Goal: Task Accomplishment & Management: Complete application form

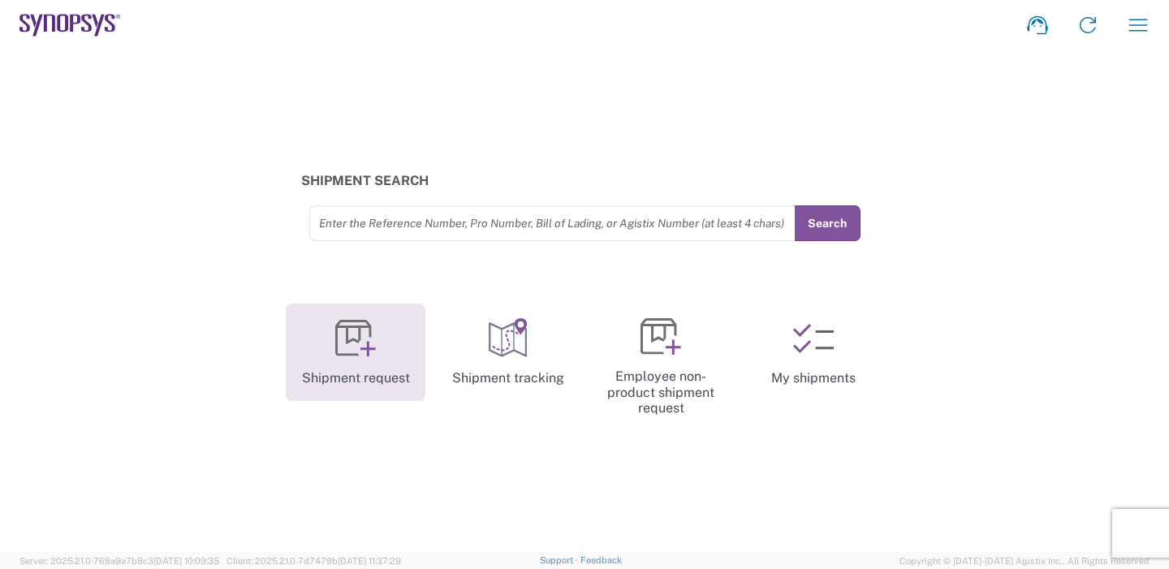
click at [346, 340] on icon at bounding box center [355, 338] width 41 height 41
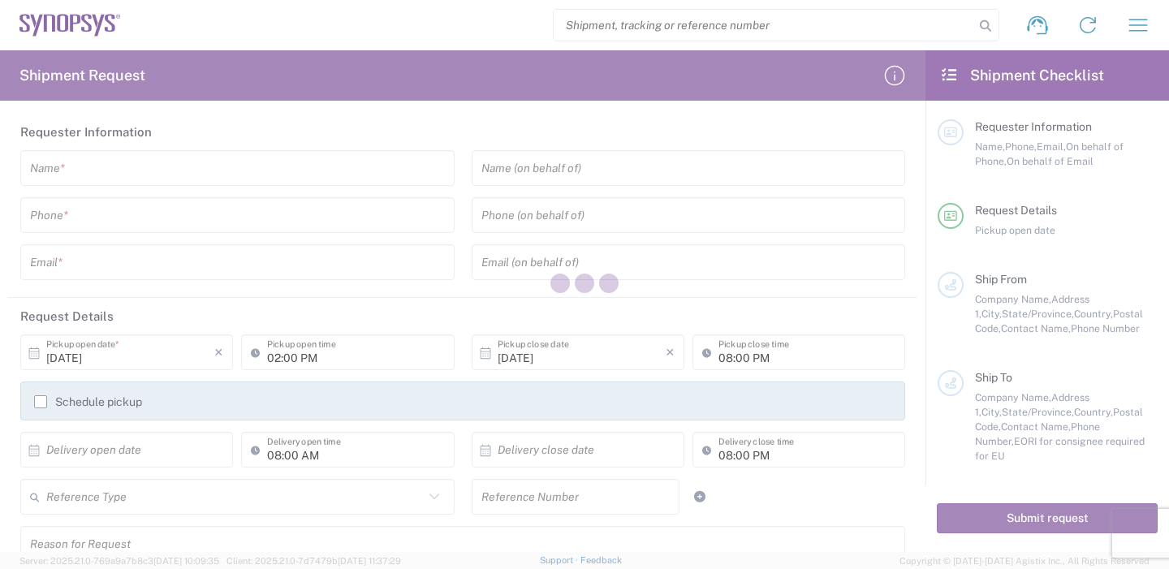
type input "[GEOGRAPHIC_DATA]"
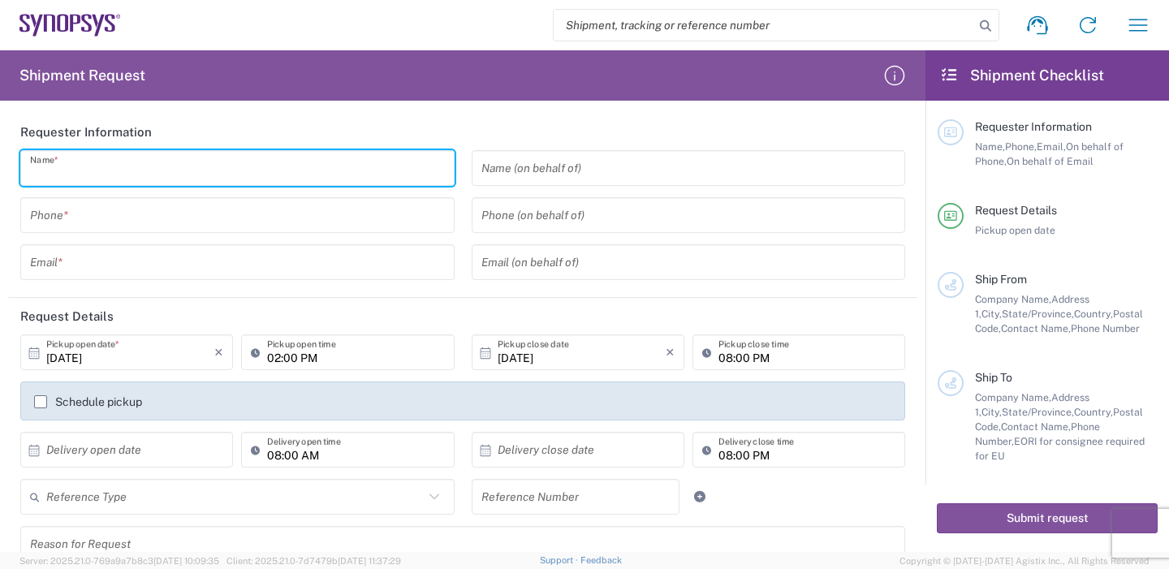
click at [175, 174] on input "text" at bounding box center [237, 168] width 415 height 28
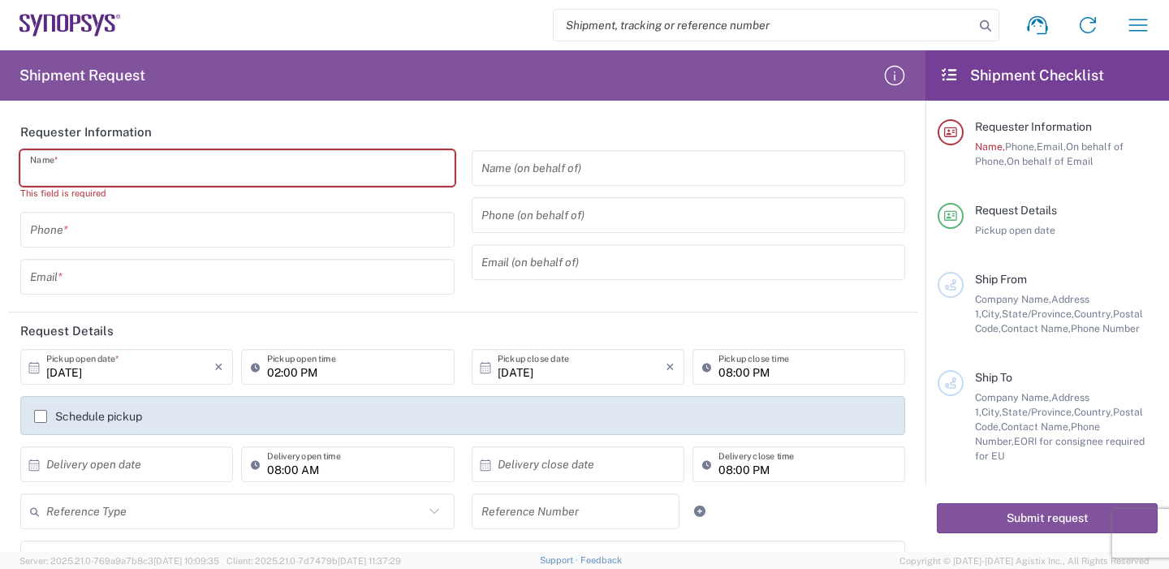
click at [117, 281] on input "text" at bounding box center [237, 277] width 415 height 28
paste input "[EMAIL_ADDRESS][DOMAIN_NAME]"
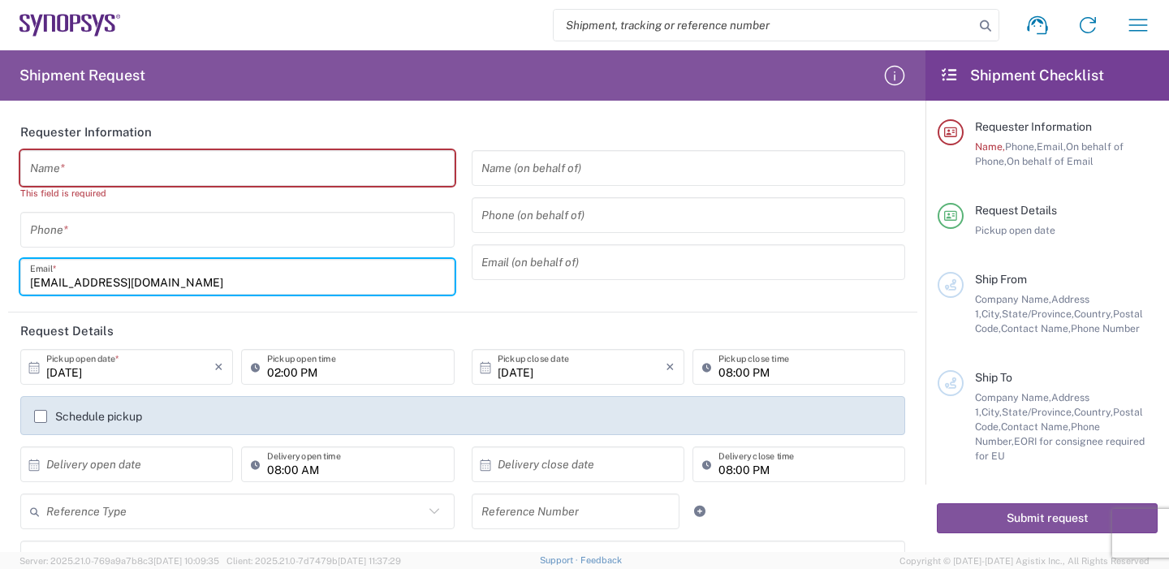
type input "[EMAIL_ADDRESS][DOMAIN_NAME]"
click at [86, 167] on input "text" at bounding box center [237, 168] width 415 height 28
drag, startPoint x: 75, startPoint y: 279, endPoint x: 0, endPoint y: 272, distance: 75.0
click at [0, 272] on form "Requester Information Name * This field is required Phone * [EMAIL_ADDRESS][DOM…" at bounding box center [462, 333] width 925 height 438
click at [101, 174] on input "text" at bounding box center [237, 168] width 415 height 28
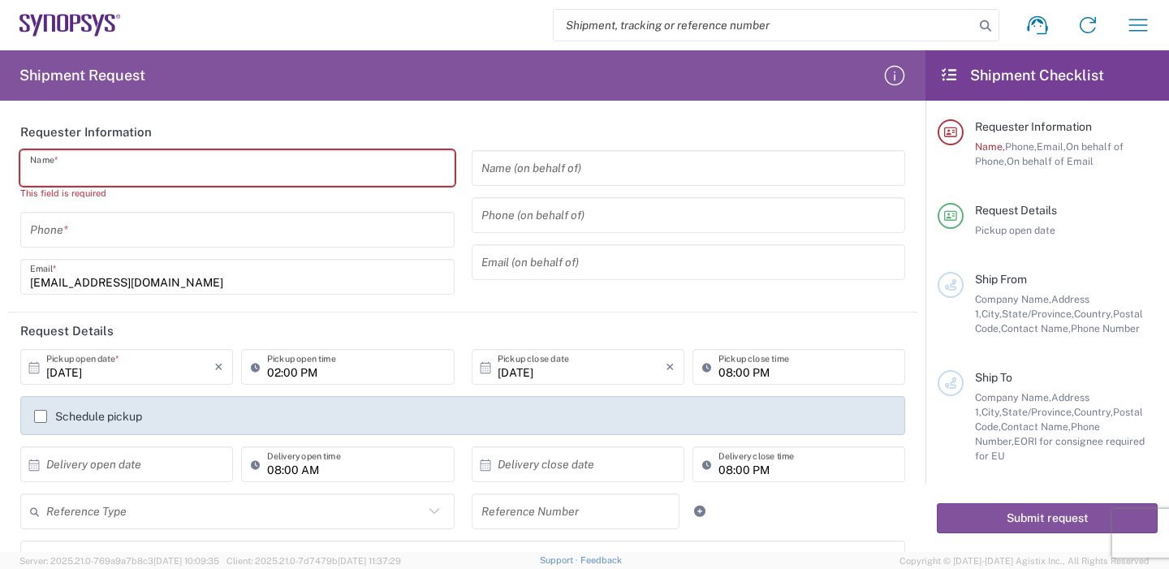
paste input "EmilyWu"
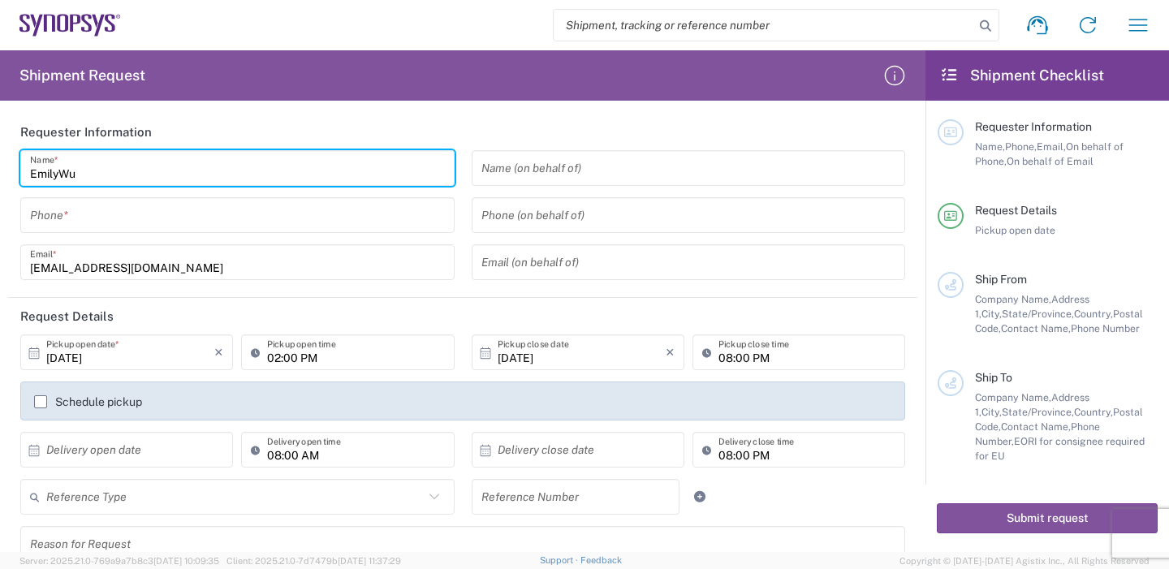
type input "EmilyWu"
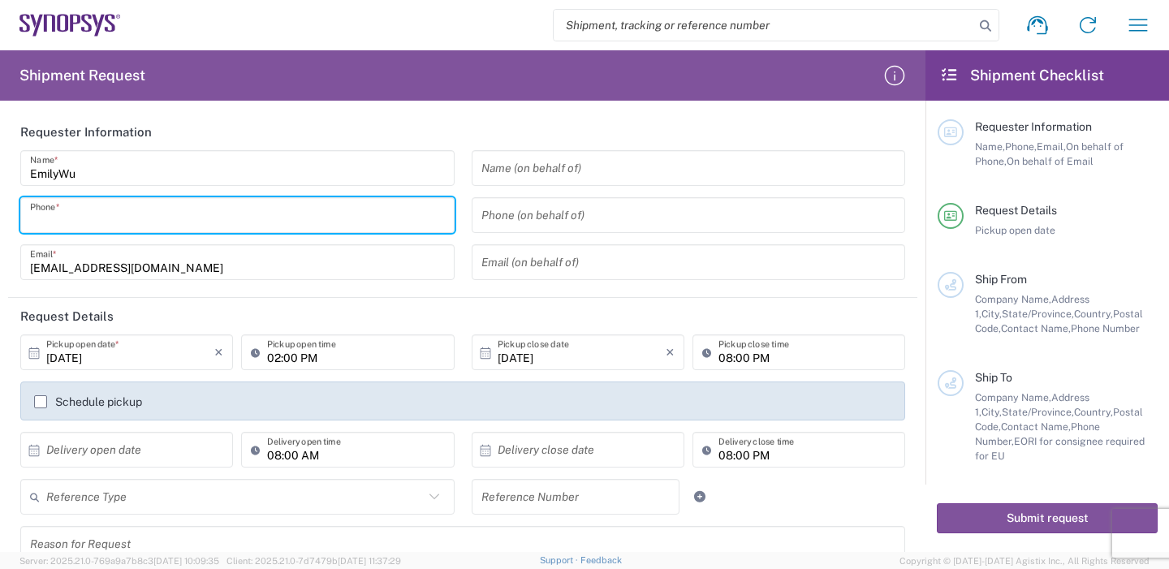
click at [122, 210] on input "tel" at bounding box center [237, 215] width 415 height 28
paste input "88633715000"
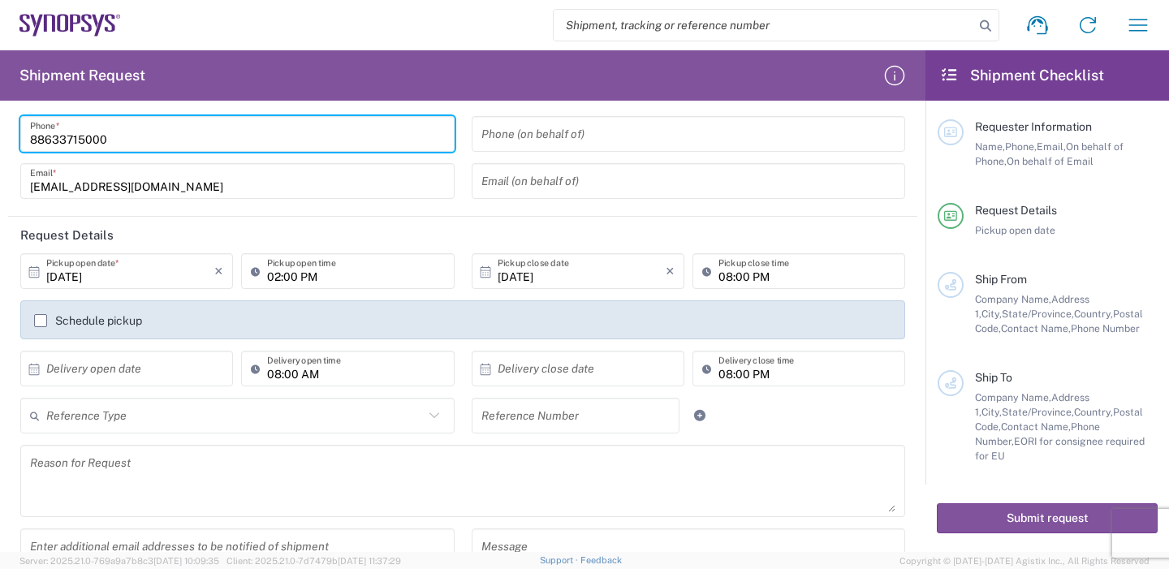
type input "88633715000"
drag, startPoint x: 64, startPoint y: 277, endPoint x: 74, endPoint y: 278, distance: 9.9
click at [66, 278] on input "[DATE]" at bounding box center [130, 271] width 168 height 28
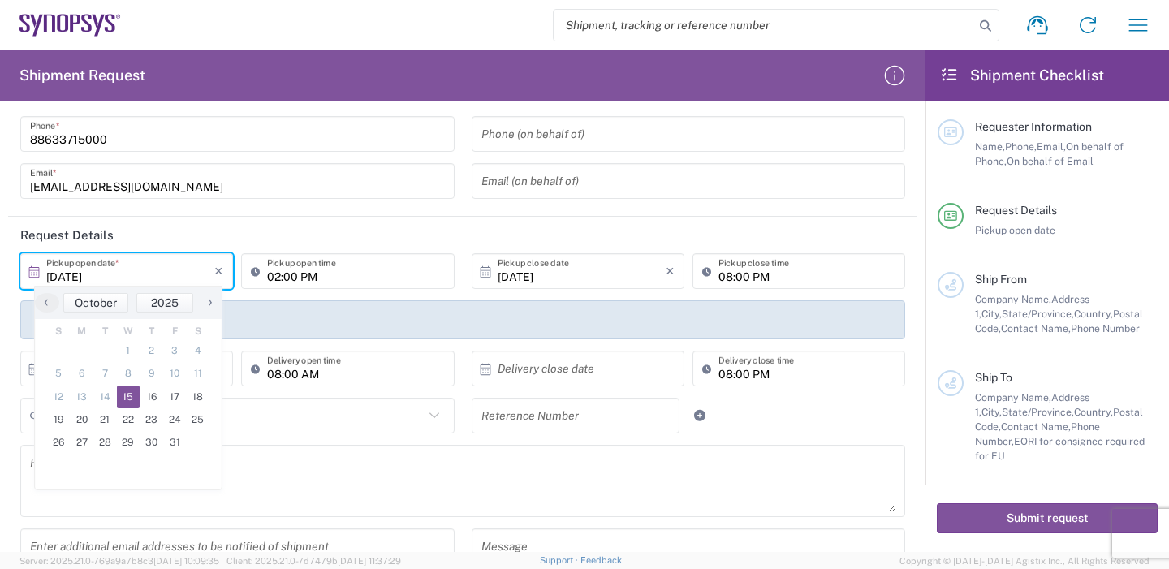
click at [75, 274] on input "[DATE]" at bounding box center [130, 271] width 168 height 28
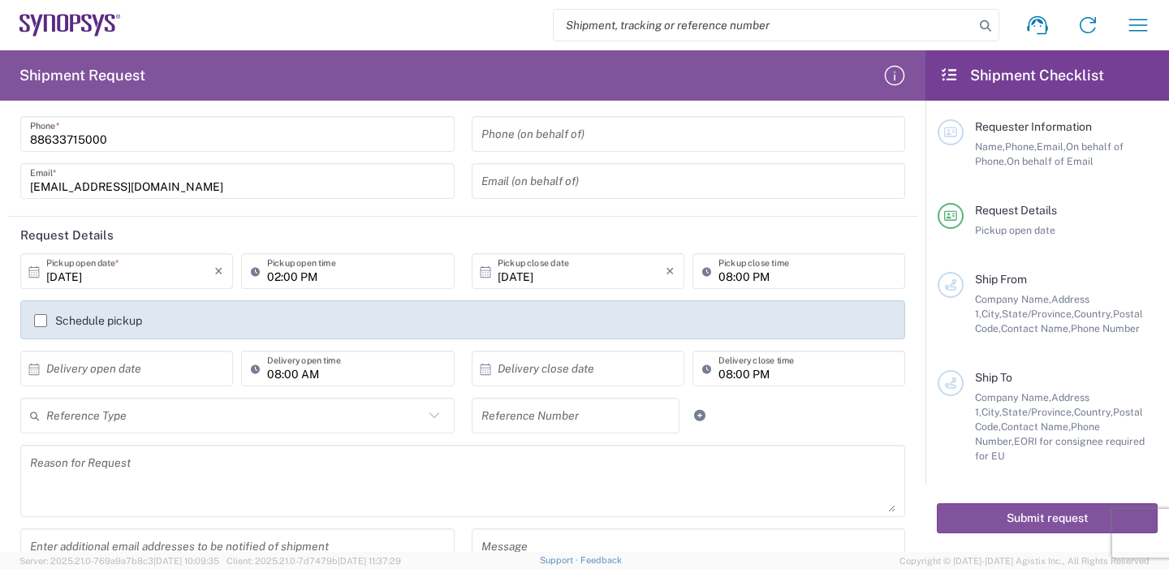
type input "[DATE]"
click at [292, 274] on input "02:00 PM" at bounding box center [355, 271] width 177 height 28
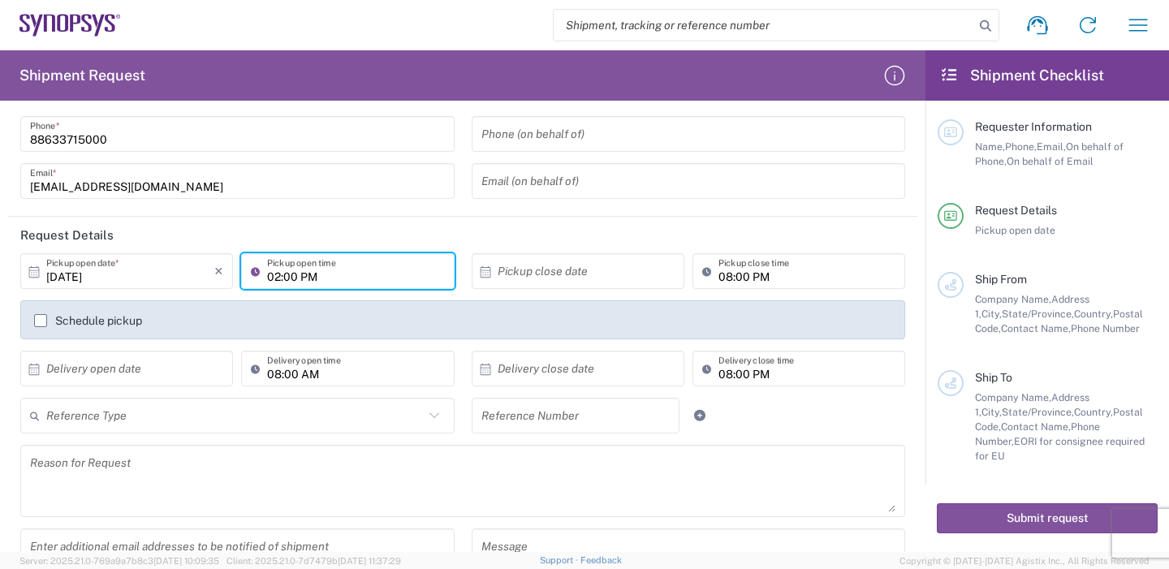
click at [314, 278] on input "02:00 PM" at bounding box center [355, 271] width 177 height 28
click at [282, 278] on input "02:00 PM" at bounding box center [355, 271] width 177 height 28
click at [274, 274] on input "02:00 PM" at bounding box center [355, 271] width 177 height 28
click at [300, 277] on input "10:00 PM" at bounding box center [355, 271] width 177 height 28
type input "10:00 AM"
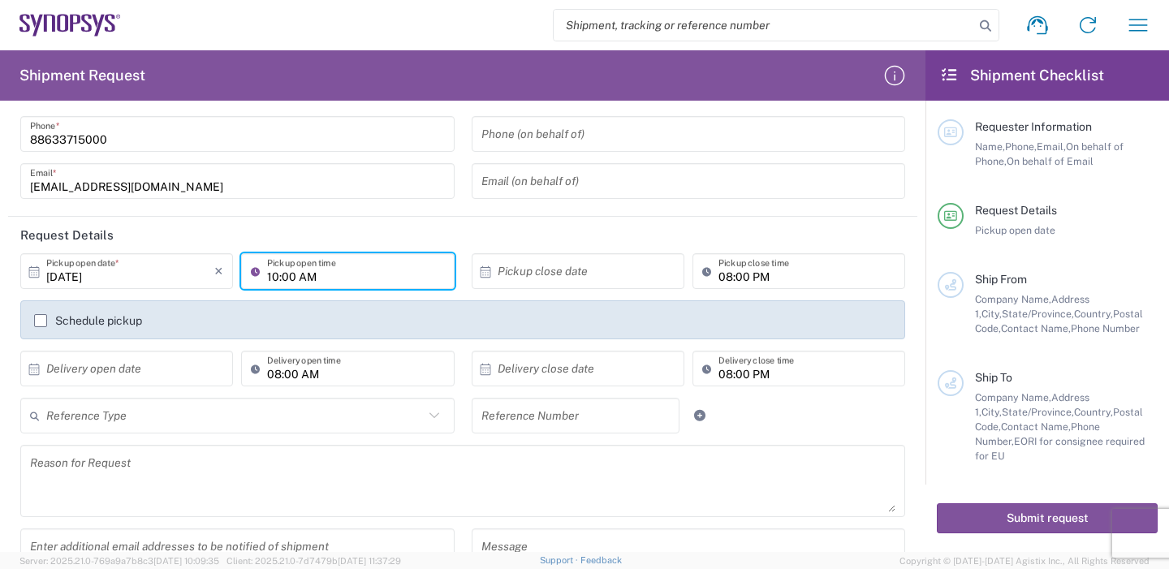
click at [722, 276] on input "08:00 PM" at bounding box center [806, 271] width 177 height 28
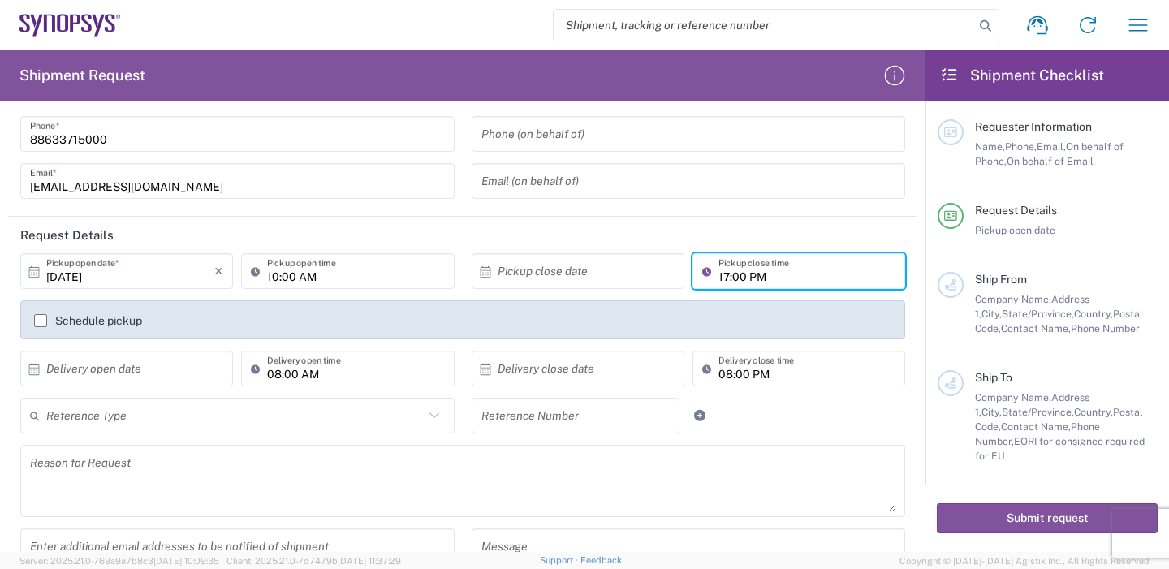
type input "17:00 PM"
click at [619, 251] on header "Request Details" at bounding box center [462, 235] width 909 height 37
click at [729, 271] on input "01:52 PM" at bounding box center [806, 271] width 177 height 28
type input "17:52 PM"
click at [480, 272] on icon at bounding box center [485, 270] width 11 height 11
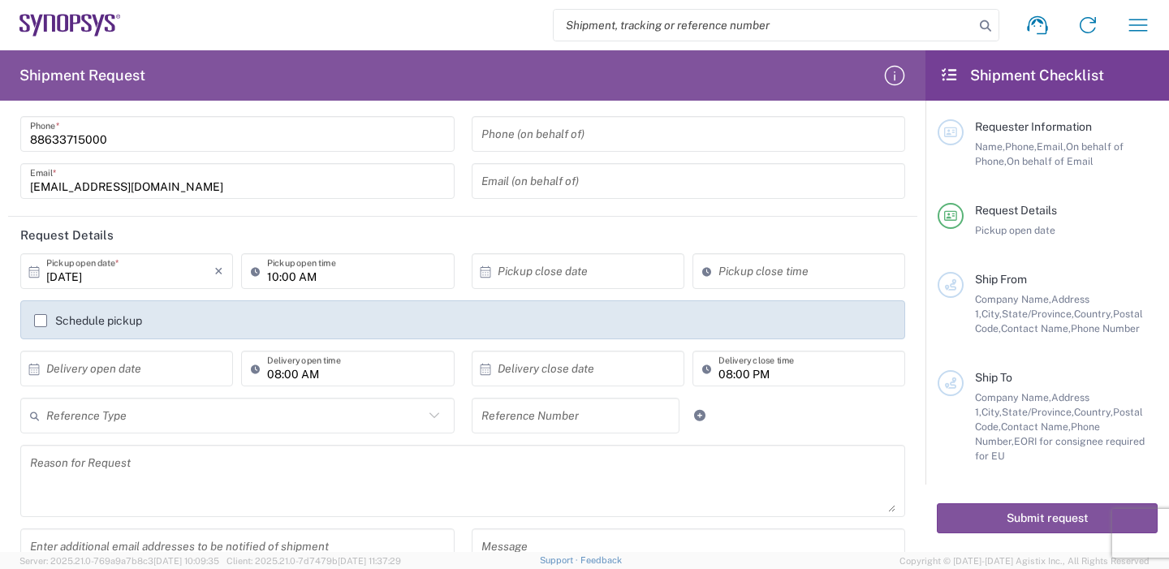
click at [478, 276] on icon at bounding box center [485, 272] width 15 height 15
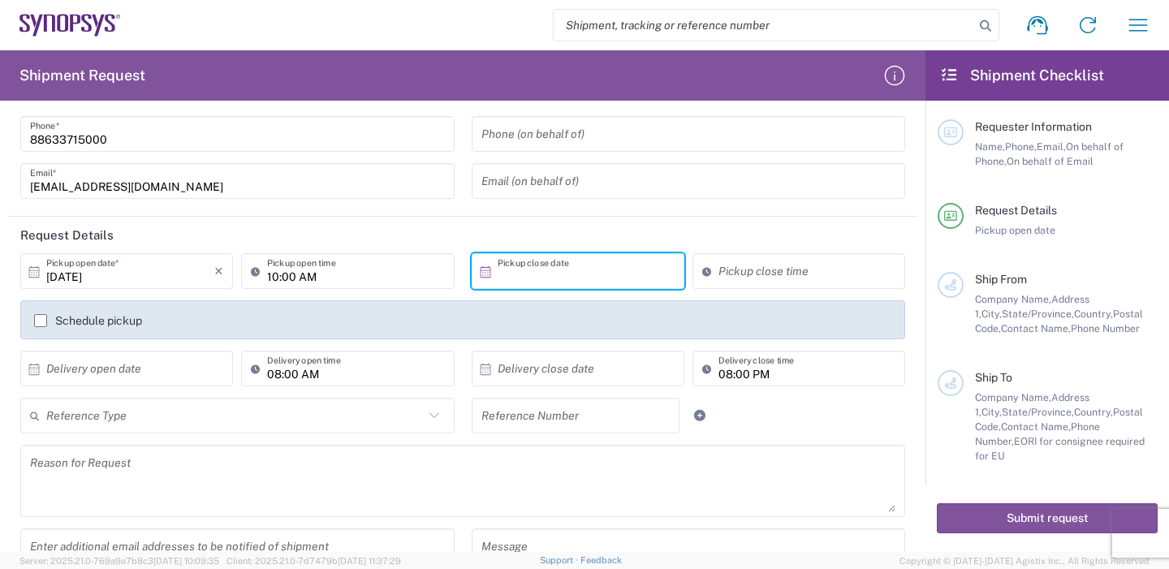
click at [524, 274] on input "text" at bounding box center [582, 271] width 168 height 28
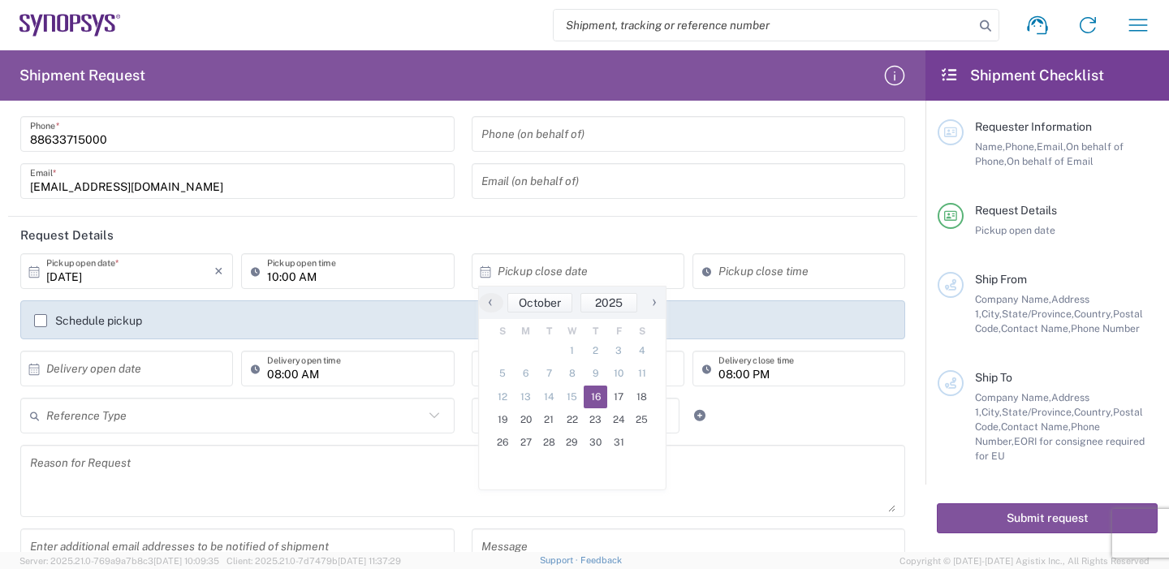
click at [586, 386] on span "16" at bounding box center [596, 397] width 24 height 23
type input "[DATE]"
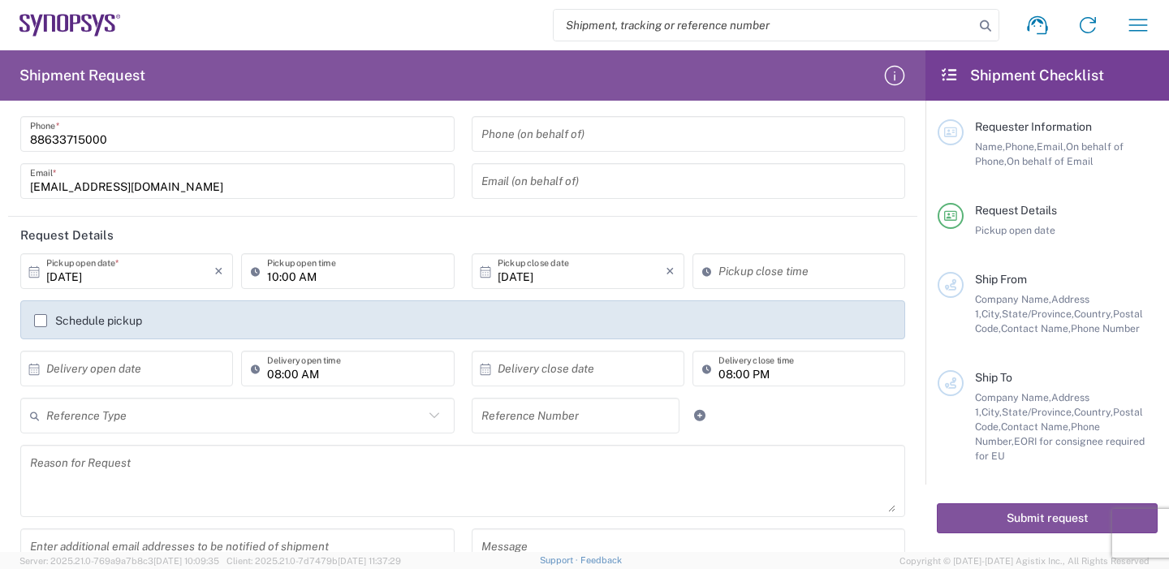
click at [732, 279] on input at bounding box center [806, 271] width 177 height 28
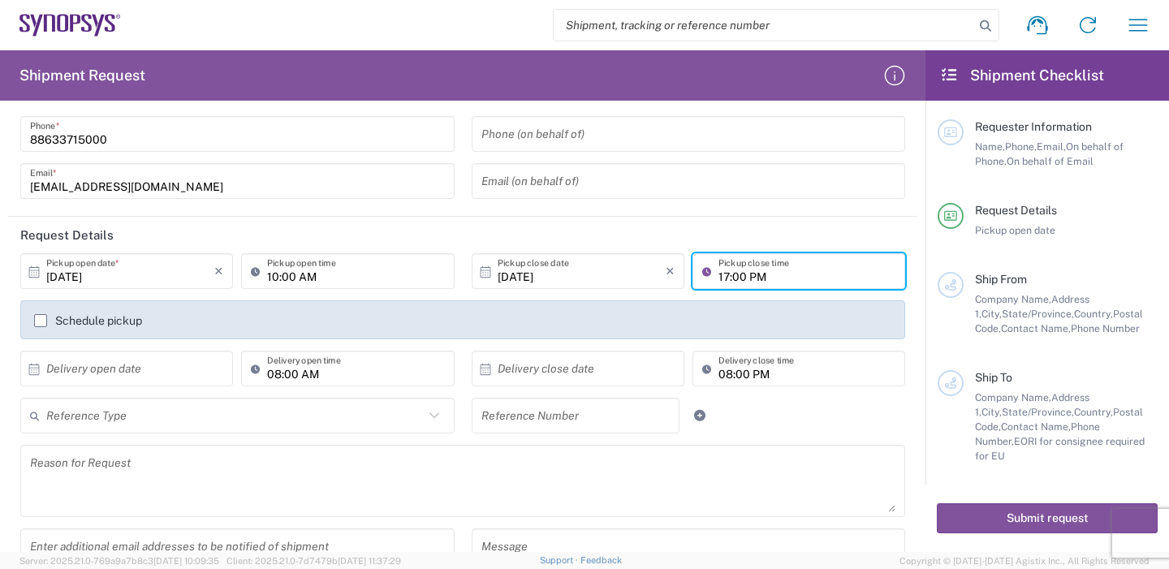
type input "17:00 PM"
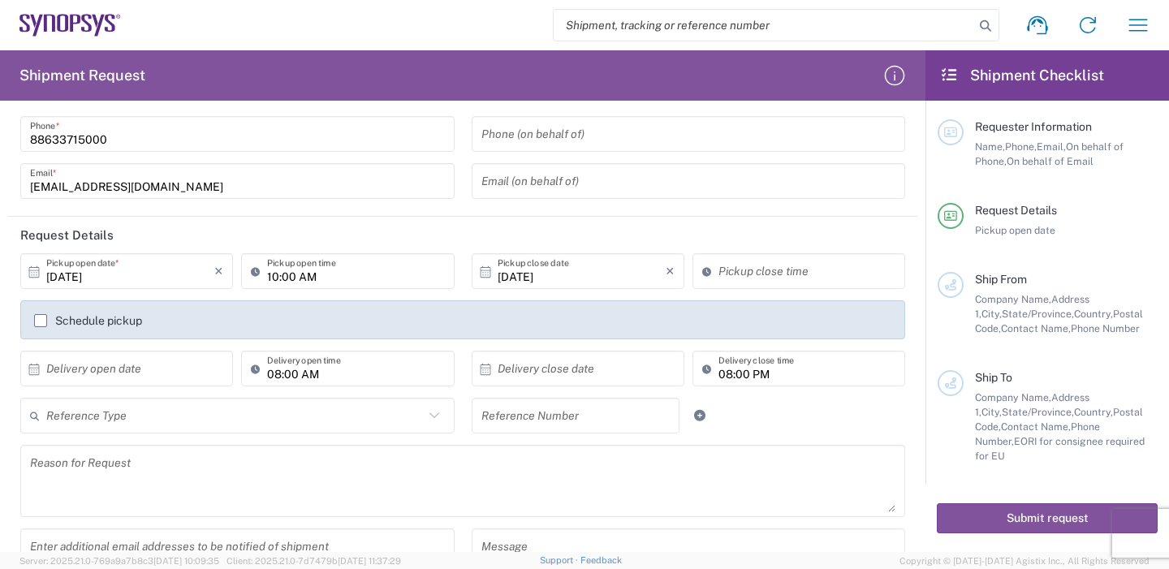
click at [838, 246] on header "Request Details" at bounding box center [462, 235] width 909 height 37
click at [781, 278] on input "01:52 PM" at bounding box center [806, 271] width 177 height 28
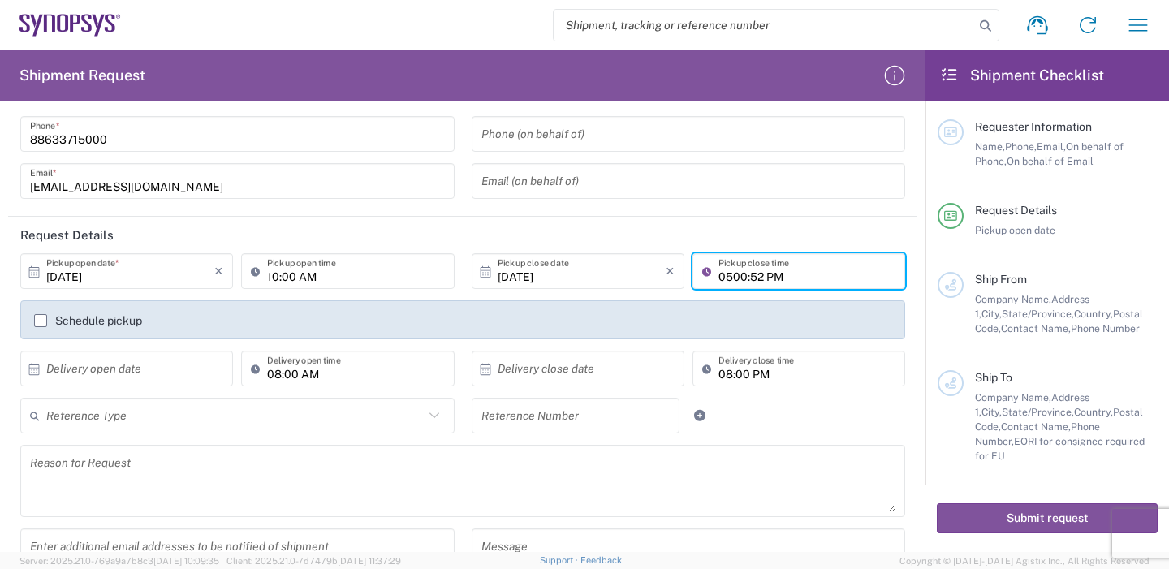
scroll to position [0, 0]
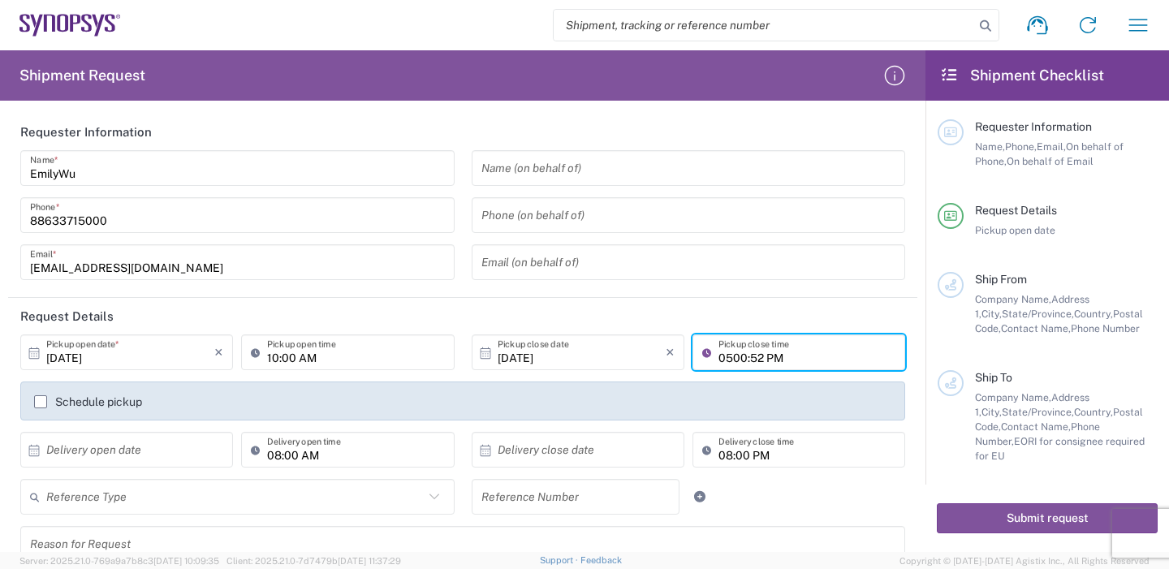
click at [775, 357] on input "0500:52 PM" at bounding box center [806, 352] width 177 height 28
click at [748, 353] on input "05:00PM" at bounding box center [806, 352] width 177 height 28
click at [746, 358] on input "05:00PM" at bounding box center [806, 352] width 177 height 28
type input "05:00PM"
click at [757, 289] on div "Name (on behalf of) Phone (on behalf of) Email (on behalf of)" at bounding box center [688, 220] width 451 height 141
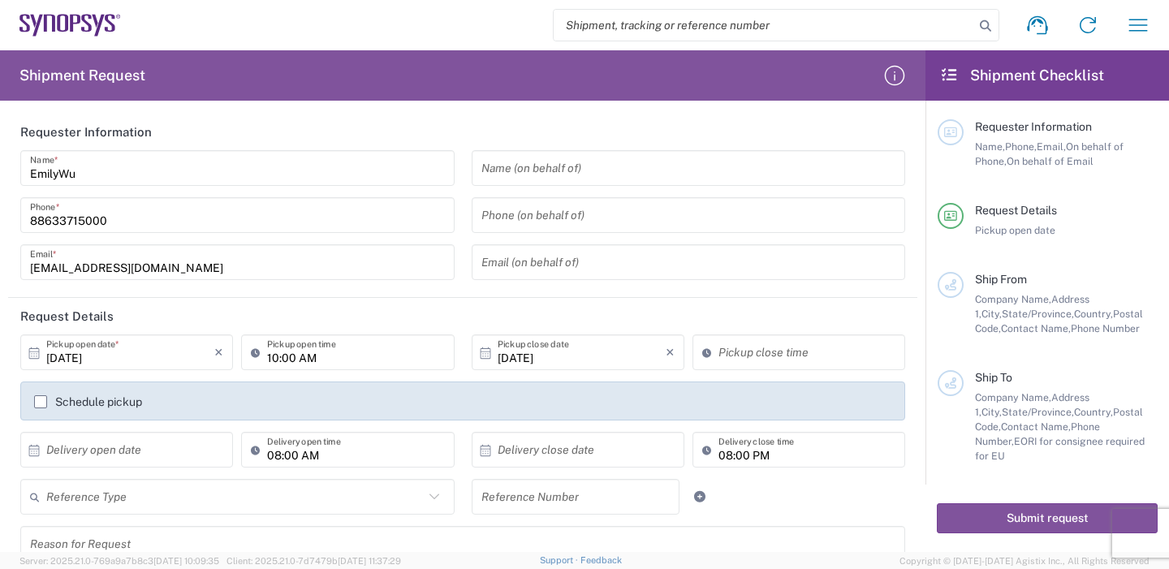
click at [780, 352] on input at bounding box center [806, 352] width 177 height 28
click at [830, 314] on header "Request Details" at bounding box center [462, 316] width 909 height 37
click at [731, 356] on input "05:53 PM" at bounding box center [806, 352] width 177 height 28
click at [736, 354] on input "05:53 PM" at bounding box center [806, 352] width 177 height 28
type input "05:00 PM"
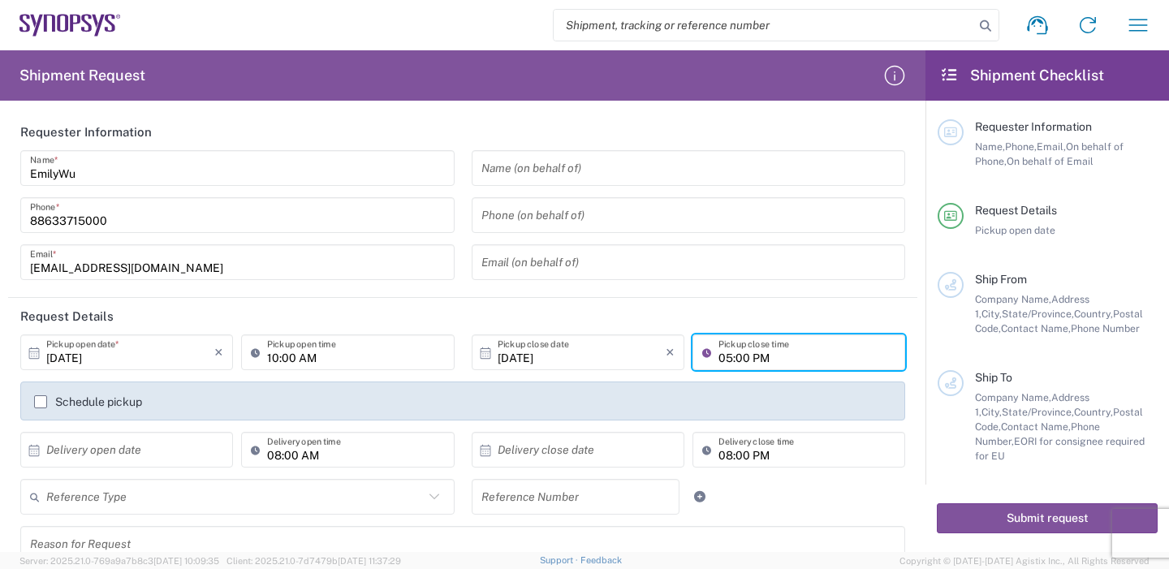
click at [860, 316] on header "Request Details" at bounding box center [462, 316] width 909 height 37
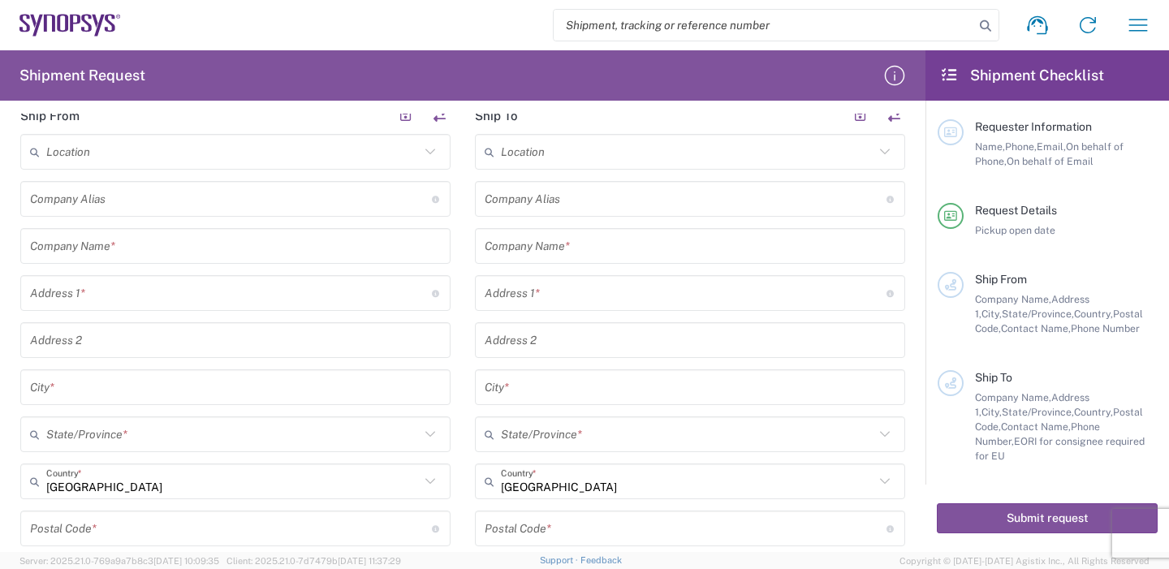
scroll to position [406, 0]
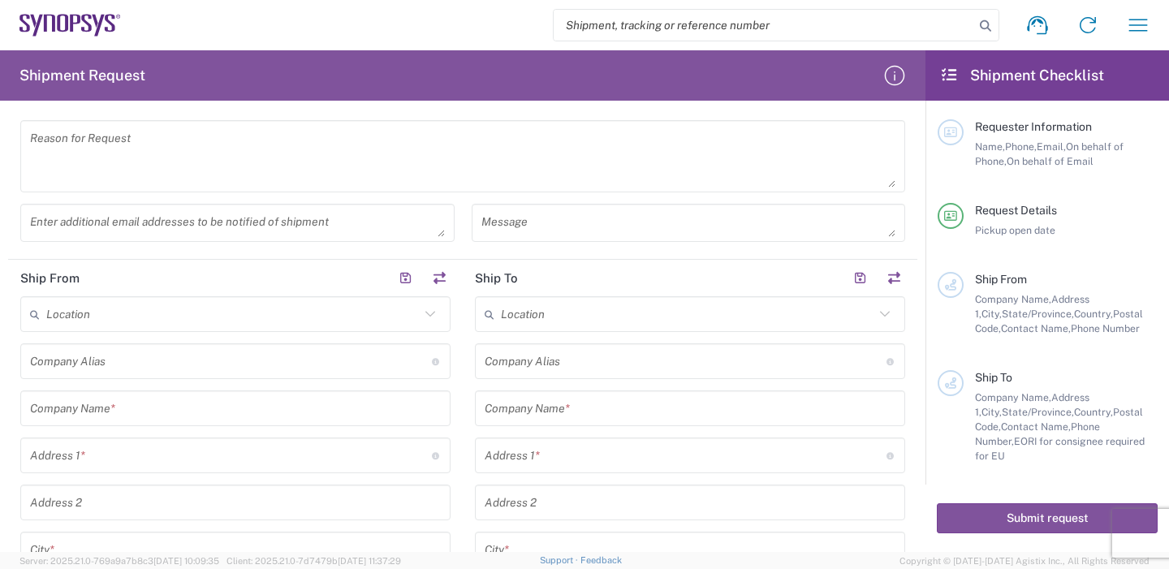
click at [78, 316] on input "text" at bounding box center [232, 314] width 373 height 28
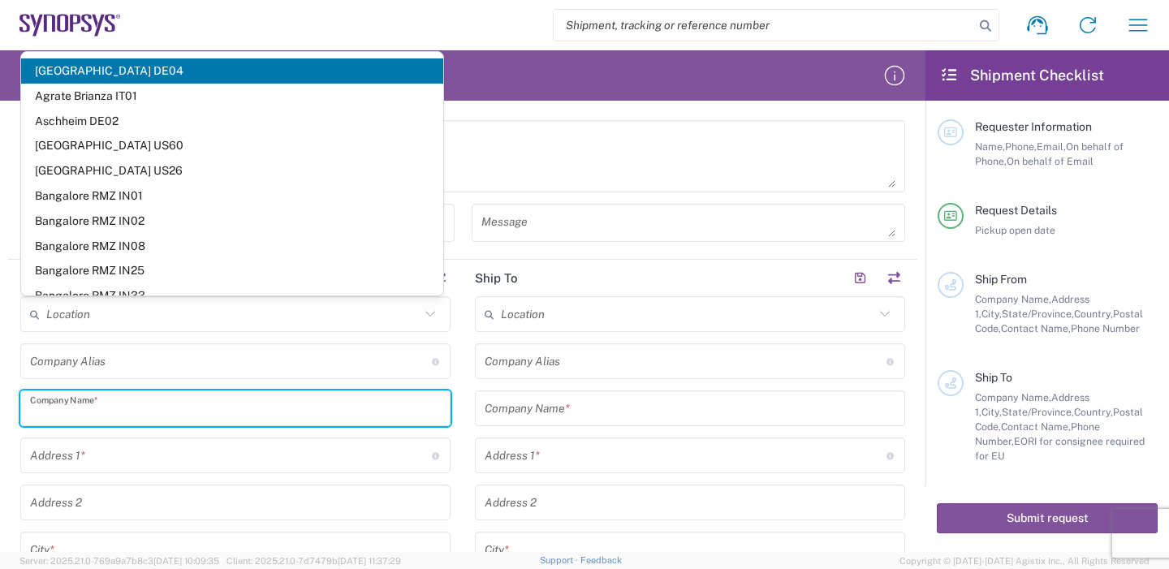
click at [101, 412] on input "text" at bounding box center [235, 409] width 411 height 28
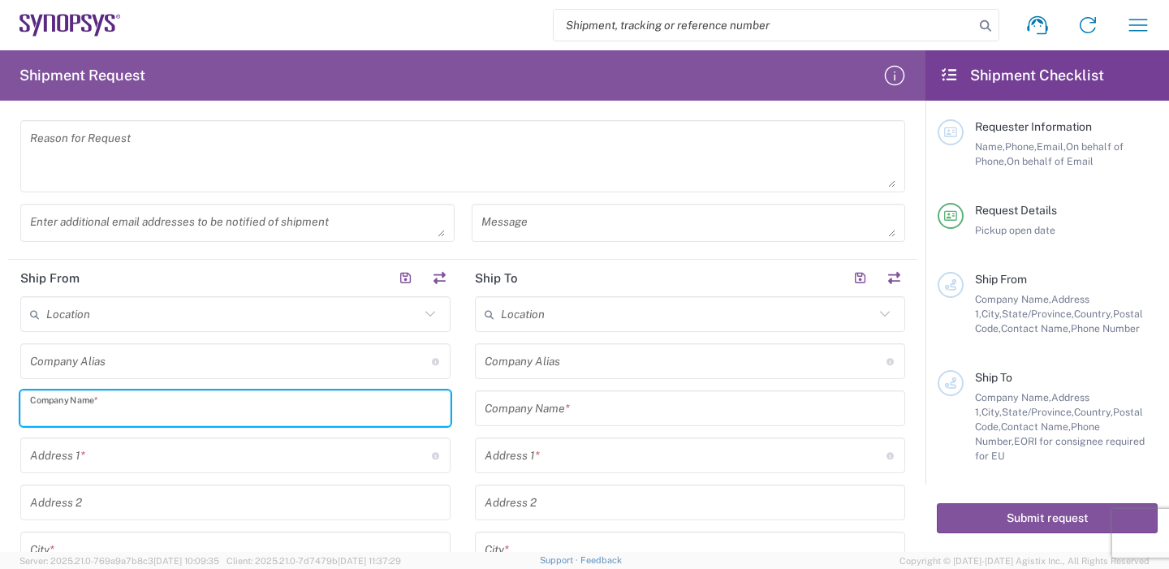
scroll to position [487, 0]
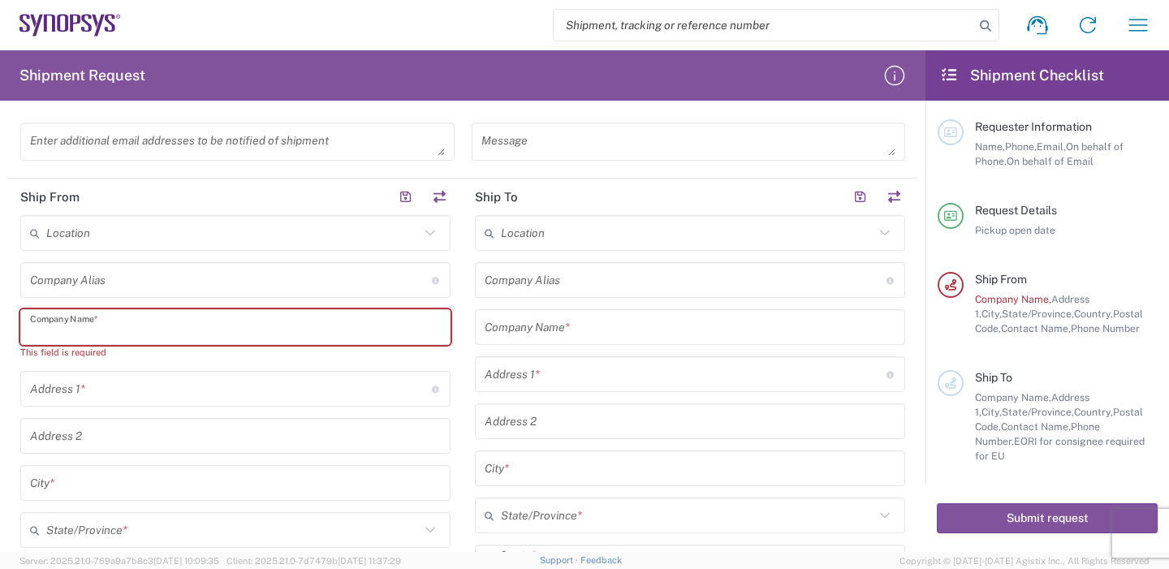
paste input "[PERSON_NAME] DOO INDUSTRIAL CO., LTD."
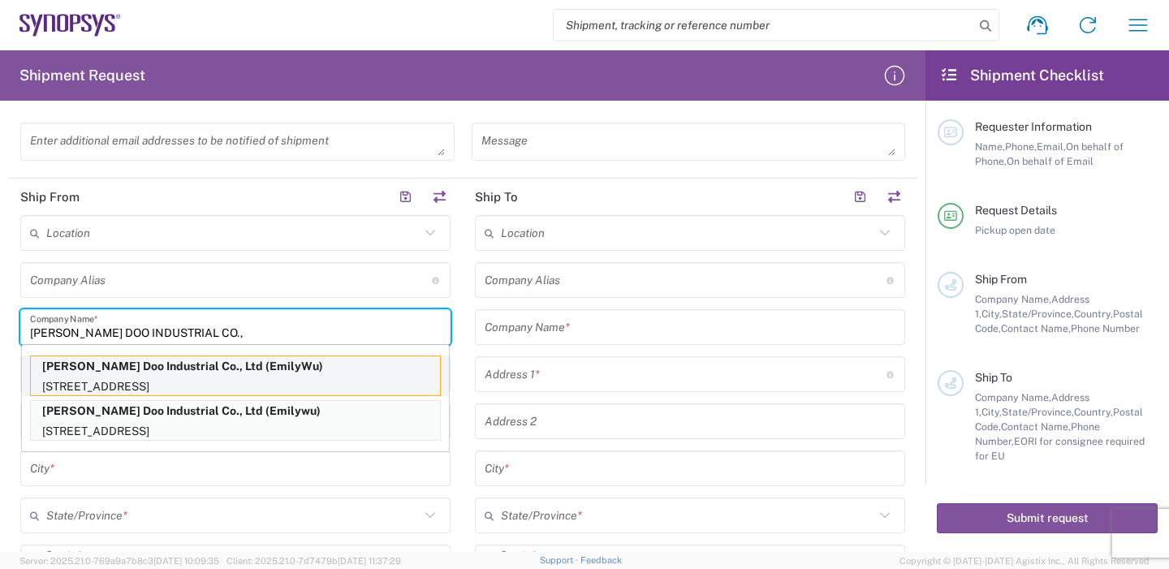
click at [297, 370] on p "[PERSON_NAME] Doo Industrial Co., Ltd (EmilyWu)" at bounding box center [235, 366] width 409 height 20
type input "[PERSON_NAME] Doo Industrial Co., Ltd"
type input "[STREET_ADDRESS]"
type input "Taoyuan Dist., [GEOGRAPHIC_DATA], [GEOGRAPHIC_DATA]"
type input "[GEOGRAPHIC_DATA]"
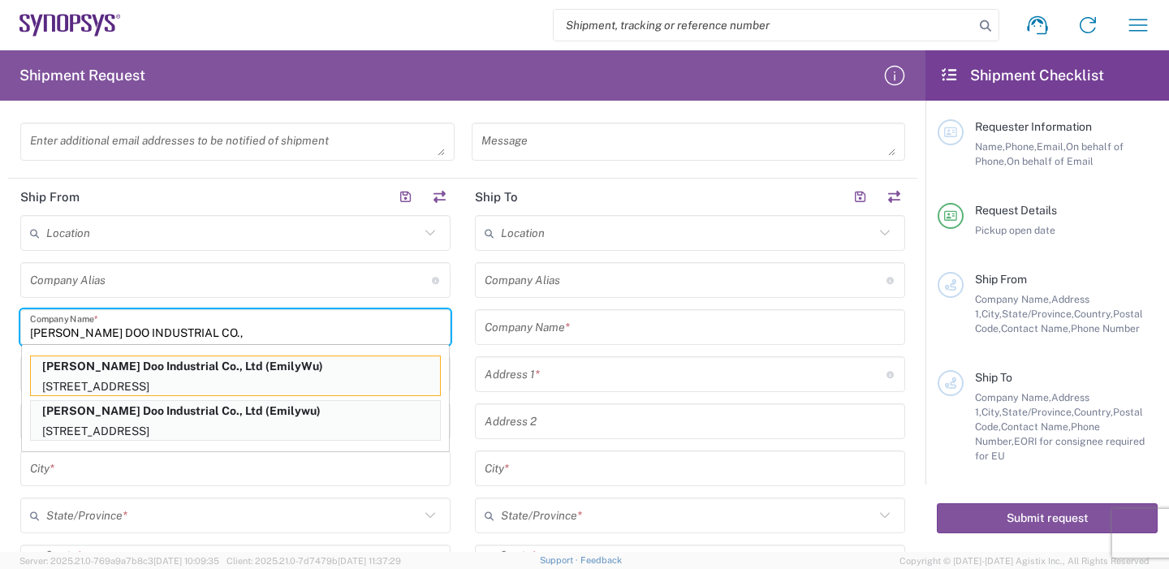
type input "[GEOGRAPHIC_DATA]"
type input "33068"
type input "EmilyWu"
type input "88633715000"
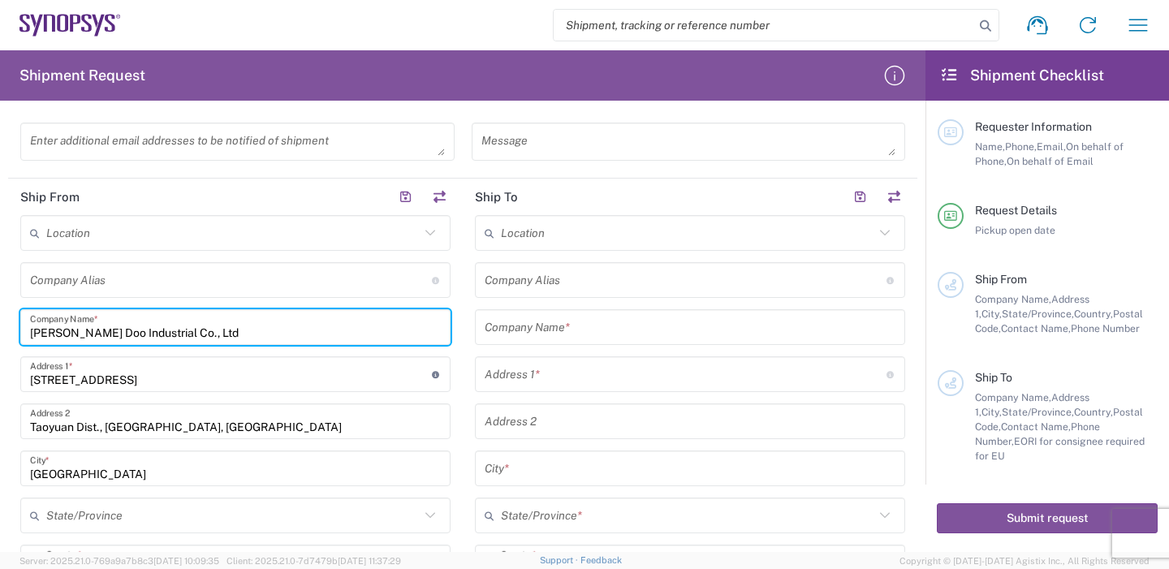
scroll to position [568, 0]
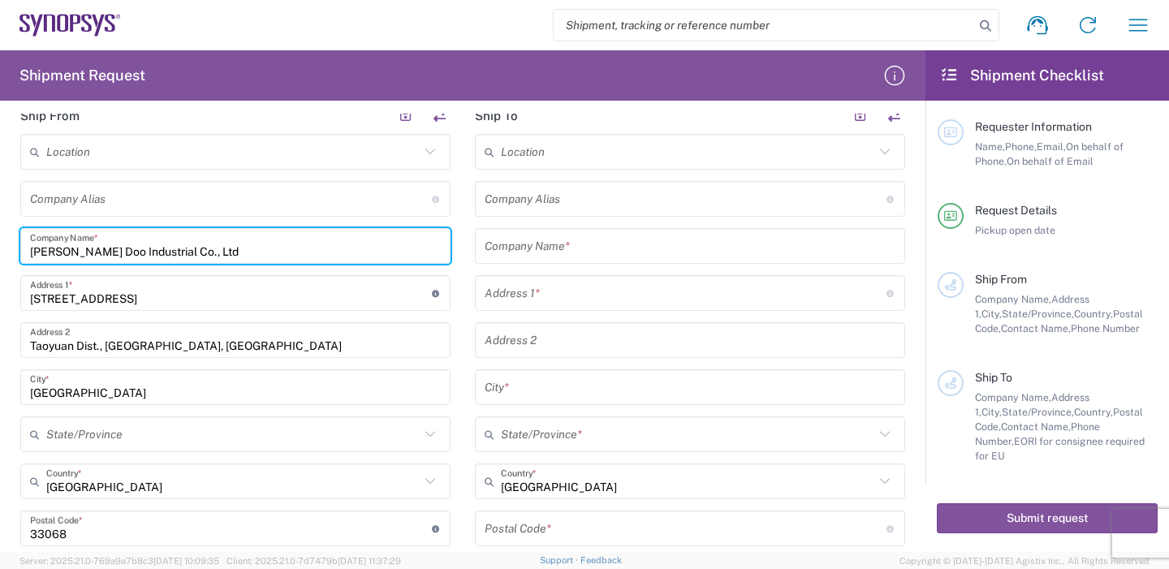
click at [602, 248] on input "text" at bounding box center [690, 246] width 411 height 28
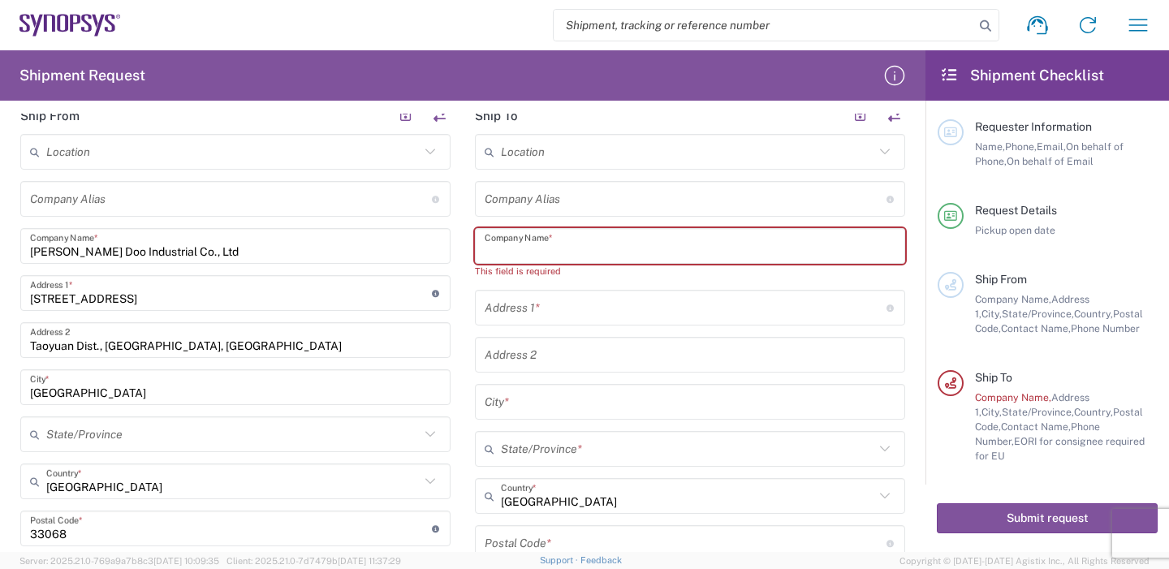
click at [494, 244] on input "text" at bounding box center [690, 246] width 411 height 28
paste input "Synopsys Inc"
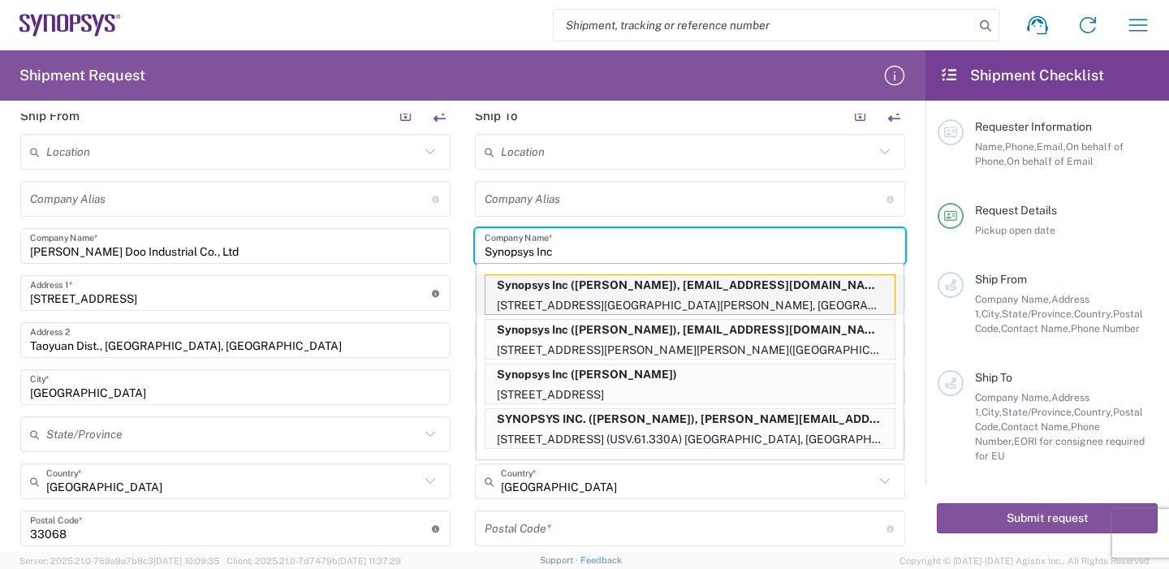
type input "Synopsys Inc"
click at [580, 300] on p "[STREET_ADDRESS][GEOGRAPHIC_DATA][PERSON_NAME], [GEOGRAPHIC_DATA]" at bounding box center [689, 305] width 409 height 20
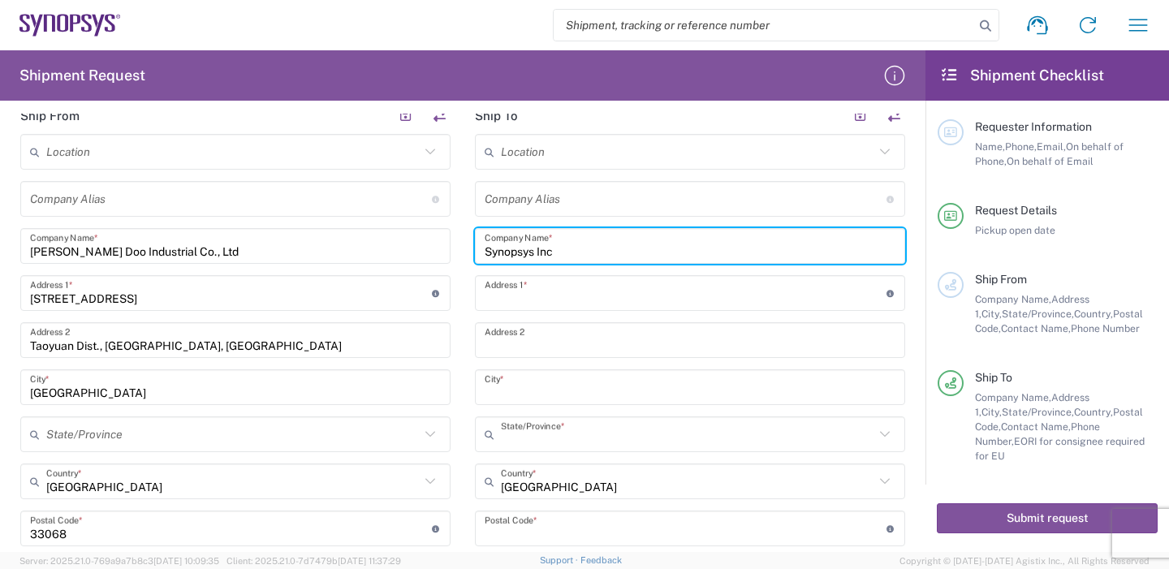
type input "[STREET_ADDRESS][PERSON_NAME]"
type input "[GEOGRAPHIC_DATA]"
type input "CA 92037"
type input "[US_STATE]"
type input "92037"
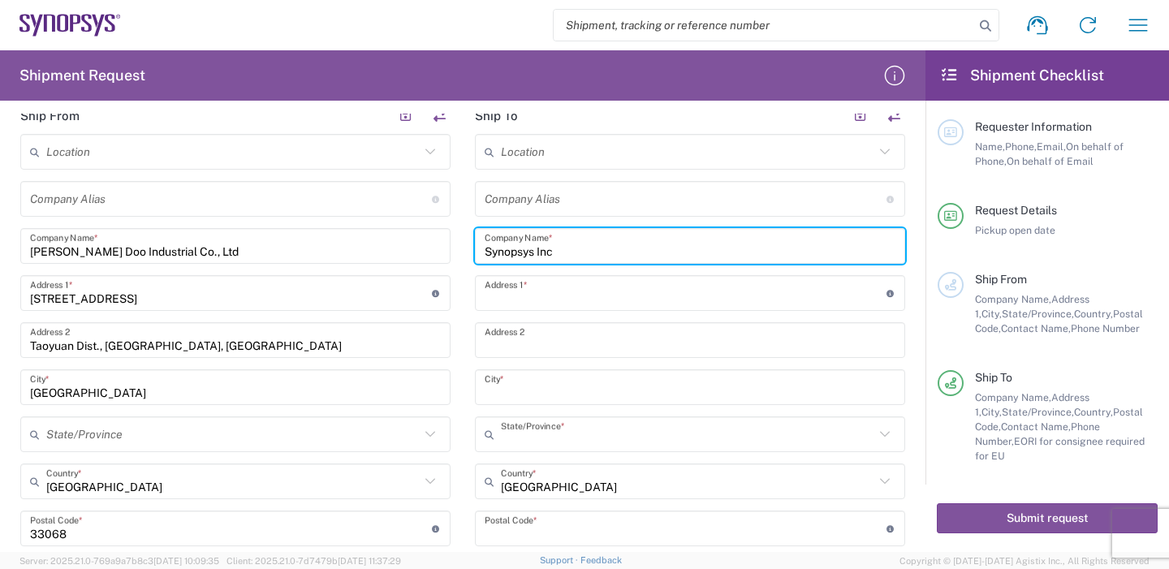
type input "[PERSON_NAME]"
type input "6505845000"
type input "[EMAIL_ADDRESS][DOMAIN_NAME]"
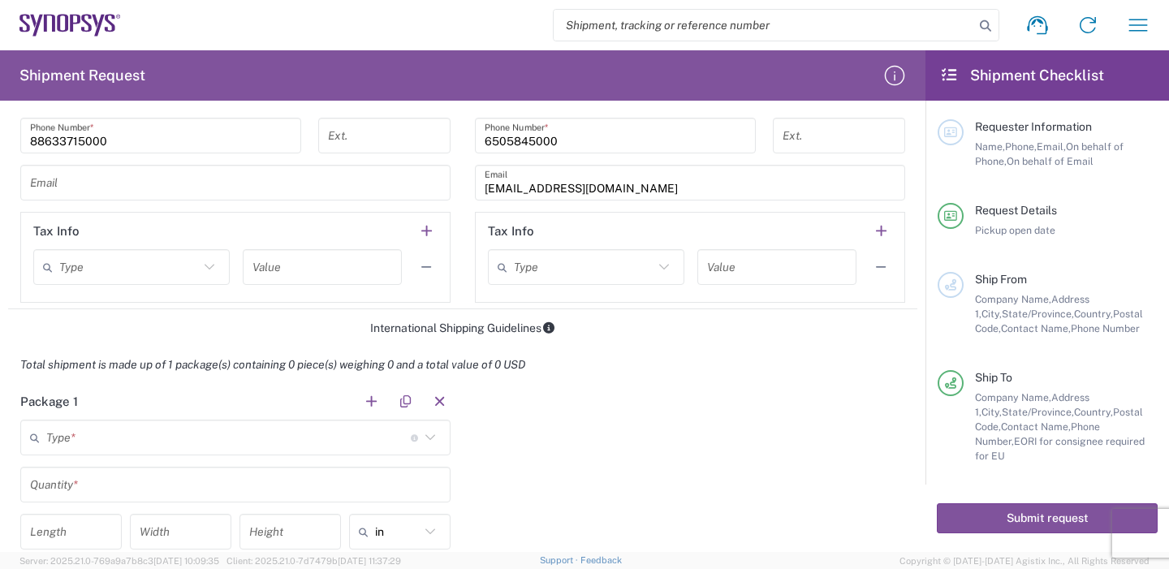
scroll to position [1136, 0]
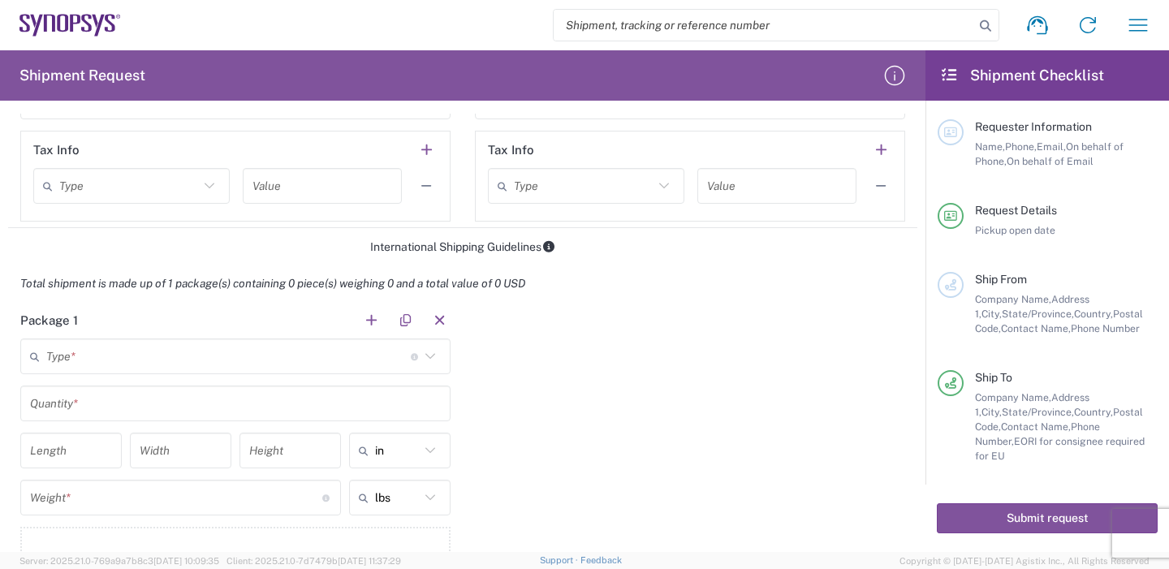
click at [123, 355] on input "text" at bounding box center [228, 357] width 364 height 28
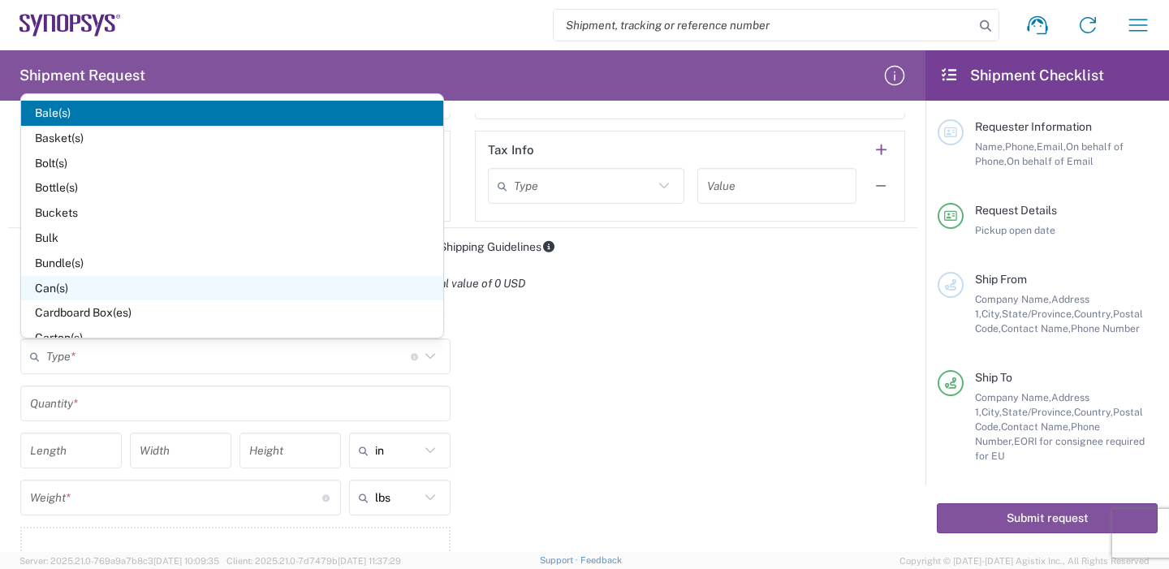
click at [127, 283] on span "Can(s)" at bounding box center [232, 288] width 422 height 25
type input "Can(s)"
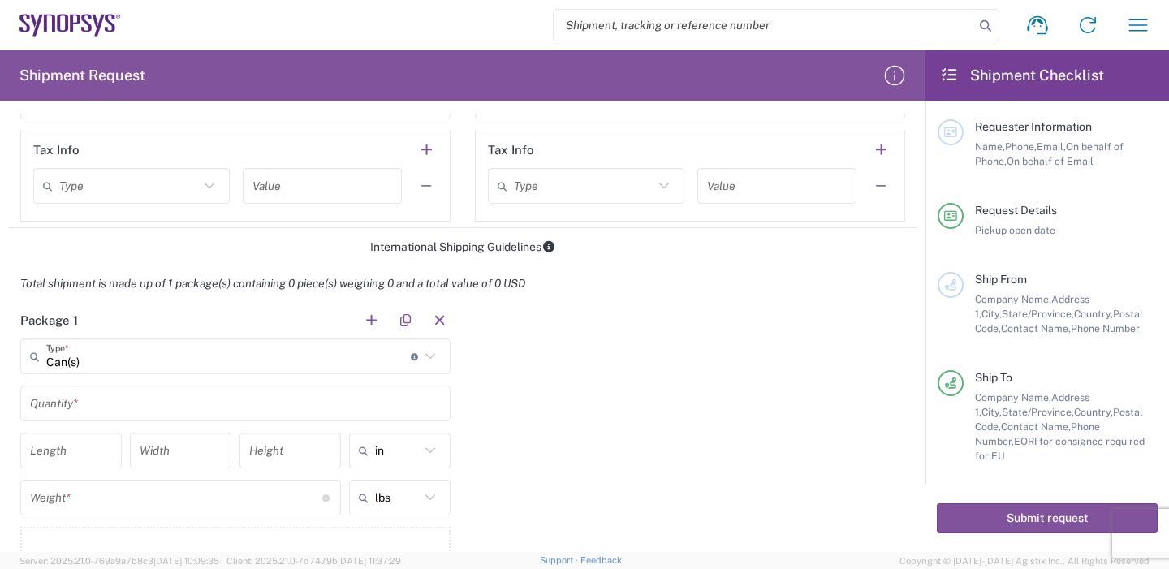
click at [130, 363] on input "Can(s)" at bounding box center [228, 357] width 364 height 28
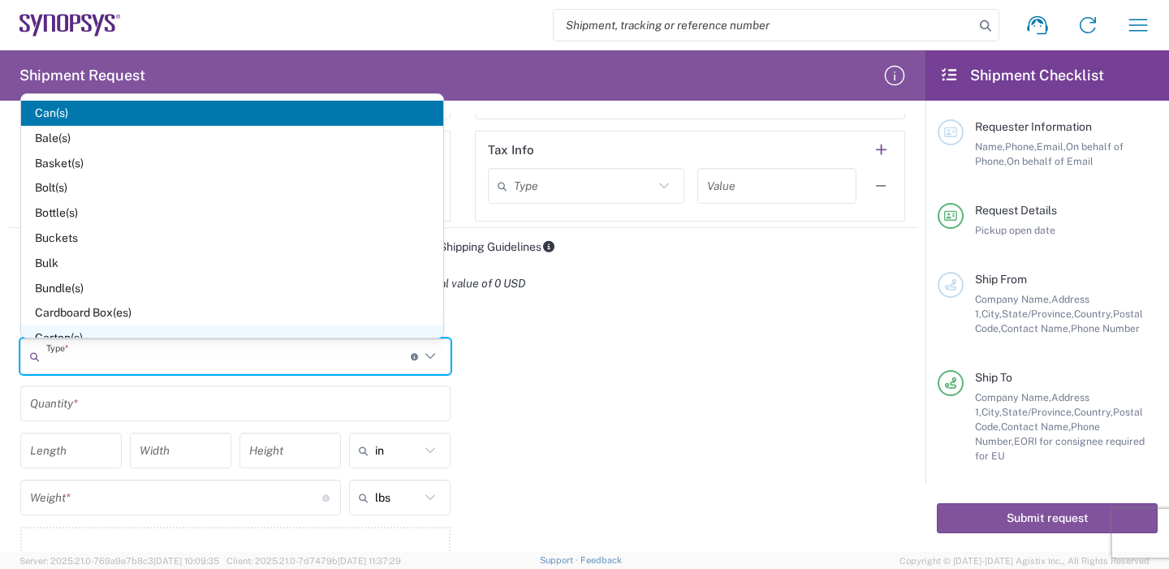
click at [109, 331] on span "Carton(s)" at bounding box center [232, 338] width 422 height 25
type input "Carton(s)"
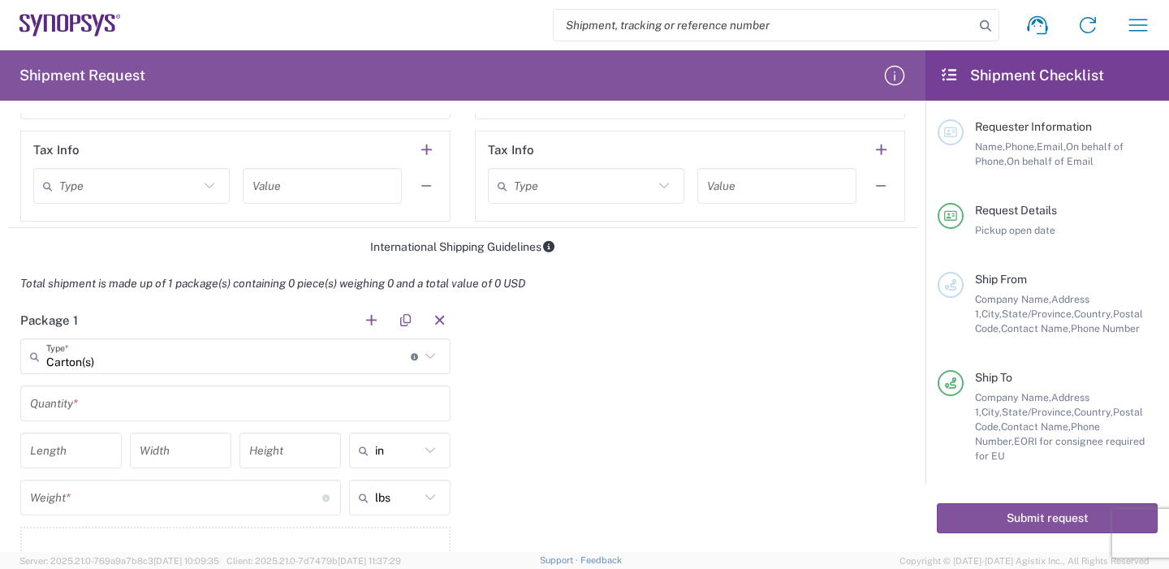
click at [111, 399] on input "text" at bounding box center [235, 404] width 411 height 28
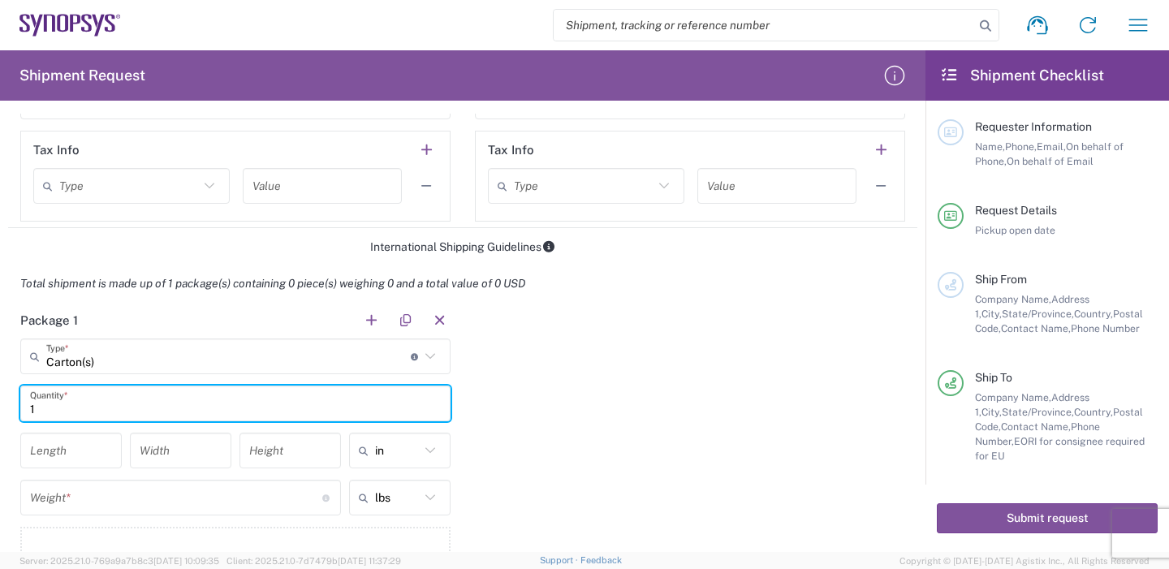
type input "1"
click at [41, 446] on input "number" at bounding box center [71, 451] width 82 height 28
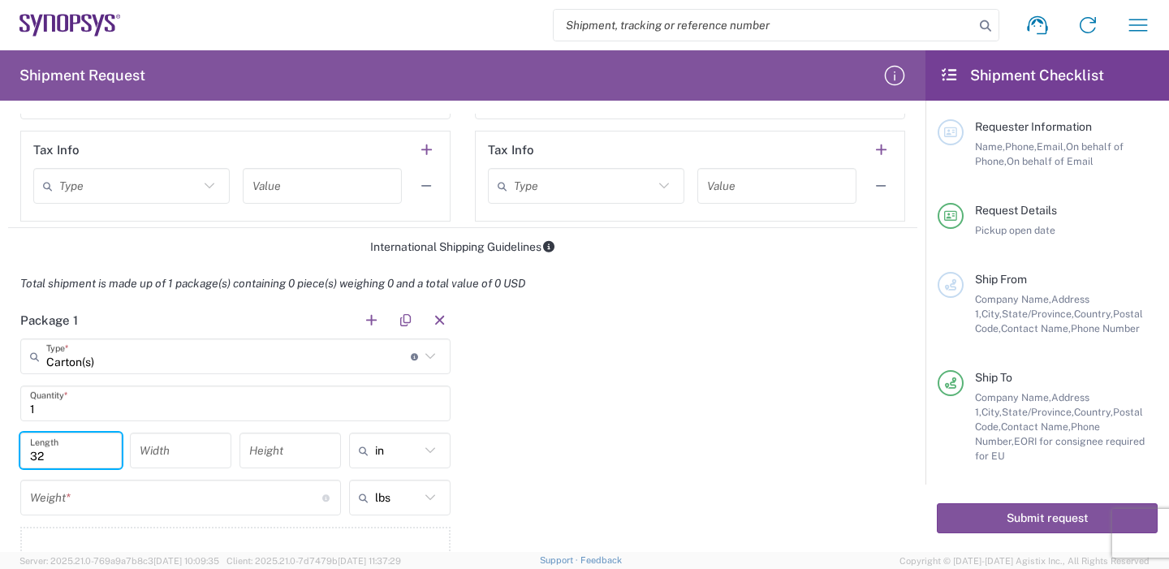
type input "32"
click at [168, 452] on input "number" at bounding box center [181, 451] width 82 height 28
type input "22"
drag, startPoint x: 287, startPoint y: 451, endPoint x: 185, endPoint y: 465, distance: 102.5
click at [283, 451] on input "number" at bounding box center [290, 451] width 82 height 28
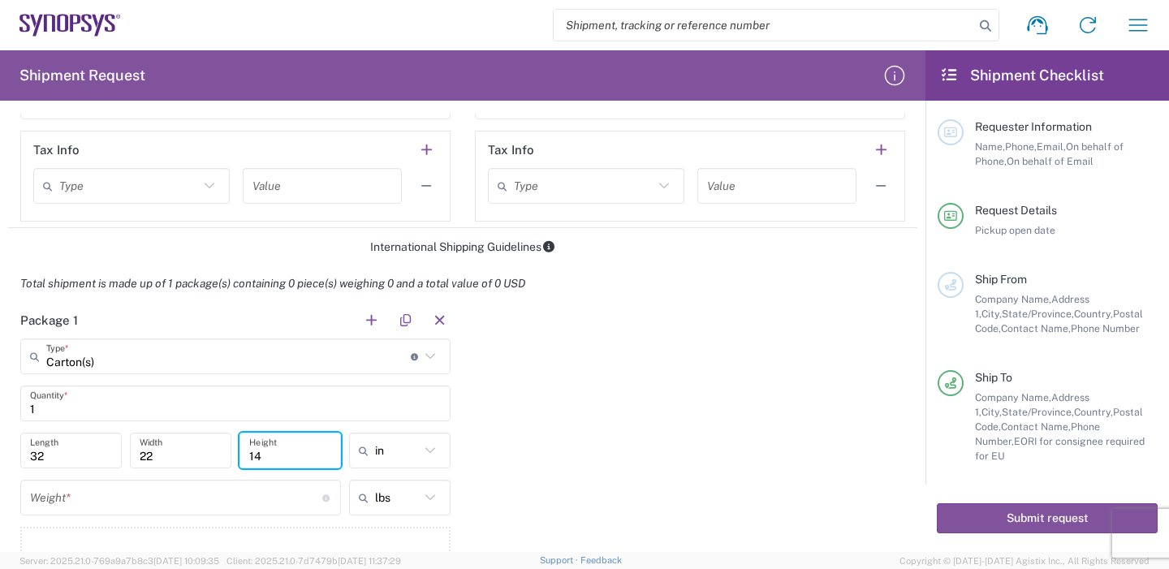
type input "14"
click at [420, 454] on icon at bounding box center [430, 450] width 21 height 21
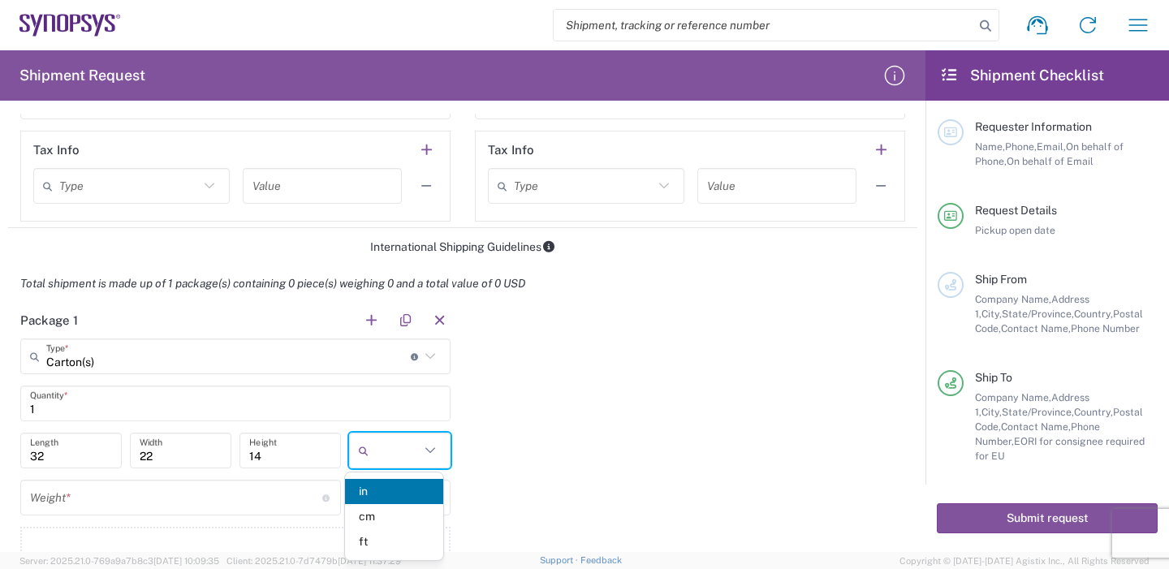
click at [421, 454] on icon at bounding box center [430, 450] width 21 height 21
click at [382, 512] on span "cm" at bounding box center [394, 516] width 98 height 25
type input "81.28"
type input "55.88"
type input "35.56"
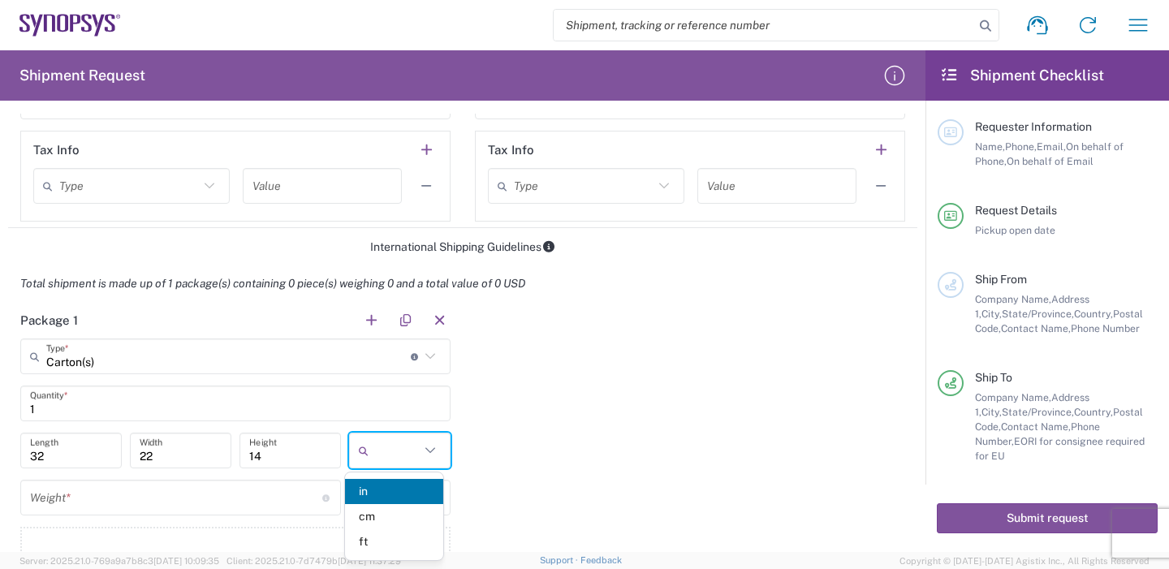
type input "cm"
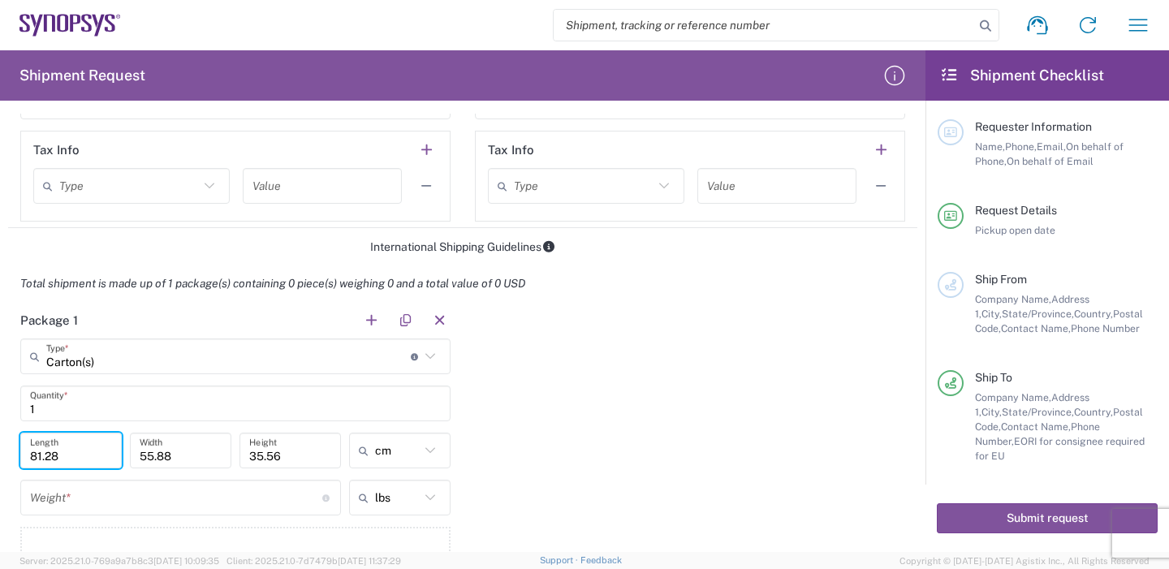
drag, startPoint x: 81, startPoint y: 459, endPoint x: 12, endPoint y: 473, distance: 70.5
click at [0, 479] on form "Requester Information EmilyWu Name * [PHONE_NUMBER] Phone * [EMAIL_ADDRESS][DOM…" at bounding box center [462, 333] width 925 height 438
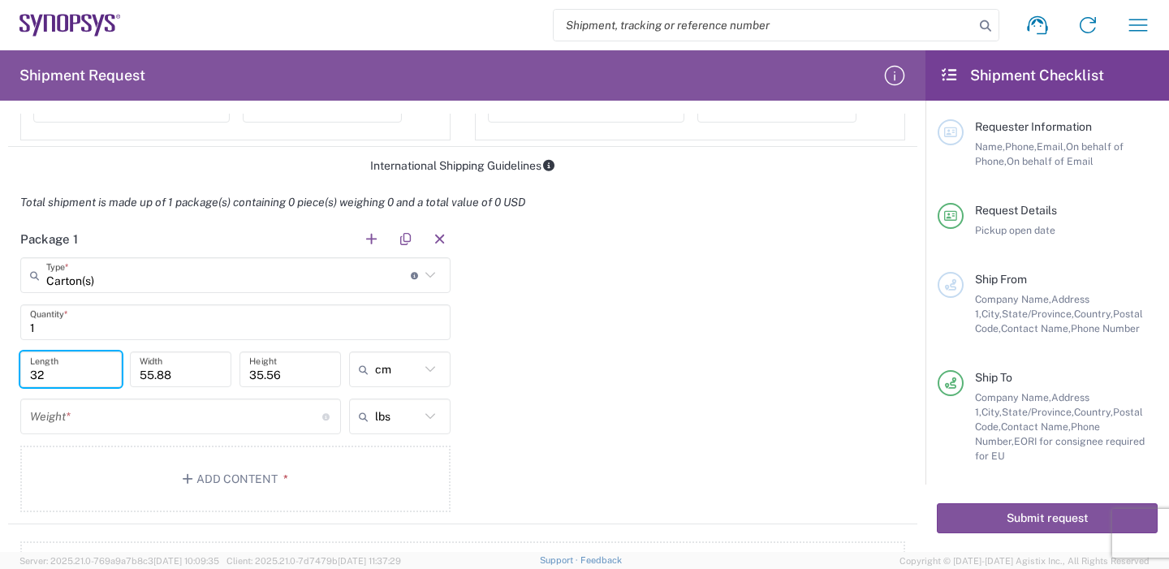
type input "32"
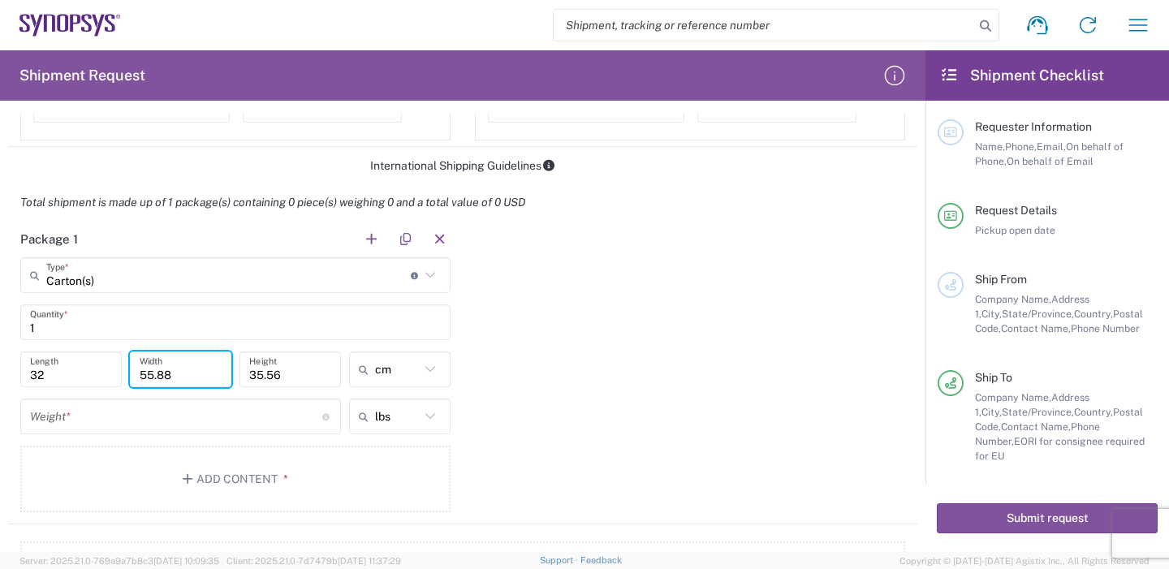
drag, startPoint x: 169, startPoint y: 377, endPoint x: 11, endPoint y: 383, distance: 157.6
click at [0, 389] on form "Requester Information EmilyWu Name * [PHONE_NUMBER] Phone * [EMAIL_ADDRESS][DOM…" at bounding box center [462, 333] width 925 height 438
type input "22"
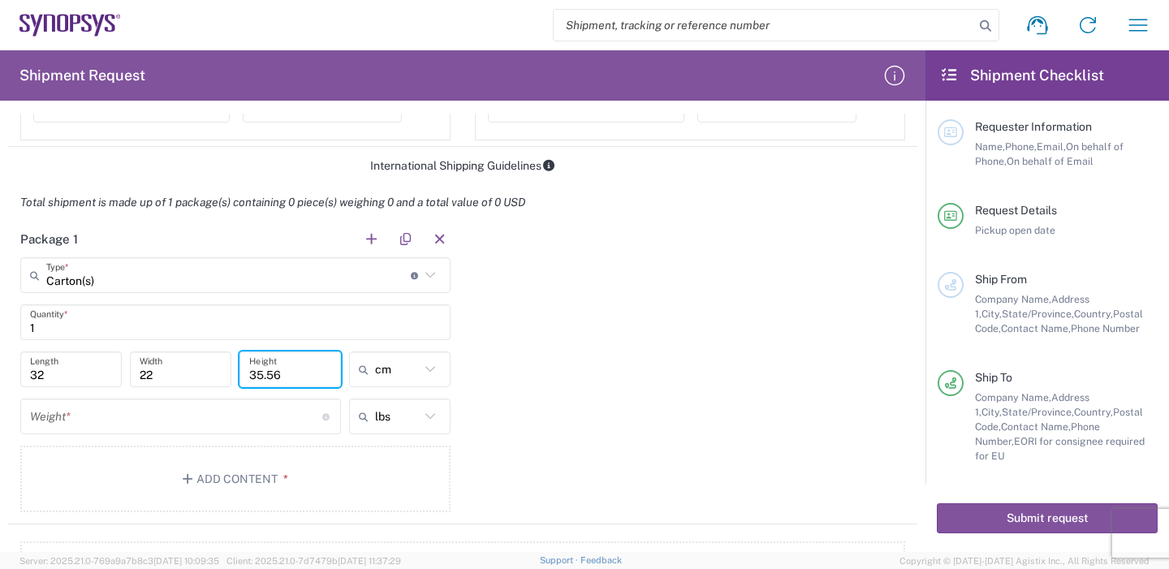
drag, startPoint x: 299, startPoint y: 371, endPoint x: 37, endPoint y: 376, distance: 262.2
click at [0, 382] on form "Requester Information EmilyWu Name * [PHONE_NUMBER] Phone * [EMAIL_ADDRESS][DOM…" at bounding box center [462, 333] width 925 height 438
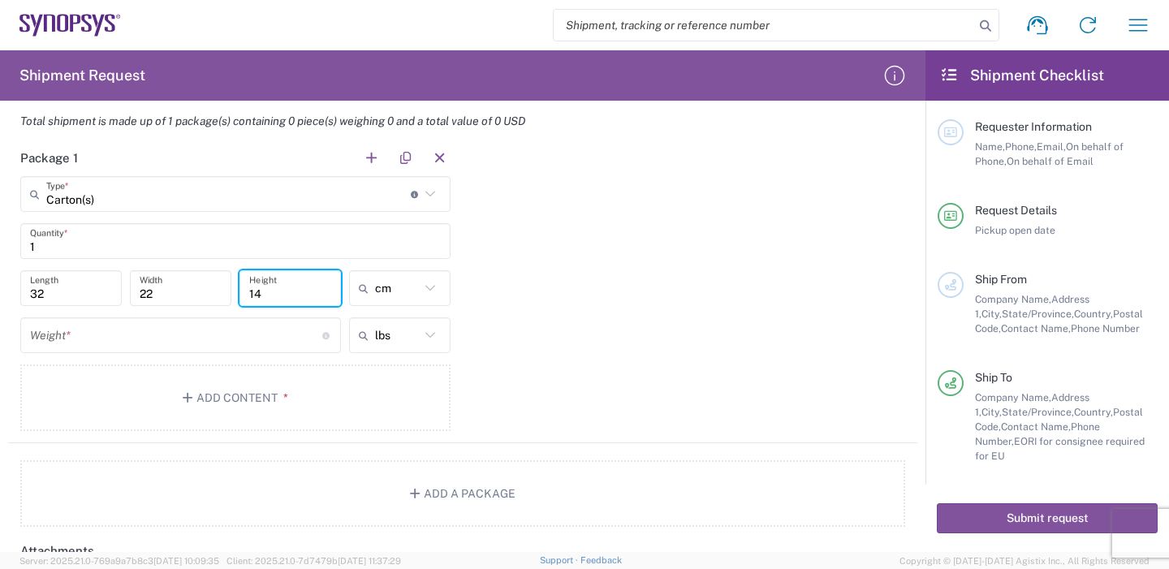
type input "14"
click at [580, 354] on div "Package 1 Carton(s) Type * Material used to package goods Can(s) Bale(s) Basket…" at bounding box center [462, 292] width 909 height 304
click at [425, 338] on icon at bounding box center [430, 335] width 21 height 21
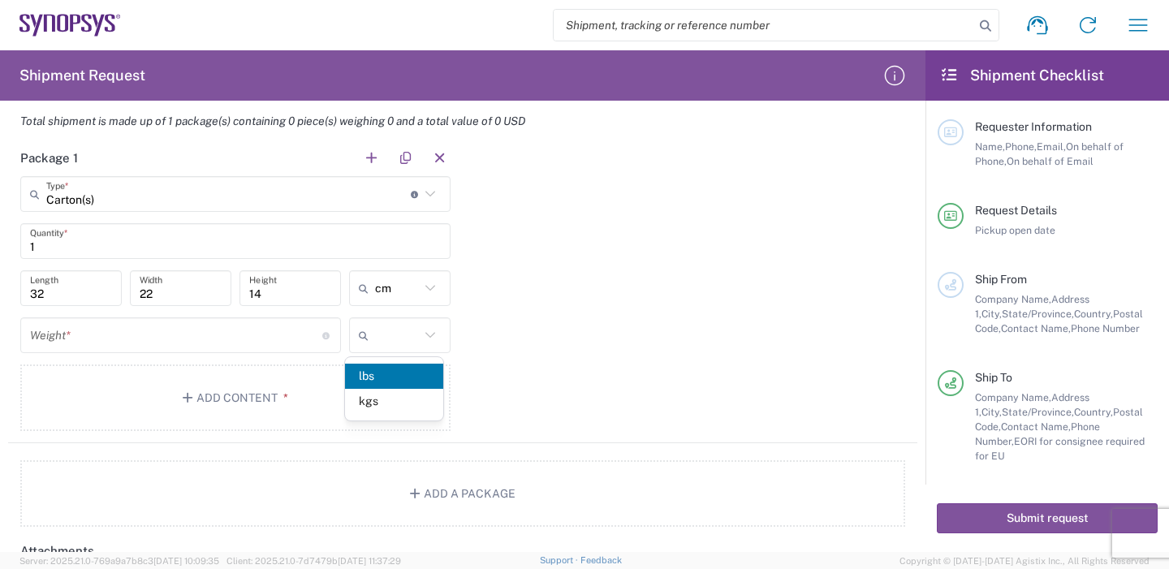
click at [361, 383] on span "lbs" at bounding box center [394, 376] width 98 height 25
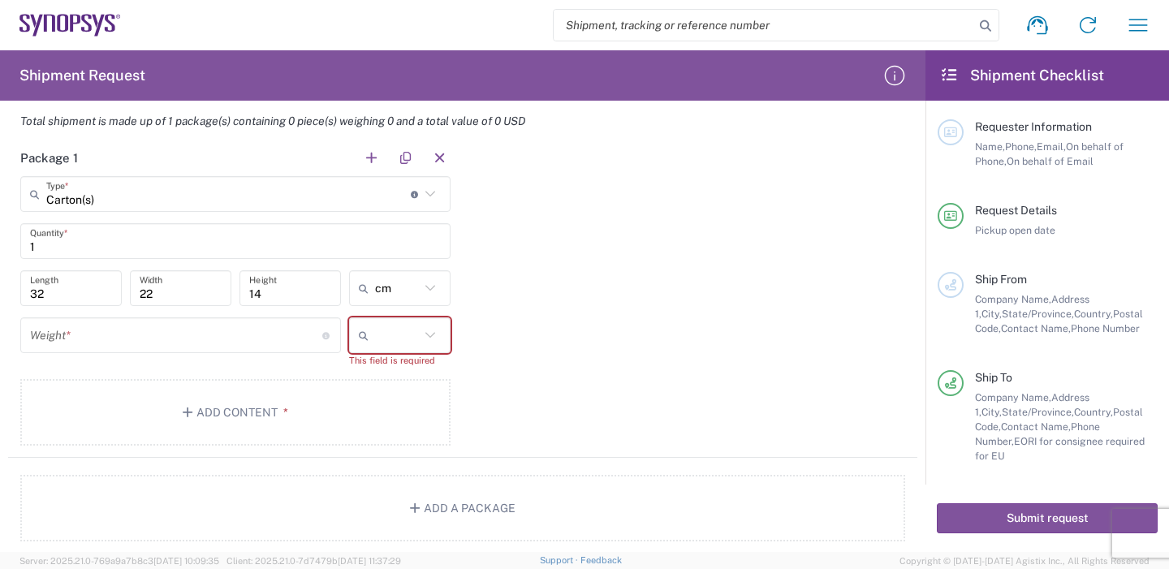
click at [364, 328] on icon at bounding box center [367, 335] width 16 height 26
click at [369, 396] on span "lbs" at bounding box center [394, 401] width 98 height 25
type input "lbs"
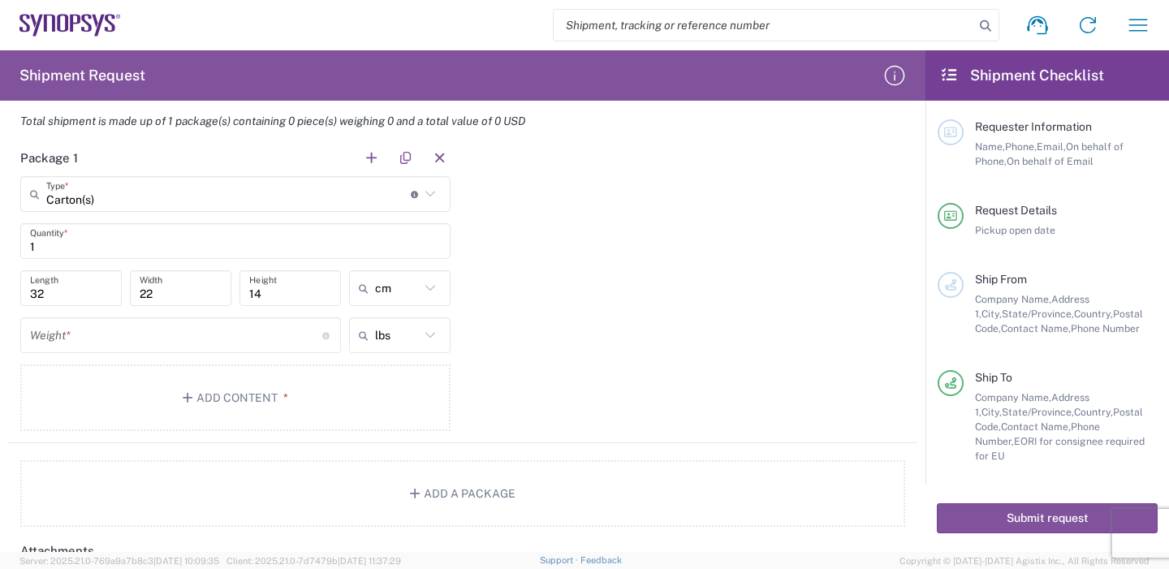
click at [528, 369] on div "Package 1 Carton(s) Type * Material used to package goods Can(s) Bale(s) Basket…" at bounding box center [462, 292] width 909 height 304
click at [438, 333] on div "lbs" at bounding box center [399, 335] width 101 height 36
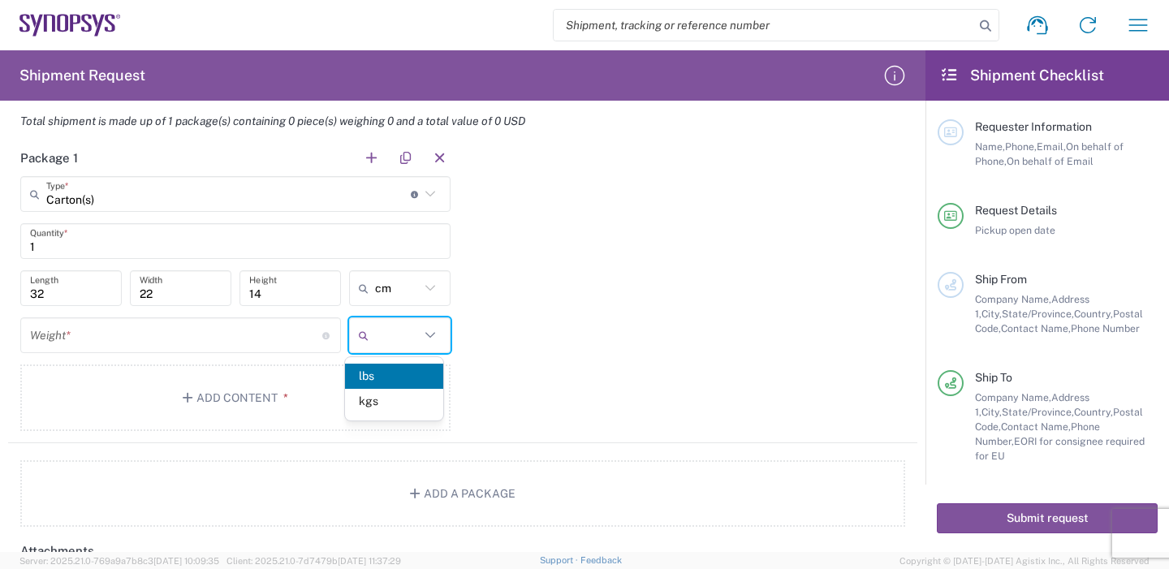
click at [428, 335] on icon at bounding box center [430, 335] width 21 height 21
click at [363, 401] on span "kgs" at bounding box center [394, 401] width 98 height 25
type input "kgs"
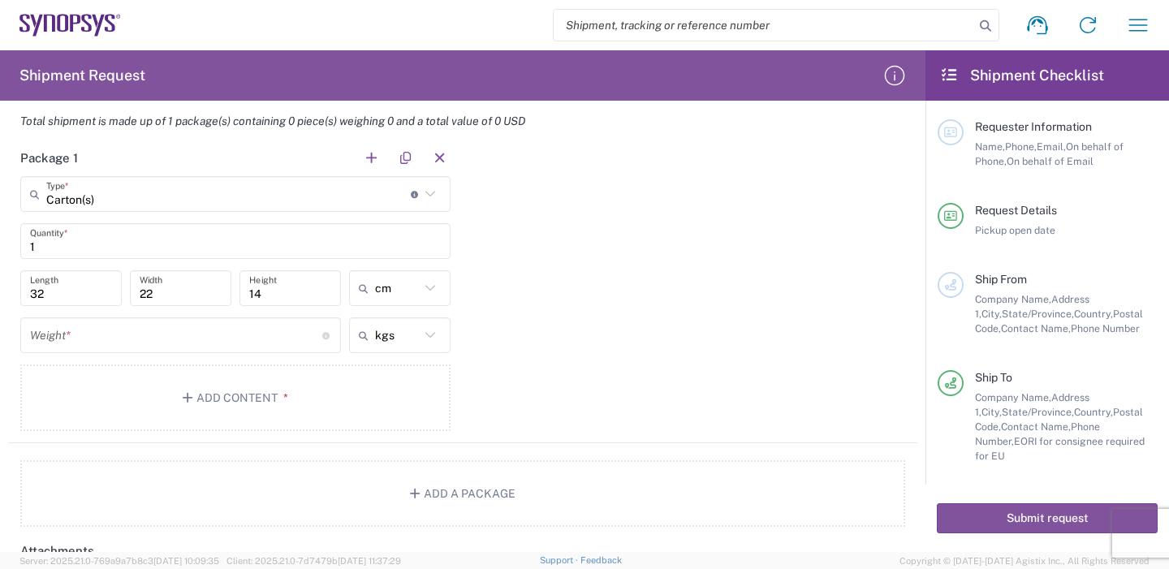
click at [498, 345] on div "Package 1 Carton(s) Type * Material used to package goods Can(s) Bale(s) Basket…" at bounding box center [462, 292] width 909 height 304
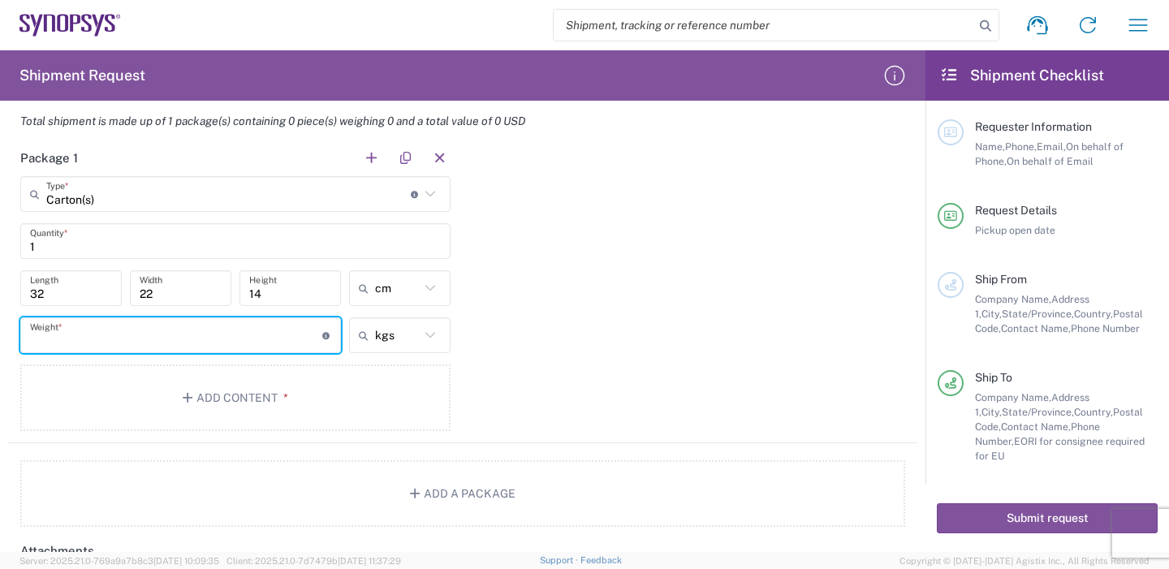
click at [106, 335] on input "number" at bounding box center [176, 335] width 292 height 28
type input "2"
click at [185, 399] on icon "button" at bounding box center [190, 397] width 15 height 11
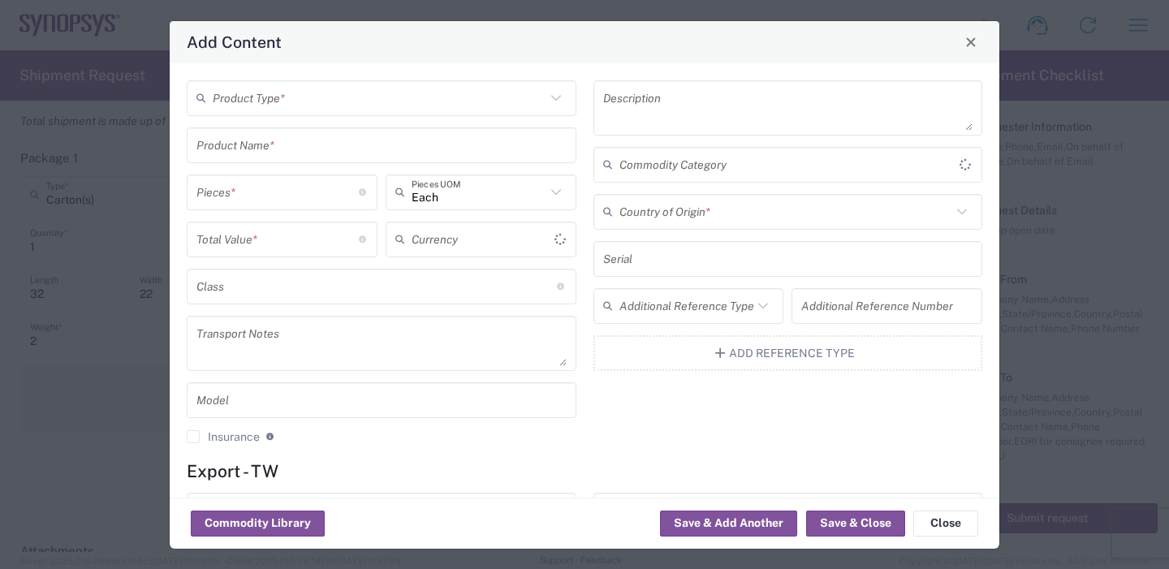
type input "US Dollar"
click at [274, 97] on input "text" at bounding box center [379, 98] width 333 height 28
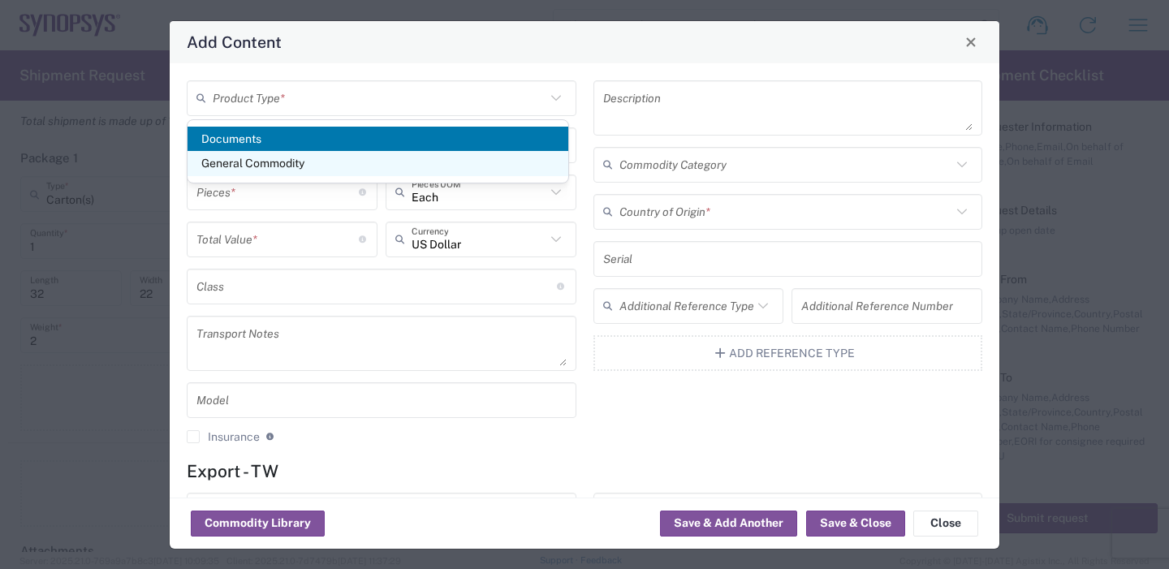
click at [269, 162] on span "General Commodity" at bounding box center [378, 163] width 381 height 25
type input "General Commodity"
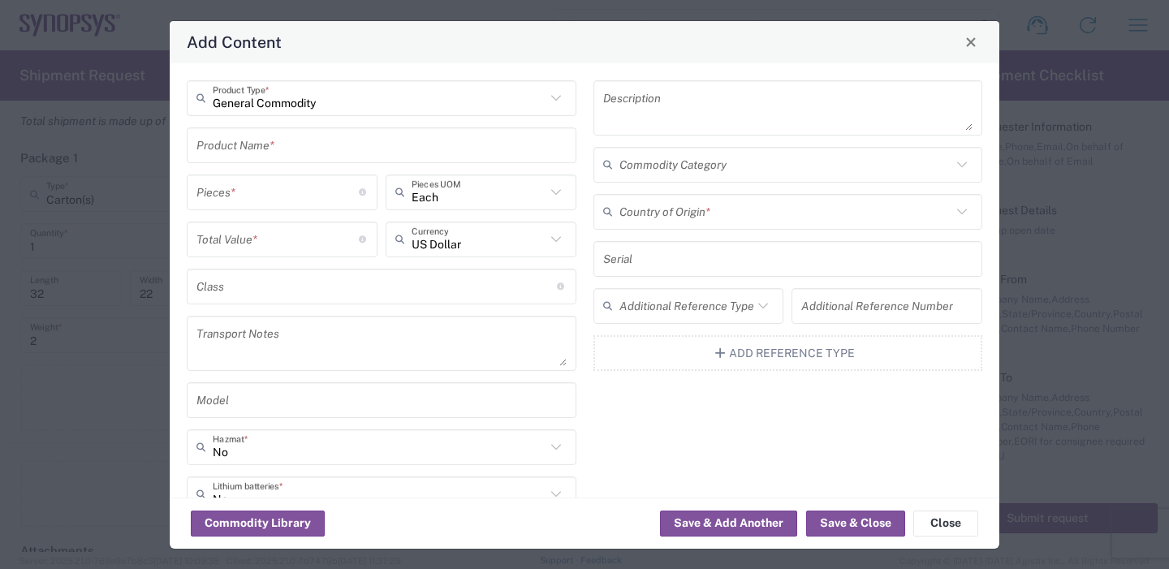
click at [240, 194] on input "number" at bounding box center [277, 192] width 162 height 28
click at [265, 150] on input "text" at bounding box center [381, 145] width 370 height 28
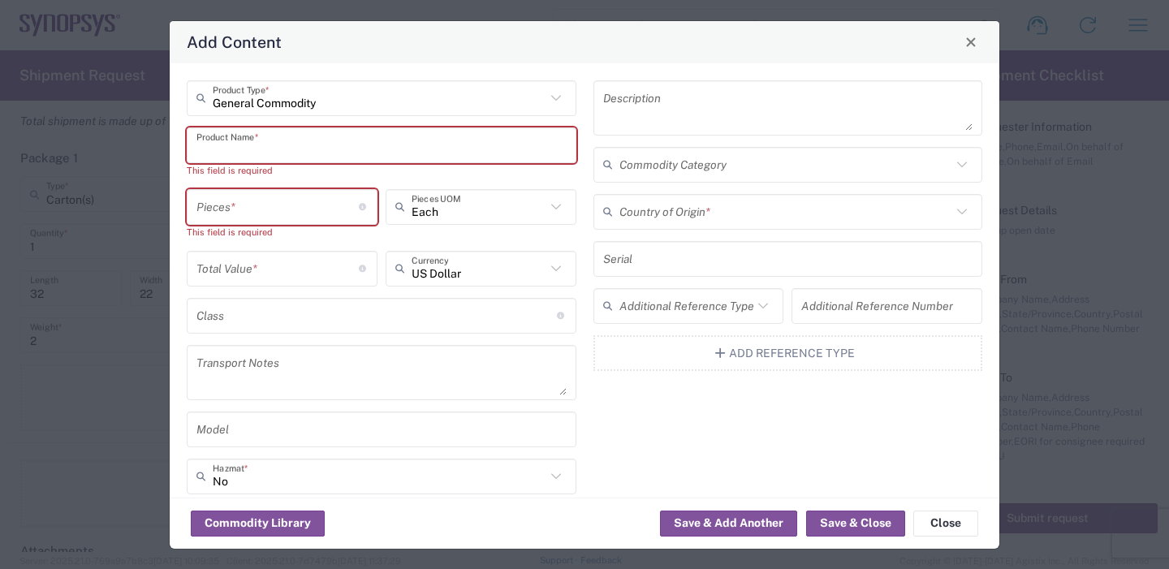
paste input "SH100008437_0.0"
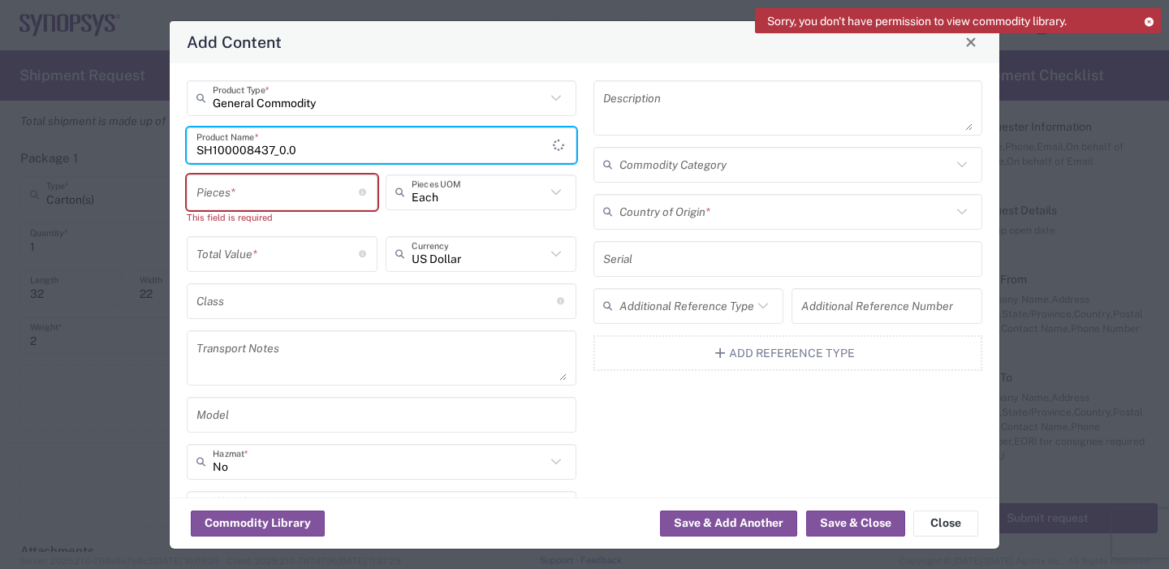
type input "SH100008437_0.0"
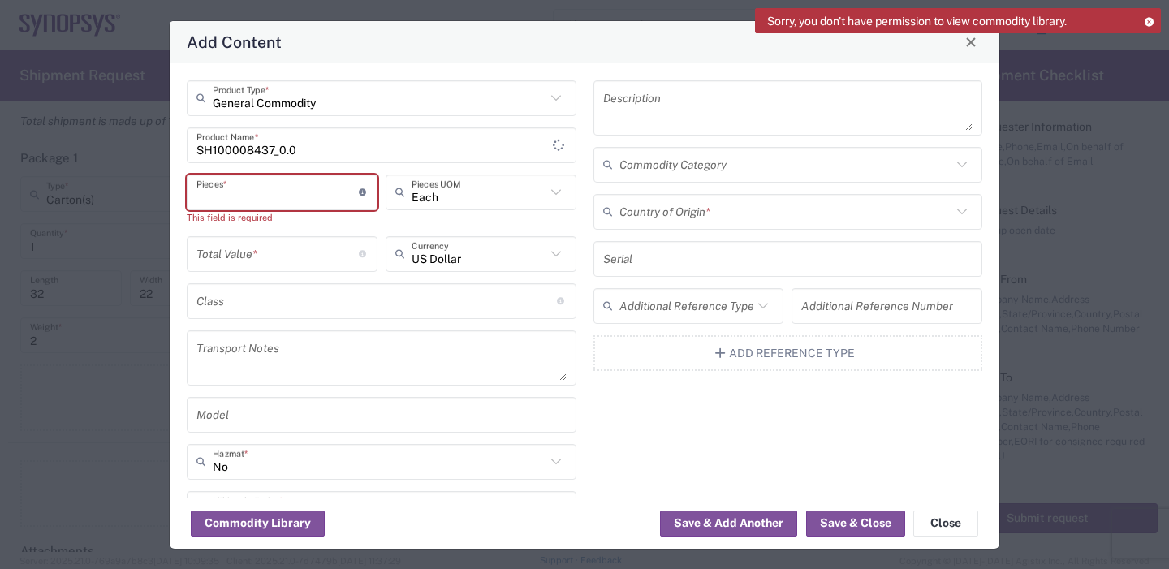
click at [261, 198] on input "number" at bounding box center [277, 192] width 162 height 28
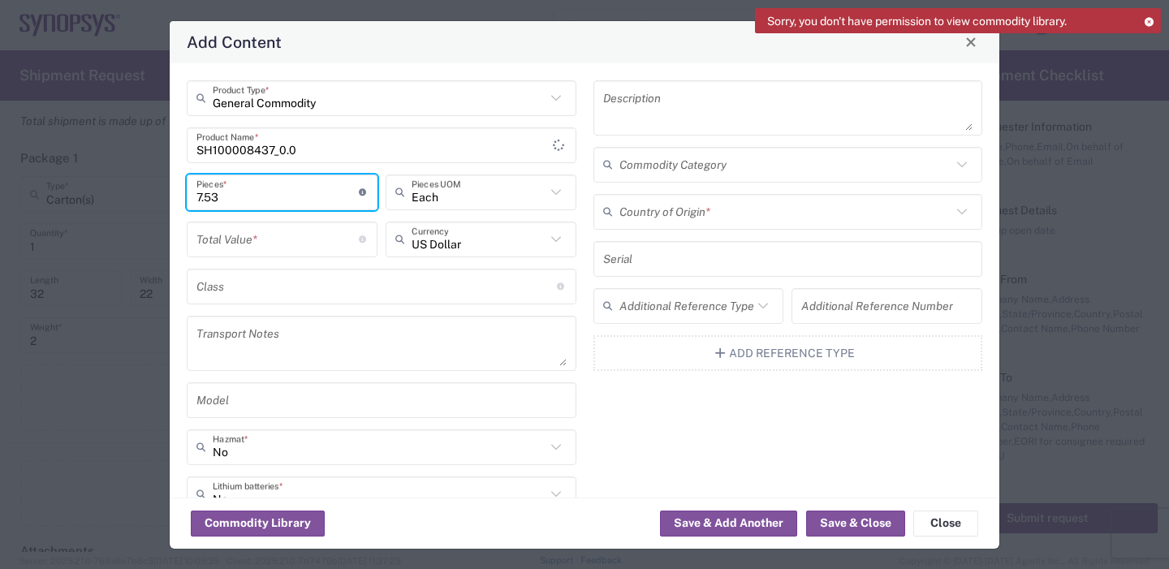
type input "7.53"
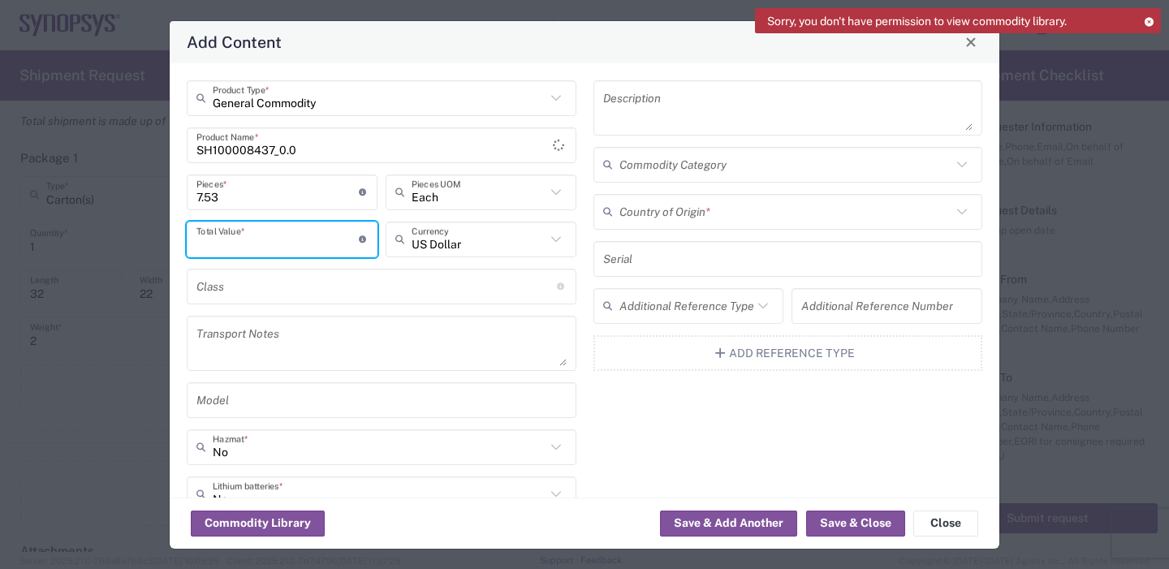
click at [280, 239] on input "number" at bounding box center [277, 239] width 162 height 28
type input "150.60"
click at [235, 203] on input "7.53" at bounding box center [277, 192] width 162 height 28
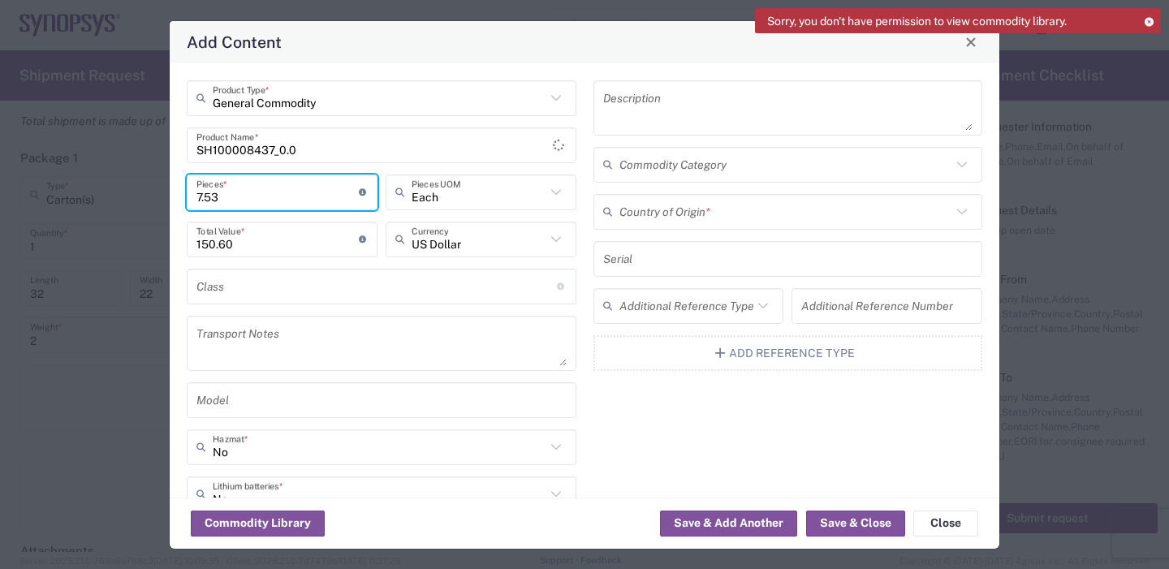
type input "7.5"
type input "150"
type input "7"
type input "140"
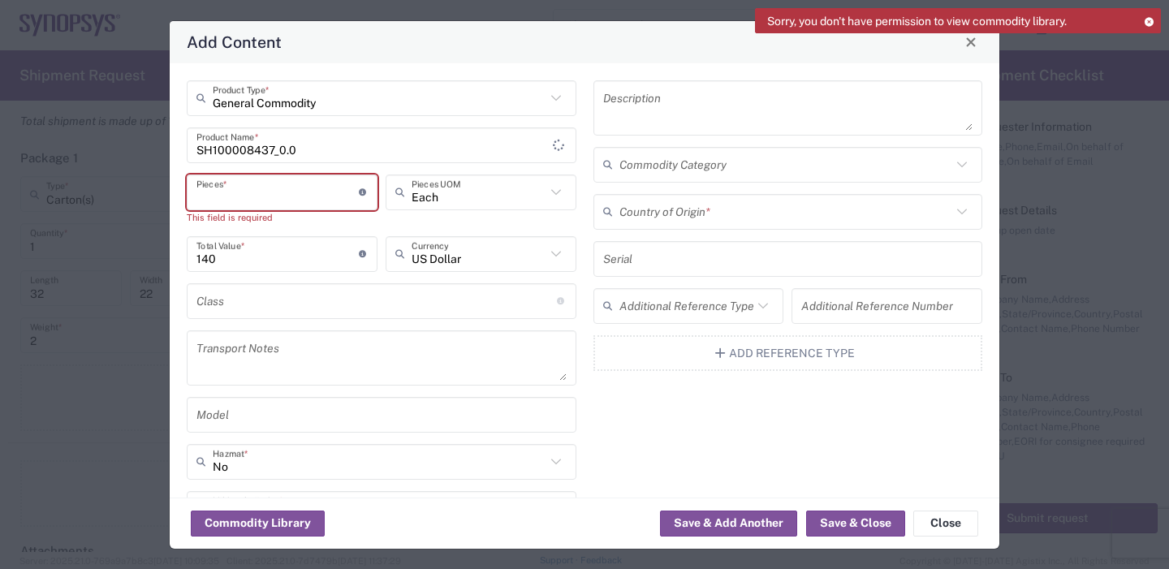
type input "2"
type input "280"
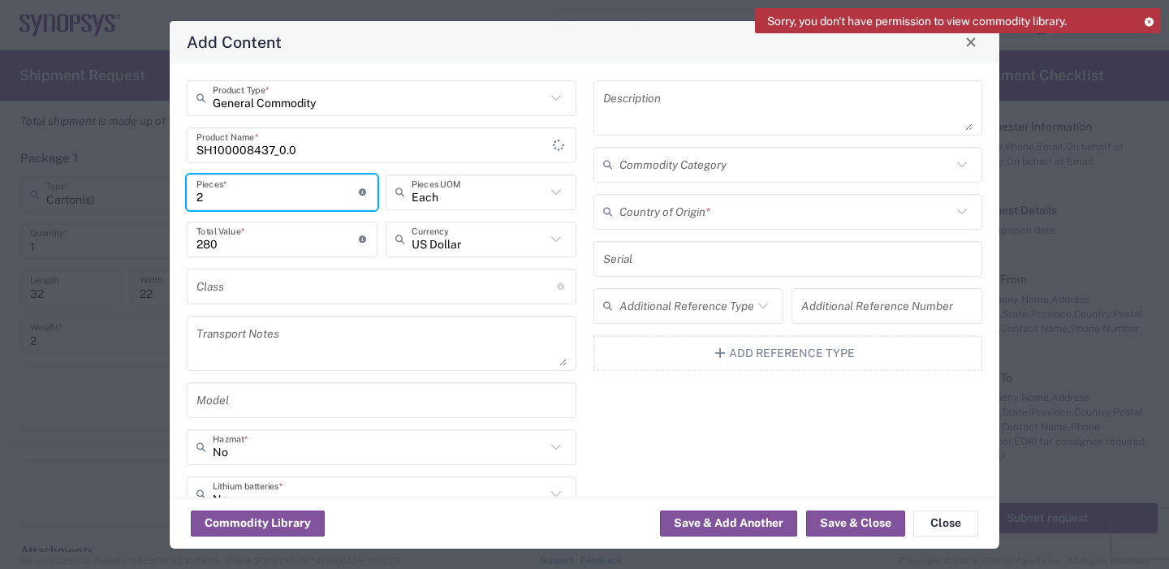
type input "20"
type input "2800"
type input "20"
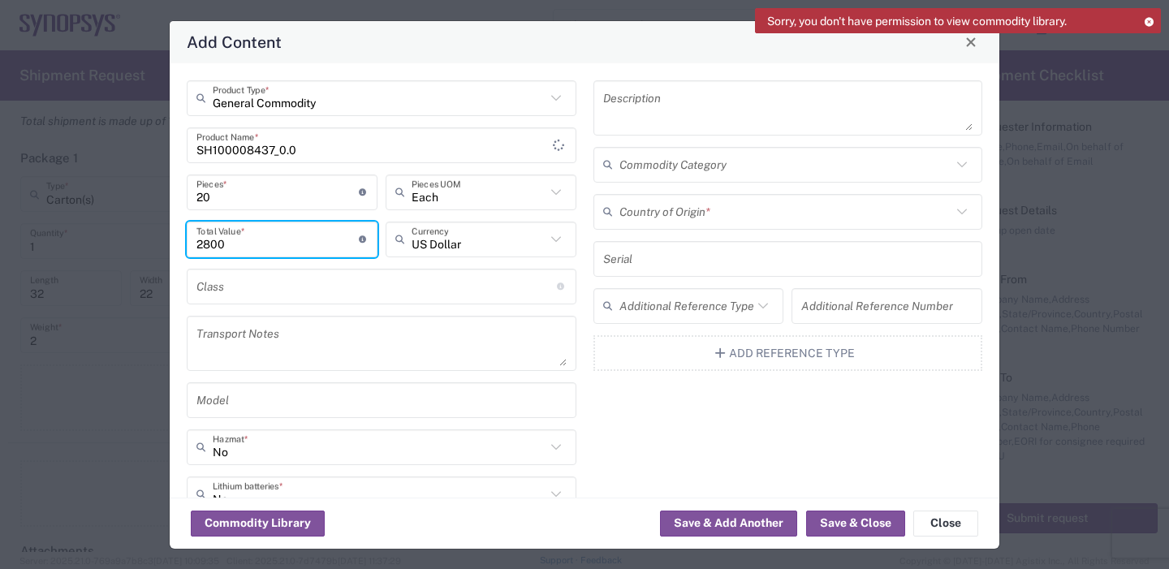
drag, startPoint x: 246, startPoint y: 239, endPoint x: 159, endPoint y: 235, distance: 86.9
click at [160, 234] on div "Add Content General Commodity Product Type * SH100008437_0.0 Product Name * 20 …" at bounding box center [584, 284] width 1169 height 569
click at [339, 166] on div "General Commodity Product Type * SH100008437_0.0 Product Name * 20 Pieces * Num…" at bounding box center [382, 339] width 407 height 518
drag, startPoint x: 237, startPoint y: 248, endPoint x: 113, endPoint y: 243, distance: 124.3
click at [114, 242] on div "Add Content General Commodity Product Type * SH100008437_0.0 Product Name * 20 …" at bounding box center [584, 284] width 1169 height 569
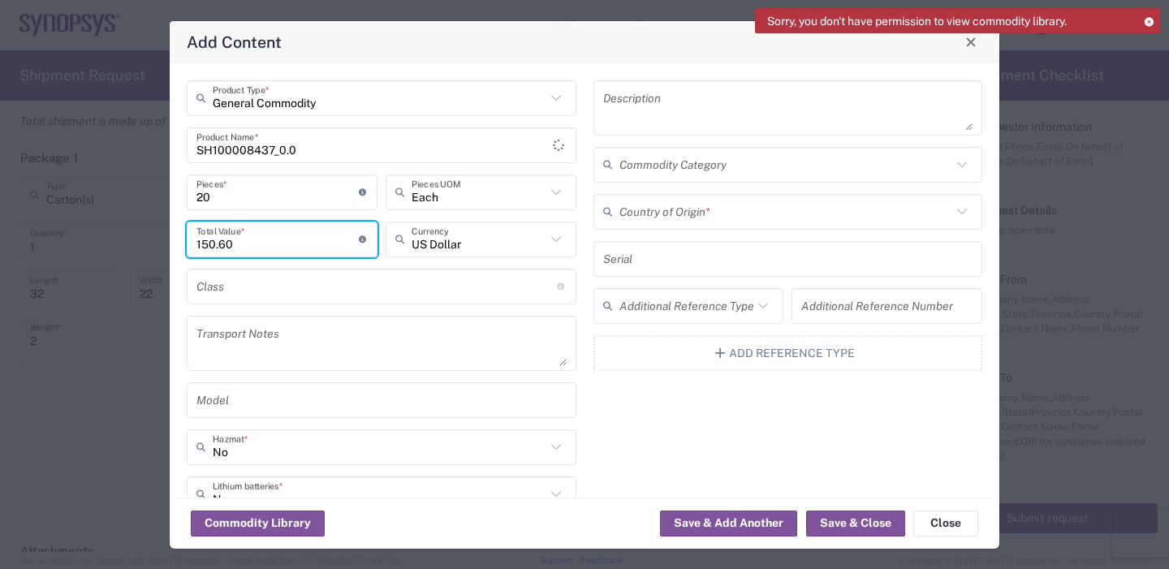
type input "150.60"
click at [179, 265] on div "General Commodity Product Type * SH100008437_0.0 Product Name * 20 Pieces * Num…" at bounding box center [382, 339] width 407 height 518
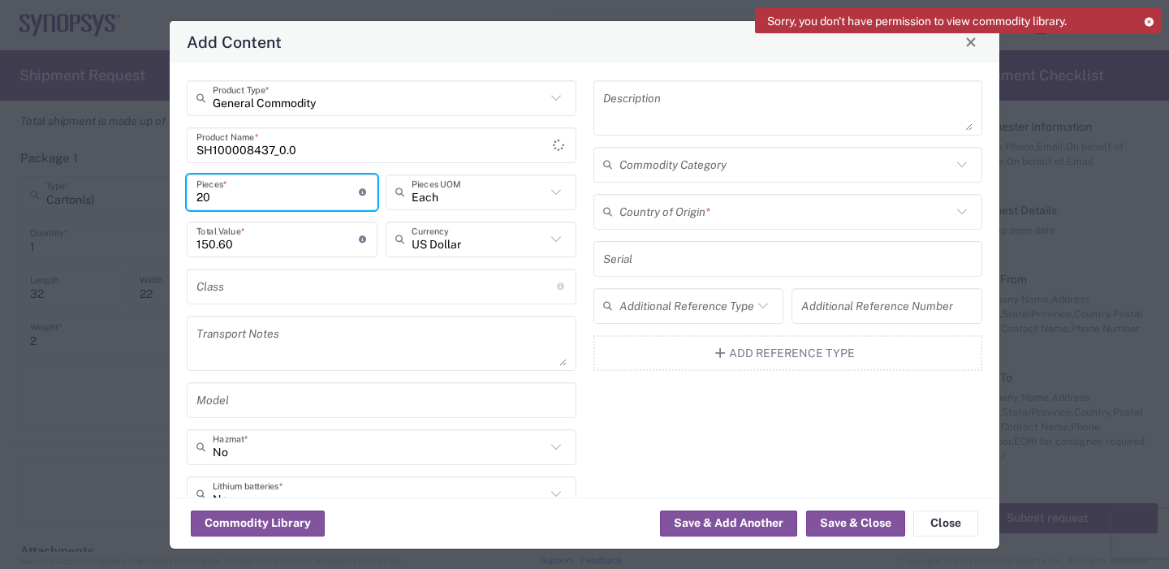
drag, startPoint x: 217, startPoint y: 196, endPoint x: 101, endPoint y: 209, distance: 116.9
click at [123, 196] on div "Add Content General Commodity Product Type * SH100008437_0.0 Product Name * 20 …" at bounding box center [584, 284] width 1169 height 569
type input "7"
type input "52.71"
type input "7.5"
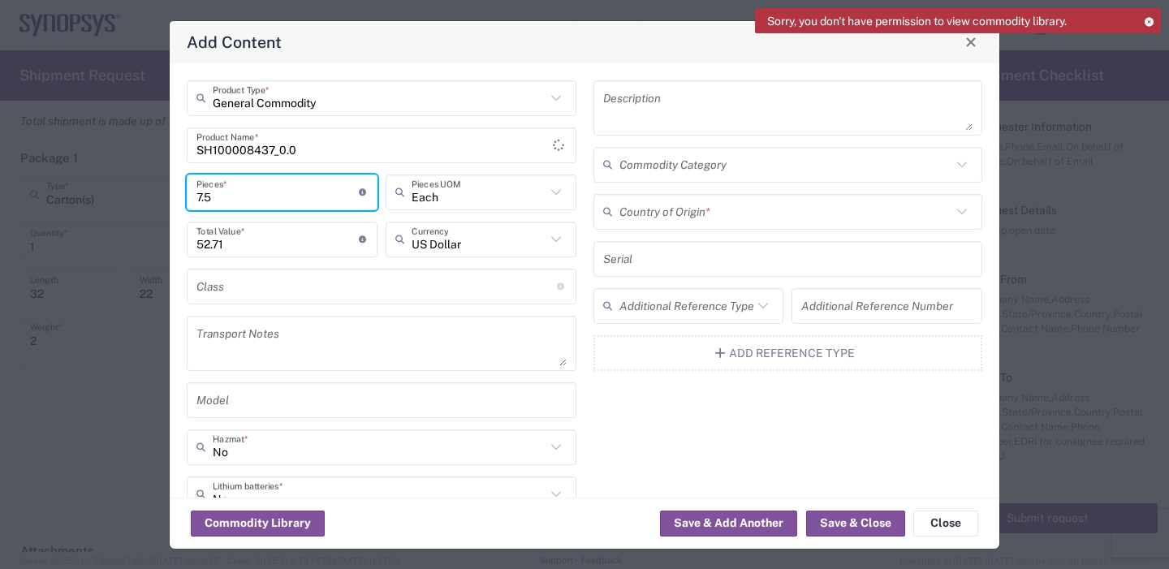
type input "56.48"
type input "7.53"
type input "56.71"
click at [179, 214] on div "General Commodity Product Type * SH100008437_0.0 Product Name * 7.53 Pieces * N…" at bounding box center [382, 339] width 407 height 518
click at [237, 191] on input "7.53" at bounding box center [277, 192] width 162 height 28
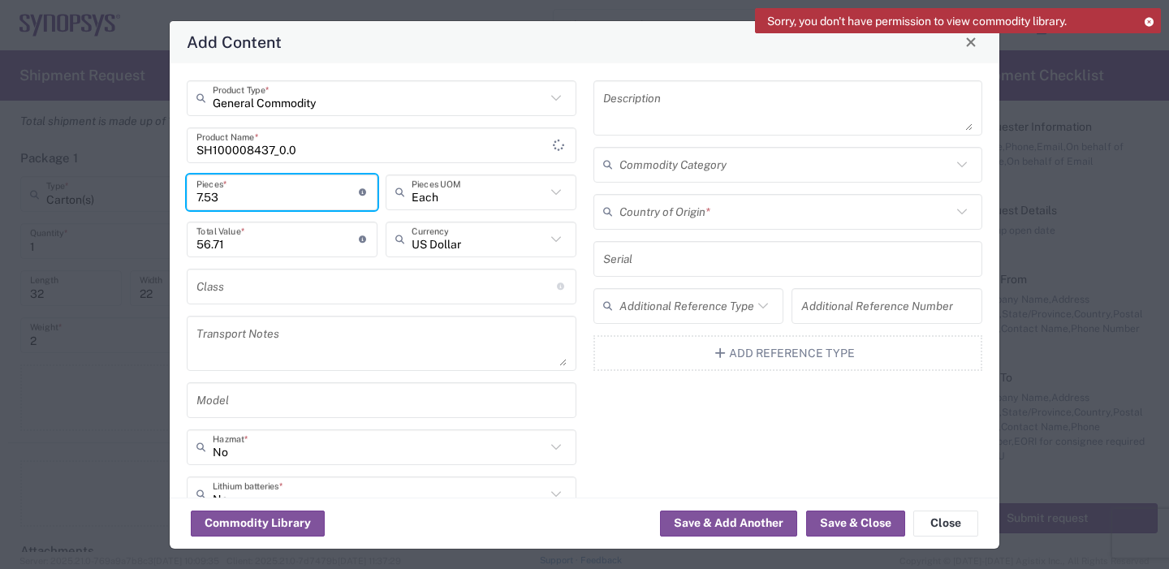
type input "7.5"
type input "56.48"
type input "7"
type input "52.71"
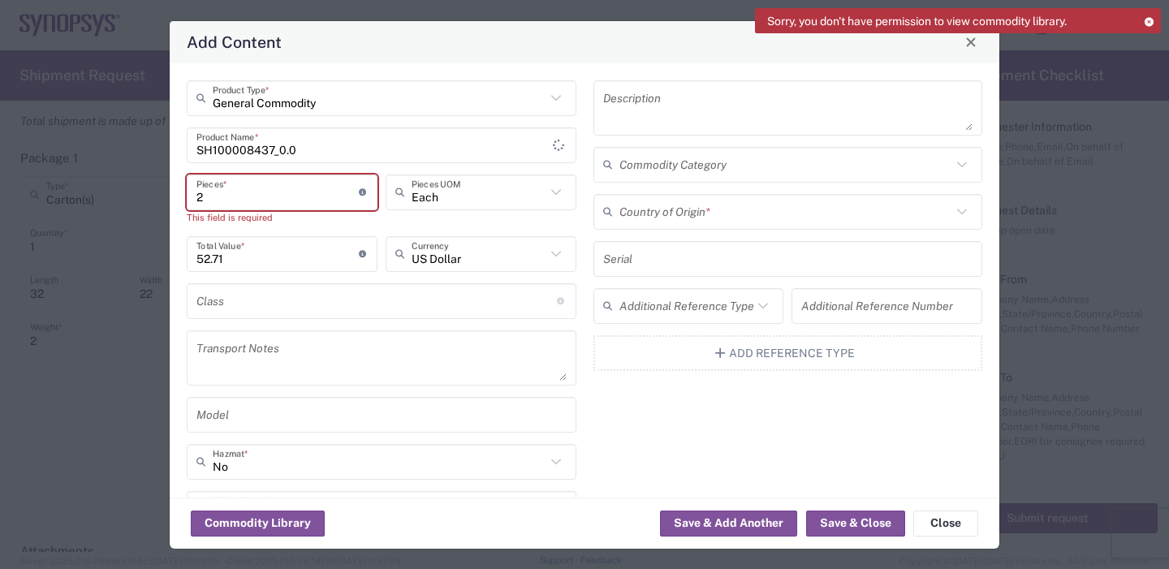
type input "20"
type input "1054.2"
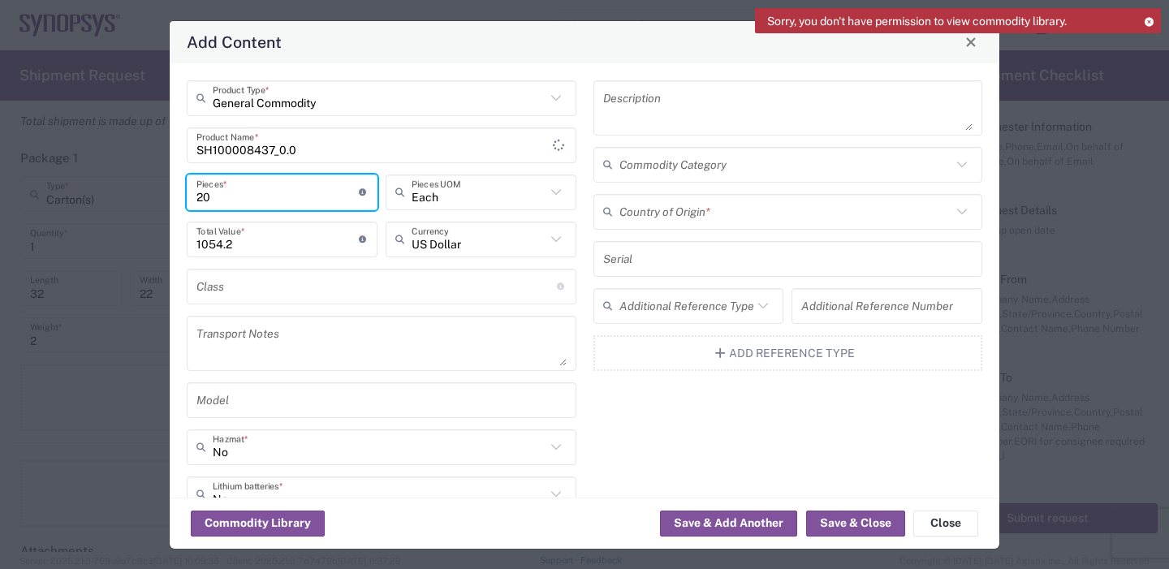
type input "20"
drag, startPoint x: 264, startPoint y: 238, endPoint x: 290, endPoint y: 247, distance: 27.5
click at [263, 238] on input "1054.2" at bounding box center [277, 239] width 162 height 28
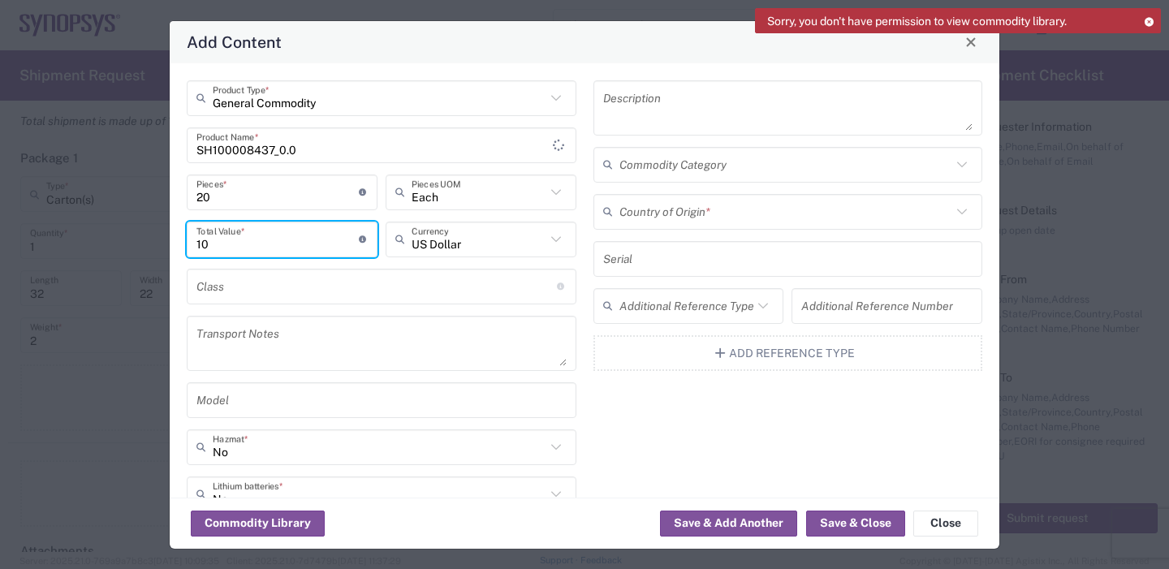
type input "1"
type input "150.60"
click at [172, 425] on div "General Commodity Product Type * SH100008437_0.0 Product Name * 20 Pieces * Num…" at bounding box center [585, 280] width 830 height 434
click at [623, 107] on textarea at bounding box center [788, 107] width 370 height 45
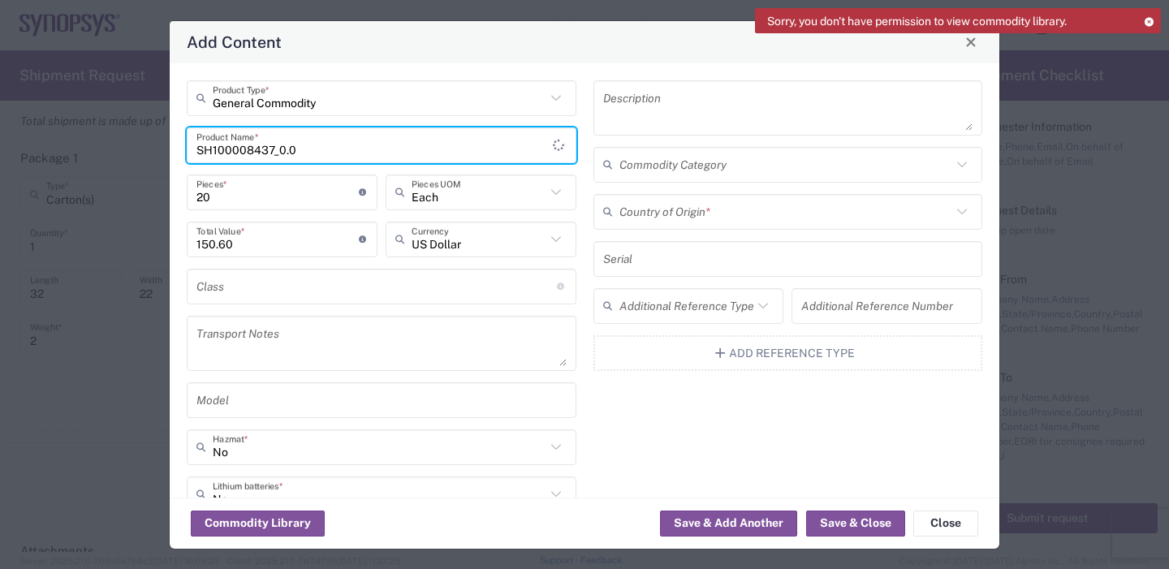
drag, startPoint x: 304, startPoint y: 147, endPoint x: 234, endPoint y: 157, distance: 71.3
click at [207, 147] on input "SH100008437_0.0" at bounding box center [374, 145] width 356 height 28
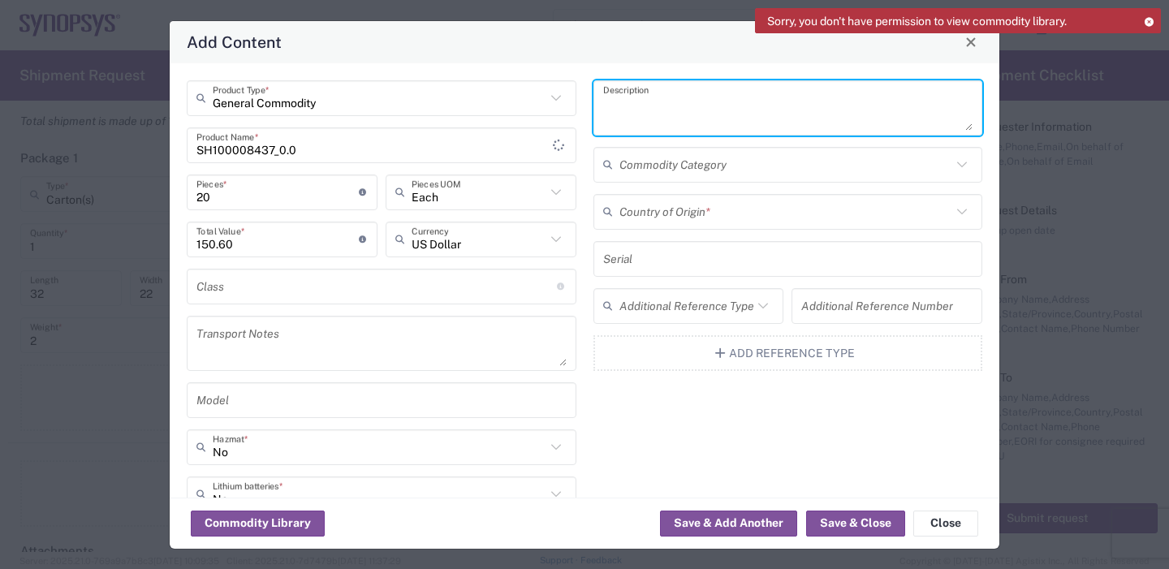
click at [656, 96] on textarea at bounding box center [788, 107] width 370 height 45
click at [611, 99] on textarea at bounding box center [788, 107] width 370 height 45
paste textarea "STANDOFF [DEMOGRAPHIC_DATA]-[DEMOGRAPHIC_DATA], 3mm, LONG 52mm"
type textarea "STANDOFF [DEMOGRAPHIC_DATA]-[DEMOGRAPHIC_DATA], 3mm, LONG 52mm"
drag, startPoint x: 664, startPoint y: 200, endPoint x: 662, endPoint y: 213, distance: 13.2
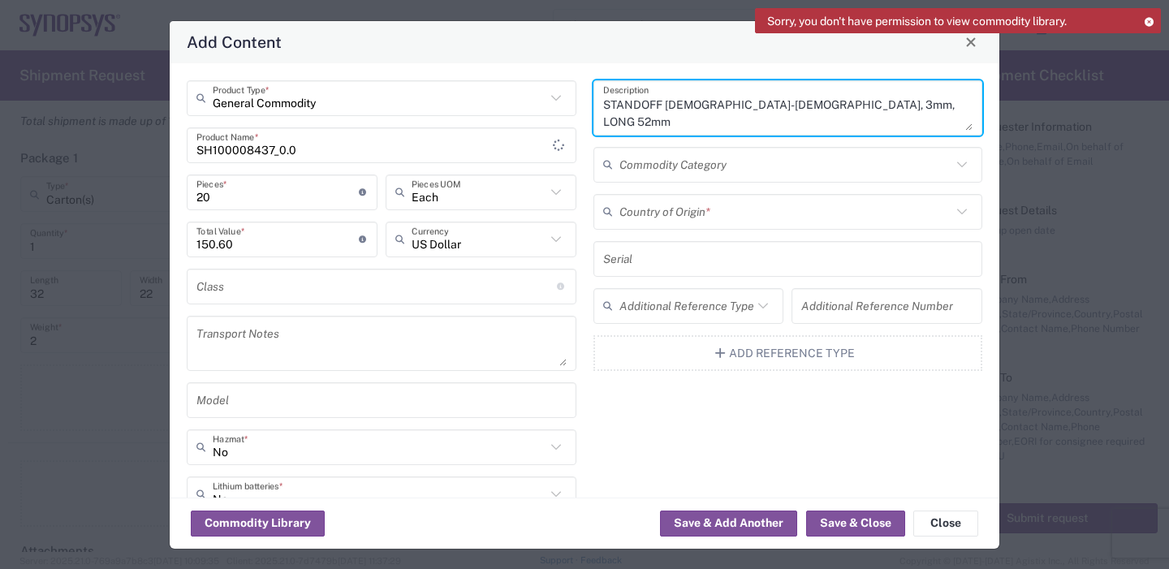
click at [661, 201] on input "text" at bounding box center [785, 211] width 333 height 28
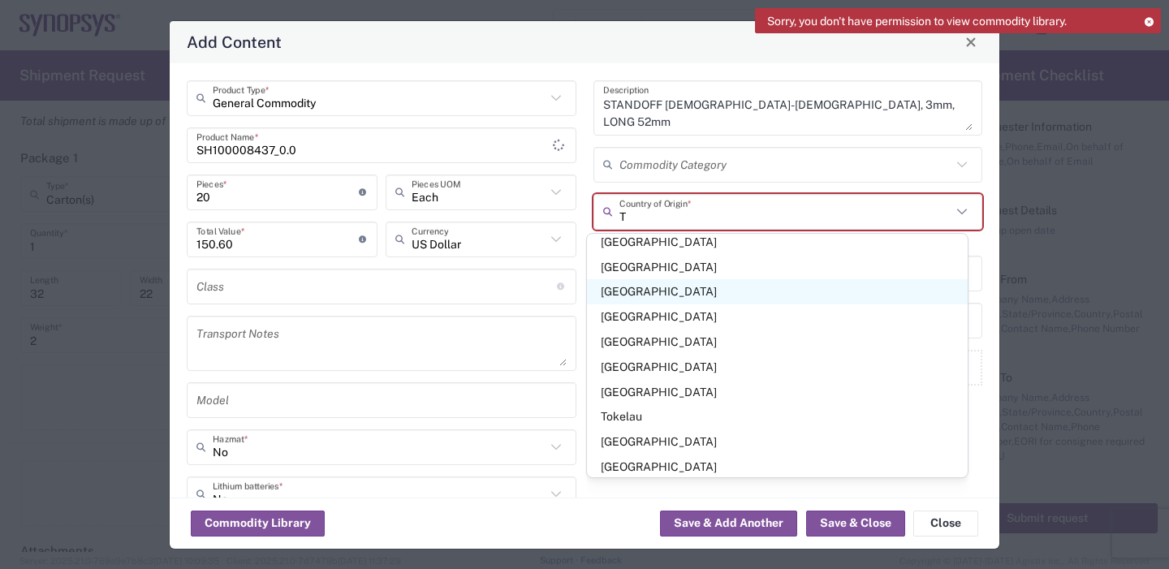
scroll to position [1604, 0]
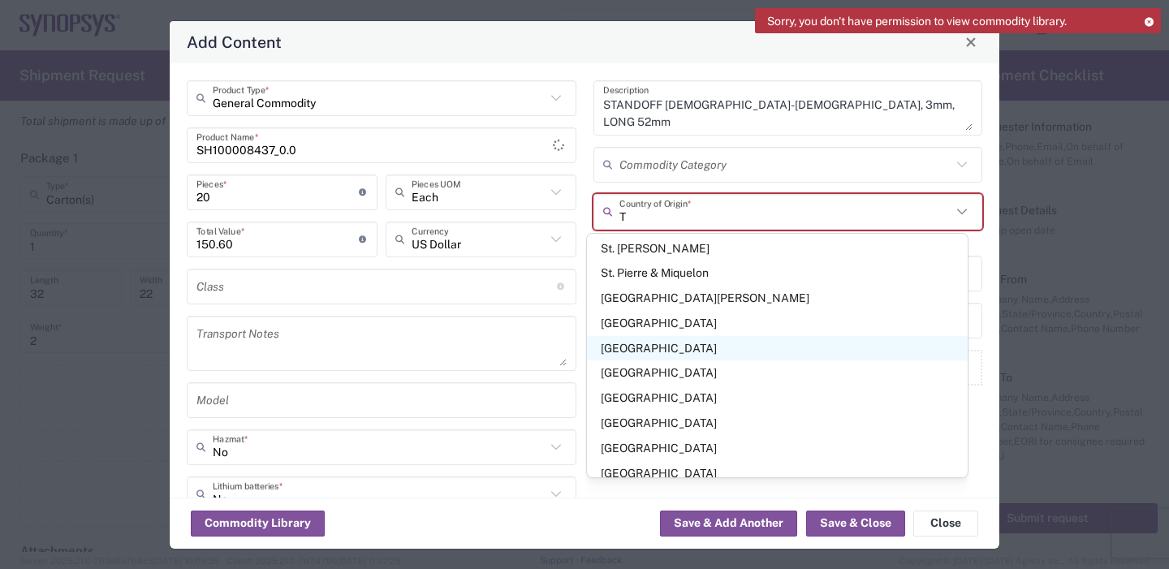
click at [655, 336] on span "[GEOGRAPHIC_DATA]" at bounding box center [777, 348] width 381 height 25
type input "[GEOGRAPHIC_DATA]"
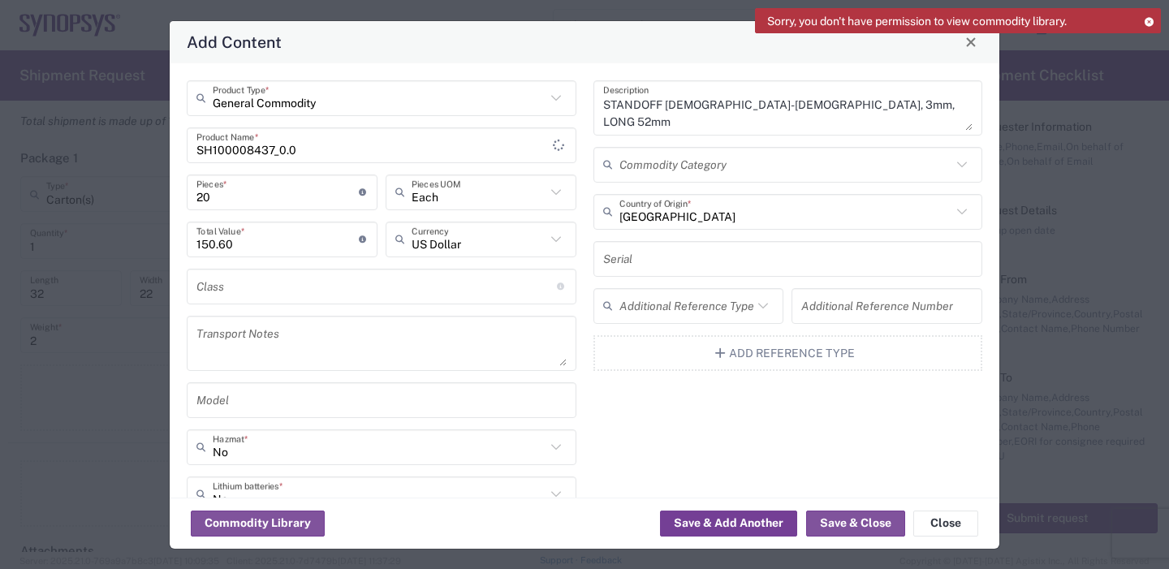
click at [720, 522] on button "Save & Add Another" at bounding box center [728, 524] width 137 height 26
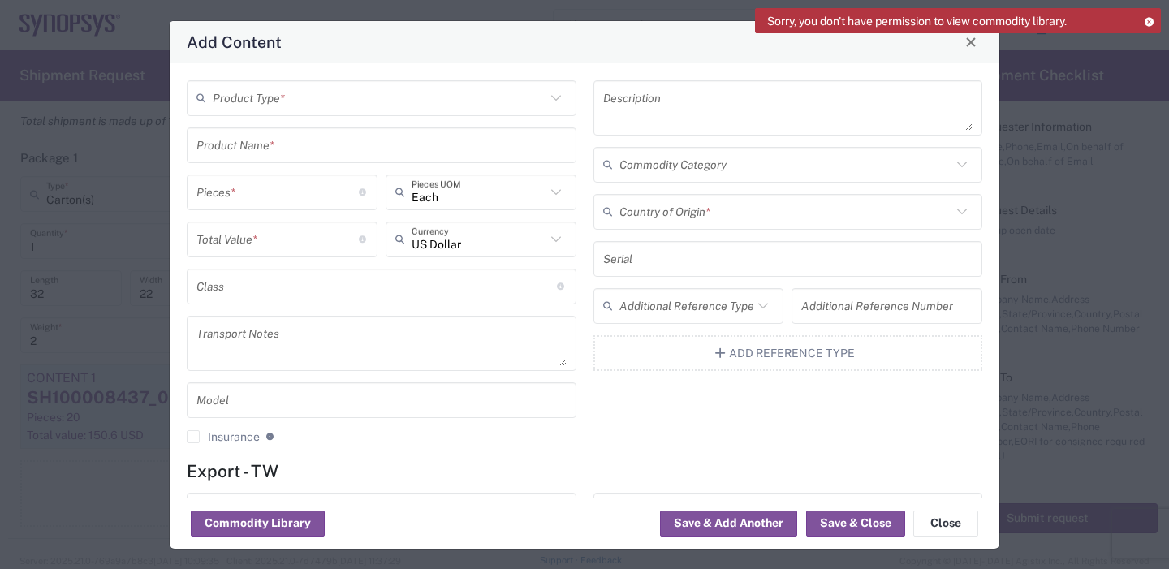
click at [748, 166] on input "text" at bounding box center [785, 164] width 333 height 28
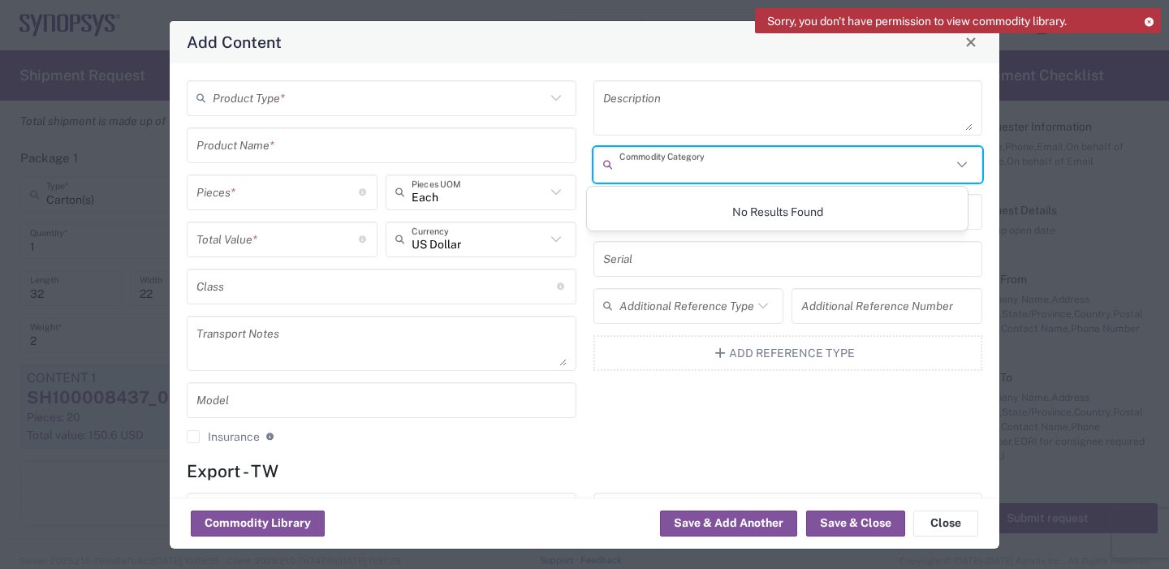
click at [803, 105] on textarea at bounding box center [788, 107] width 370 height 45
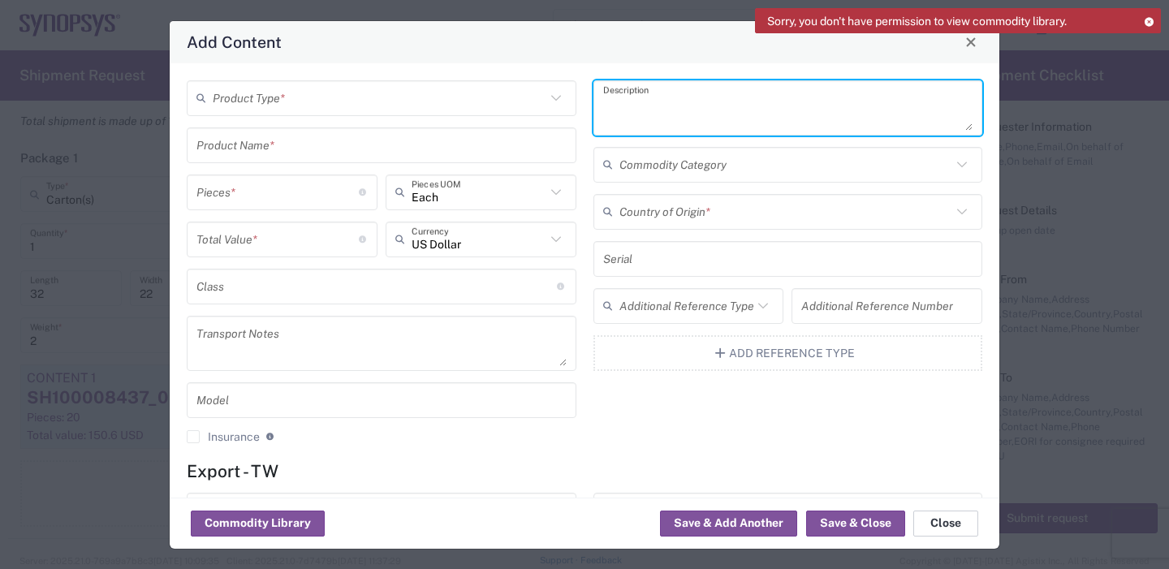
click at [968, 515] on button "Close" at bounding box center [945, 524] width 65 height 26
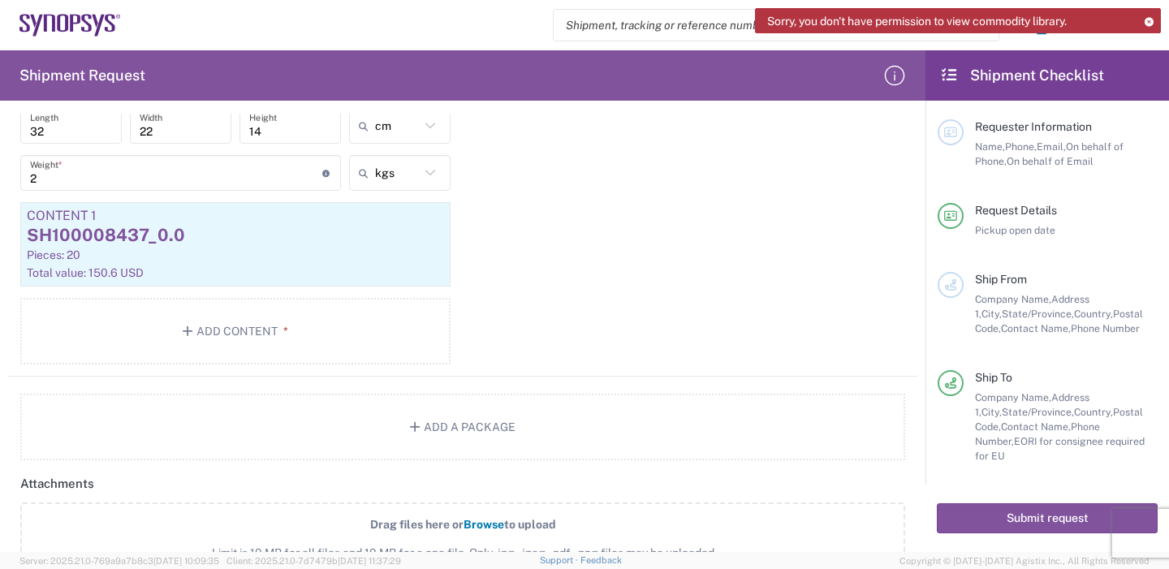
scroll to position [1542, 0]
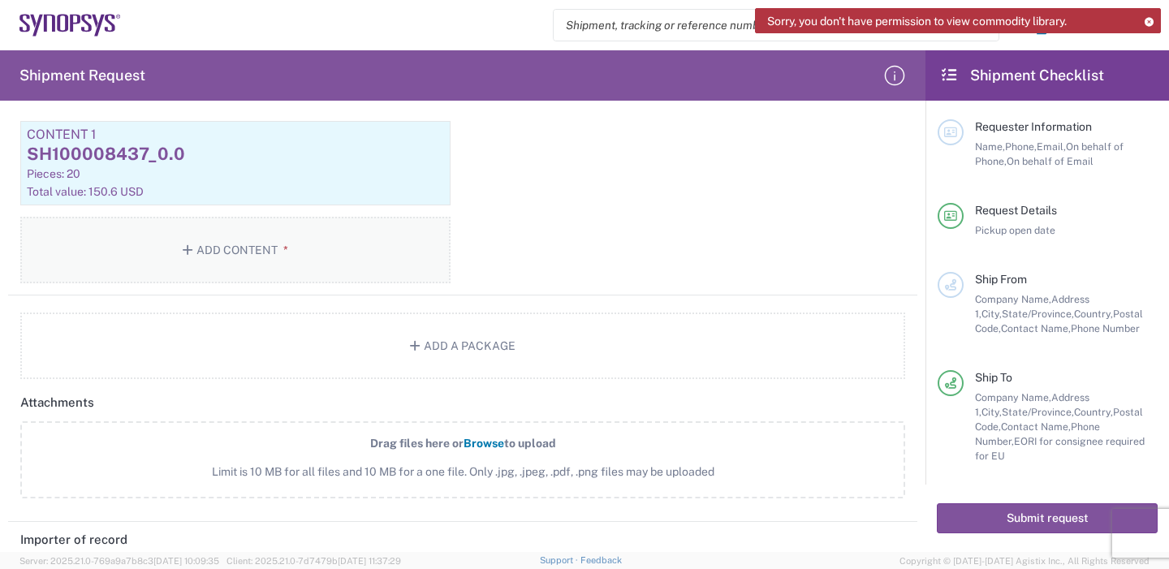
click at [183, 248] on icon "button" at bounding box center [190, 249] width 15 height 11
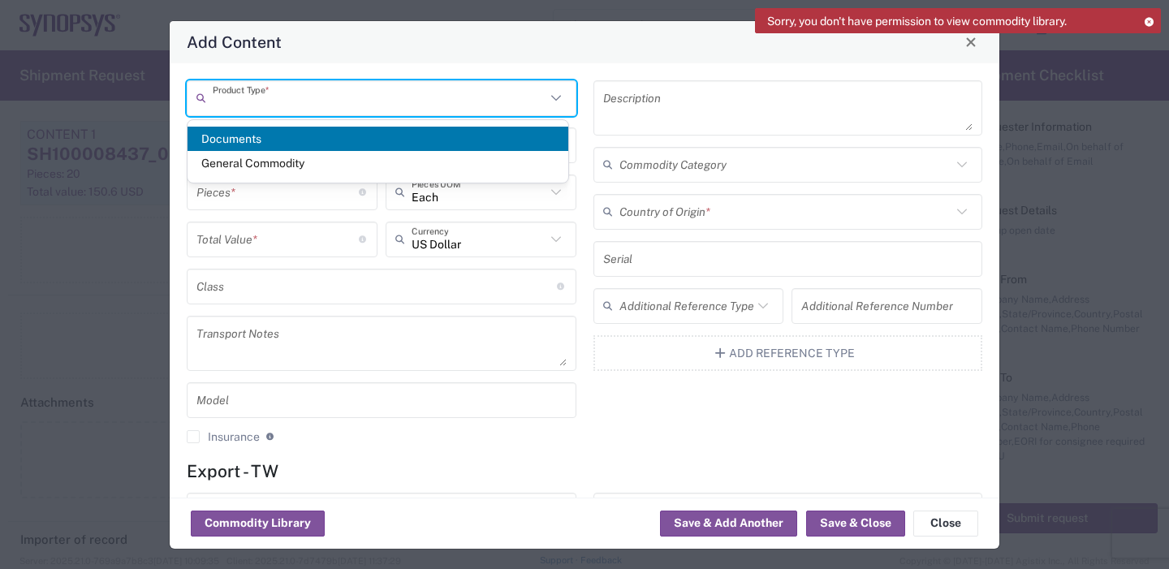
click at [282, 102] on input "text" at bounding box center [379, 98] width 333 height 28
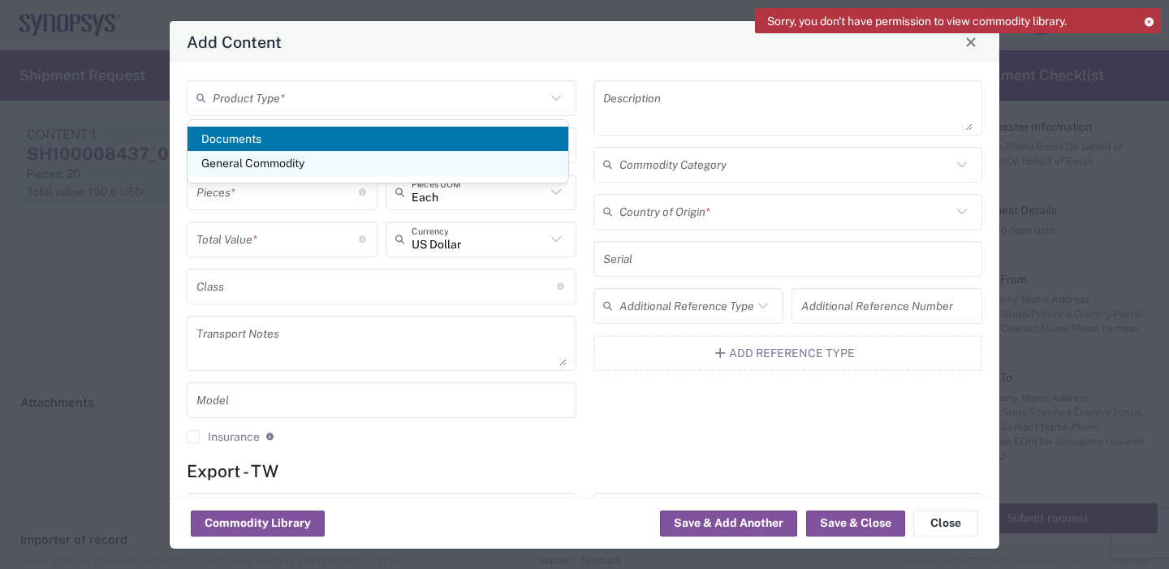
click at [282, 162] on span "General Commodity" at bounding box center [378, 163] width 381 height 25
type input "General Commodity"
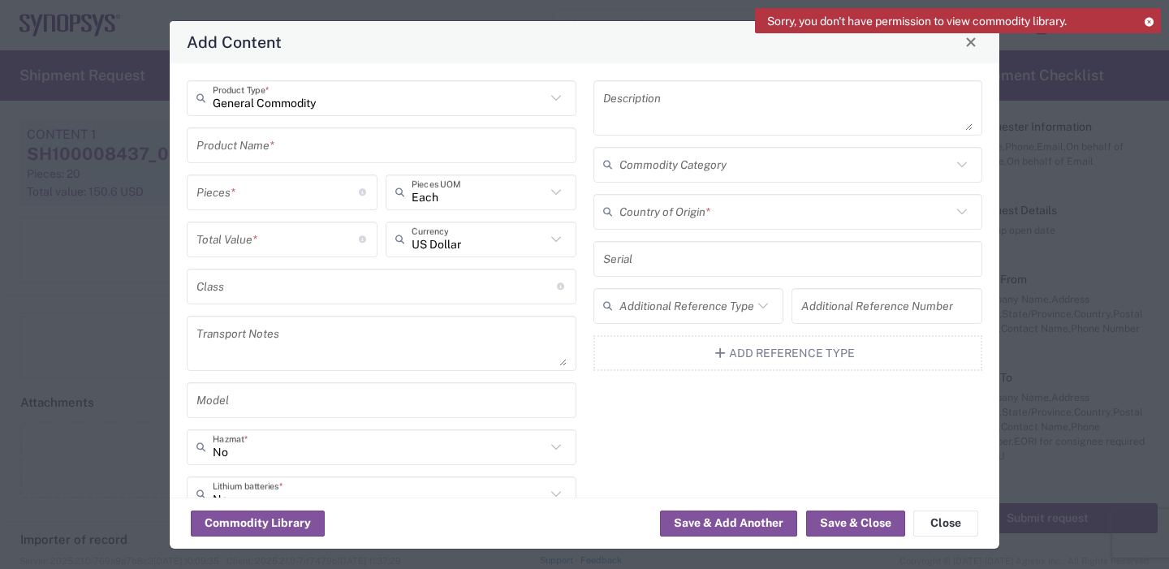
click at [316, 145] on input "text" at bounding box center [381, 145] width 370 height 28
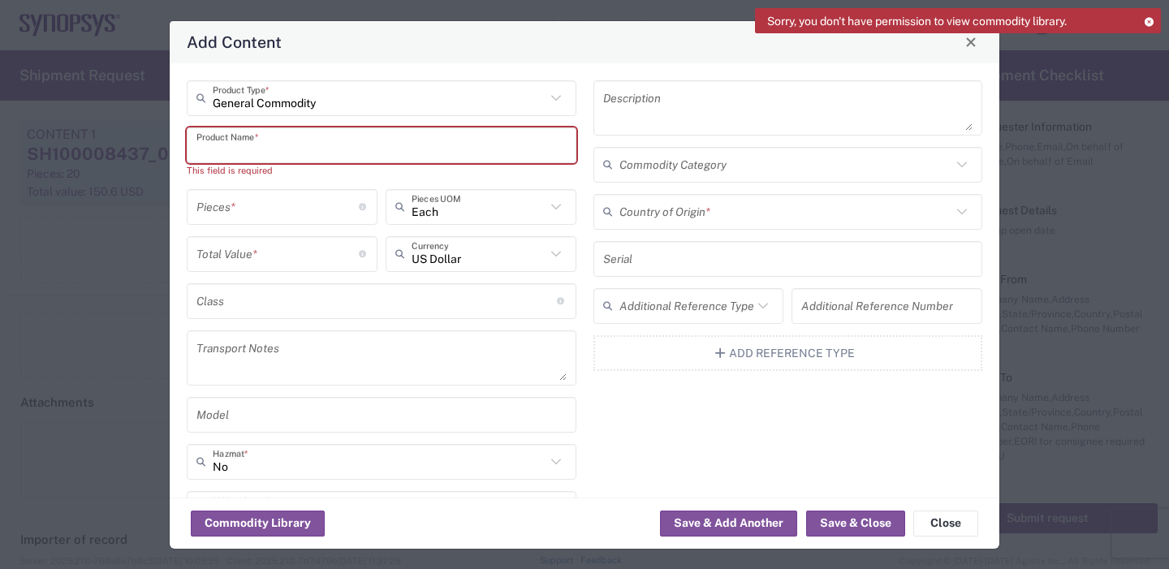
click at [235, 149] on input "text" at bounding box center [381, 145] width 370 height 28
paste input "SH100008437_0.0"
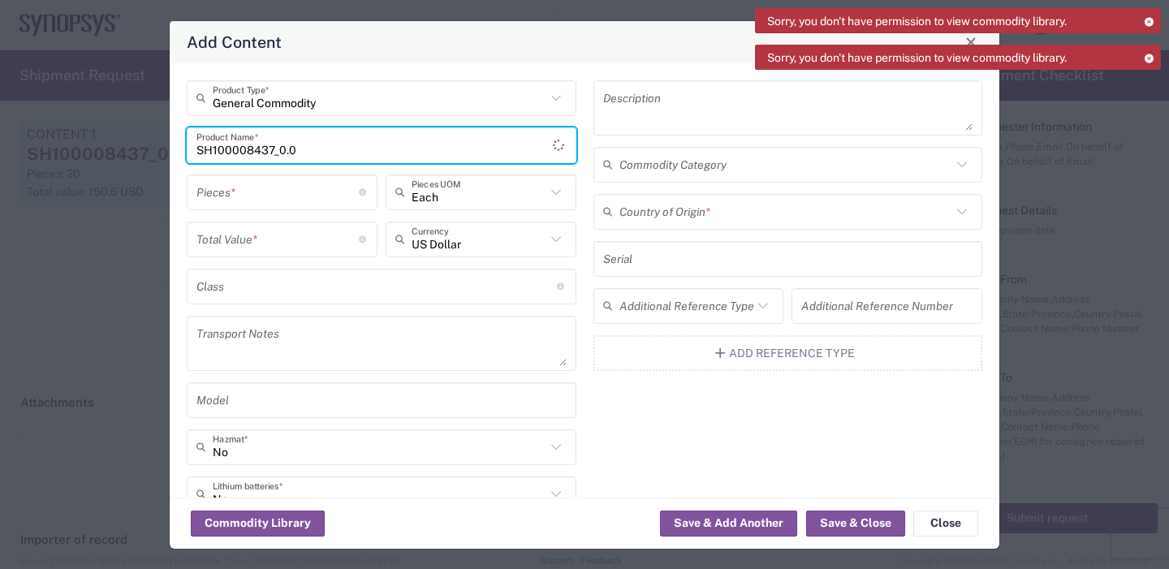
type input "SH100008437_0.0"
click at [261, 197] on input "number" at bounding box center [277, 192] width 162 height 28
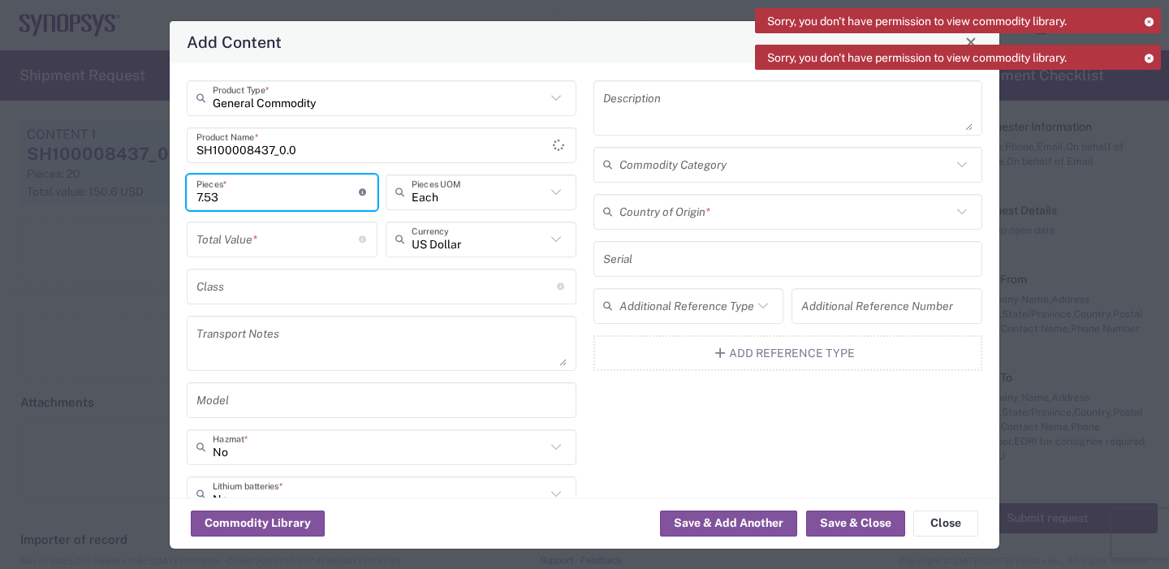
type input "7.53"
click at [220, 242] on input "number" at bounding box center [277, 239] width 162 height 28
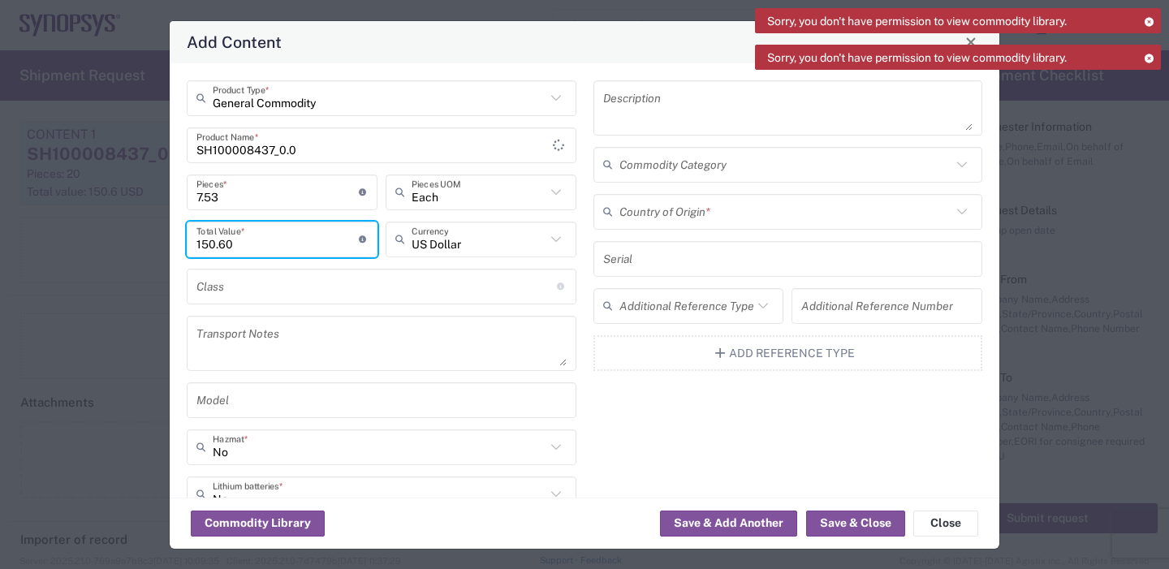
type input "150.60"
click at [646, 110] on textarea at bounding box center [788, 107] width 370 height 45
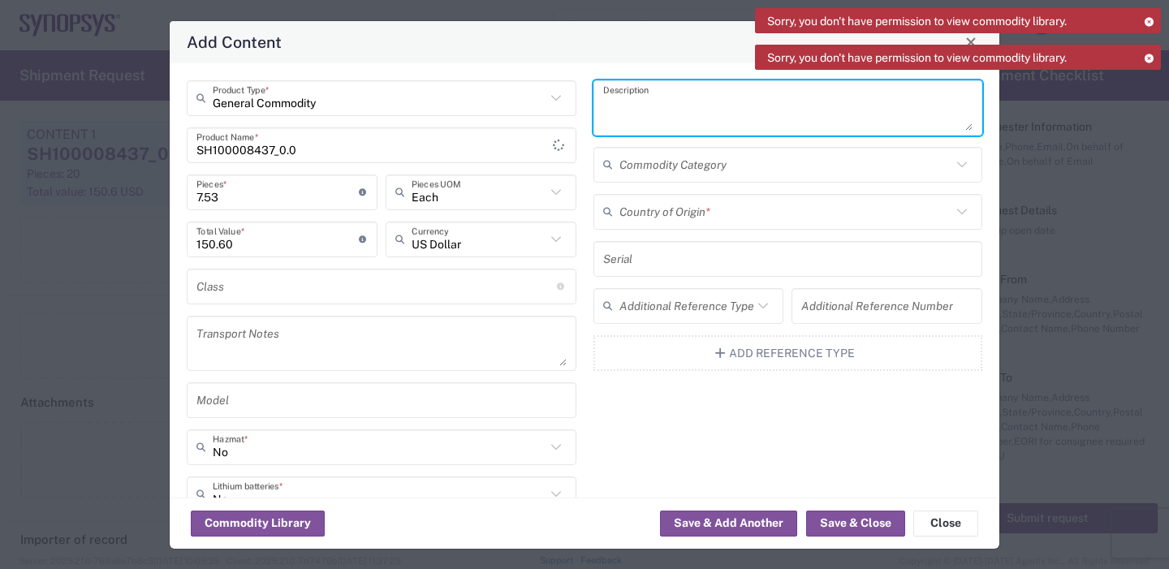
click at [632, 108] on textarea at bounding box center [788, 107] width 370 height 45
paste textarea "STANDOFF [DEMOGRAPHIC_DATA]-[DEMOGRAPHIC_DATA], 3mm, LONG 52mm"
type textarea "STANDOFF [DEMOGRAPHIC_DATA]-[DEMOGRAPHIC_DATA], 3mm, LONG 52mm"
click at [625, 216] on input "text" at bounding box center [785, 211] width 333 height 28
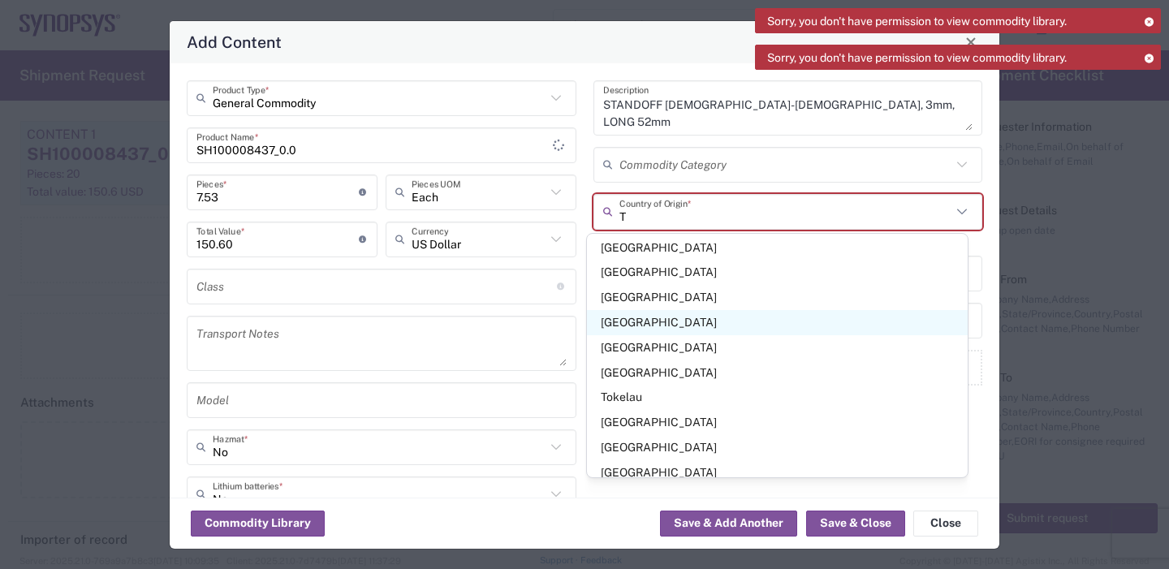
scroll to position [1623, 0]
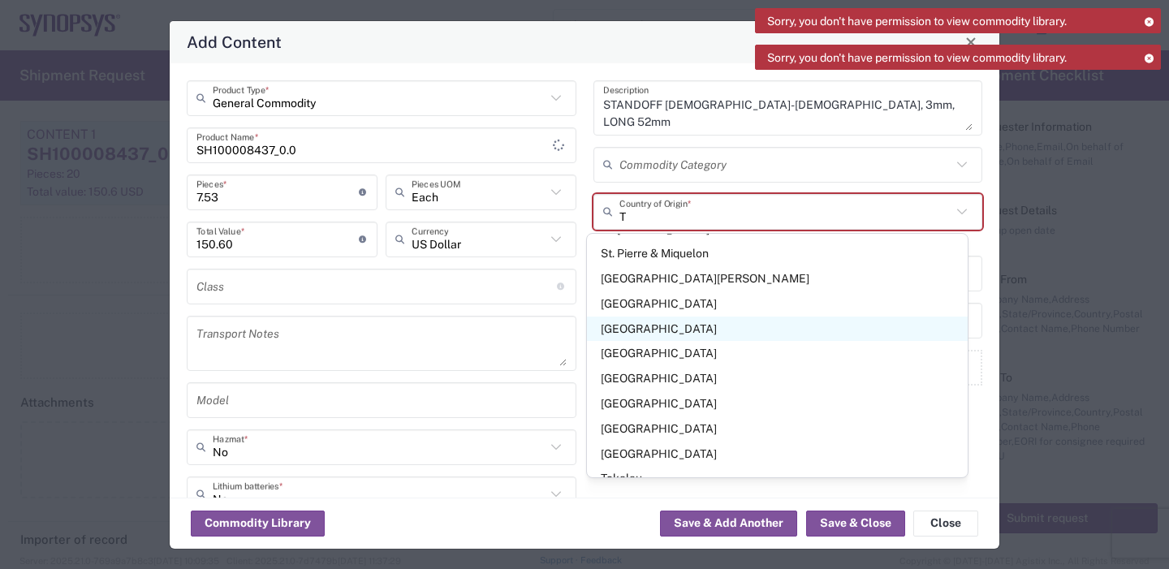
click at [638, 317] on span "[GEOGRAPHIC_DATA]" at bounding box center [777, 329] width 381 height 25
type input "[GEOGRAPHIC_DATA]"
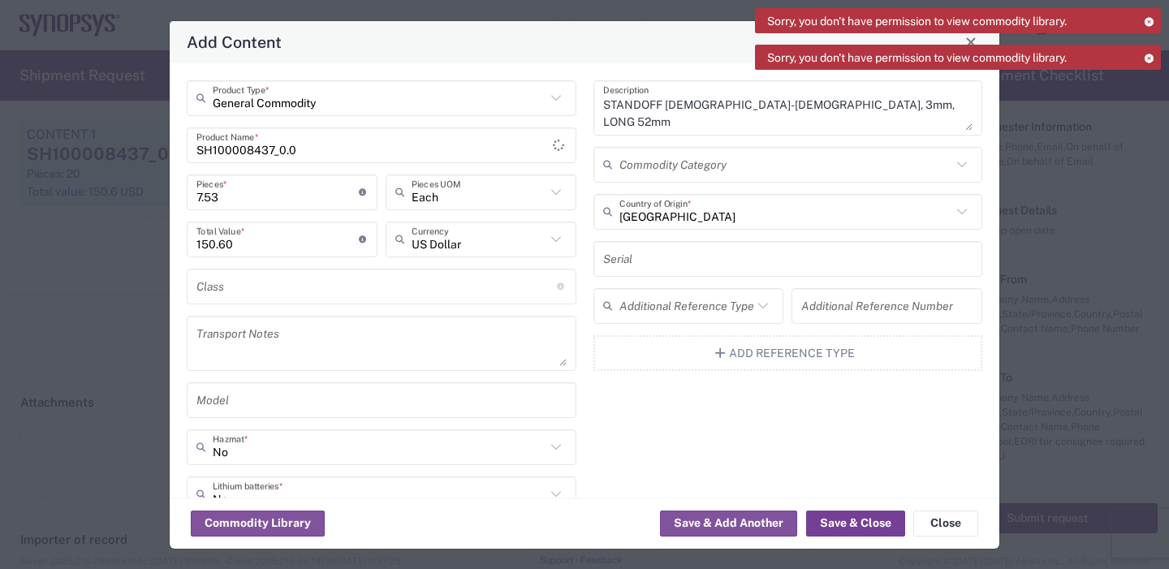
click at [869, 520] on button "Save & Close" at bounding box center [855, 524] width 99 height 26
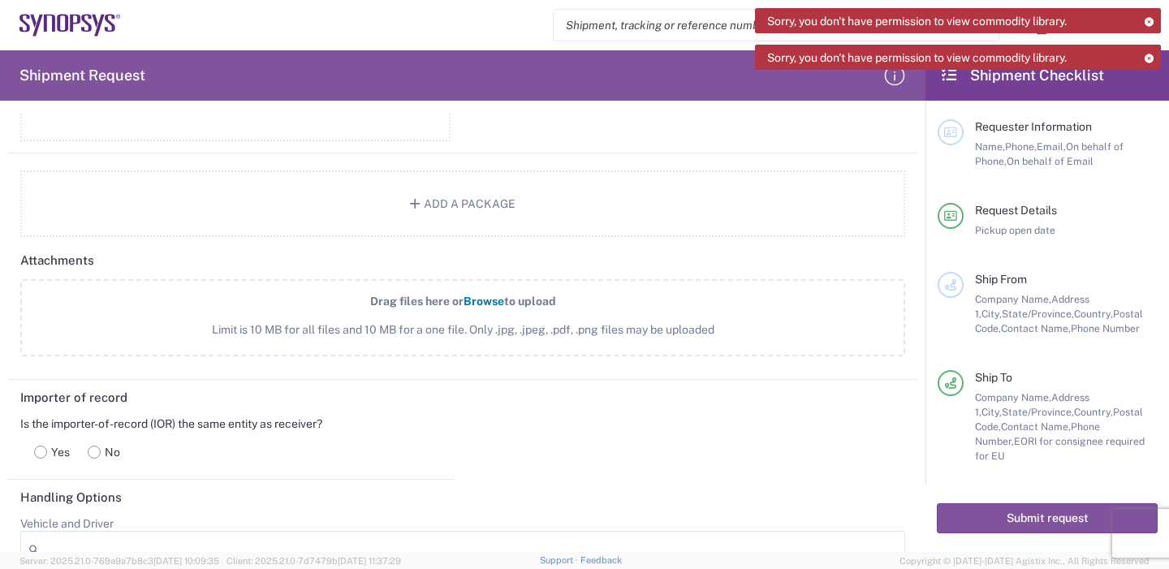
scroll to position [1401, 0]
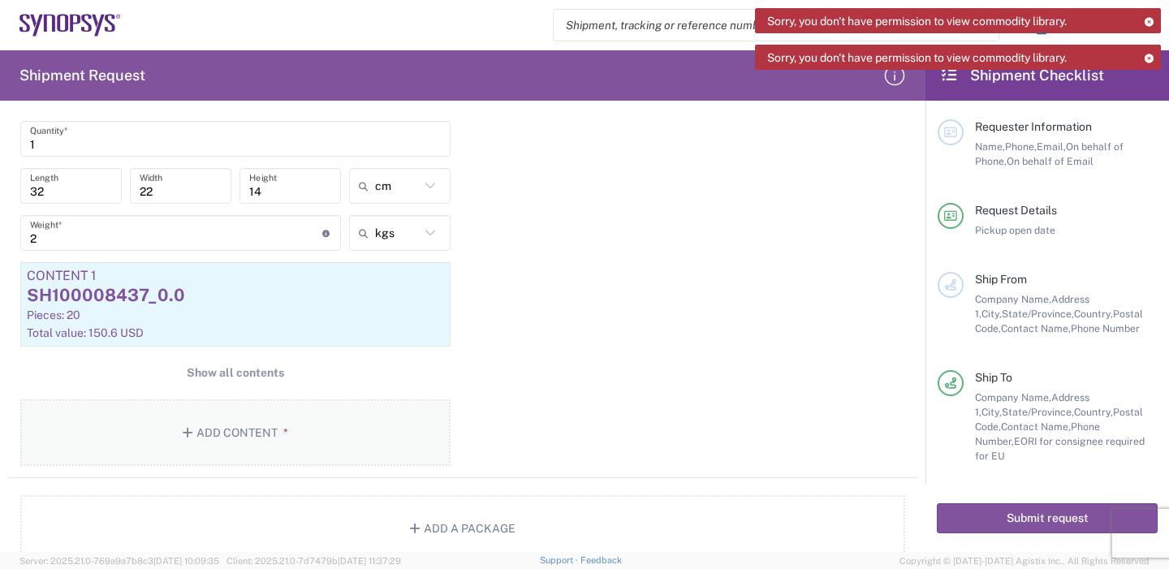
click at [183, 431] on icon "button" at bounding box center [190, 432] width 15 height 11
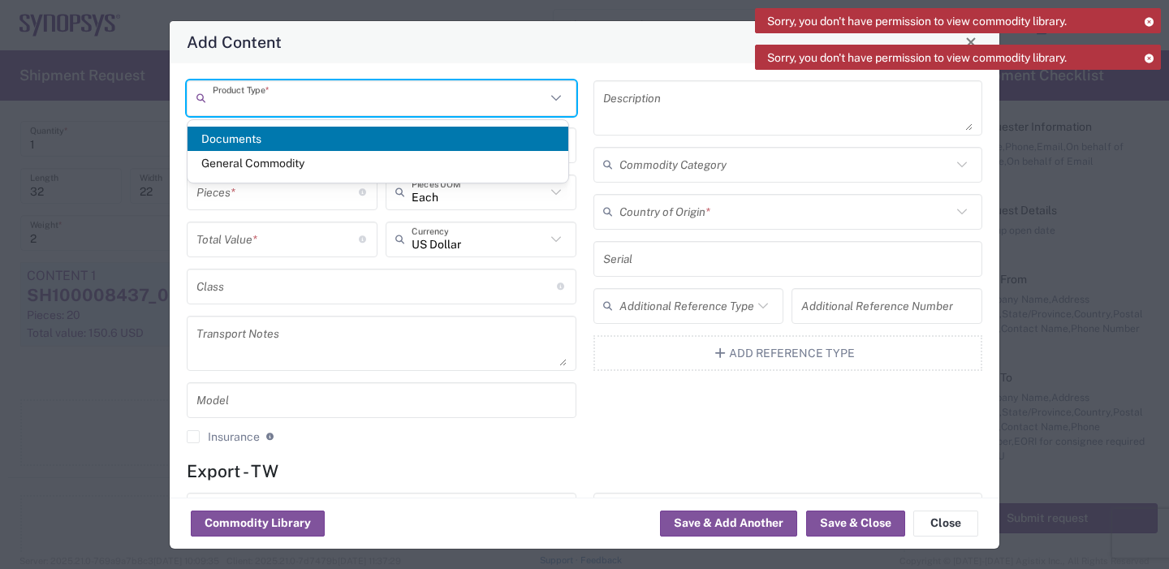
click at [375, 98] on input "text" at bounding box center [379, 98] width 333 height 28
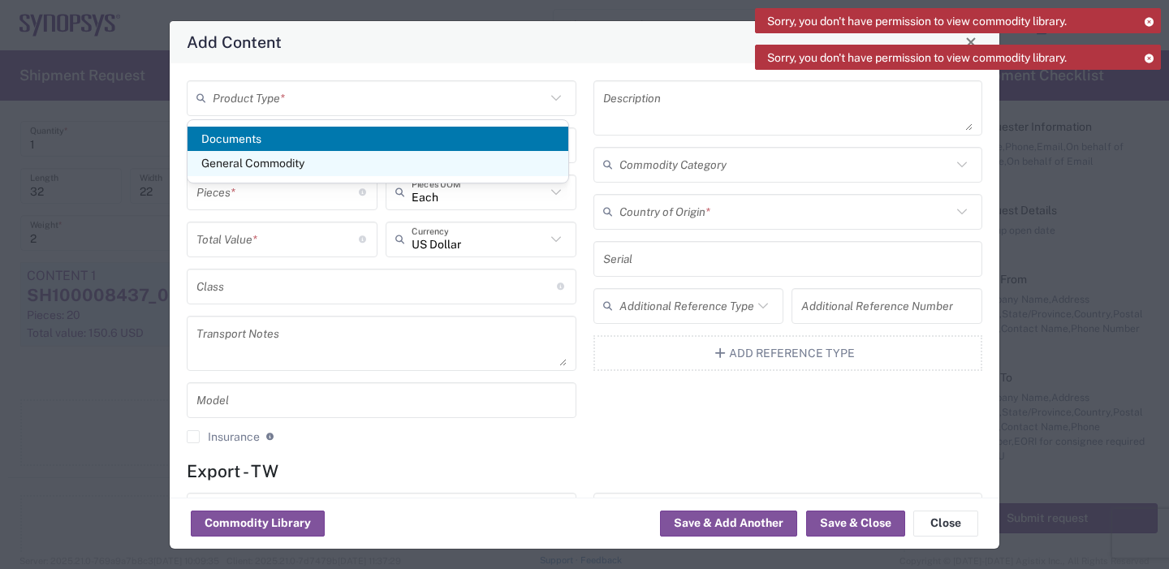
click at [300, 159] on span "General Commodity" at bounding box center [378, 163] width 381 height 25
type input "General Commodity"
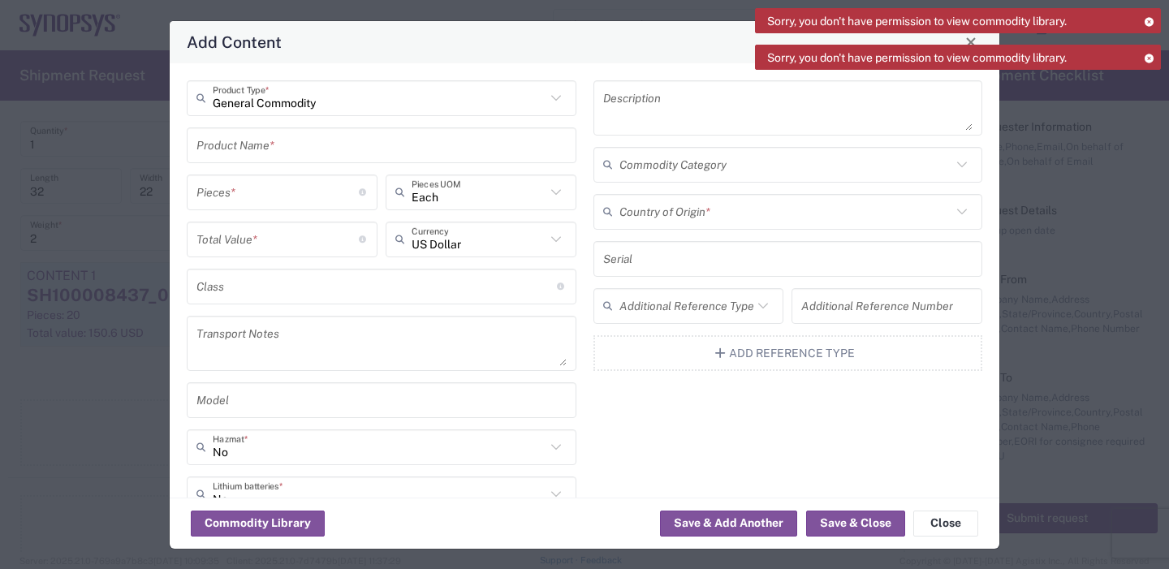
click at [300, 143] on input "text" at bounding box center [381, 145] width 370 height 28
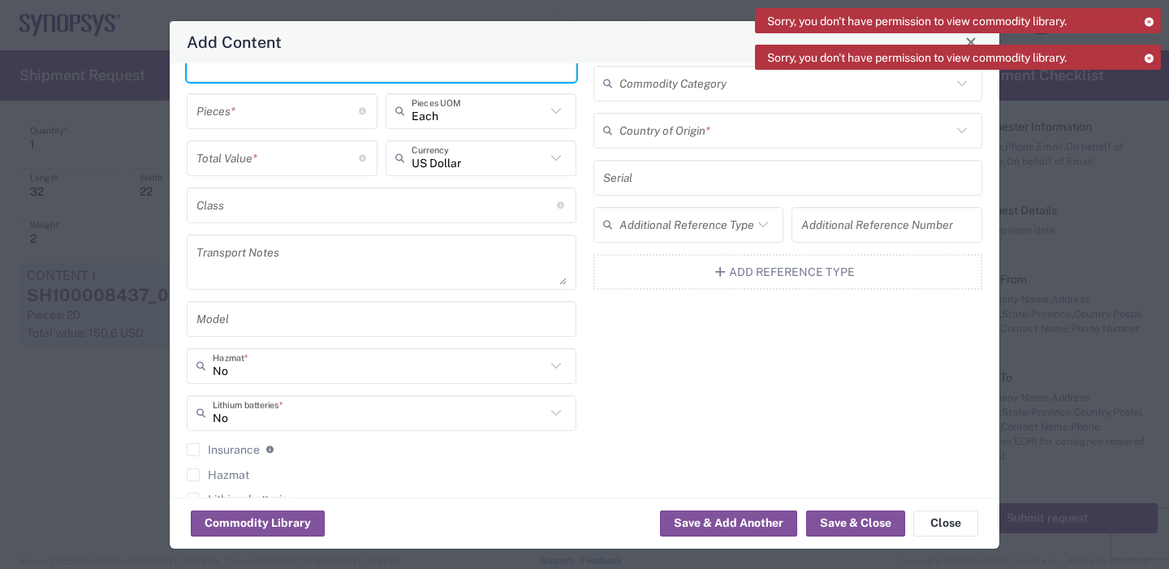
scroll to position [0, 0]
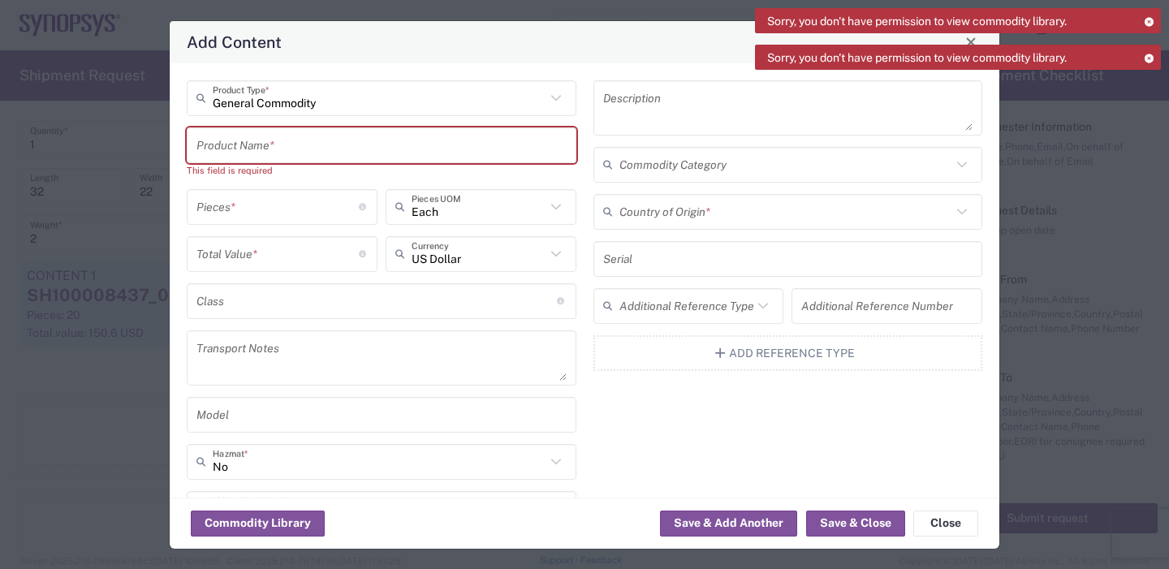
click at [1147, 59] on icon at bounding box center [1148, 58] width 11 height 9
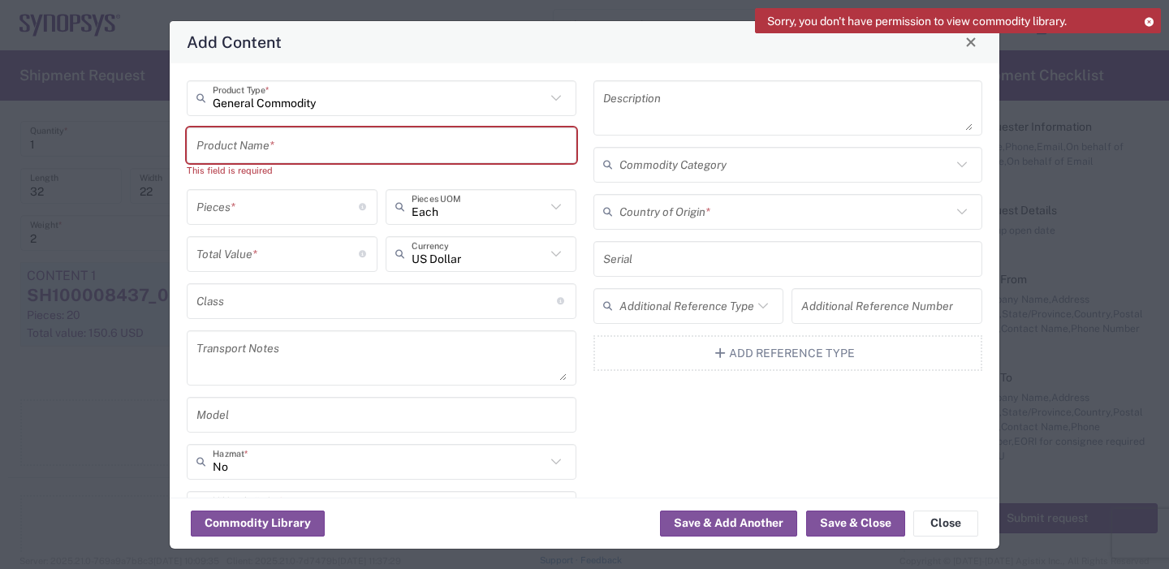
click at [1150, 17] on icon at bounding box center [1148, 21] width 11 height 9
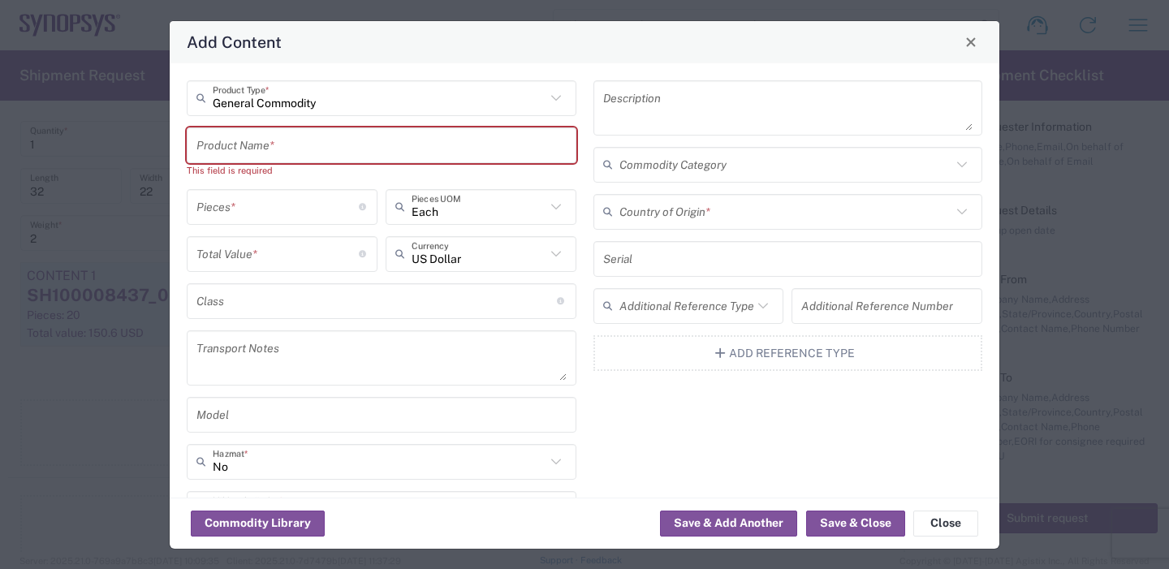
click at [265, 136] on input "text" at bounding box center [381, 145] width 370 height 28
paste input "SH100008437_0.0"
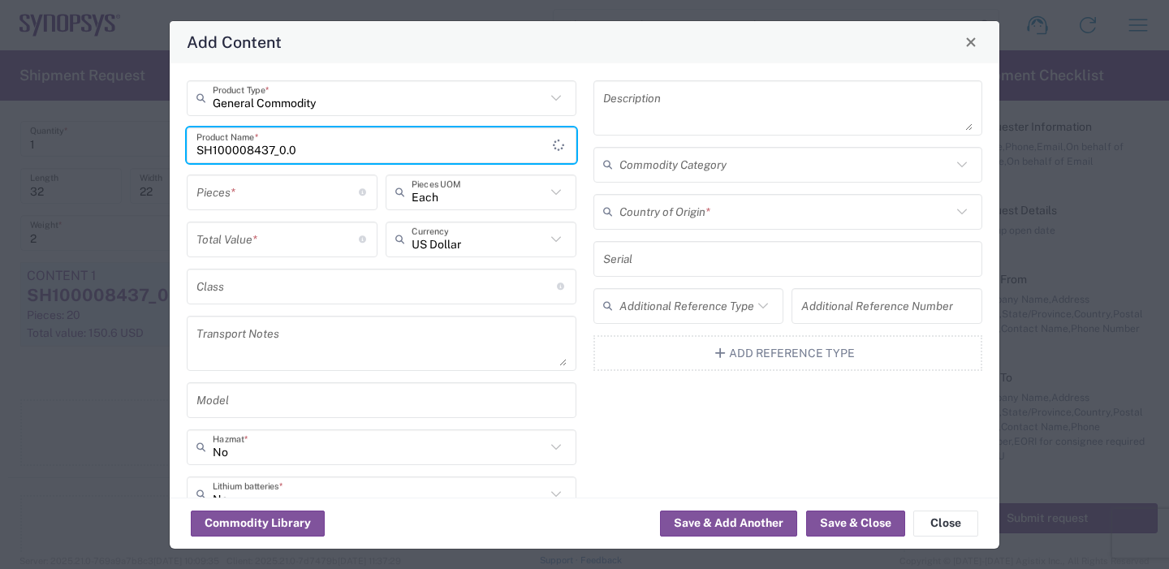
type input "SH100008437_0.0"
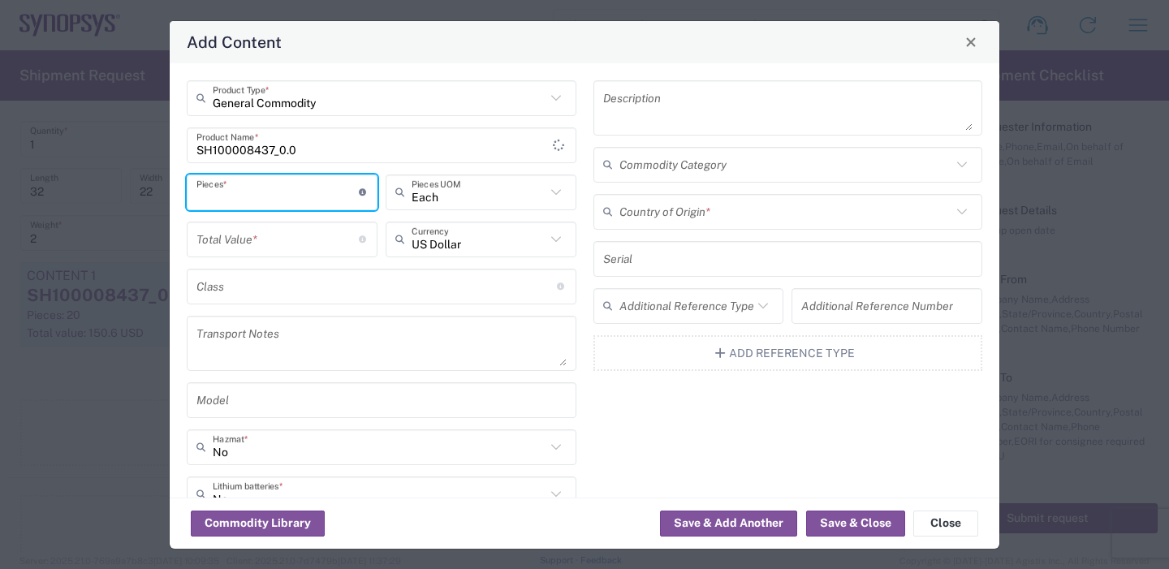
click at [310, 200] on input "number" at bounding box center [277, 192] width 162 height 28
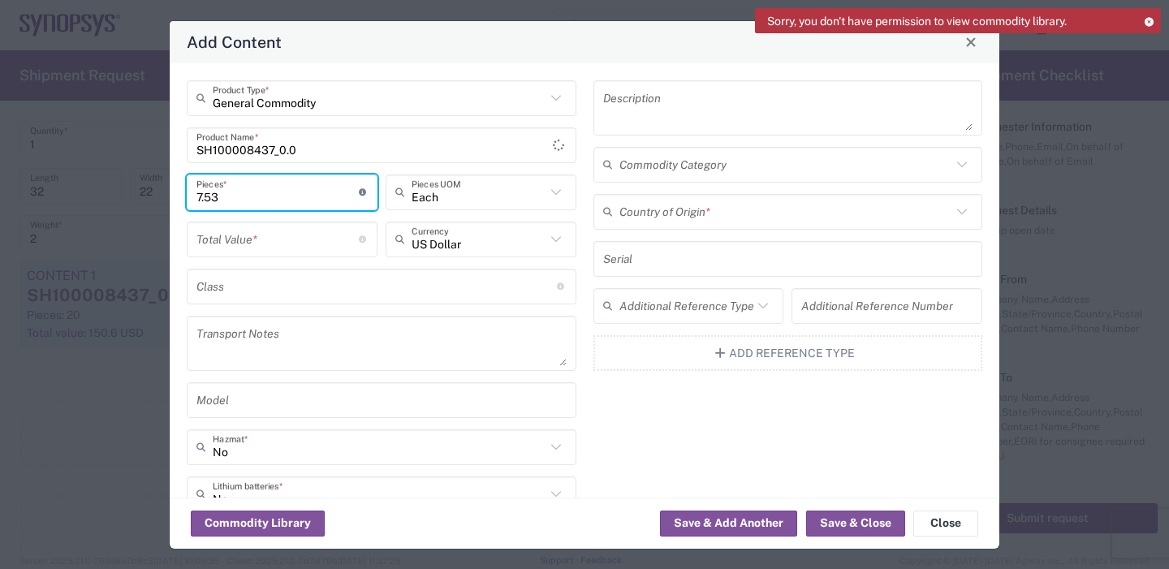
type input "7.53"
click at [294, 233] on input "number" at bounding box center [277, 239] width 162 height 28
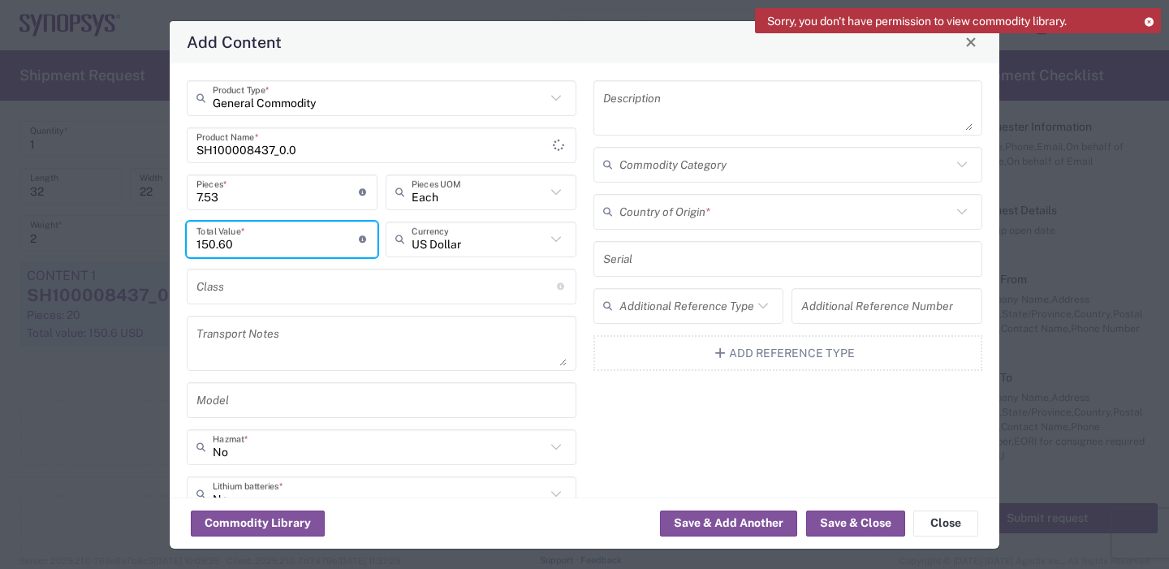
type input "150.60"
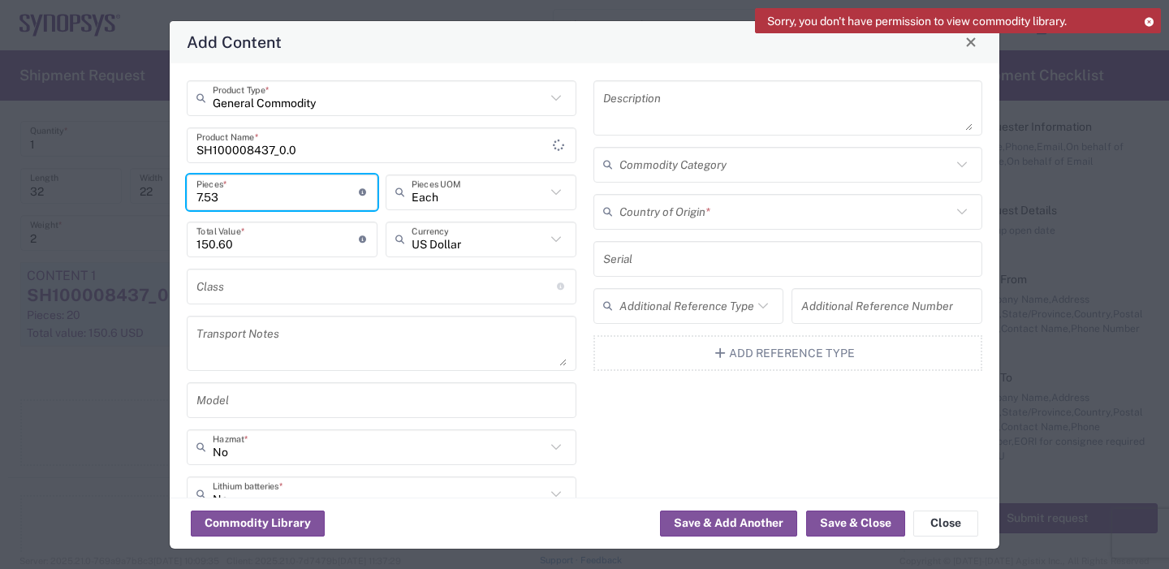
click at [253, 196] on input "7.53" at bounding box center [277, 192] width 162 height 28
type input "7.5"
type input "150"
type input "7"
type input "140"
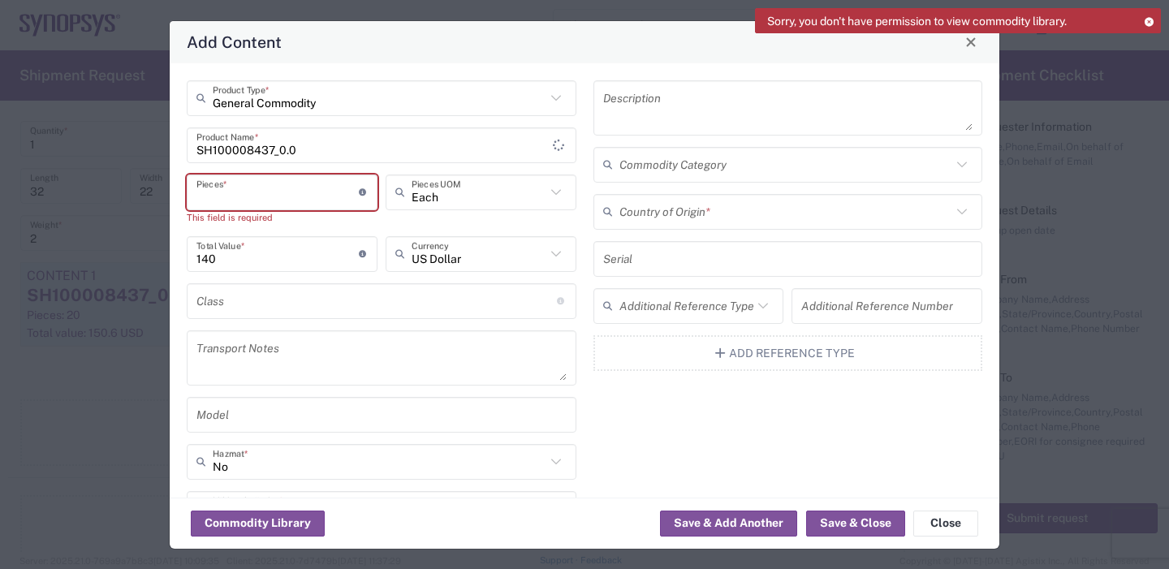
type input "2"
type input "280"
type input "20"
type input "2800"
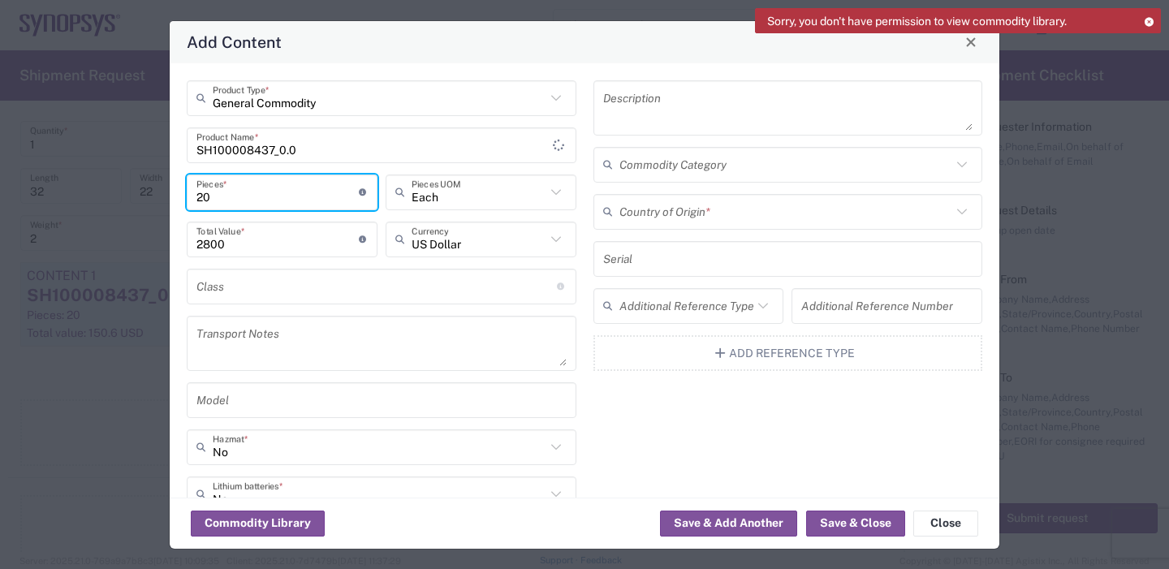
type input "20"
click at [266, 226] on div "2800 Total Value * Total value of all the pieces" at bounding box center [282, 240] width 191 height 36
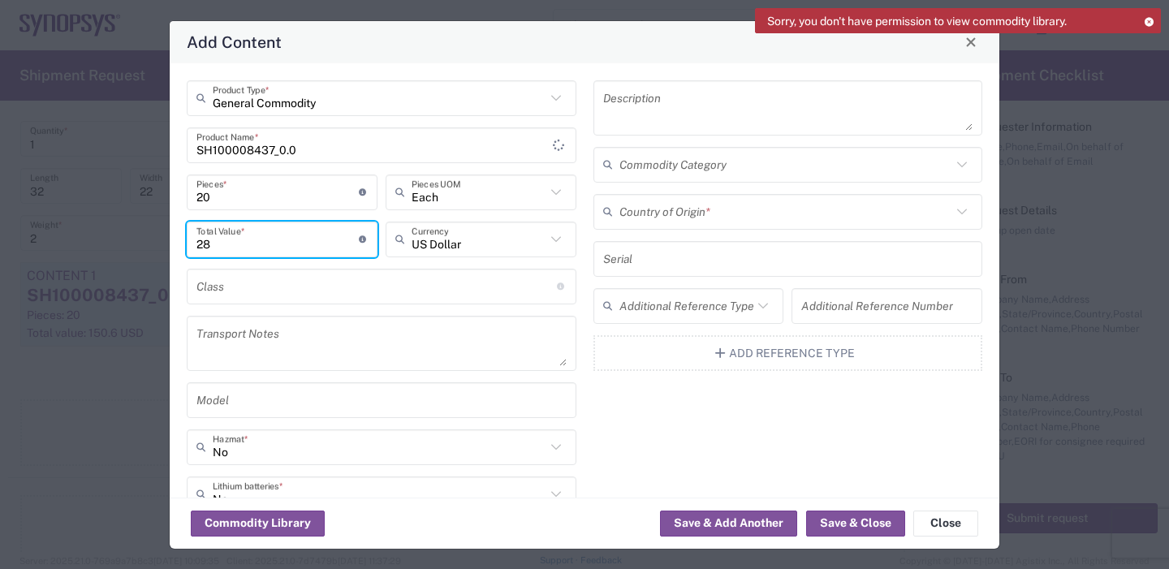
type input "2"
type input "150.60"
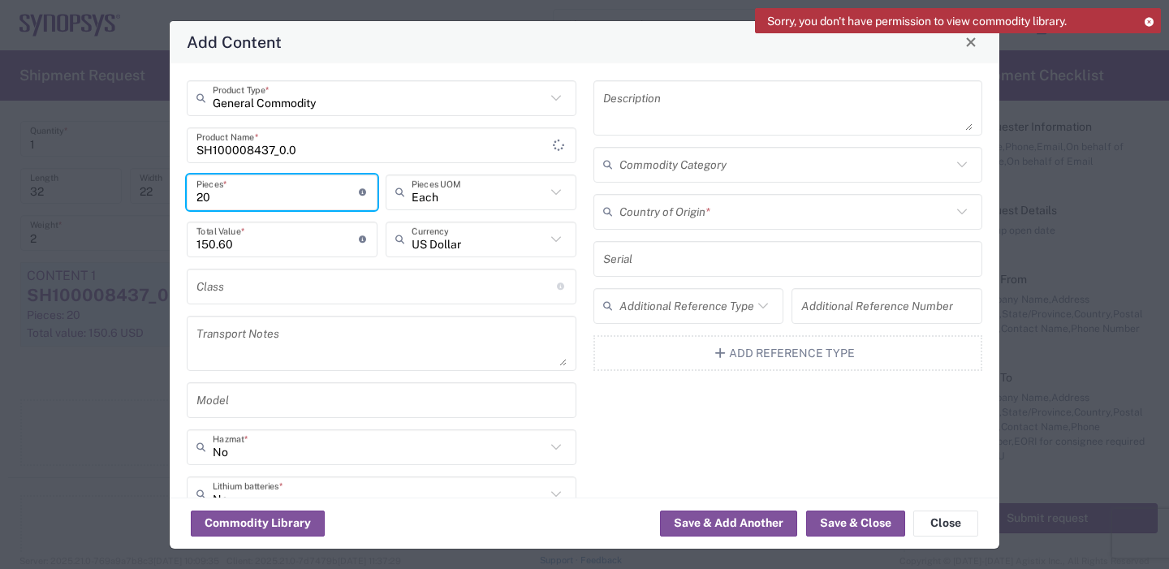
click at [216, 196] on input "20" at bounding box center [277, 192] width 162 height 28
drag, startPoint x: 213, startPoint y: 194, endPoint x: 140, endPoint y: 203, distance: 74.4
click at [140, 203] on div "Add Content General Commodity Product Type * SH100008437_0.0 Product Name * 20 …" at bounding box center [584, 284] width 1169 height 569
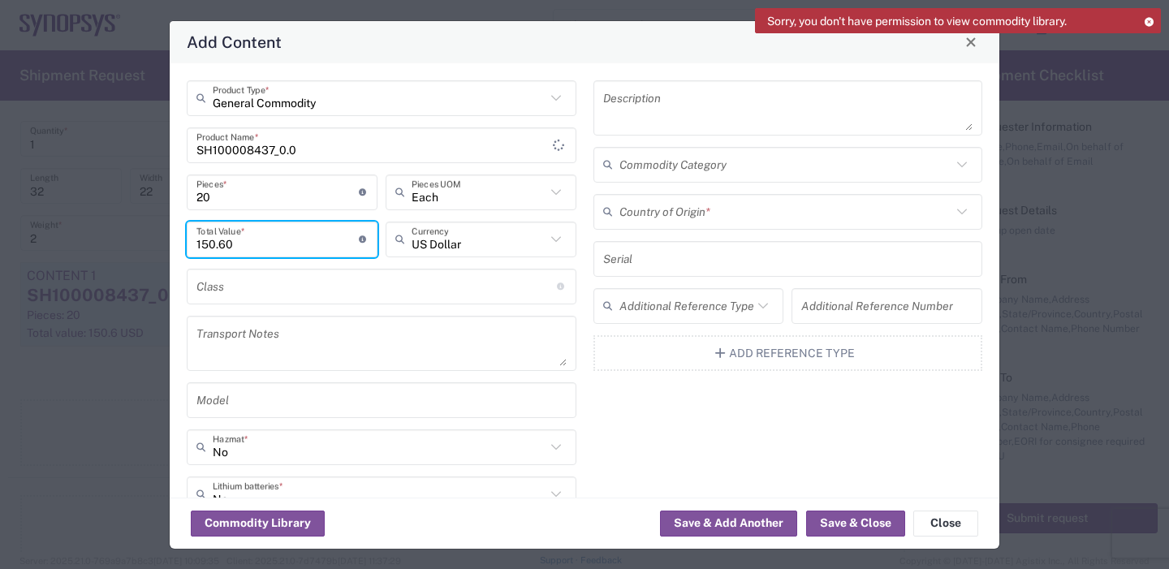
drag, startPoint x: 192, startPoint y: 251, endPoint x: 58, endPoint y: 261, distance: 134.3
click at [58, 258] on div "Add Content General Commodity Product Type * SH100008437_0.0 Product Name * 20 …" at bounding box center [584, 284] width 1169 height 569
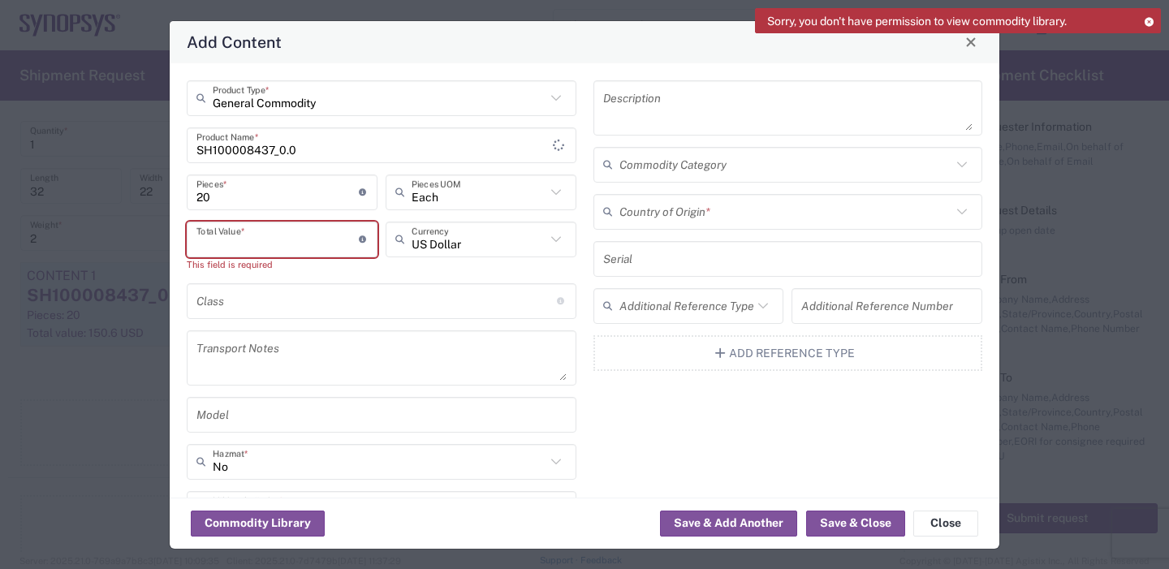
click at [216, 196] on input "20" at bounding box center [277, 192] width 162 height 28
click at [220, 244] on input "number" at bounding box center [277, 239] width 162 height 28
click at [215, 190] on input "20" at bounding box center [277, 192] width 162 height 28
type input "2"
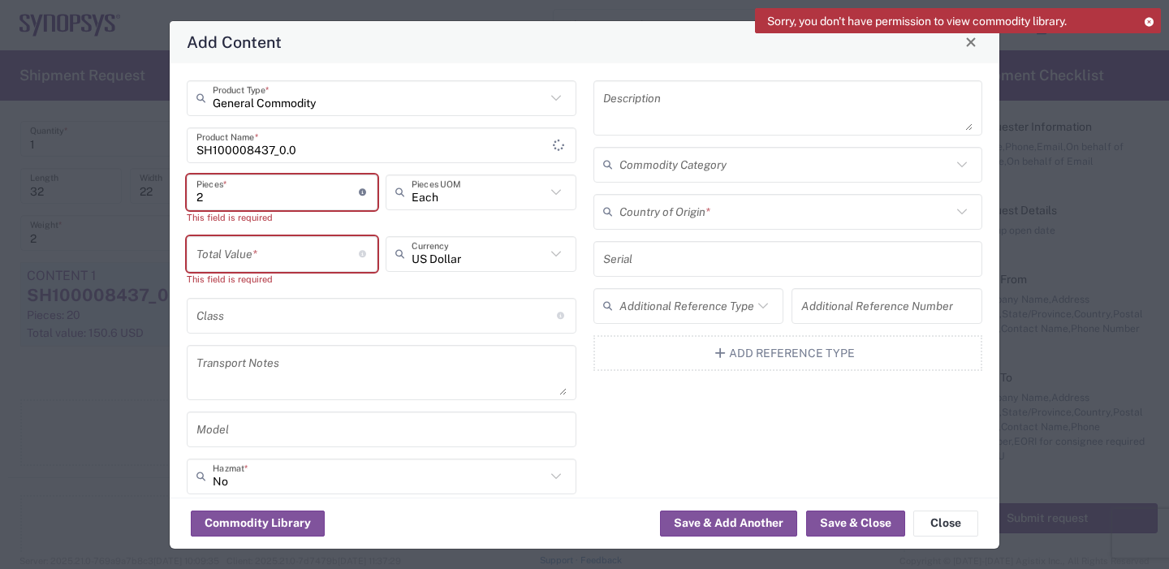
type input "20"
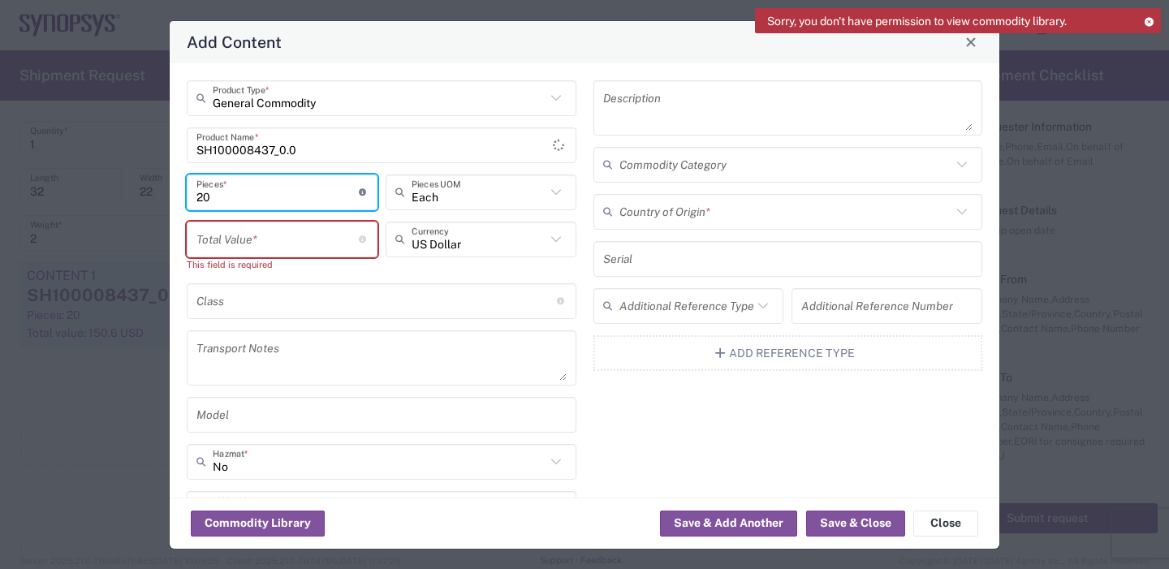
click at [175, 206] on div "General Commodity Product Type * SH100008437_0.0 Product Name * 20 Pieces * Num…" at bounding box center [585, 280] width 830 height 434
click at [265, 245] on input "number" at bounding box center [277, 239] width 162 height 28
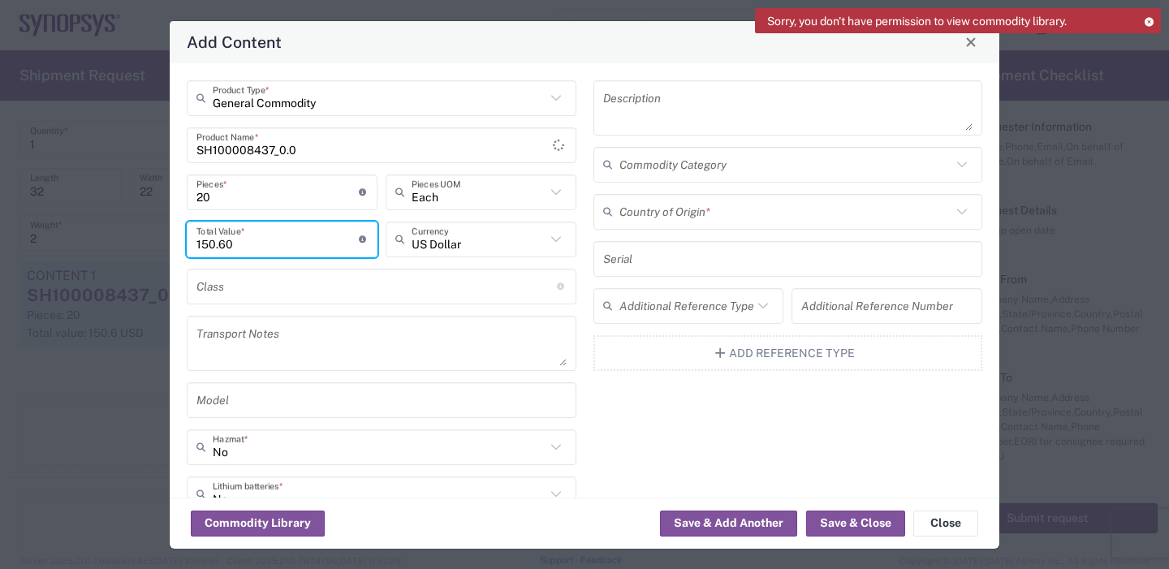
type input "150.60"
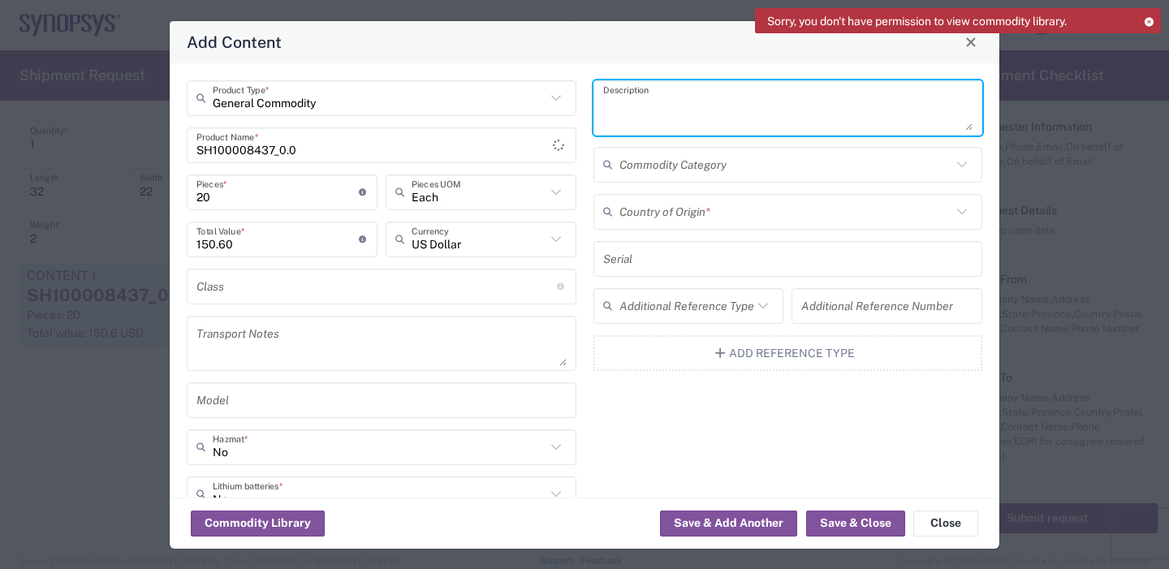
click at [631, 114] on textarea at bounding box center [788, 107] width 370 height 45
click at [629, 114] on textarea at bounding box center [788, 107] width 370 height 45
paste textarea "STANDOFF [DEMOGRAPHIC_DATA]-[DEMOGRAPHIC_DATA], 3mm, LONG 52mm"
type textarea "STANDOFF [DEMOGRAPHIC_DATA]-[DEMOGRAPHIC_DATA], 3mm, LONG 52mm"
click at [670, 210] on input "text" at bounding box center [785, 211] width 333 height 28
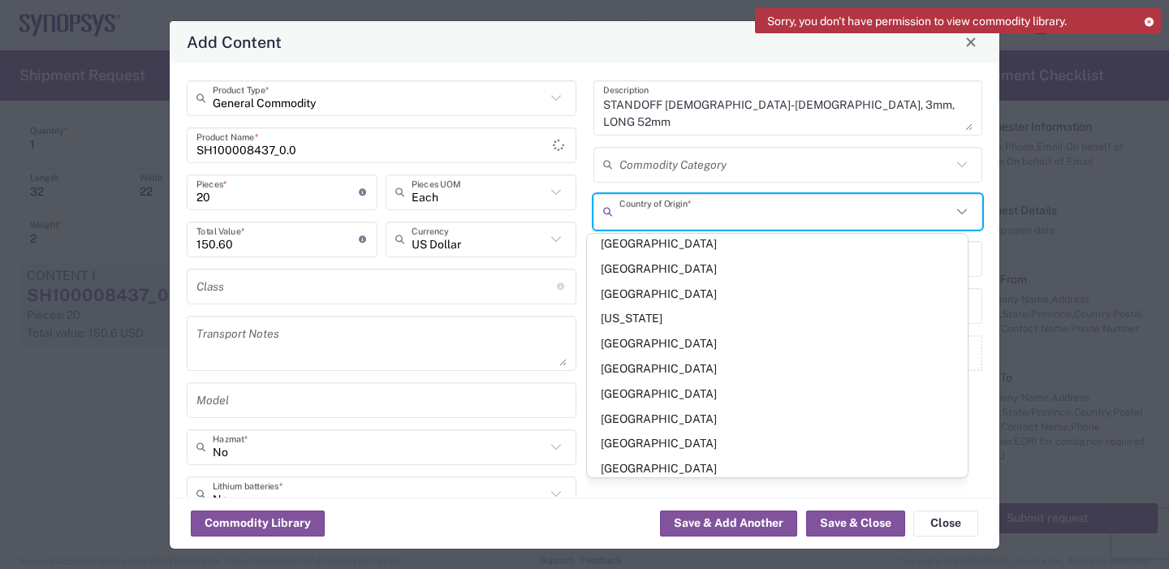
scroll to position [5195, 0]
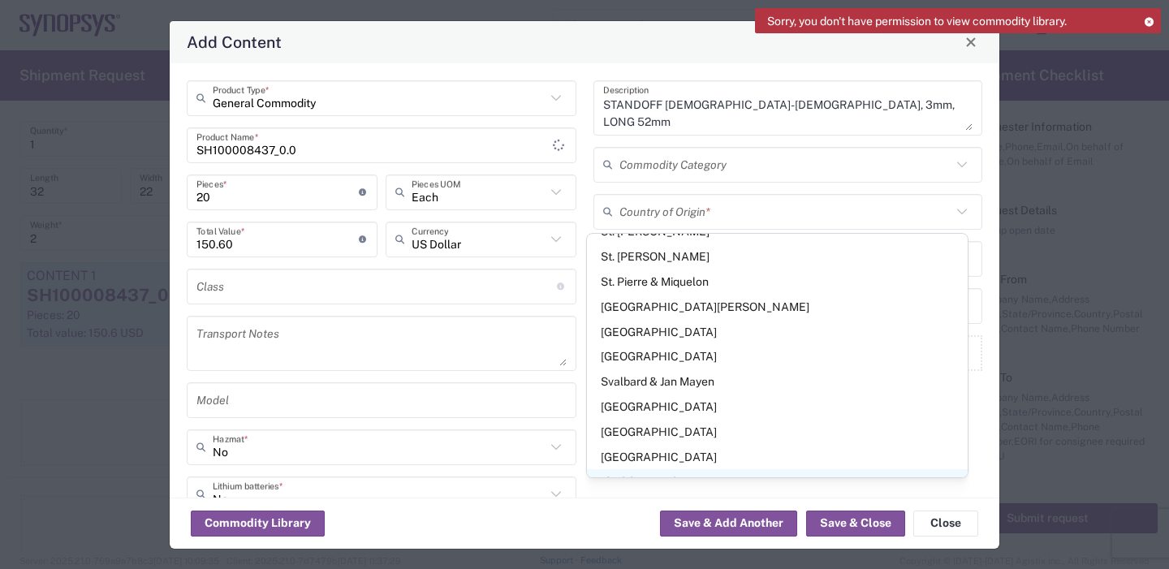
click at [647, 469] on span "[GEOGRAPHIC_DATA]" at bounding box center [777, 481] width 381 height 25
type input "[GEOGRAPHIC_DATA]"
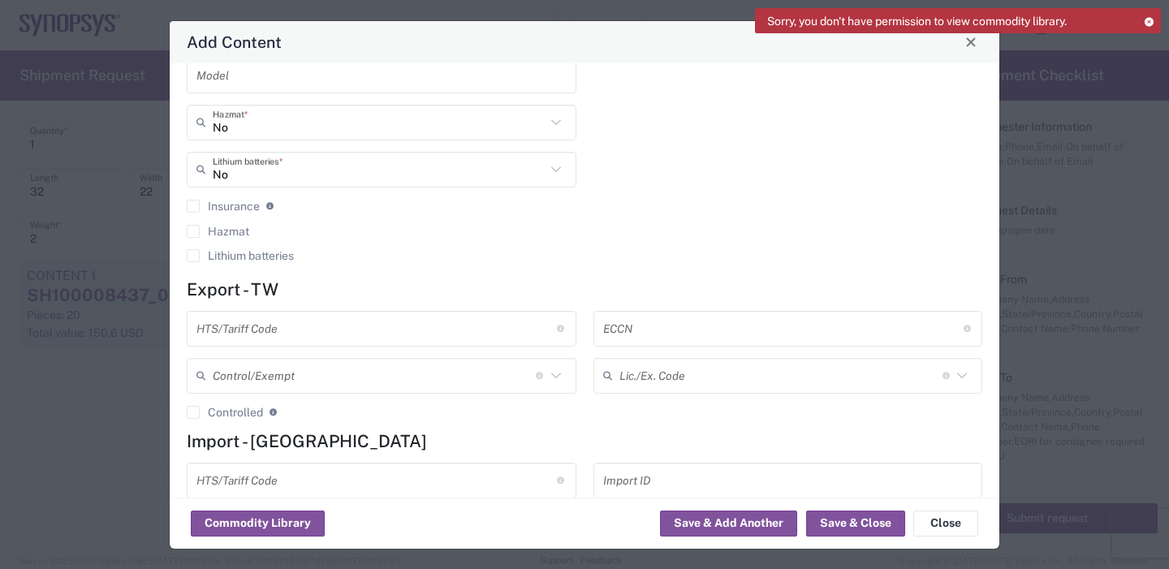
scroll to position [380, 0]
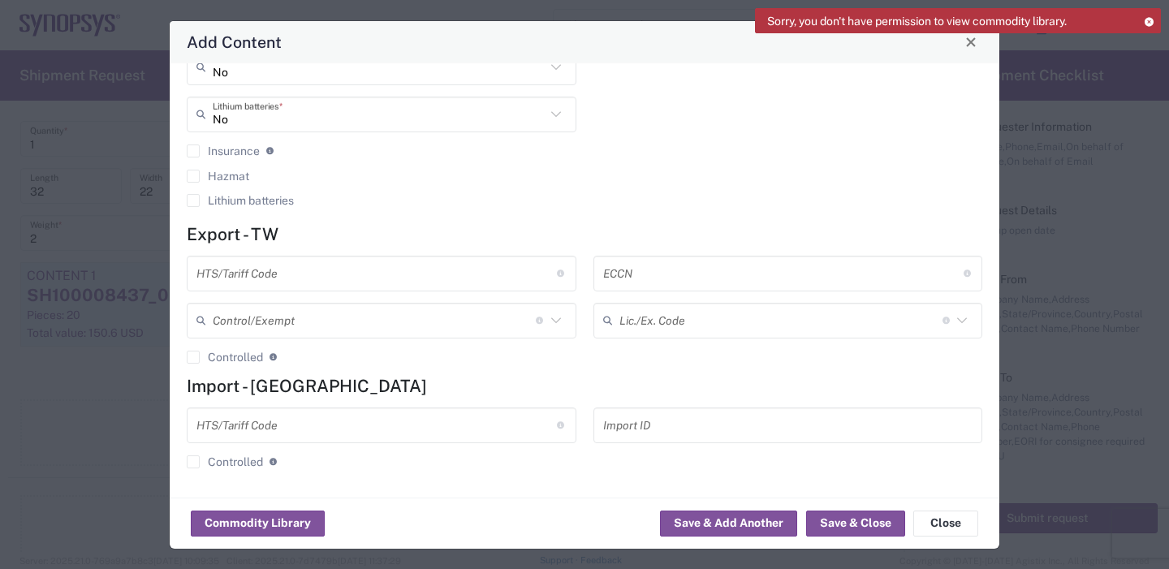
click at [314, 435] on input "text" at bounding box center [376, 425] width 360 height 28
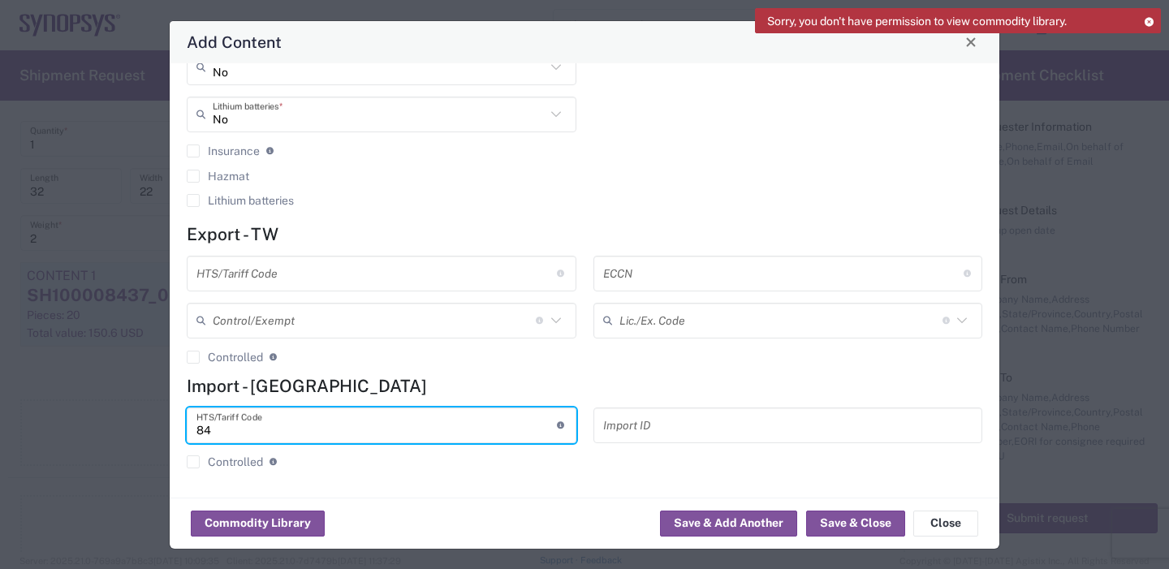
type input "8"
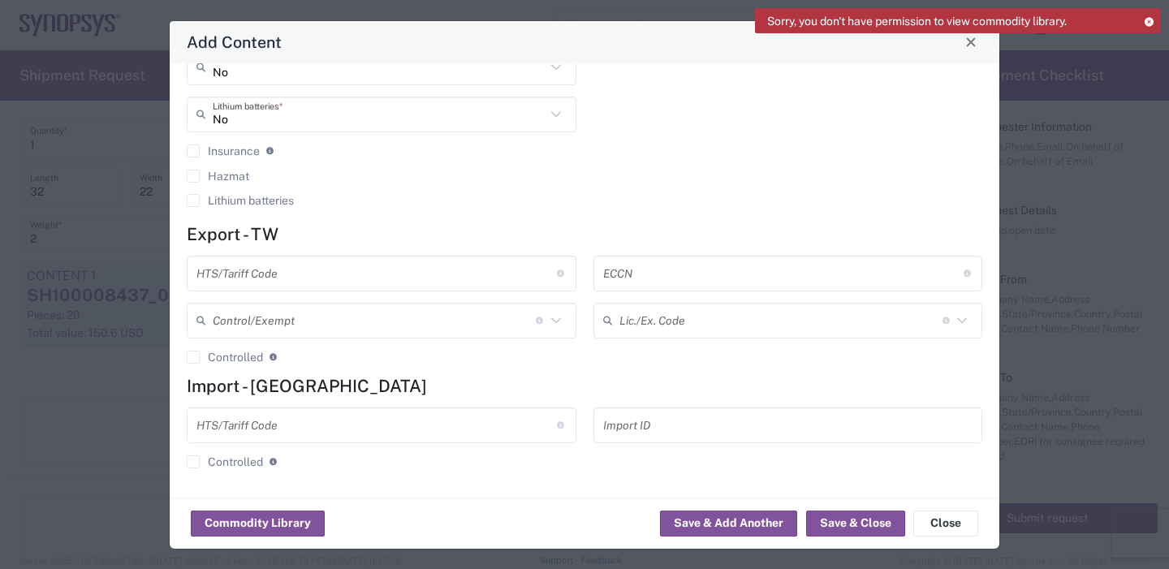
drag, startPoint x: 259, startPoint y: 403, endPoint x: 254, endPoint y: 429, distance: 26.4
click at [257, 411] on form "Export - TW HTS/Tariff Code 10-digit U.S. import and export statistical classif…" at bounding box center [585, 352] width 796 height 257
click at [254, 429] on input "text" at bounding box center [376, 425] width 360 height 28
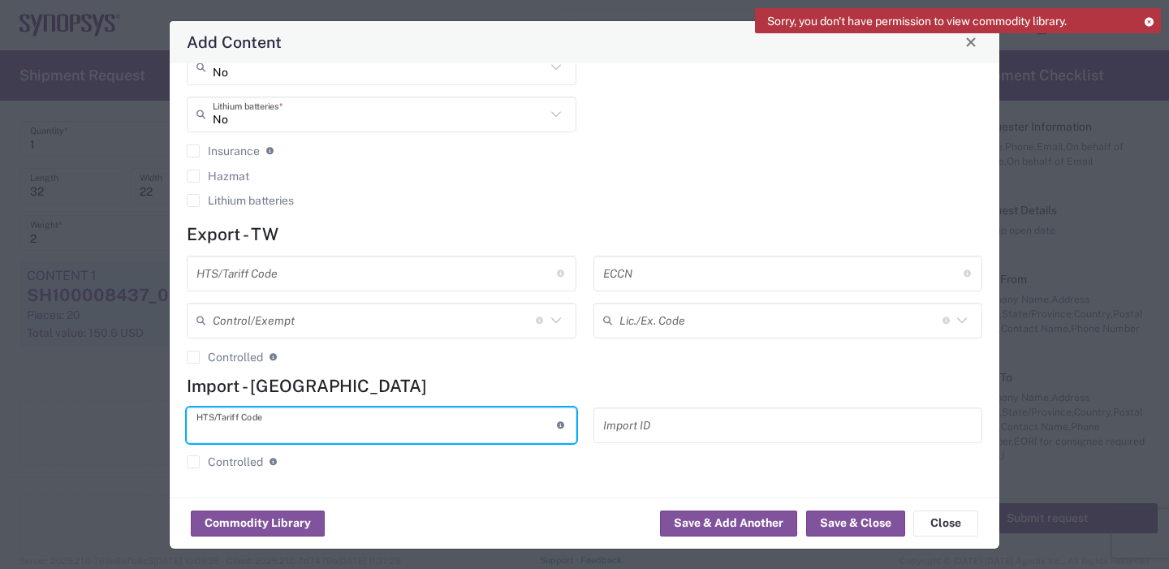
paste input "8486900000"
type input "8486900000"
click at [829, 526] on button "Save & Close" at bounding box center [855, 524] width 99 height 26
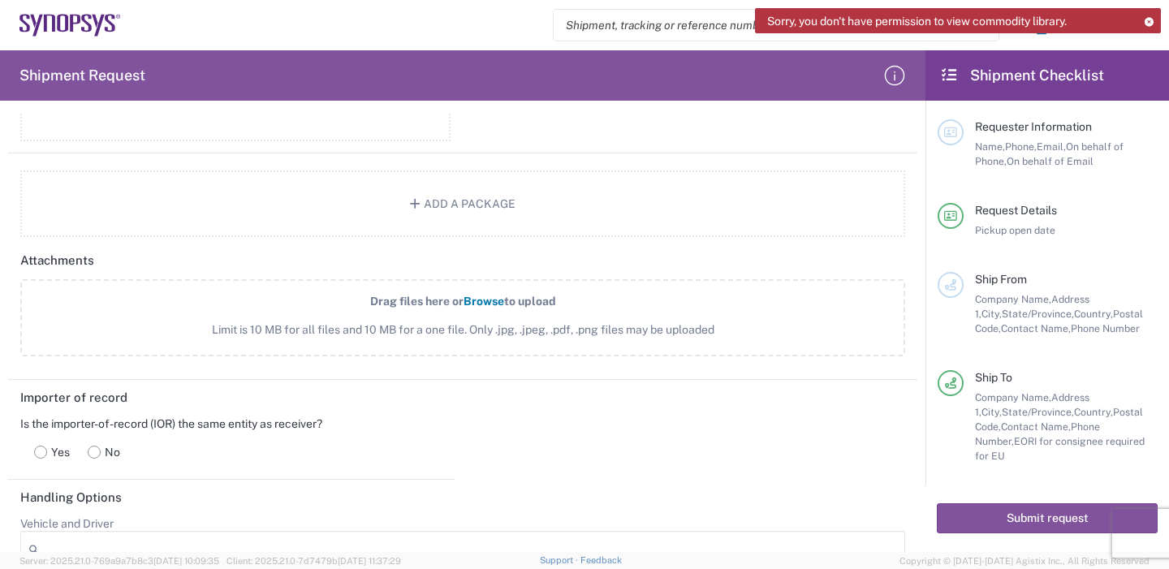
scroll to position [1645, 0]
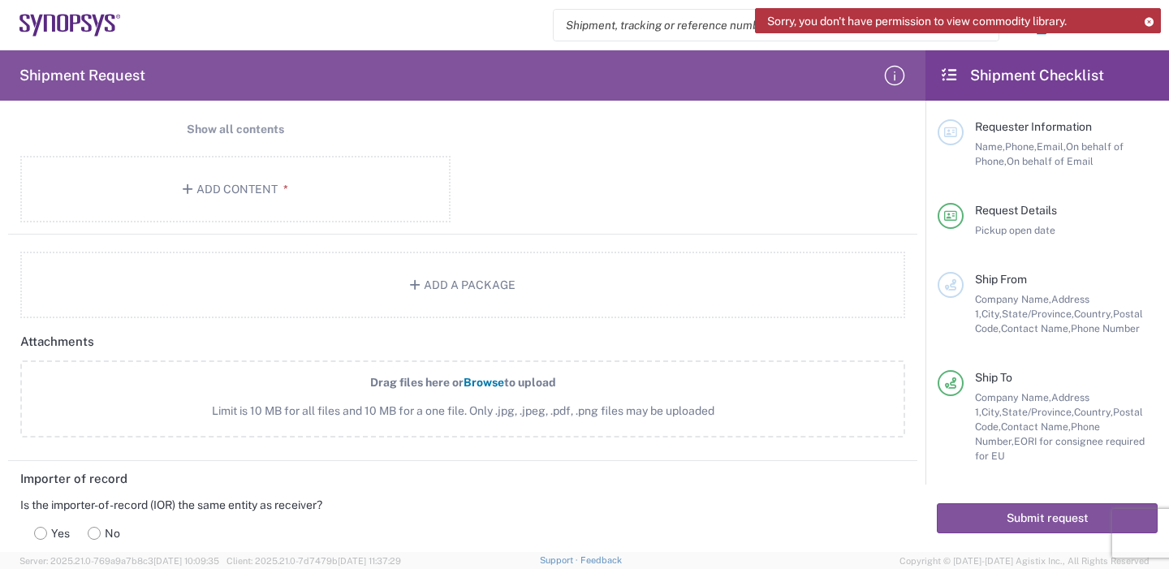
click at [485, 379] on span "Browse" at bounding box center [484, 382] width 41 height 13
click at [0, 0] on input "Drag files here or Browse to upload Limit is 10 MB for all files and 10 MB for …" at bounding box center [0, 0] width 0 height 0
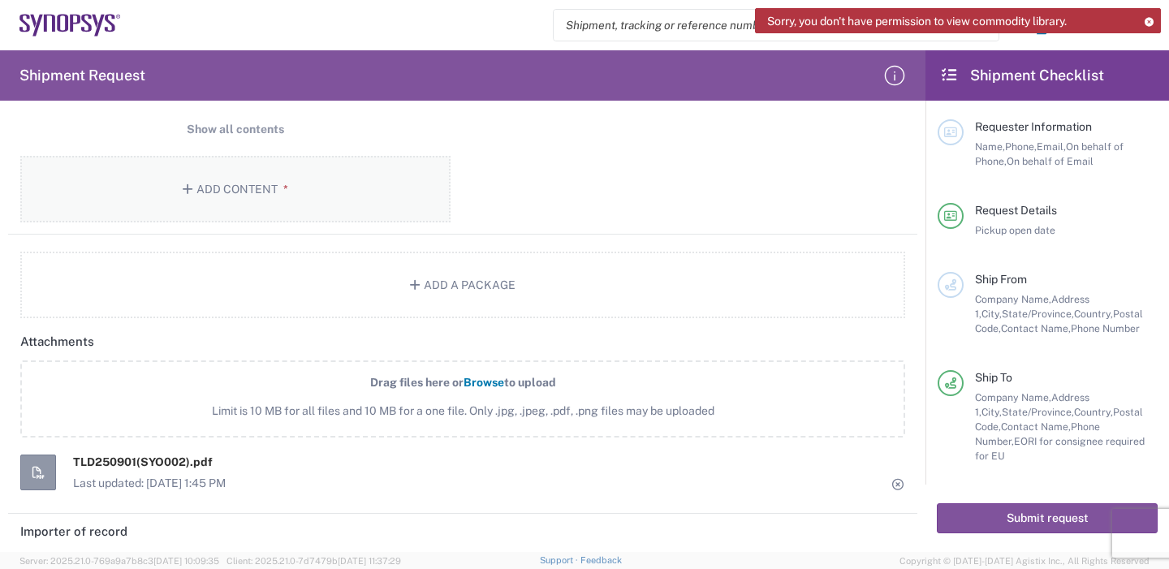
click at [188, 188] on icon "button" at bounding box center [190, 188] width 15 height 11
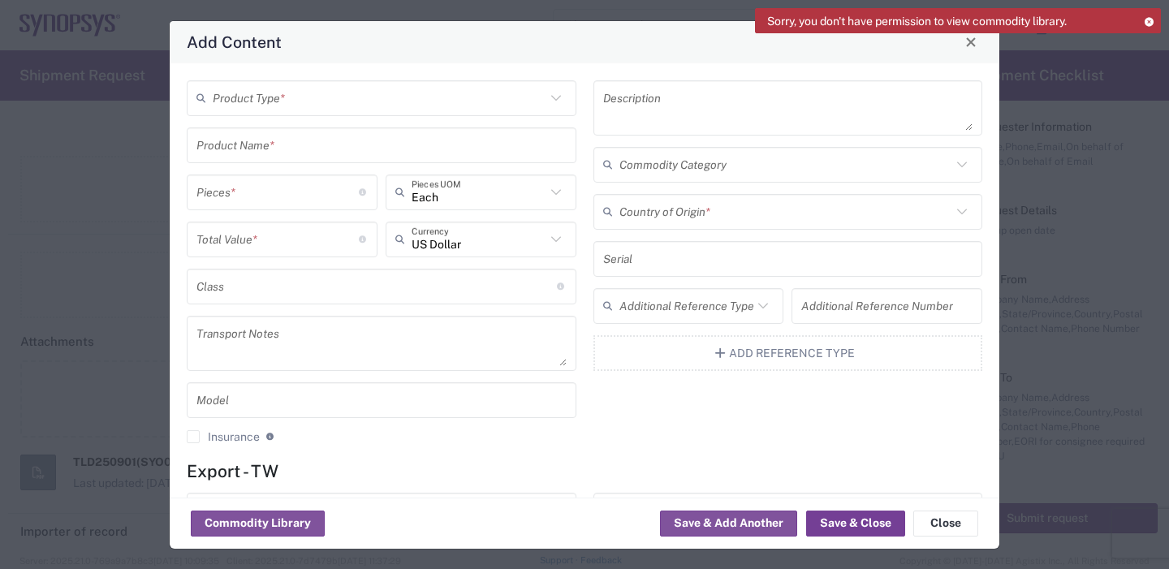
click at [861, 519] on button "Save & Close" at bounding box center [855, 524] width 99 height 26
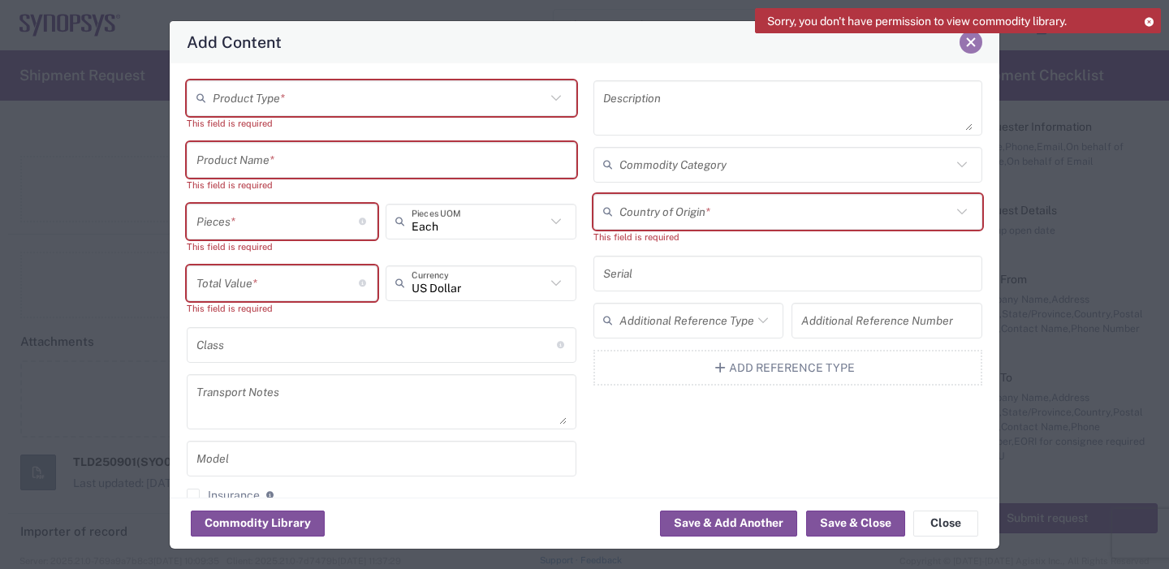
click at [972, 45] on span "Close" at bounding box center [970, 42] width 11 height 11
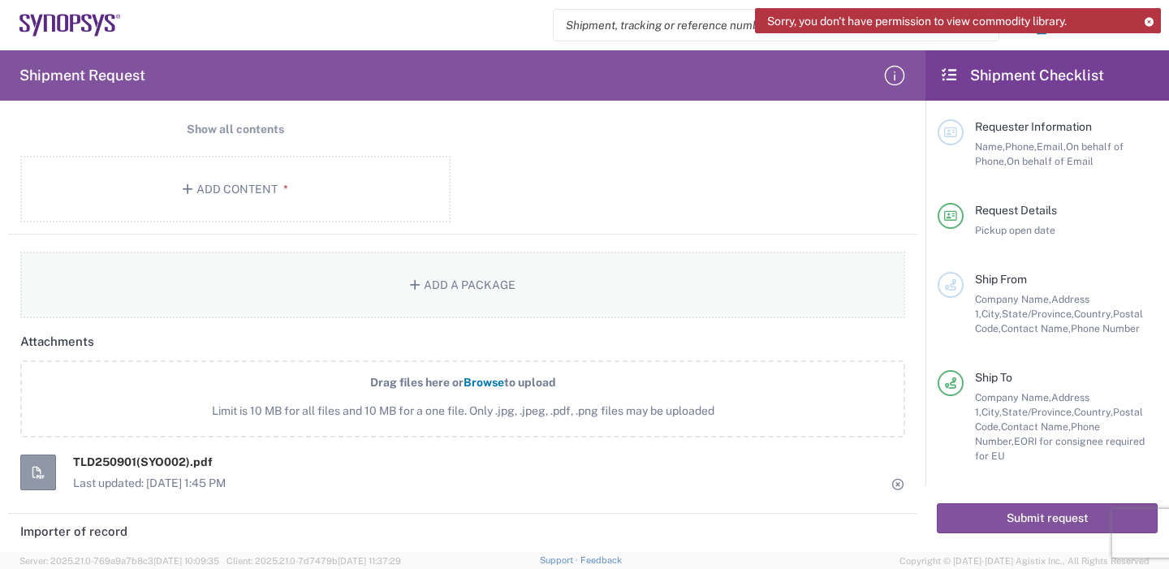
scroll to position [1563, 0]
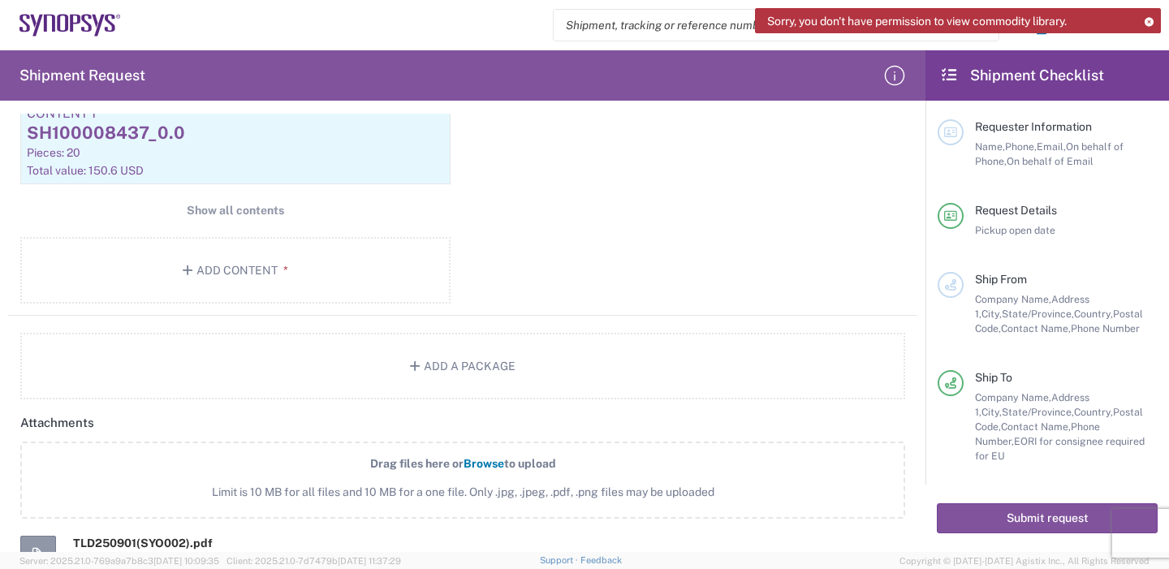
click at [477, 465] on span "Browse" at bounding box center [484, 463] width 41 height 13
click at [0, 0] on input "Drag files here or Browse to upload Limit is 10 MB for all files and 10 MB for …" at bounding box center [0, 0] width 0 height 0
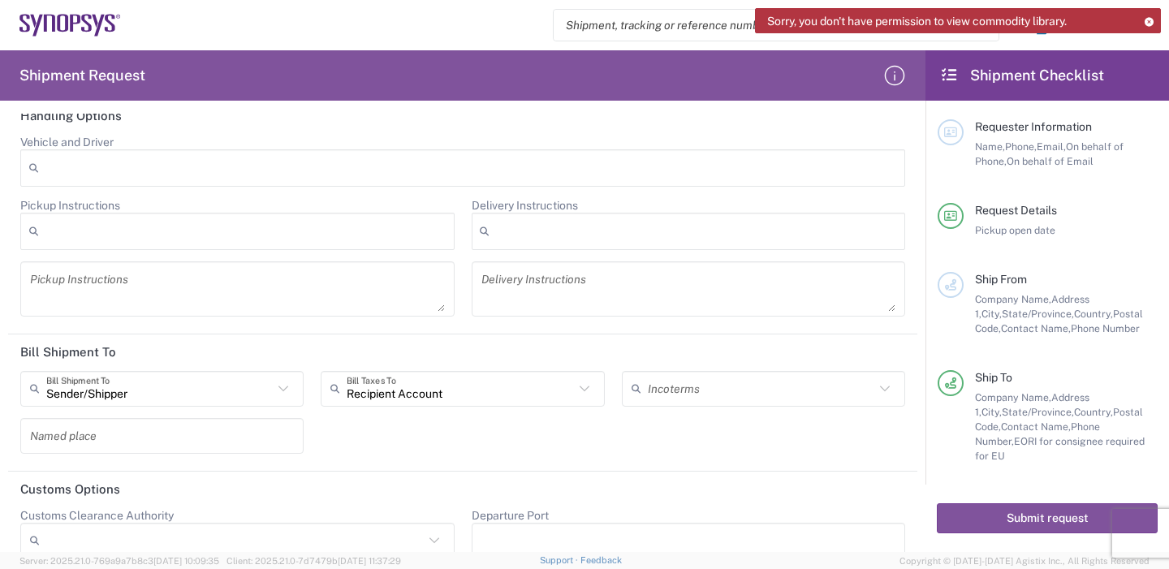
scroll to position [2237, 0]
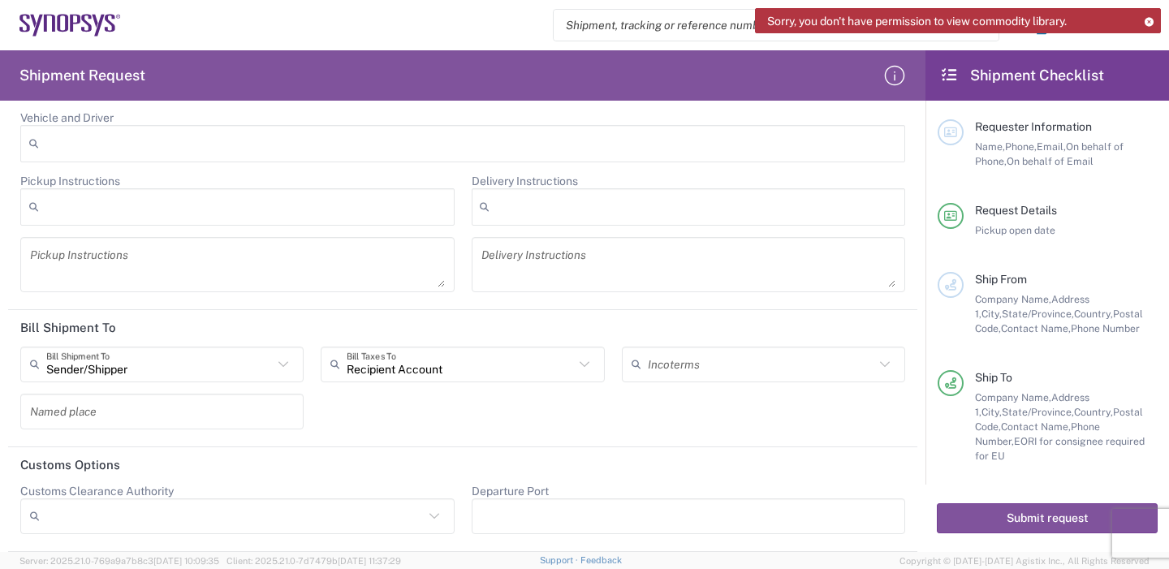
click at [117, 364] on input "Sender/Shipper" at bounding box center [159, 364] width 226 height 28
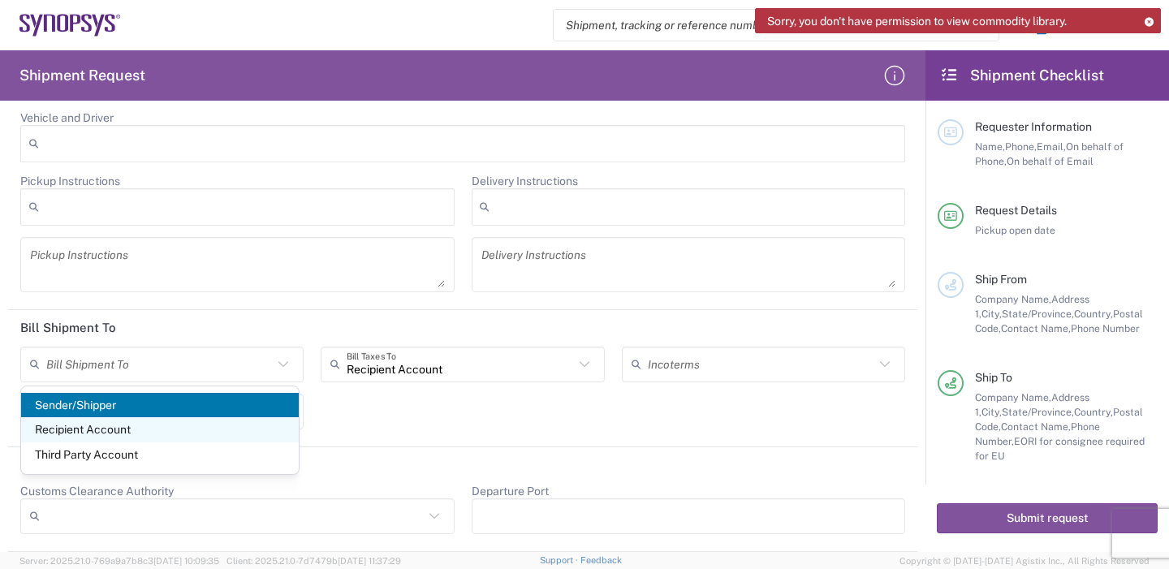
click at [106, 422] on span "Recipient Account" at bounding box center [160, 429] width 278 height 25
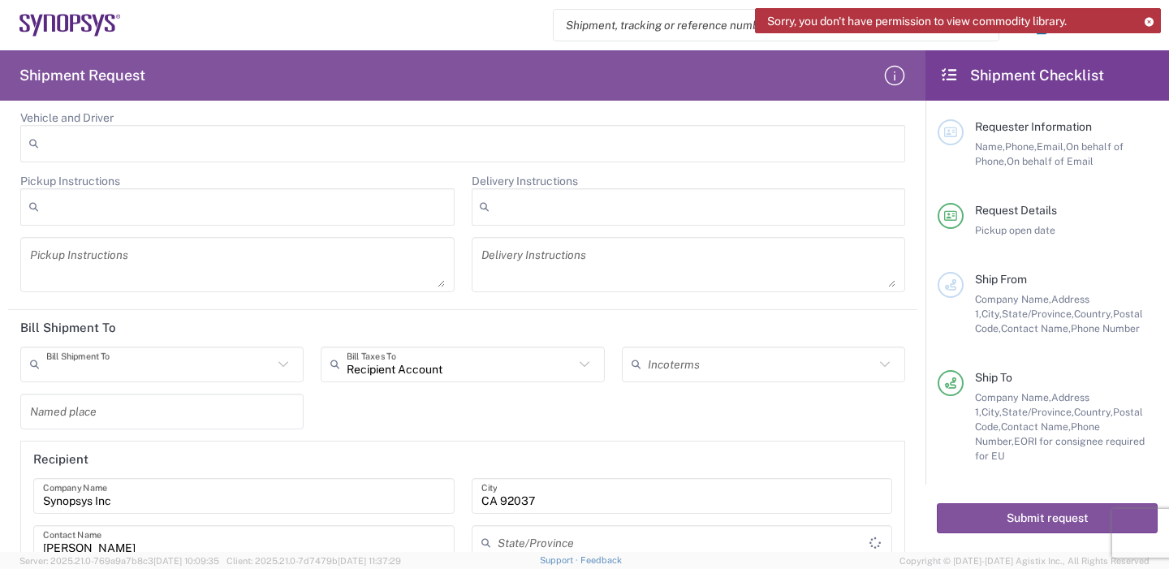
type input "Recipient Account"
type input "[US_STATE]"
click at [432, 372] on input "Recipient Account" at bounding box center [460, 364] width 226 height 28
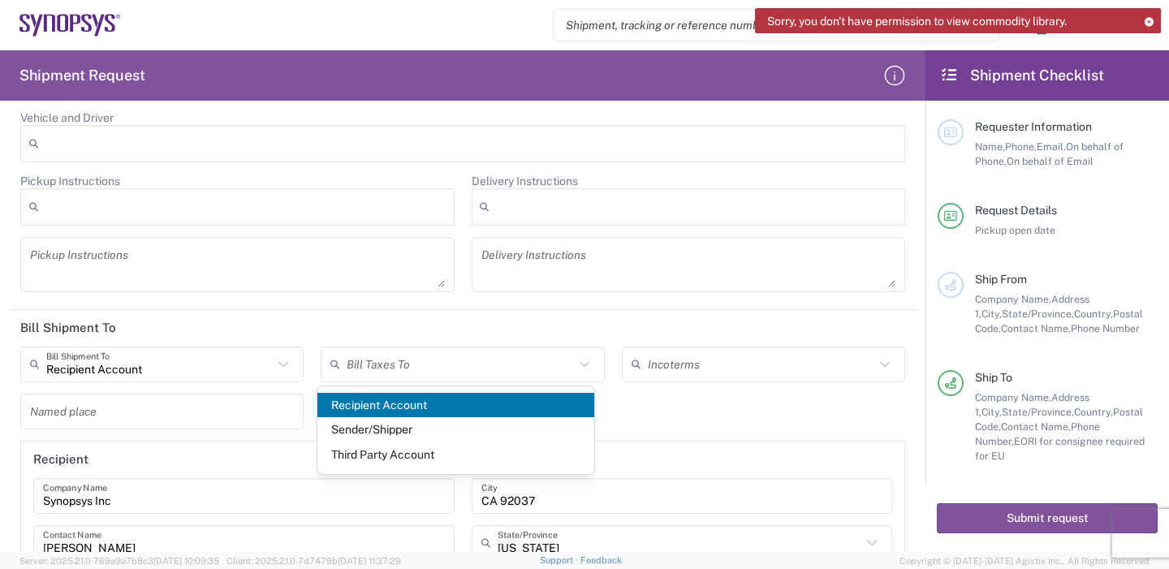
click at [412, 403] on span "Recipient Account" at bounding box center [456, 405] width 278 height 25
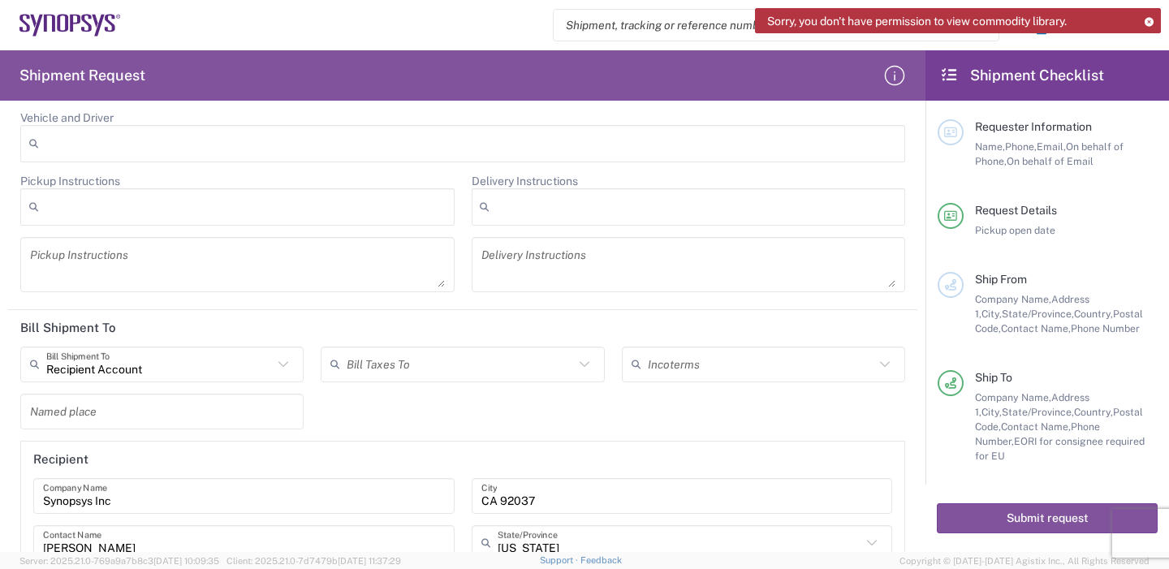
click at [454, 364] on input "text" at bounding box center [460, 364] width 226 height 28
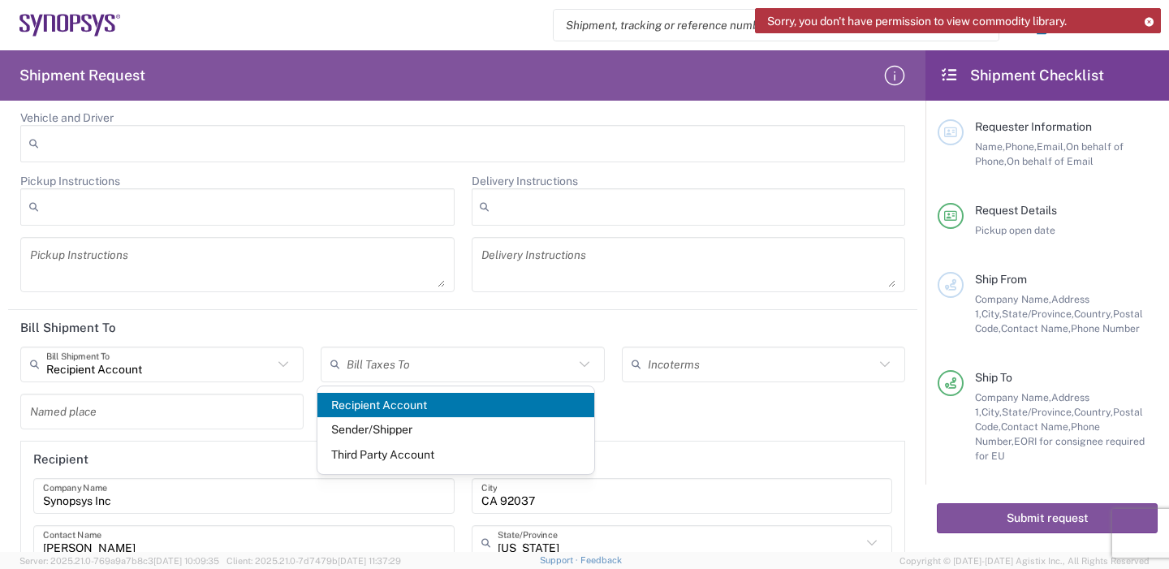
click at [391, 411] on span "Recipient Account" at bounding box center [456, 405] width 278 height 25
type input "Recipient Account"
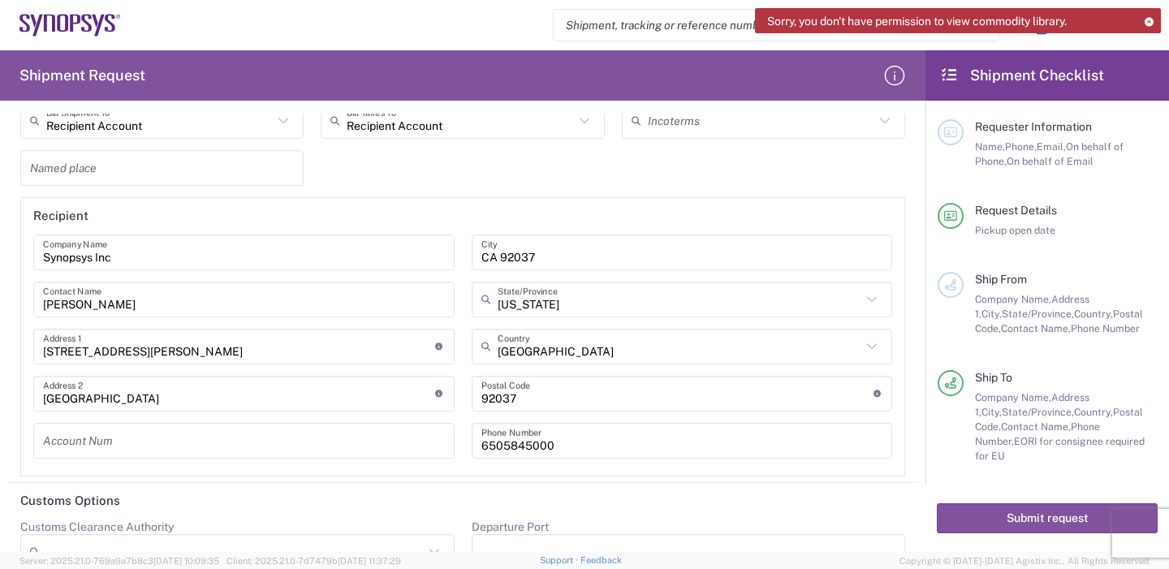
scroll to position [2516, 0]
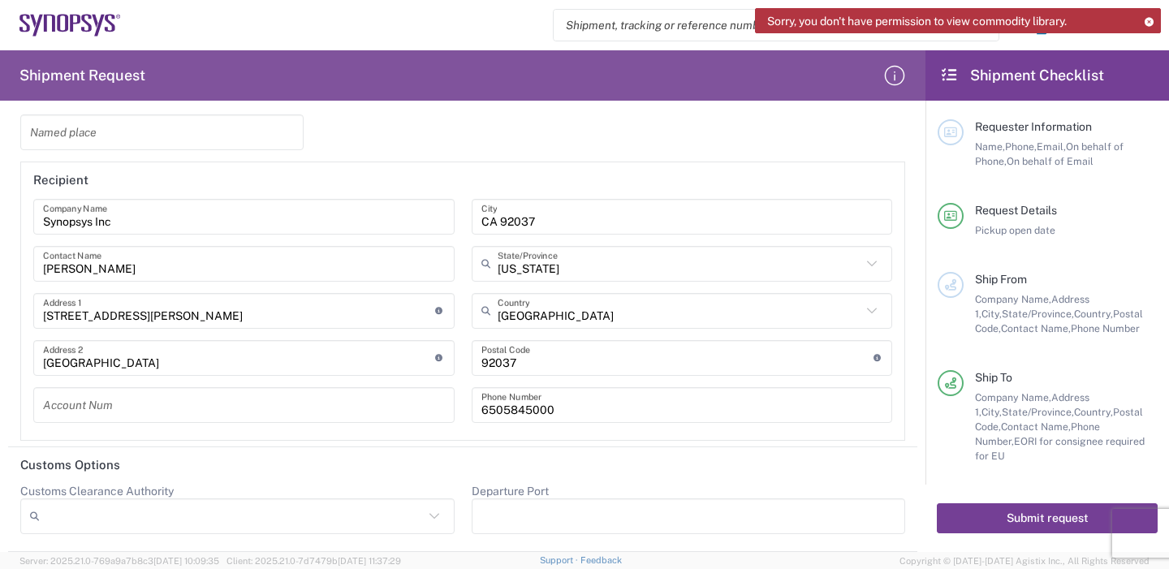
click at [1018, 518] on button "Submit request" at bounding box center [1047, 518] width 221 height 30
click at [994, 524] on button "Submit request" at bounding box center [1047, 518] width 221 height 30
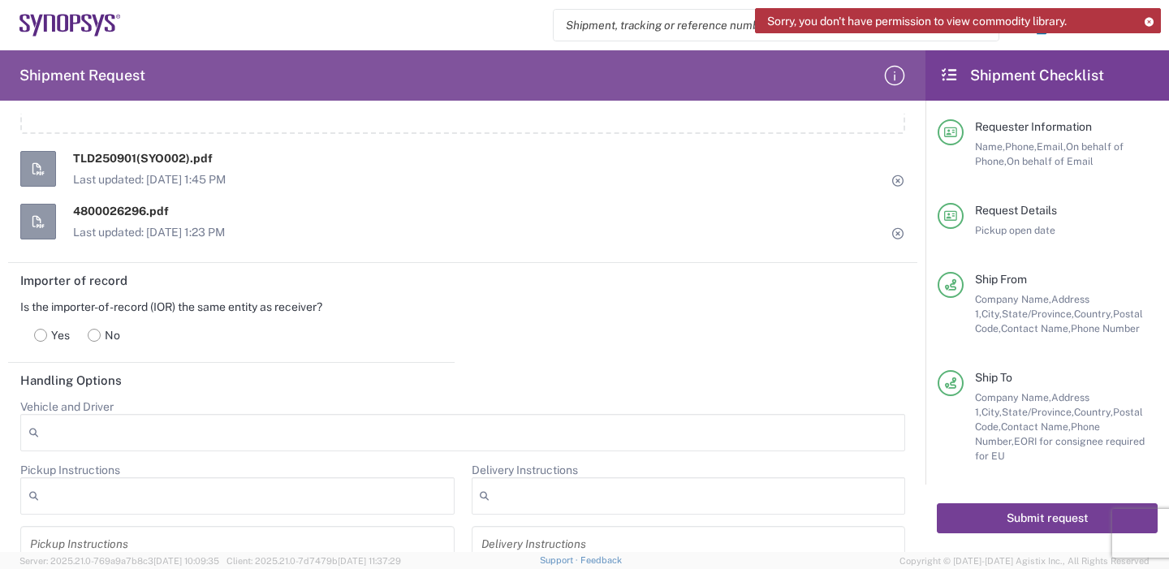
scroll to position [2354, 0]
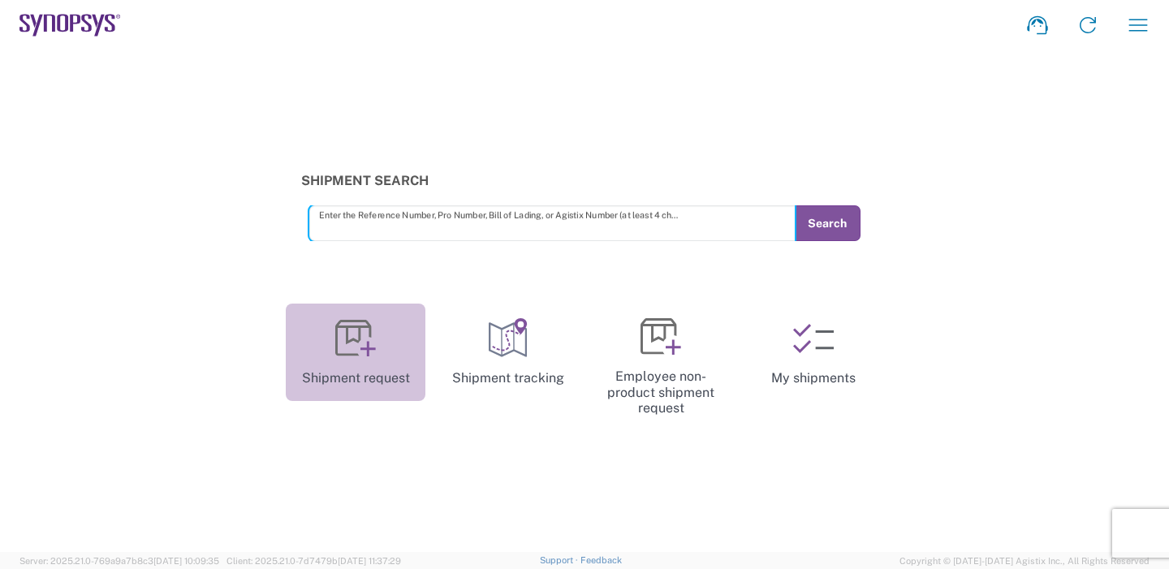
click at [369, 359] on icon at bounding box center [355, 338] width 41 height 41
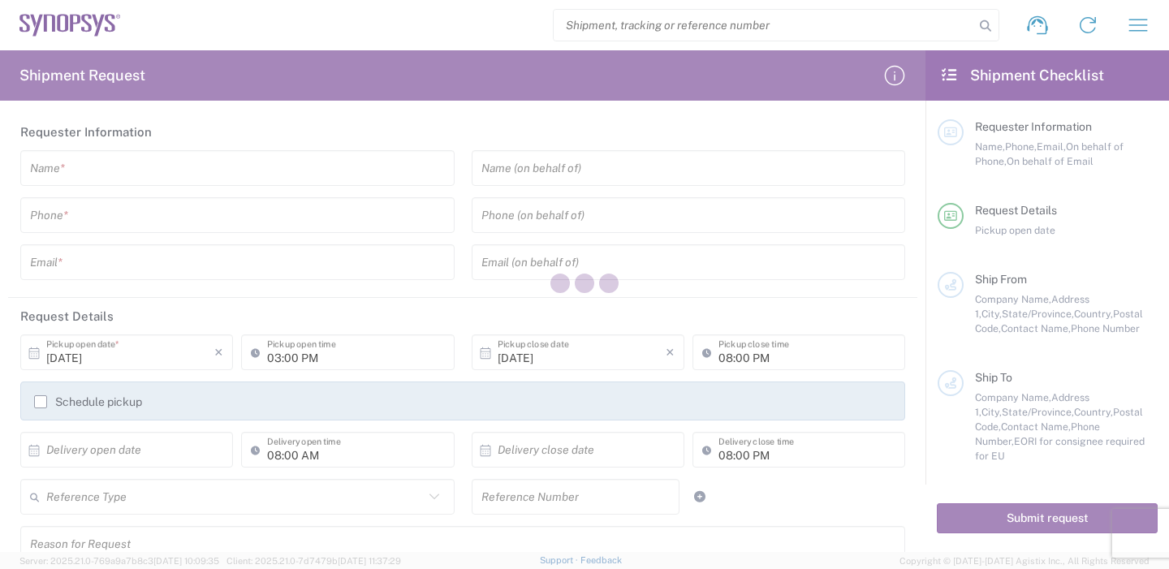
type input "[GEOGRAPHIC_DATA]"
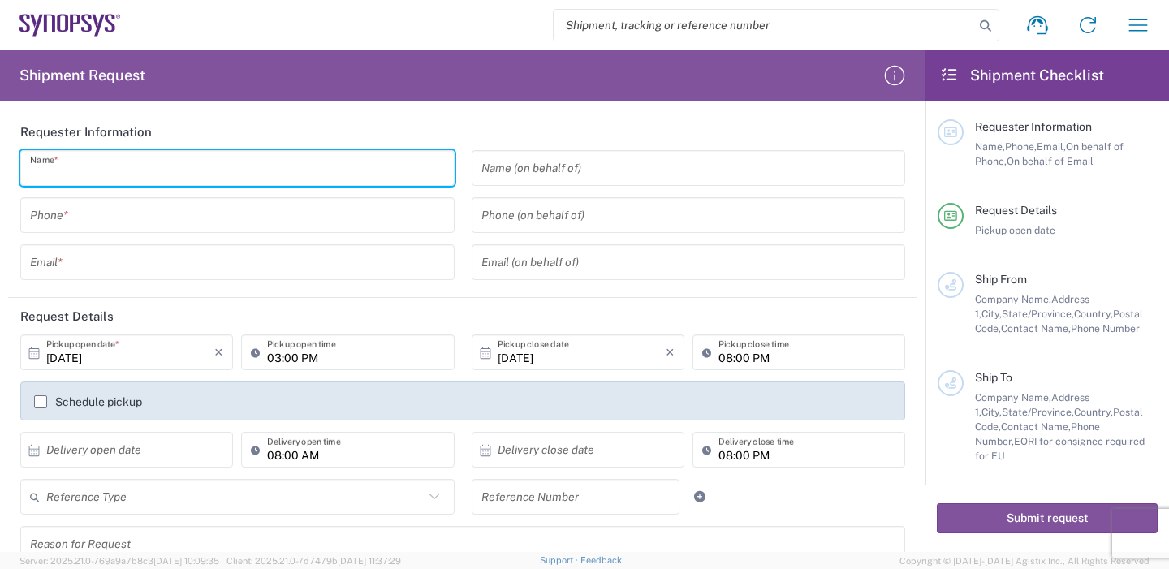
click at [206, 169] on input "text" at bounding box center [237, 168] width 415 height 28
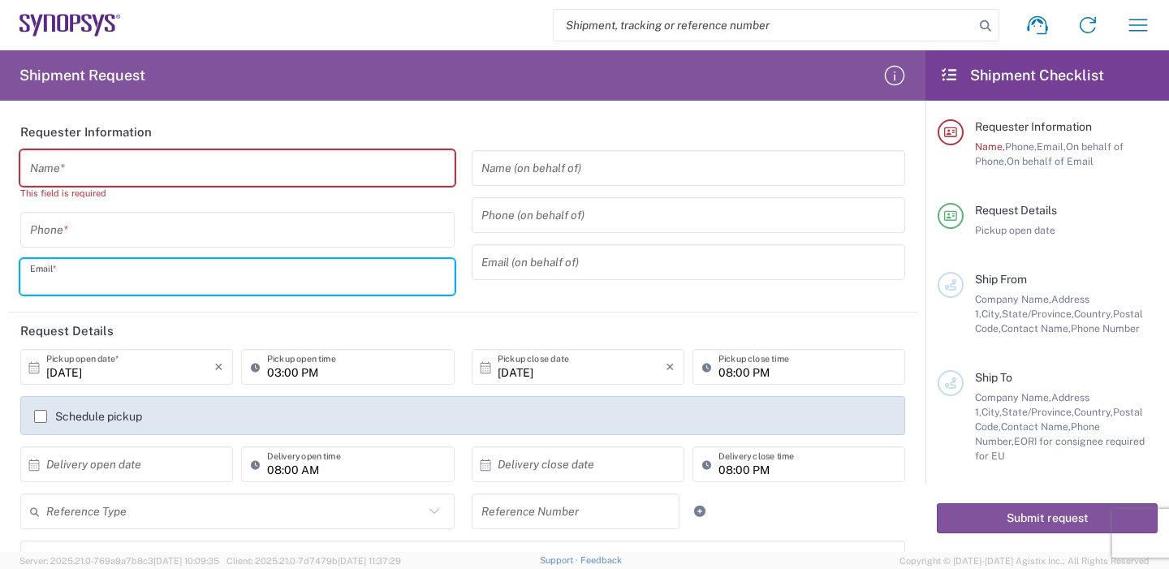
click at [102, 282] on input "text" at bounding box center [237, 277] width 415 height 28
paste input "[EMAIL_ADDRESS][DOMAIN_NAME]"
drag, startPoint x: 75, startPoint y: 281, endPoint x: 23, endPoint y: 266, distance: 54.0
click at [0, 280] on form "Requester Information Name * This field is required Phone * EmilyWu@tonglaydoo.…" at bounding box center [462, 333] width 925 height 438
type input "[EMAIL_ADDRESS][DOMAIN_NAME]"
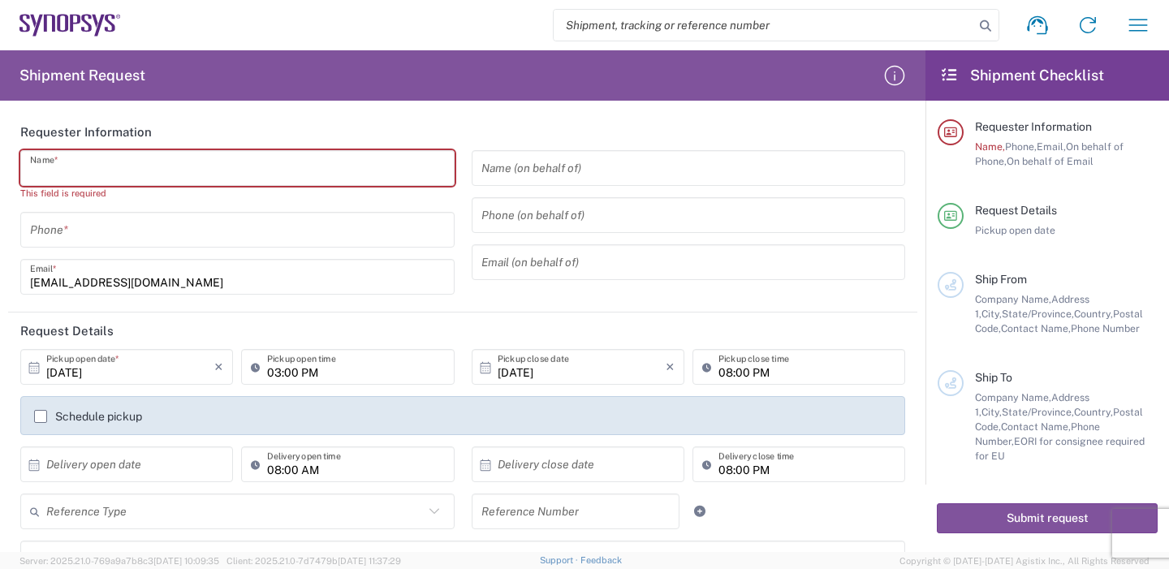
click at [91, 157] on input "text" at bounding box center [237, 168] width 415 height 28
paste input "EmilyWu"
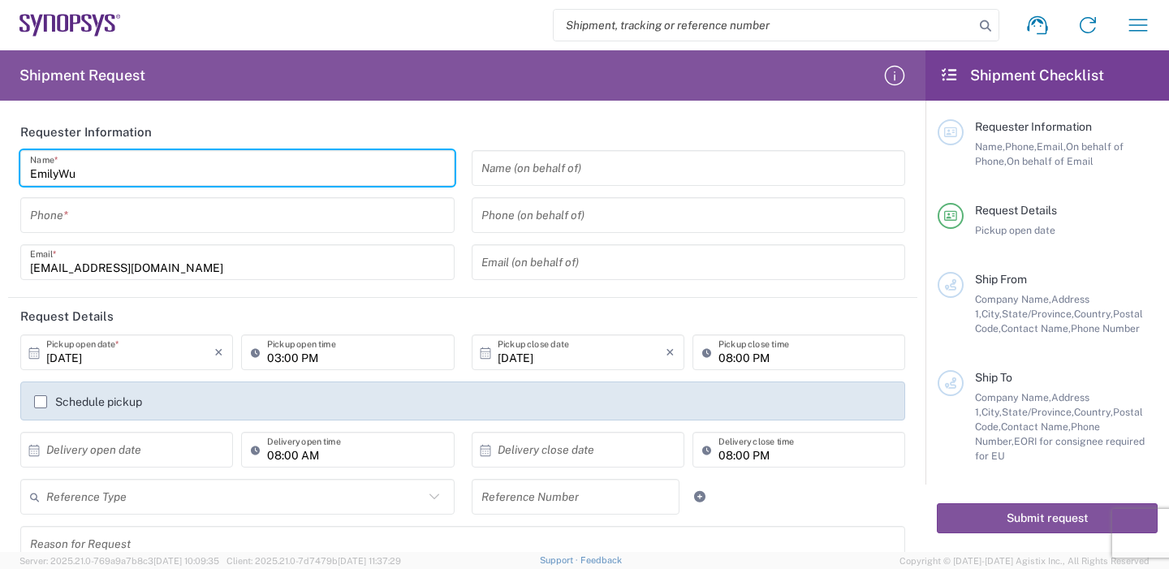
type input "EmilyWu"
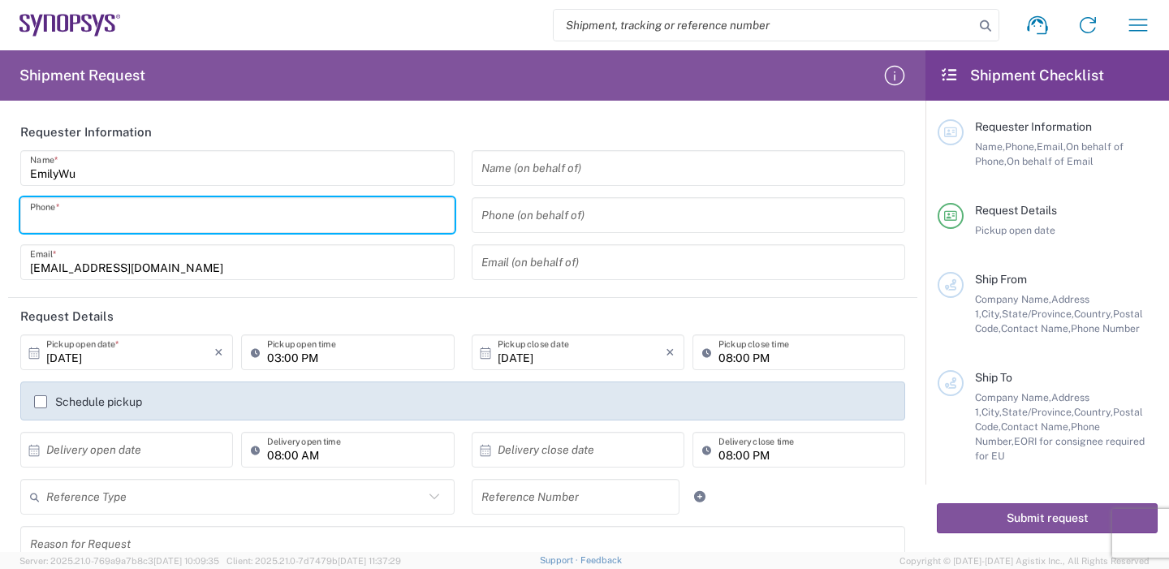
click at [84, 213] on input "tel" at bounding box center [237, 215] width 415 height 28
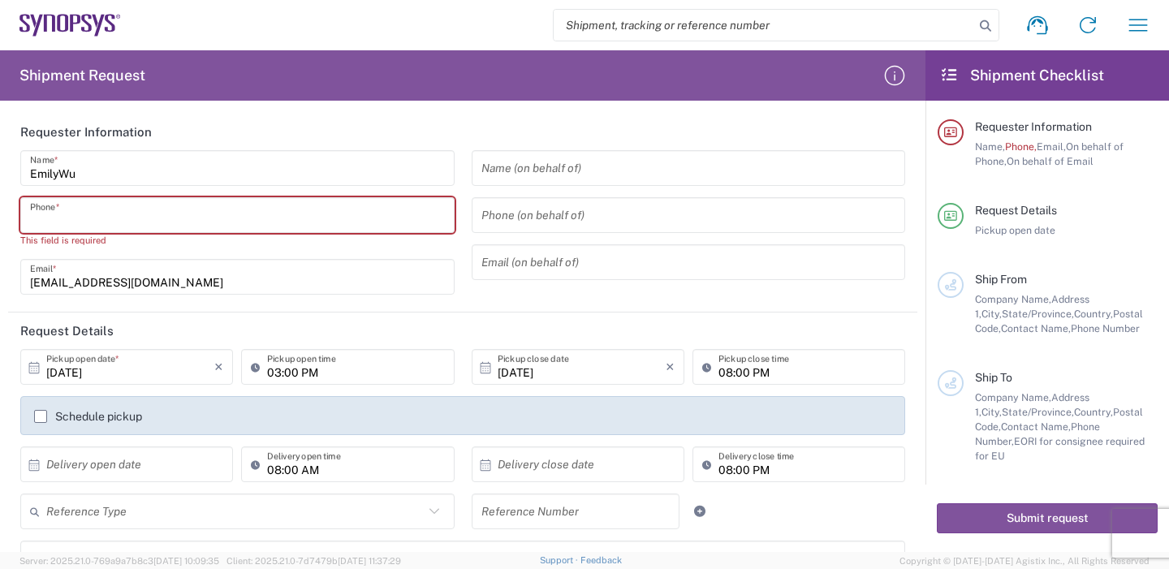
paste input "88633715000"
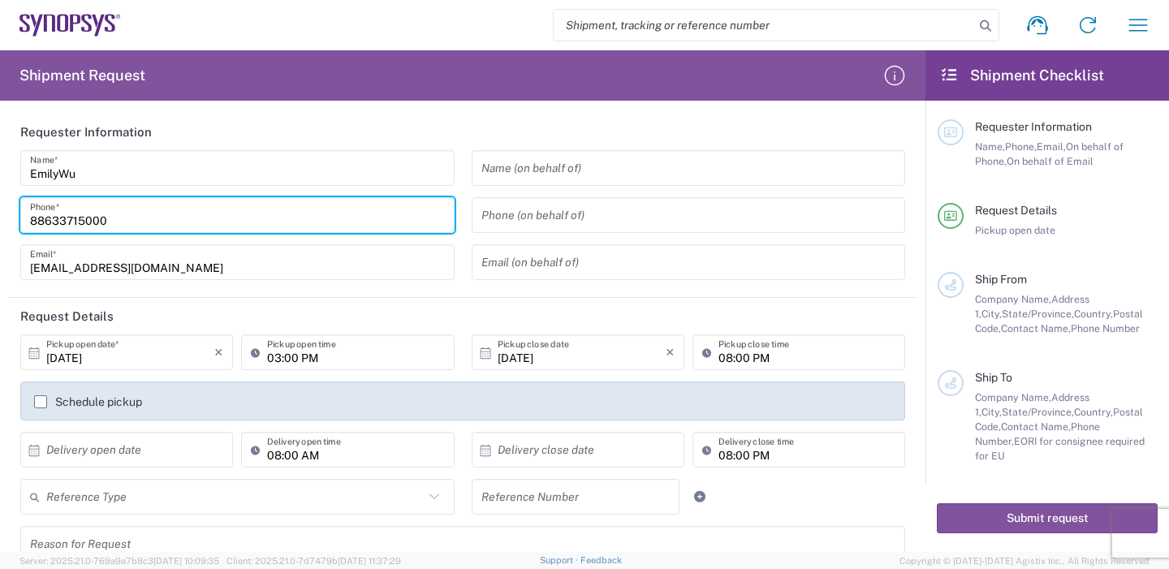
type input "88633715000"
click at [53, 359] on input "[DATE]" at bounding box center [130, 352] width 168 height 28
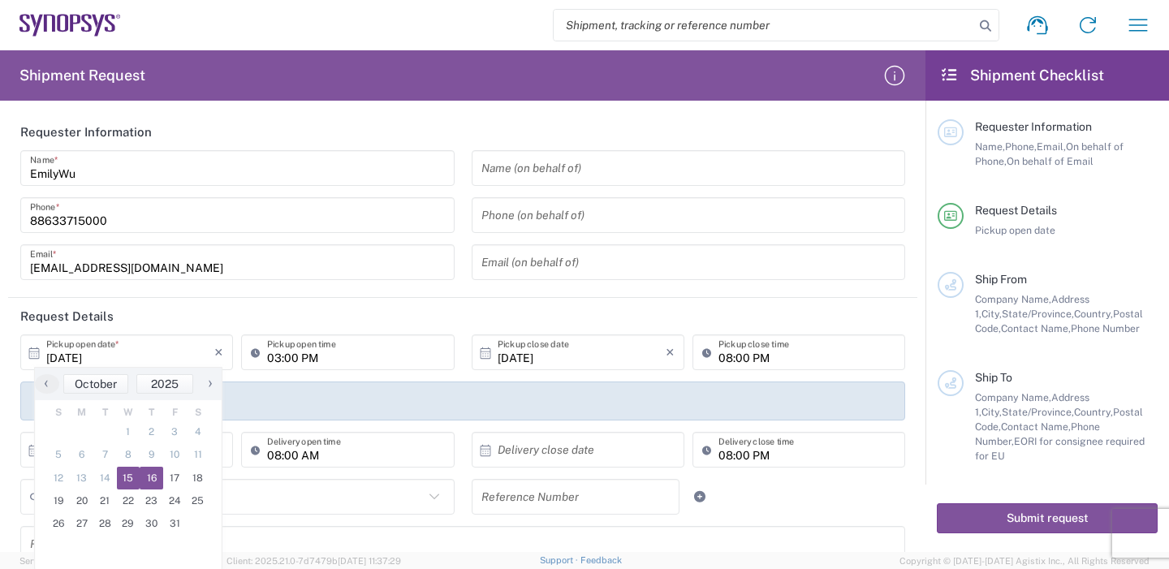
click at [153, 481] on span "16" at bounding box center [152, 478] width 24 height 23
type input "[DATE]"
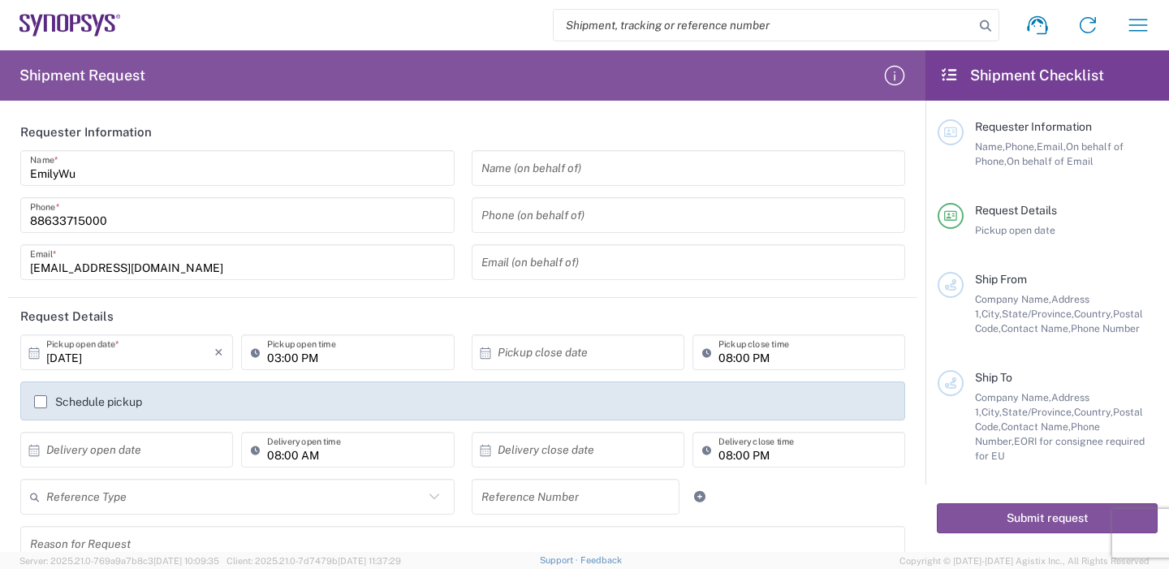
click at [267, 354] on input "03:00 PM" at bounding box center [355, 352] width 177 height 28
type input "10:00 AM"
click at [525, 359] on input "text" at bounding box center [582, 352] width 168 height 28
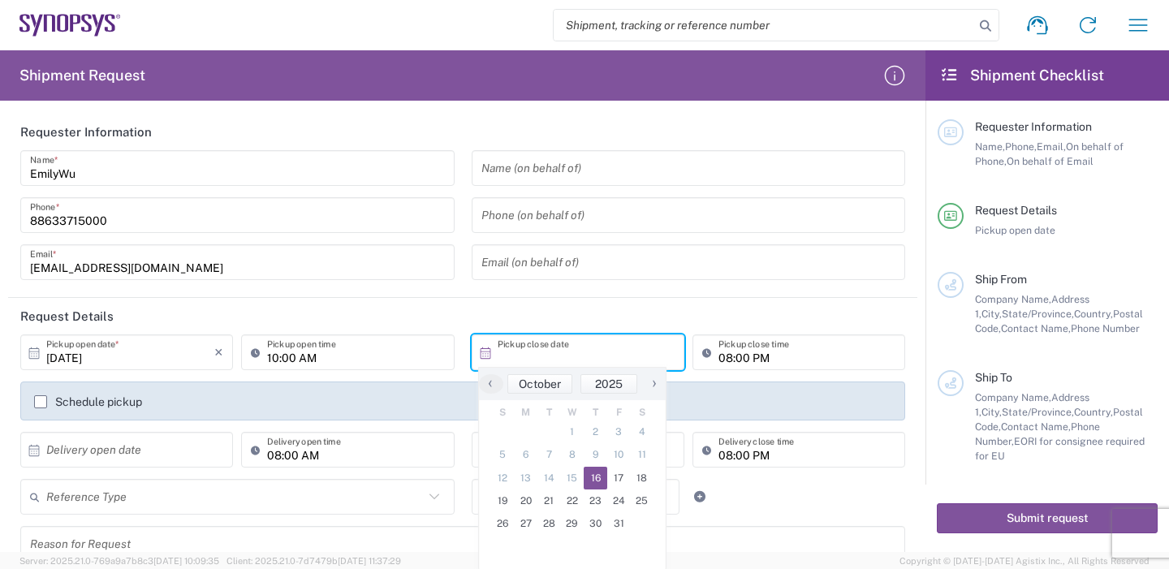
click at [597, 474] on span "16" at bounding box center [596, 478] width 24 height 23
type input "[DATE]"
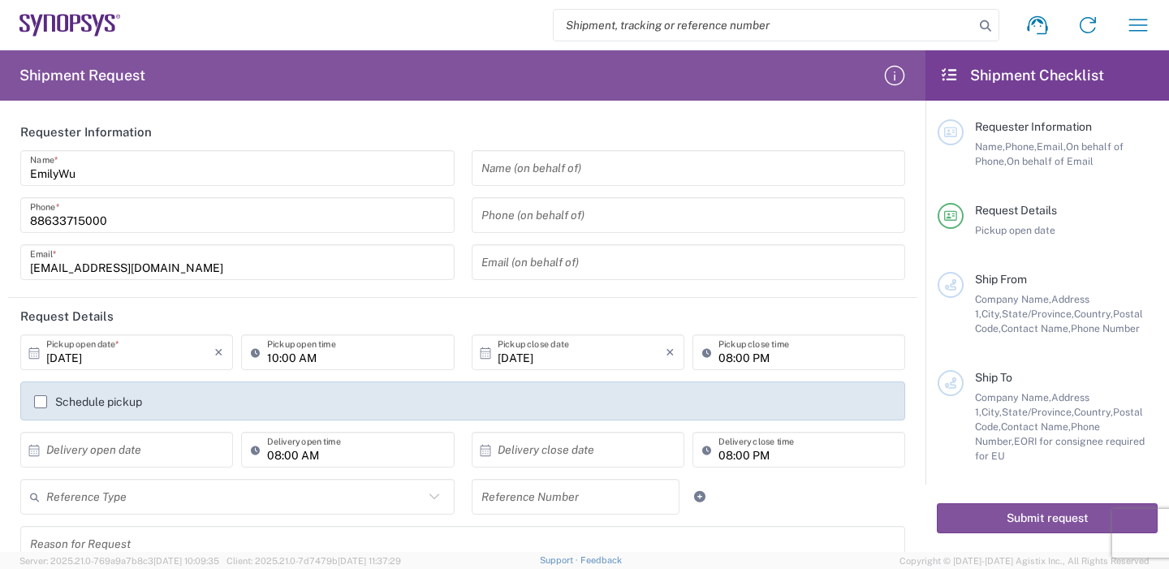
click at [718, 356] on input "08:00 PM" at bounding box center [806, 352] width 177 height 28
type input "05:00 PM"
click at [723, 316] on header "Request Details" at bounding box center [462, 316] width 909 height 37
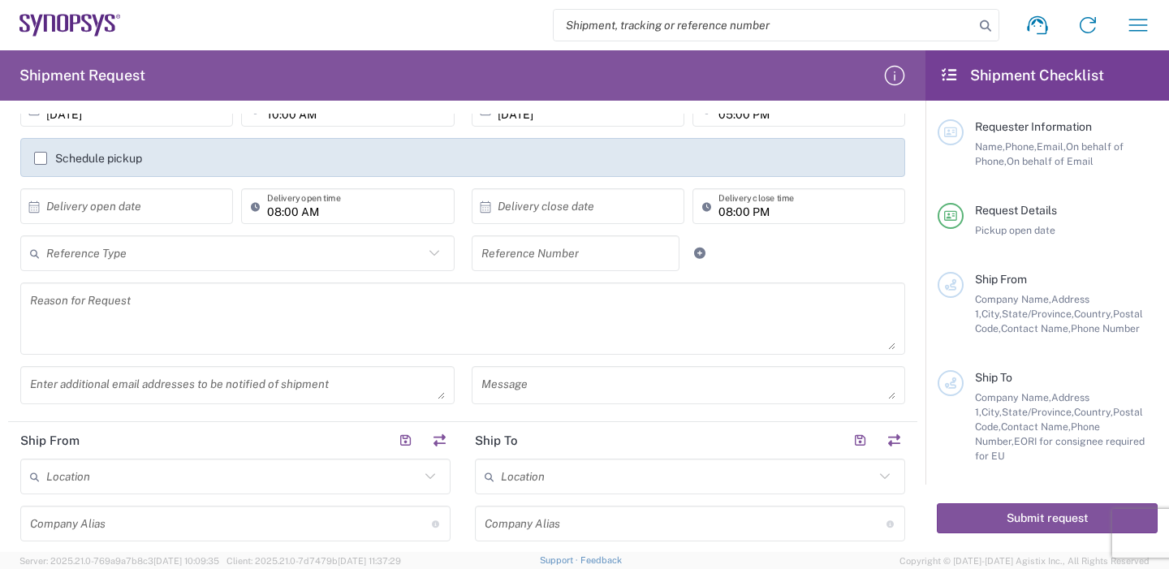
scroll to position [325, 0]
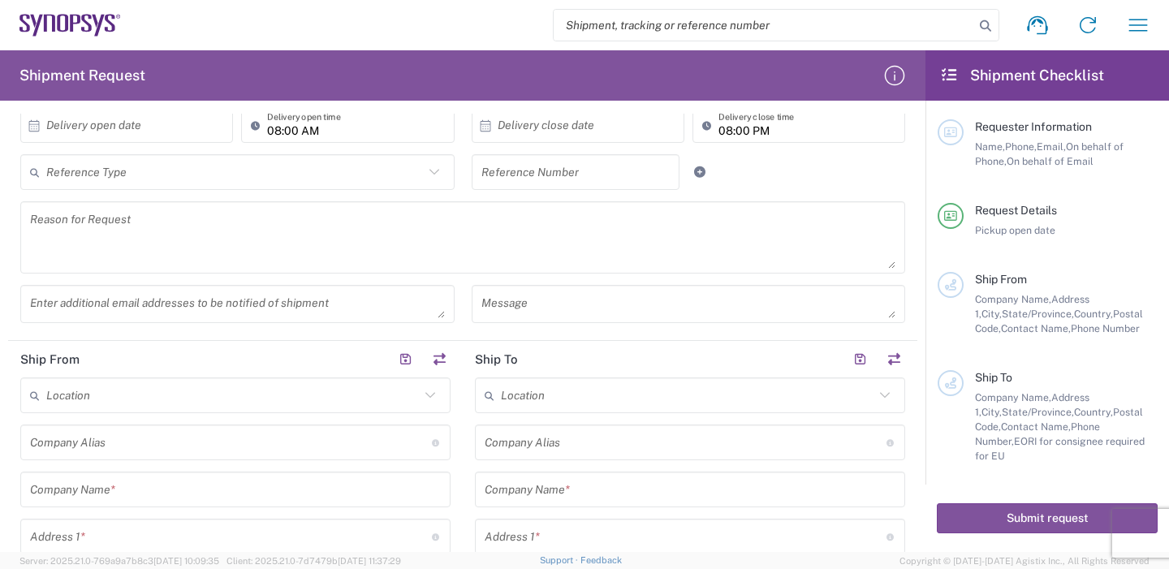
click at [169, 398] on input "text" at bounding box center [232, 396] width 373 height 28
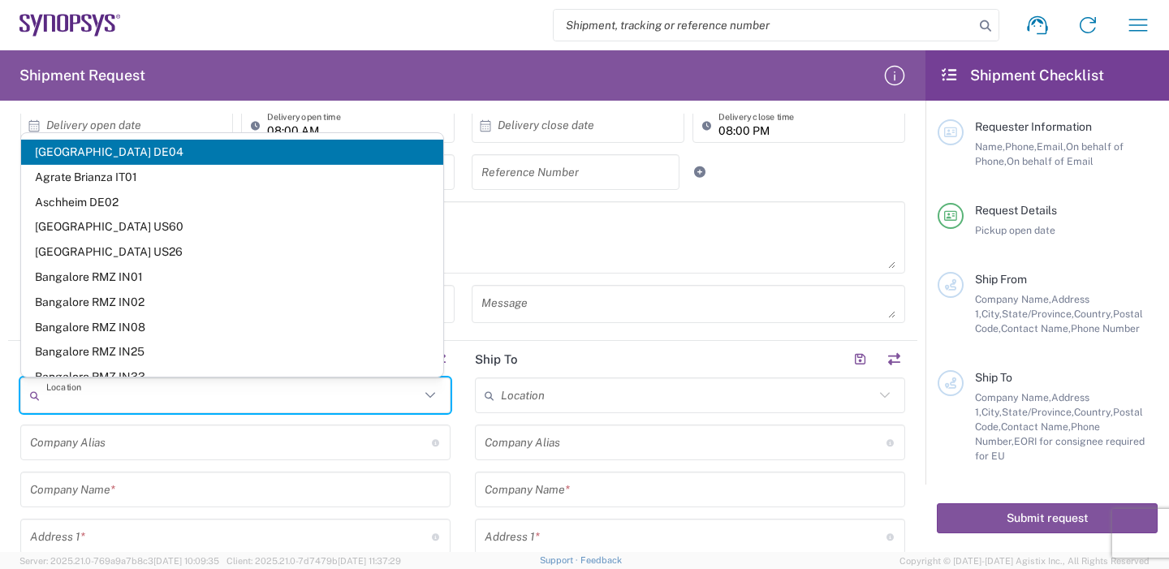
click at [583, 362] on header "Ship To" at bounding box center [690, 359] width 455 height 37
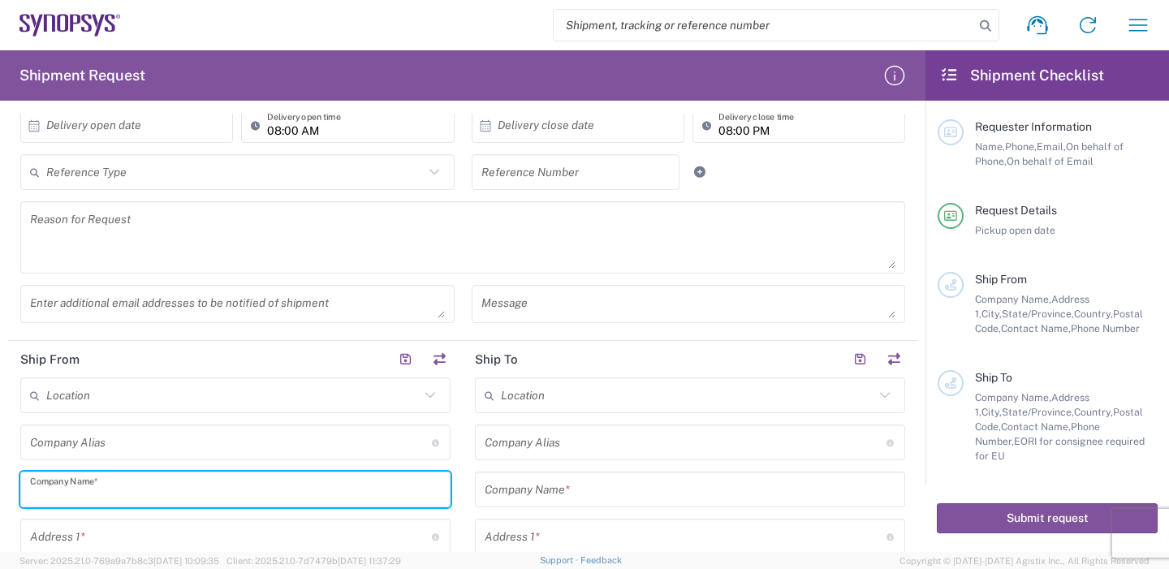
click at [147, 483] on input "text" at bounding box center [235, 490] width 411 height 28
type input "T"
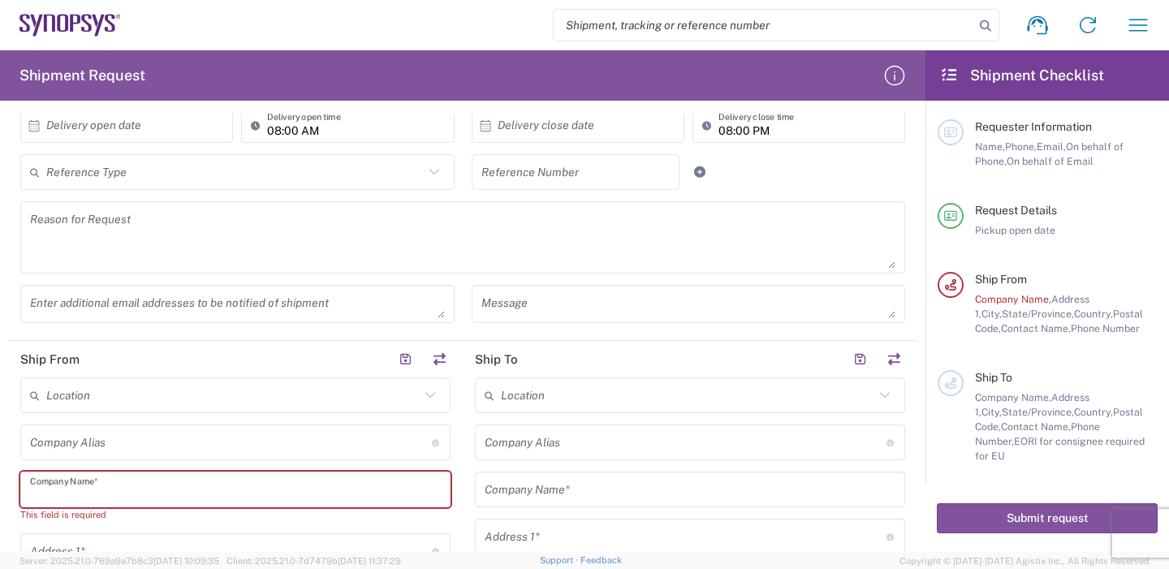
click at [72, 493] on input "text" at bounding box center [235, 490] width 411 height 28
paste input "TONG LAY DOO"
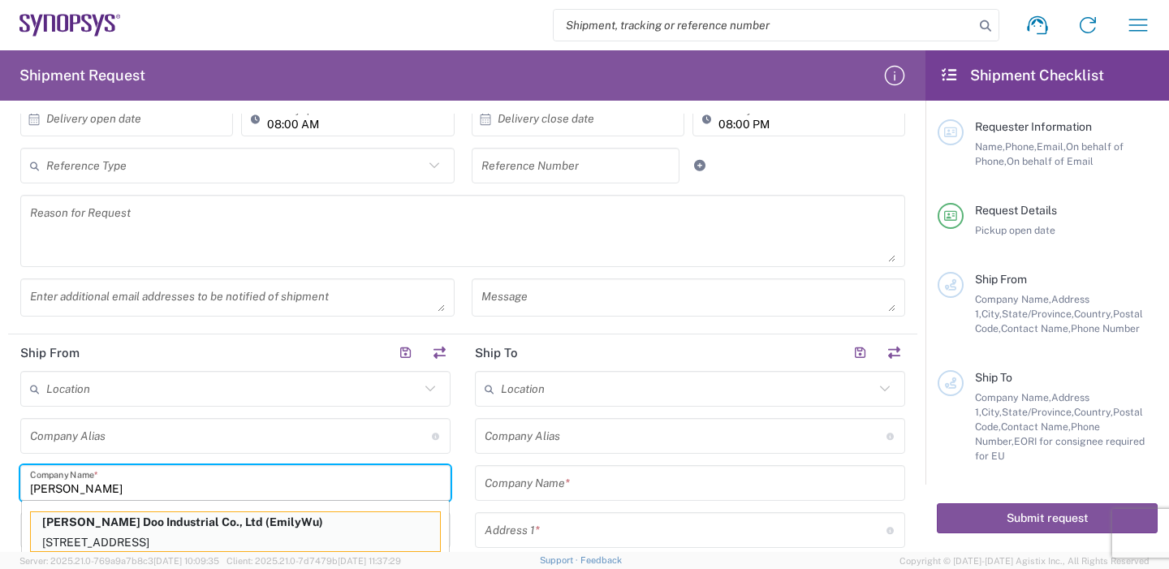
scroll to position [412, 0]
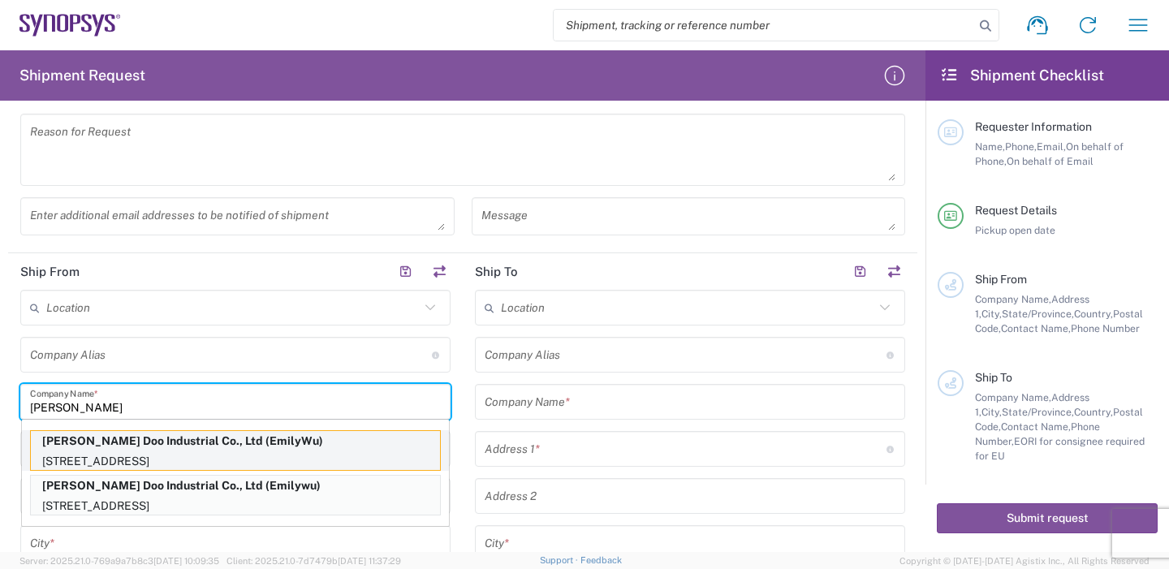
click at [258, 456] on p "[STREET_ADDRESS]" at bounding box center [235, 461] width 409 height 20
type input "[PERSON_NAME] Doo Industrial Co., Ltd"
type input "[STREET_ADDRESS]"
type input "Taoyuan Dist., [GEOGRAPHIC_DATA], [GEOGRAPHIC_DATA]"
type input "[GEOGRAPHIC_DATA]"
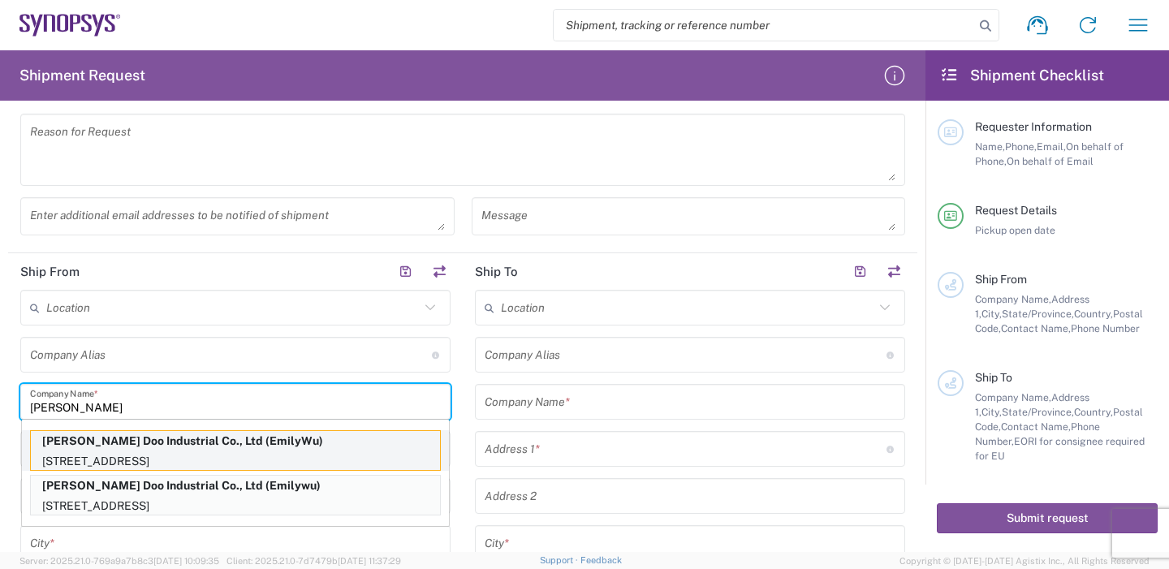
type input "[GEOGRAPHIC_DATA]"
type input "33068"
type input "EmilyWu"
type input "88633715000"
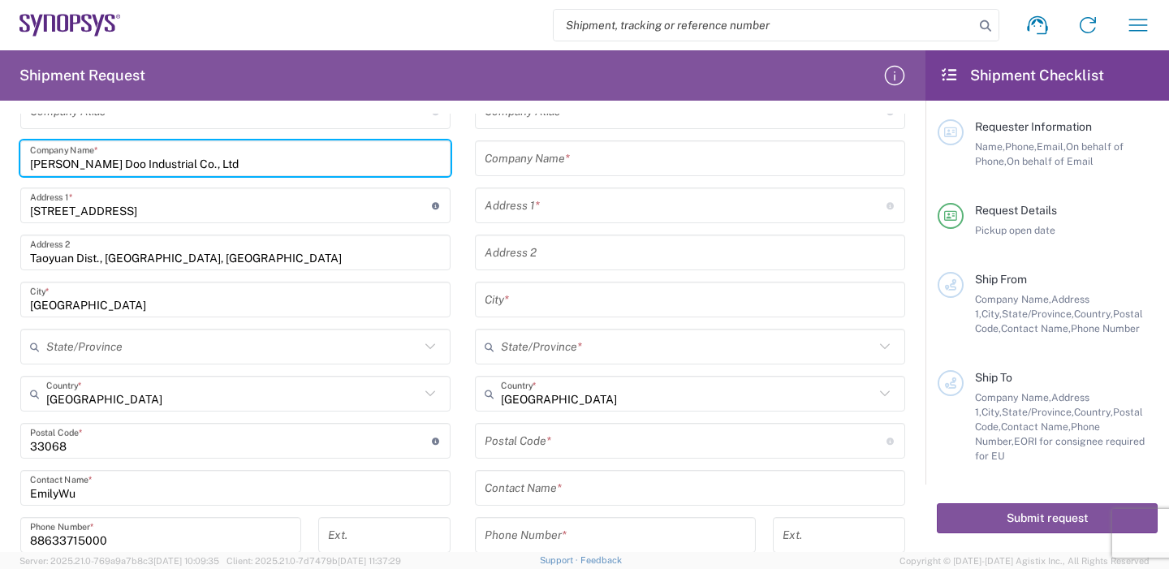
scroll to position [494, 0]
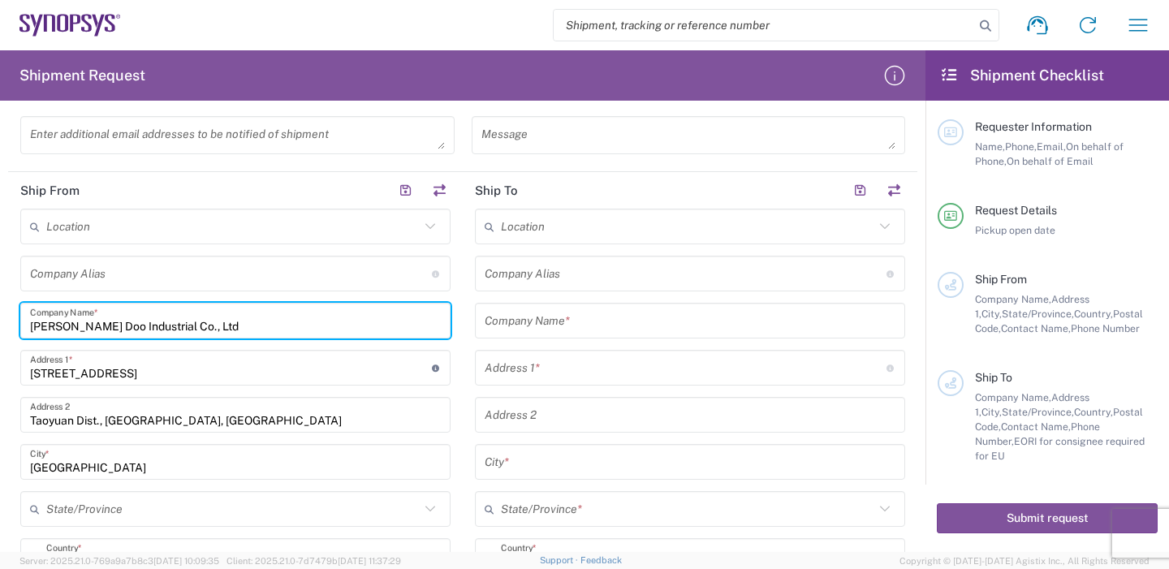
click at [554, 322] on input "text" at bounding box center [690, 321] width 411 height 28
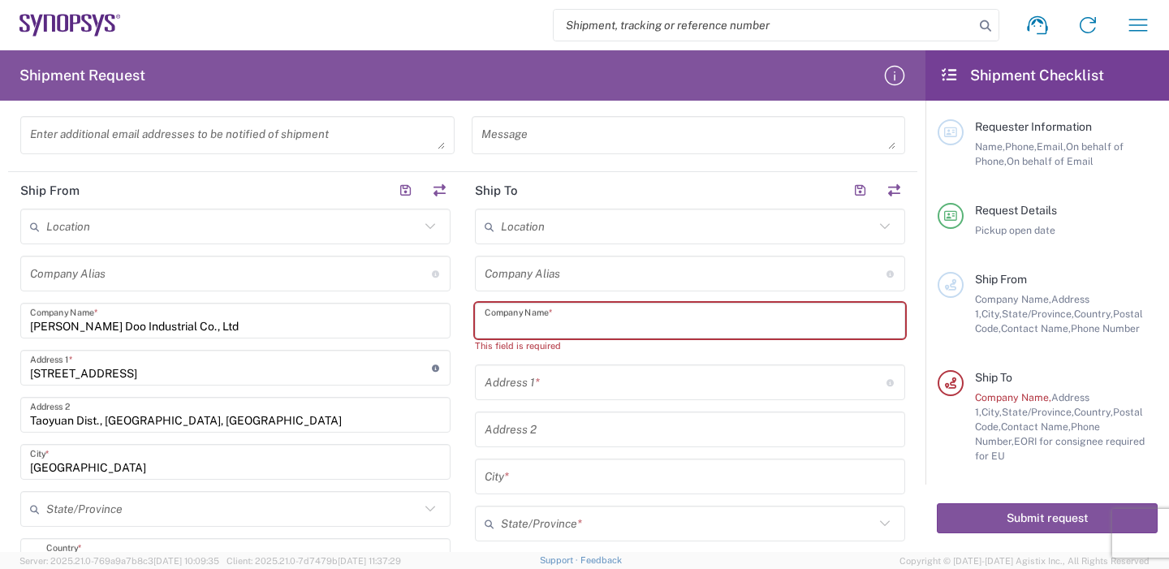
click at [543, 332] on input "text" at bounding box center [690, 321] width 411 height 28
paste input "Synopsys Inc"
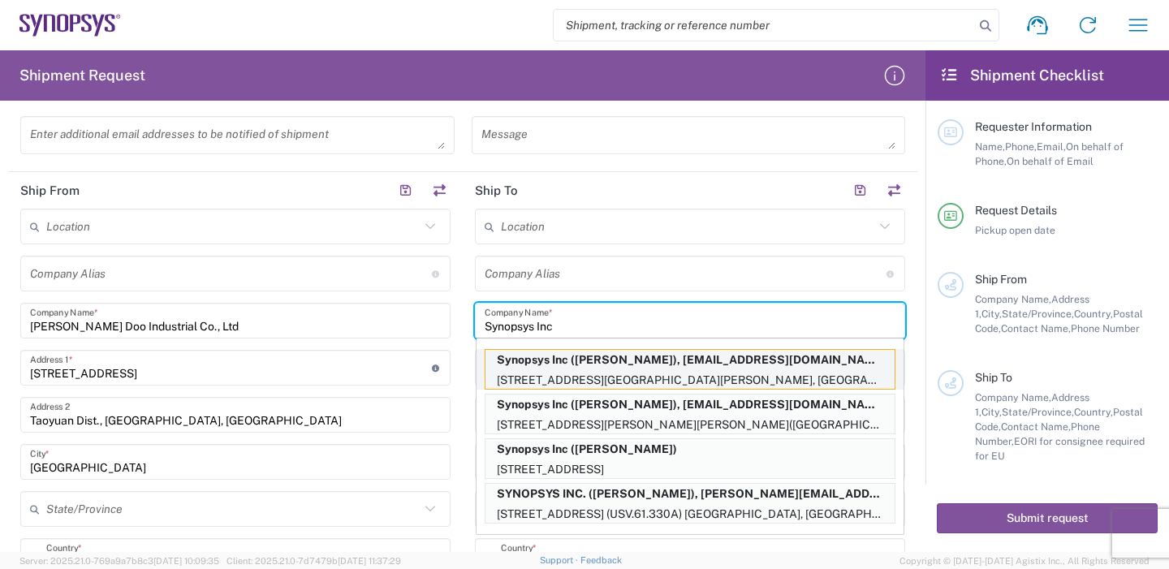
type input "Synopsys Inc"
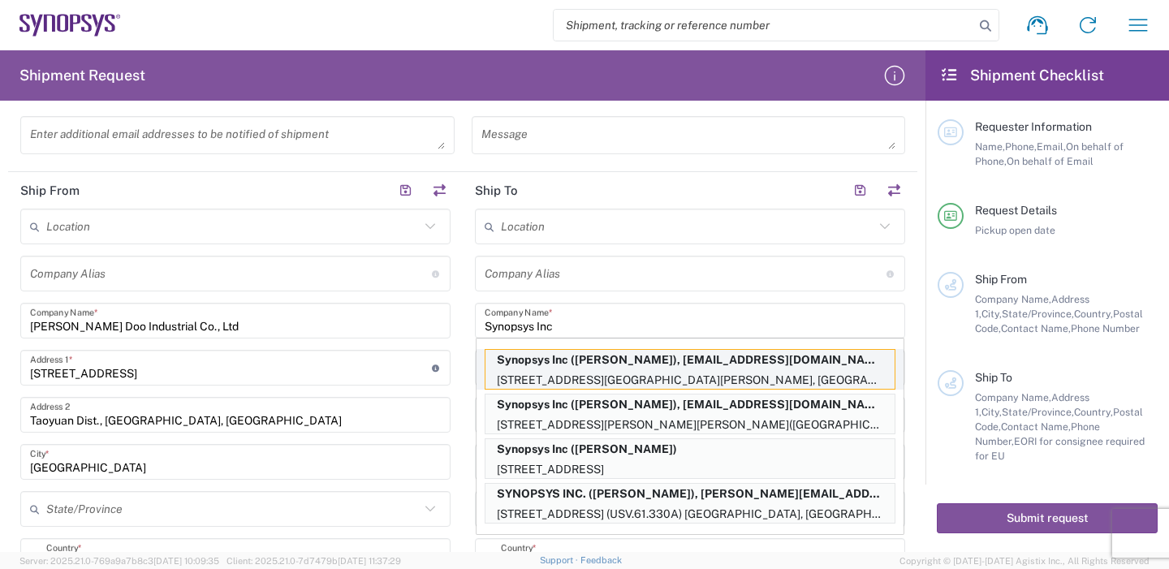
click at [619, 365] on p "Synopsys Inc ([PERSON_NAME]), [EMAIL_ADDRESS][DOMAIN_NAME]" at bounding box center [689, 360] width 409 height 20
type input "[STREET_ADDRESS][PERSON_NAME]"
type input "[GEOGRAPHIC_DATA]"
type input "CA 92037"
type input "[US_STATE]"
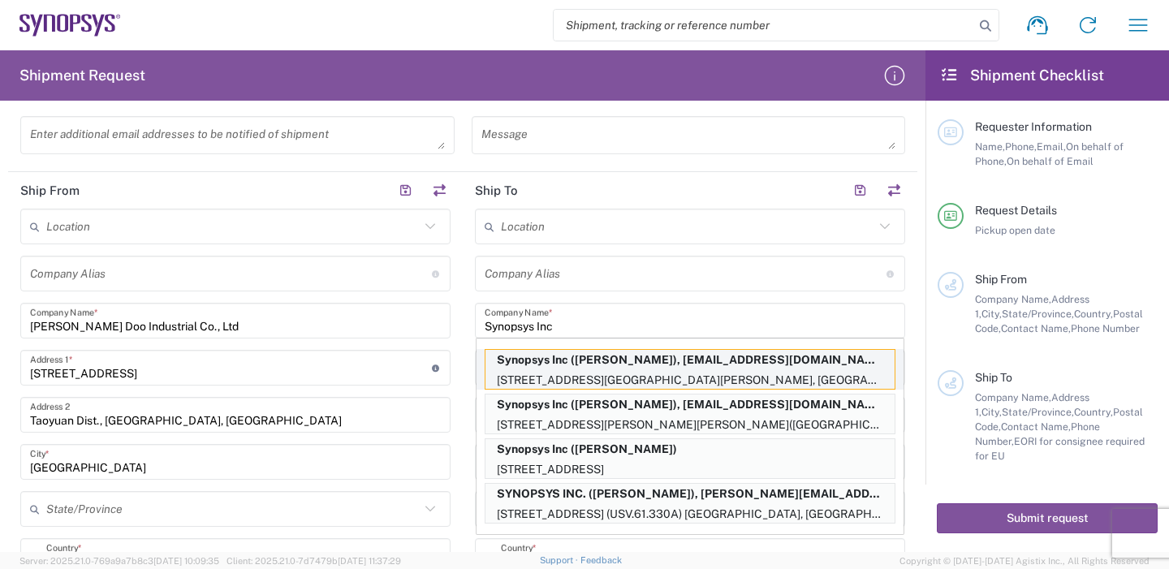
type input "92037"
type input "[PERSON_NAME]"
type input "6505845000"
type input "[EMAIL_ADDRESS][DOMAIN_NAME]"
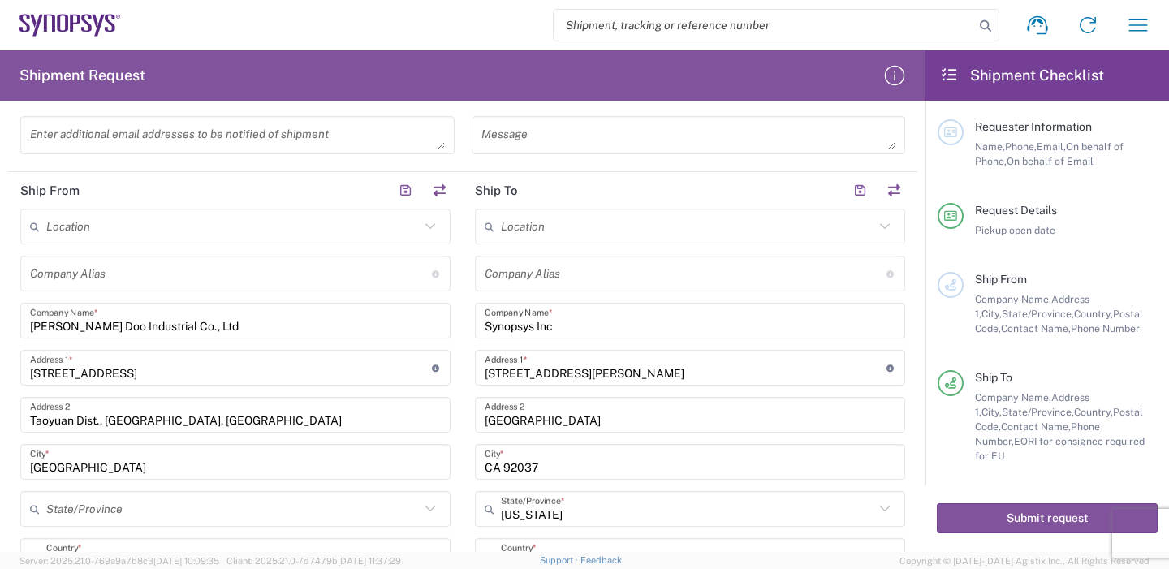
click at [463, 407] on main "Location Aachen DE04 Agrate Brianza IT01 Aschheim DE02 Atlanta US60 Austin US26…" at bounding box center [690, 537] width 455 height 656
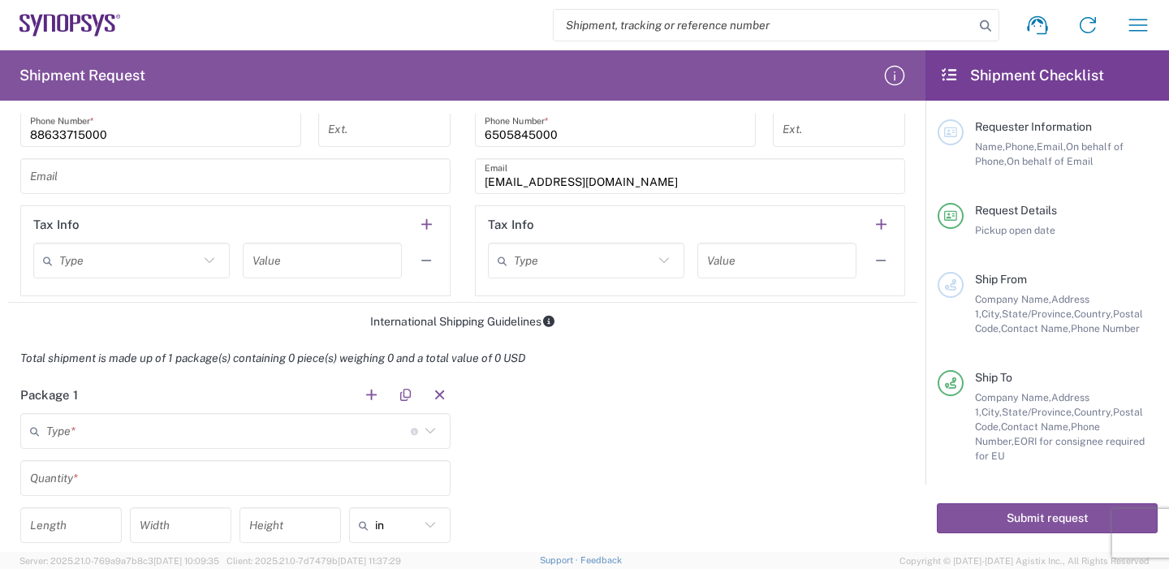
scroll to position [1143, 0]
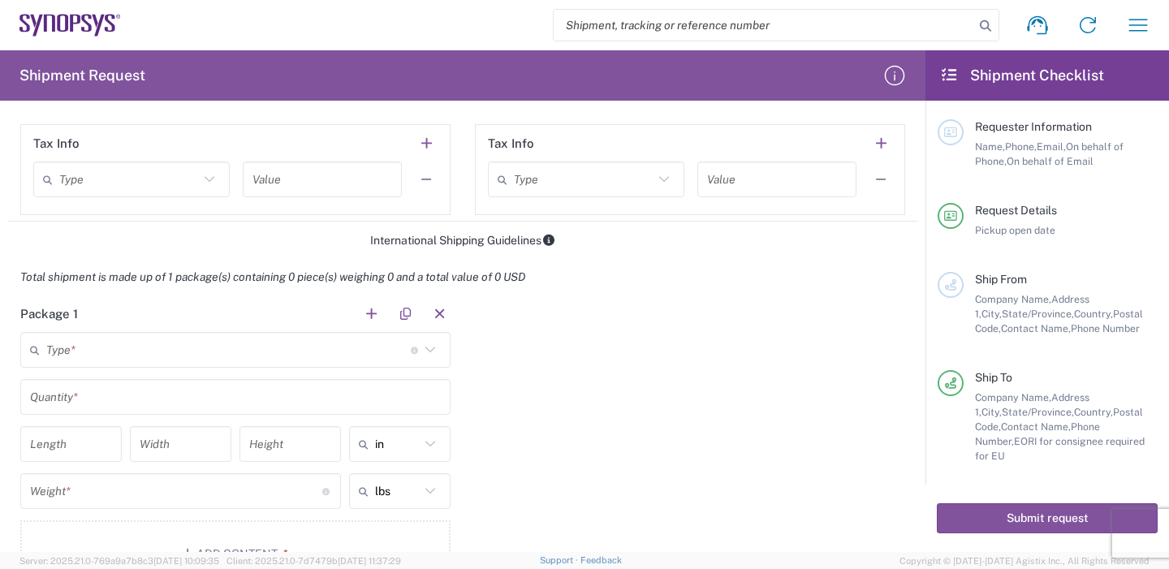
click at [171, 356] on input "text" at bounding box center [228, 350] width 364 height 28
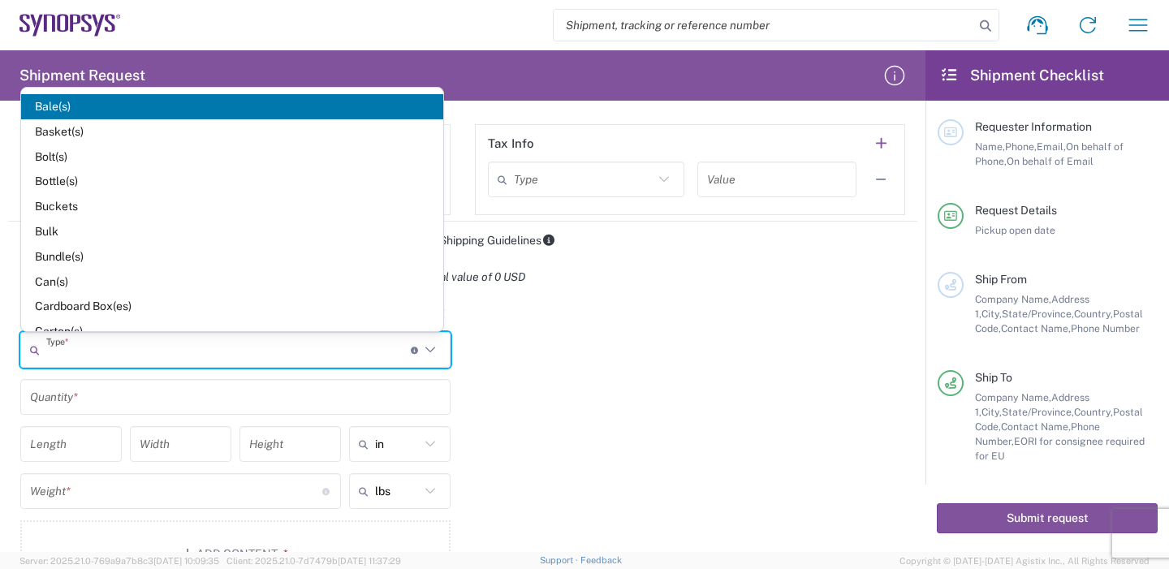
scroll to position [162, 0]
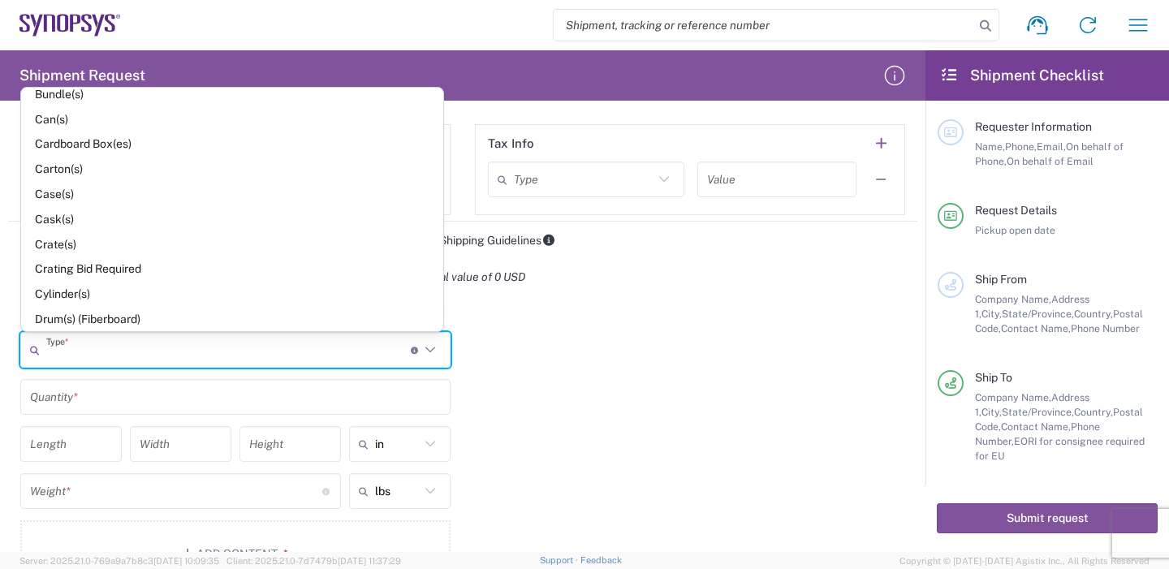
click at [77, 157] on span "Carton(s)" at bounding box center [232, 169] width 422 height 25
type input "Carton(s)"
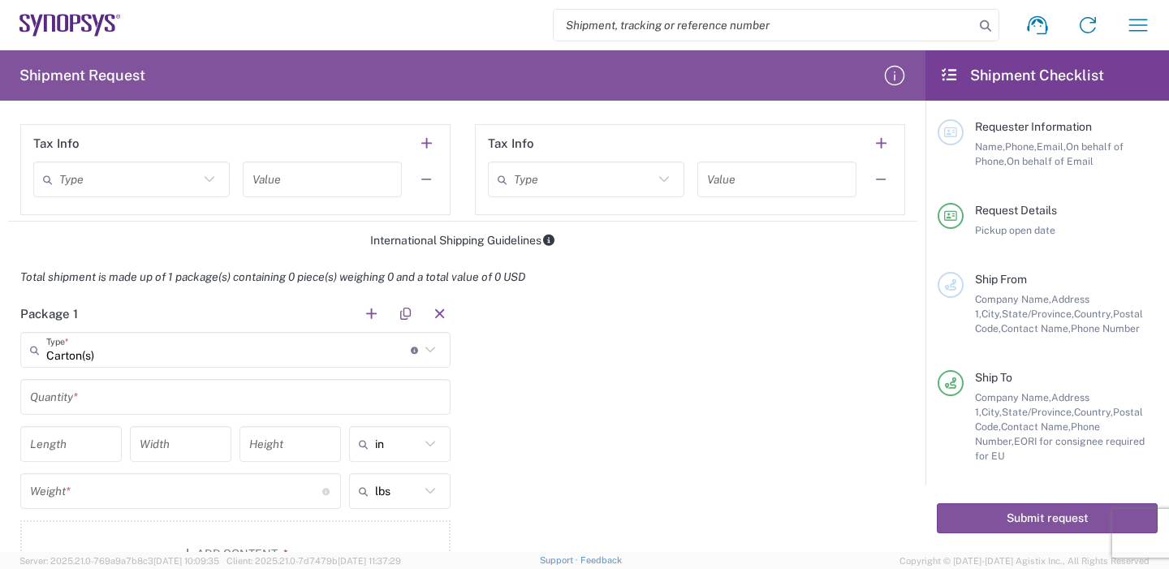
click at [146, 404] on input "text" at bounding box center [235, 397] width 411 height 28
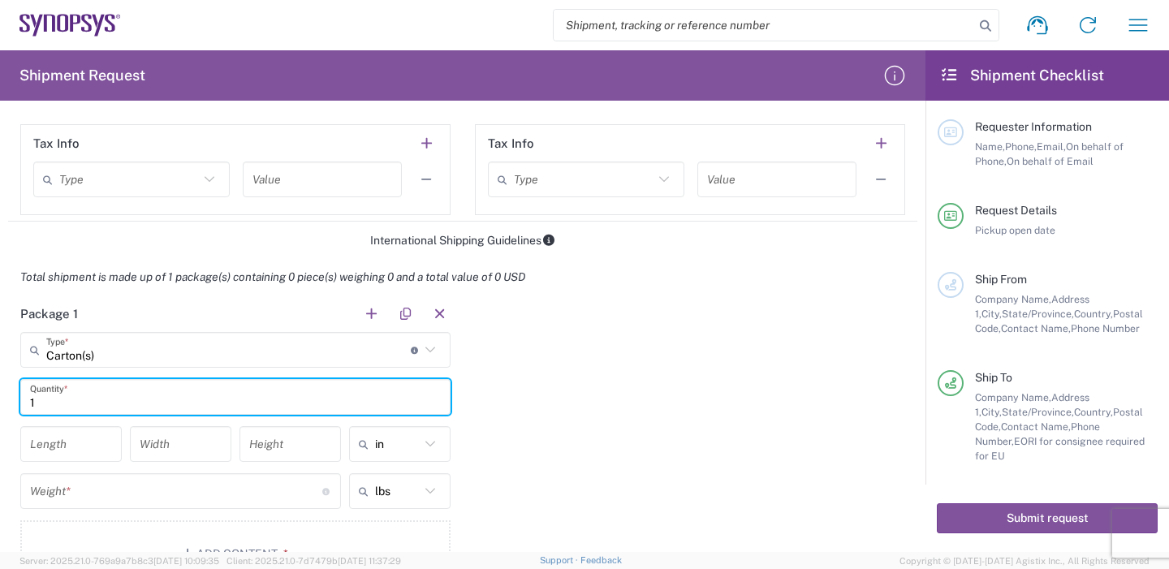
type input "1"
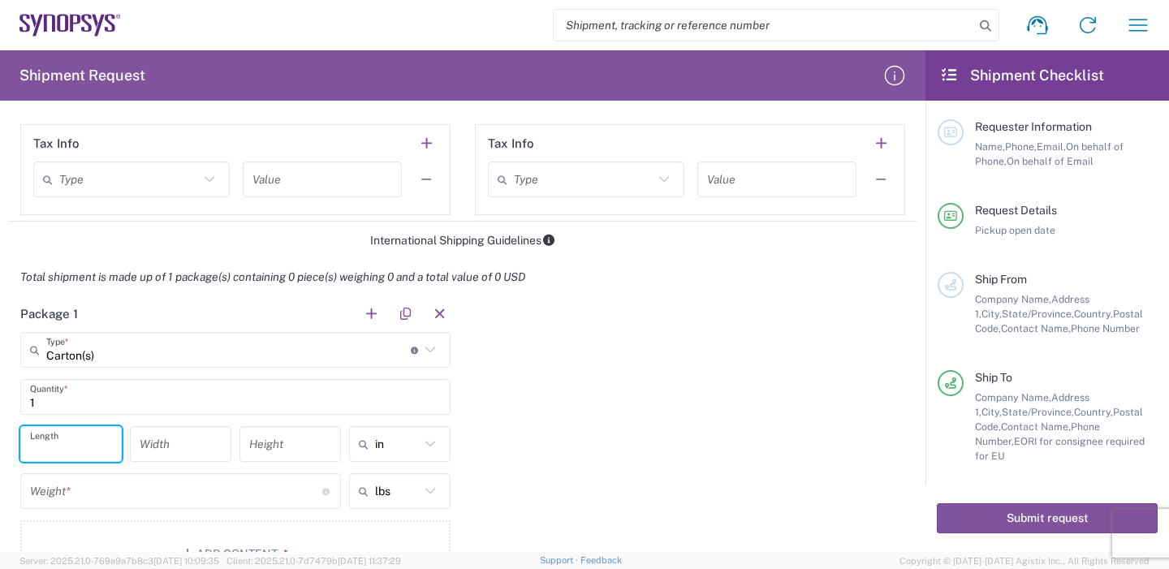
click at [71, 443] on input "number" at bounding box center [71, 444] width 82 height 28
click at [166, 446] on input "number" at bounding box center [181, 444] width 82 height 28
click at [57, 446] on input "32" at bounding box center [71, 444] width 82 height 28
type input "3"
click at [420, 440] on icon at bounding box center [430, 443] width 21 height 21
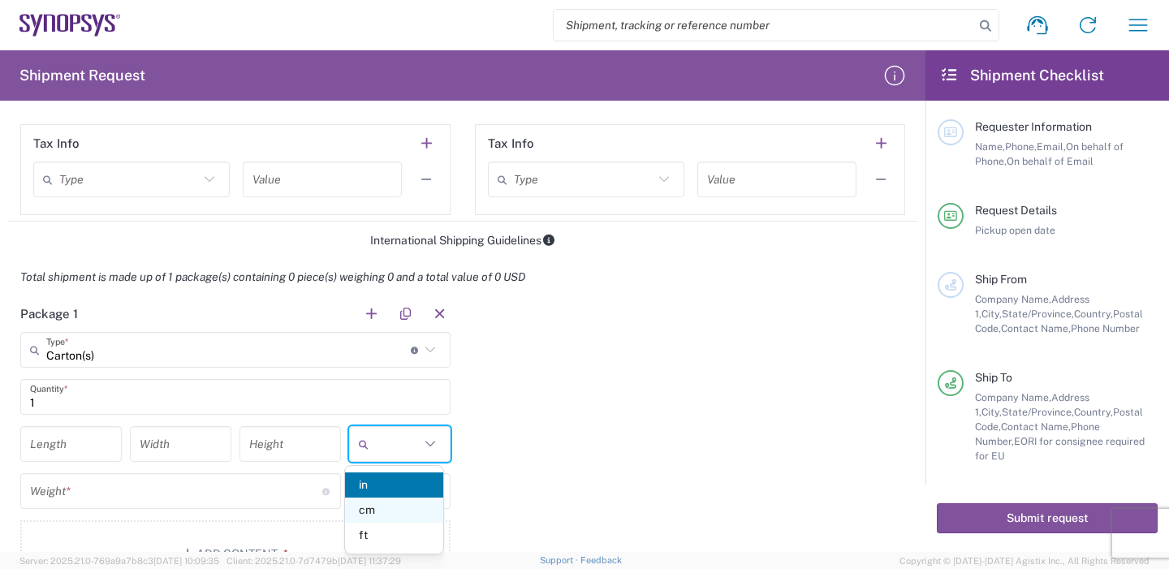
click at [373, 517] on span "cm" at bounding box center [394, 510] width 98 height 25
type input "cm"
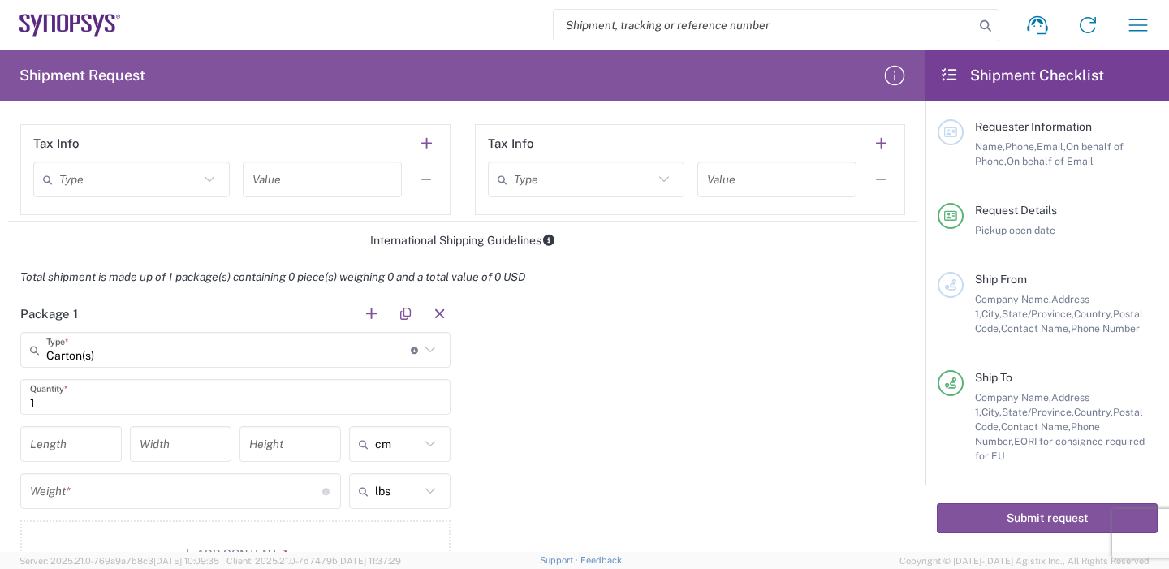
click at [67, 448] on input "number" at bounding box center [71, 444] width 82 height 28
type input "32"
click at [169, 444] on input "number" at bounding box center [181, 444] width 82 height 28
type input "22"
click at [270, 439] on input "number" at bounding box center [290, 444] width 82 height 28
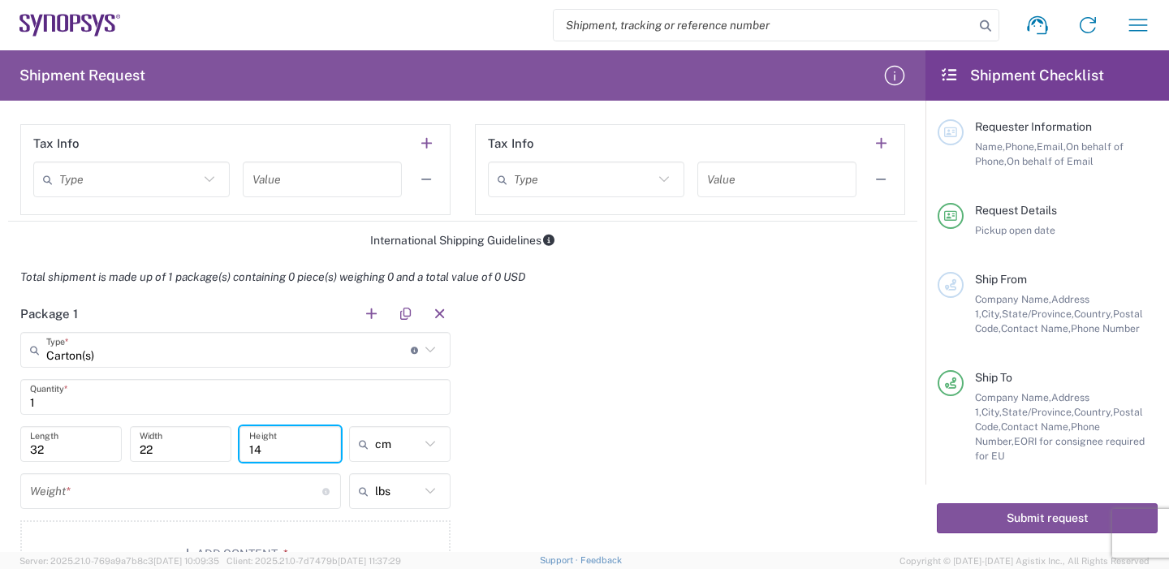
type input "14"
click at [429, 476] on div "lbs" at bounding box center [399, 491] width 101 height 36
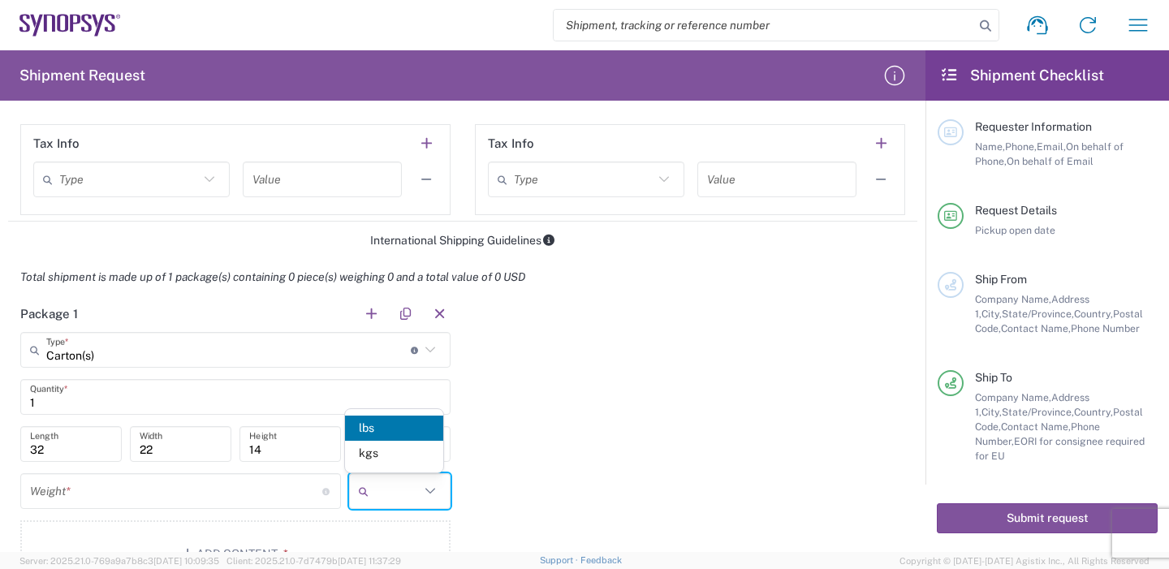
click at [426, 485] on icon at bounding box center [430, 491] width 21 height 21
click at [400, 455] on span "kgs" at bounding box center [394, 453] width 98 height 25
type input "kgs"
click at [95, 492] on input "number" at bounding box center [176, 491] width 292 height 28
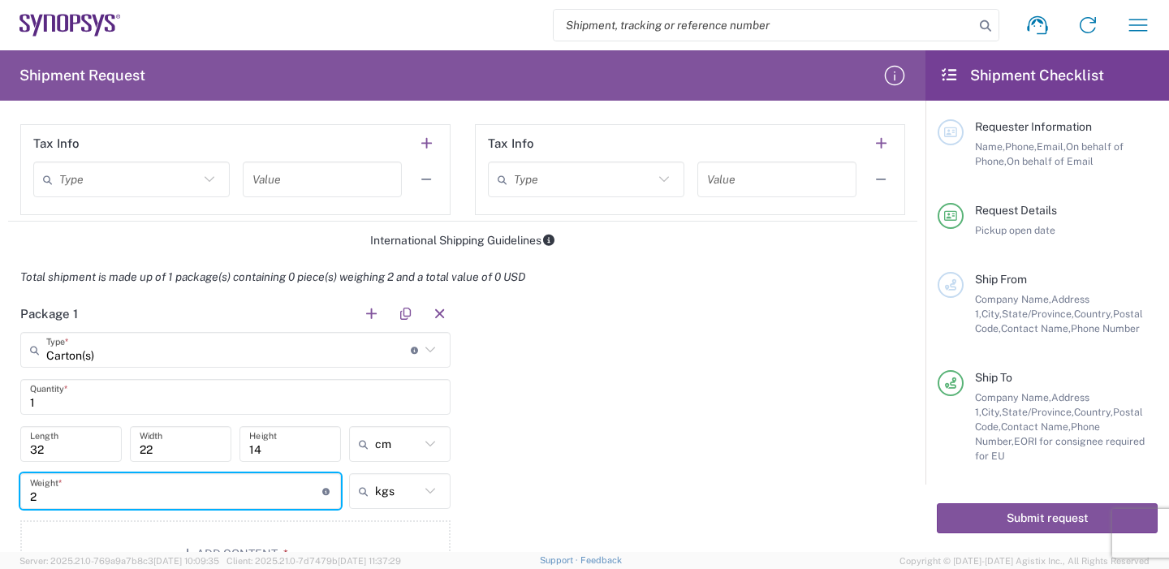
type input "2"
click at [493, 455] on div "Package 1 Carton(s) Type * Material used to package goods Bale(s) Basket(s) Bol…" at bounding box center [462, 447] width 909 height 304
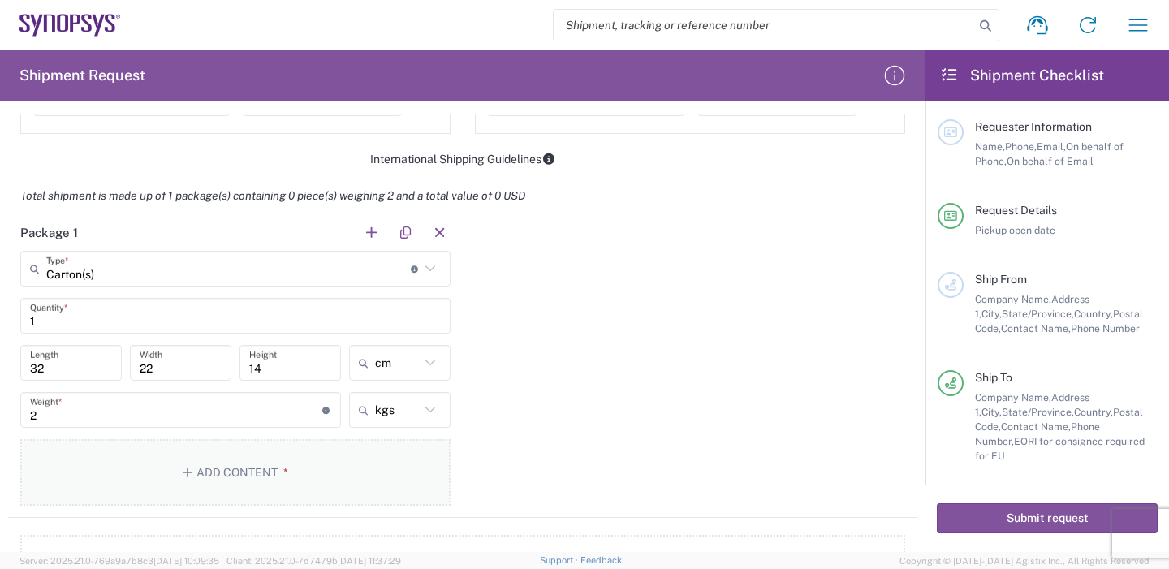
scroll to position [1305, 0]
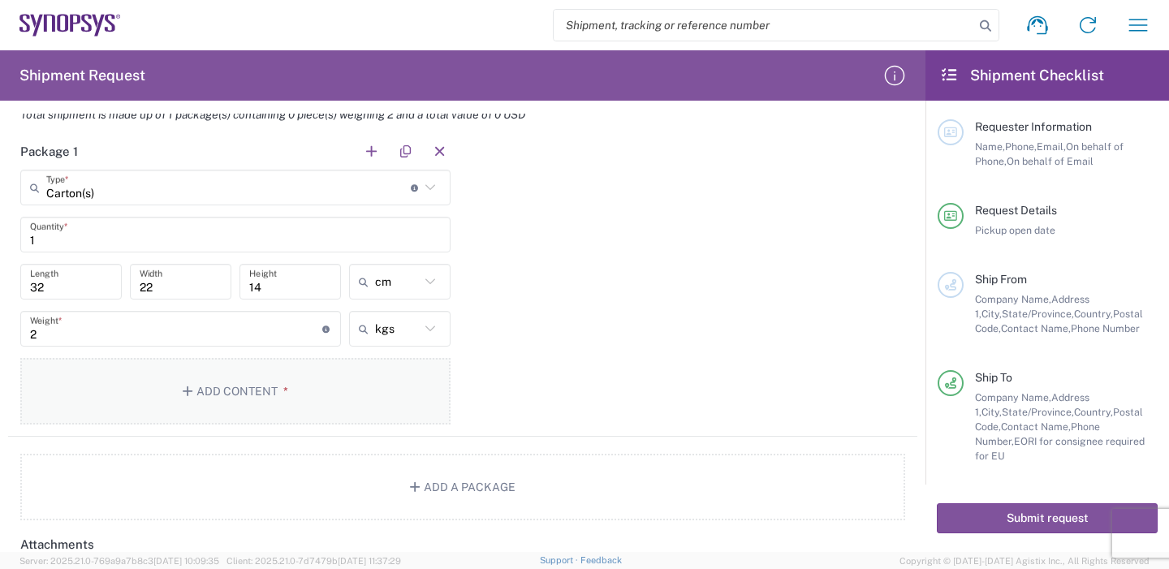
click at [188, 393] on icon "button" at bounding box center [190, 391] width 15 height 11
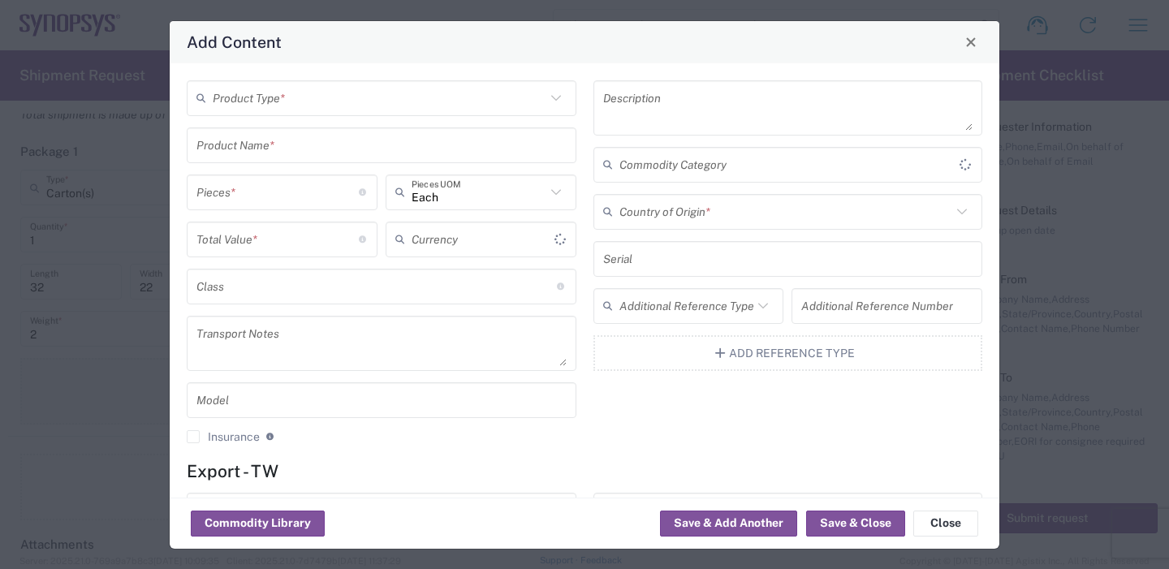
type input "US Dollar"
click at [304, 99] on input "text" at bounding box center [379, 98] width 333 height 28
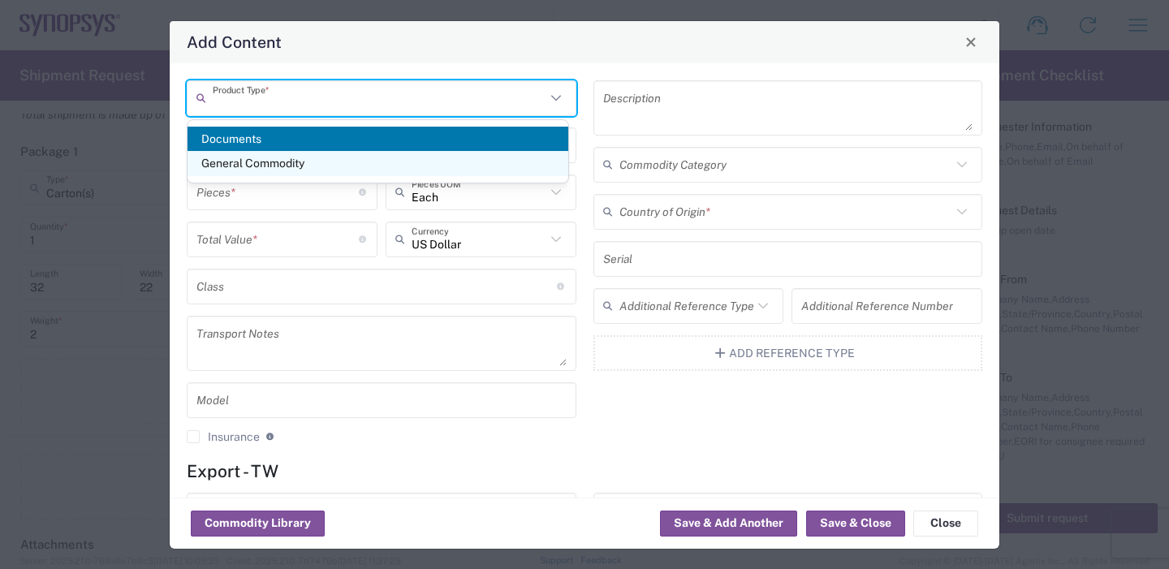
click at [286, 166] on span "General Commodity" at bounding box center [378, 163] width 381 height 25
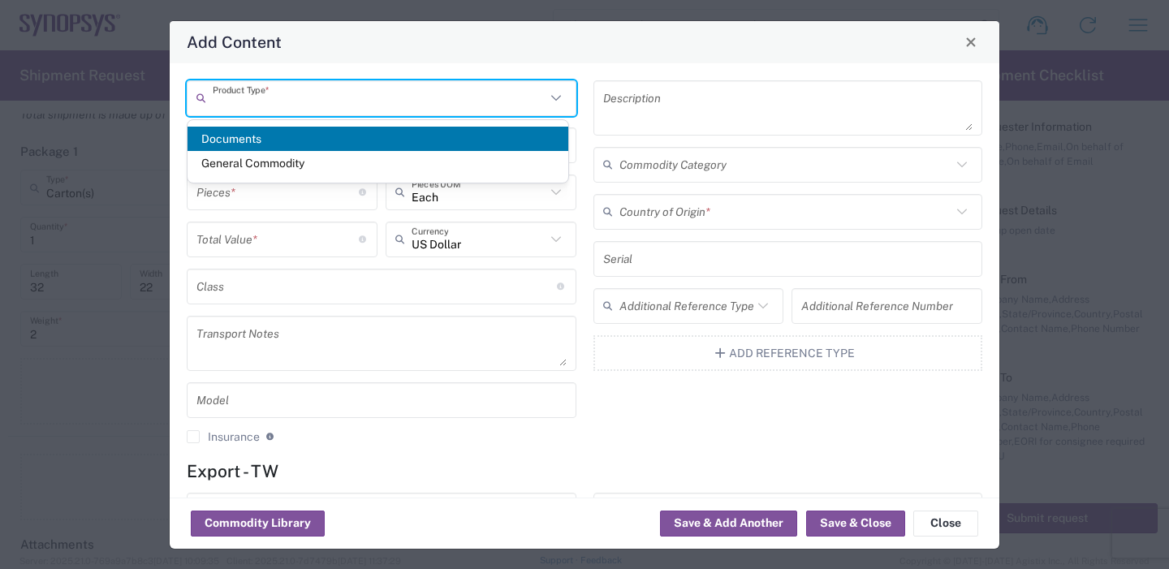
type input "General Commodity"
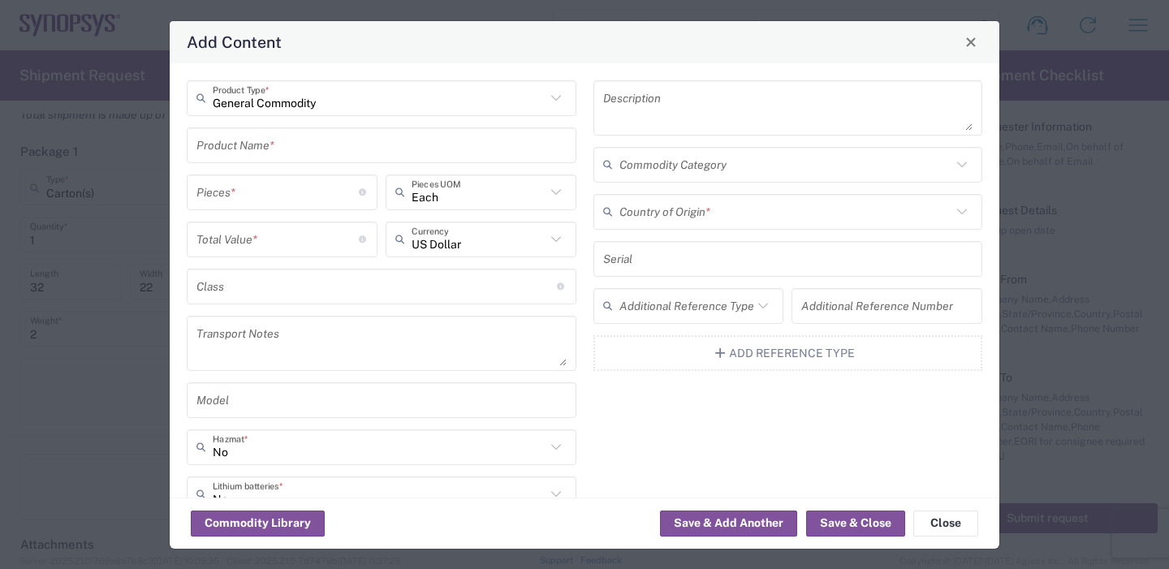
click at [287, 205] on input "number" at bounding box center [277, 192] width 162 height 28
type input "200"
drag, startPoint x: 233, startPoint y: 242, endPoint x: 226, endPoint y: 238, distance: 8.4
click at [232, 239] on input "number" at bounding box center [277, 239] width 162 height 28
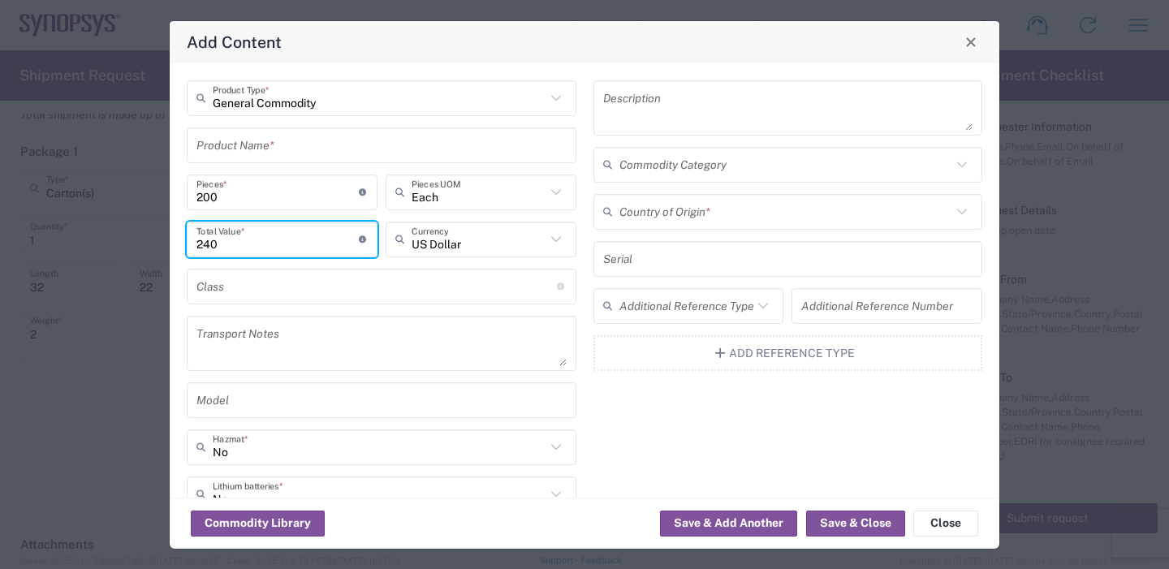
type input "240"
click at [170, 267] on div "General Commodity Product Type * Product Name * 200 Pieces * Number of pieces i…" at bounding box center [585, 280] width 830 height 434
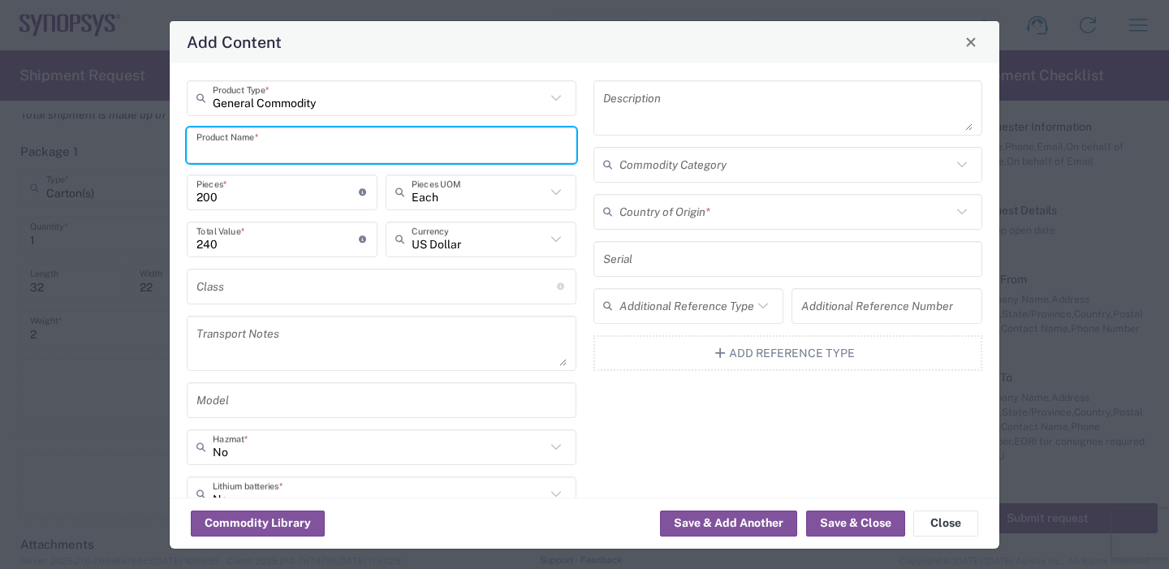
click at [317, 148] on input "text" at bounding box center [381, 145] width 370 height 28
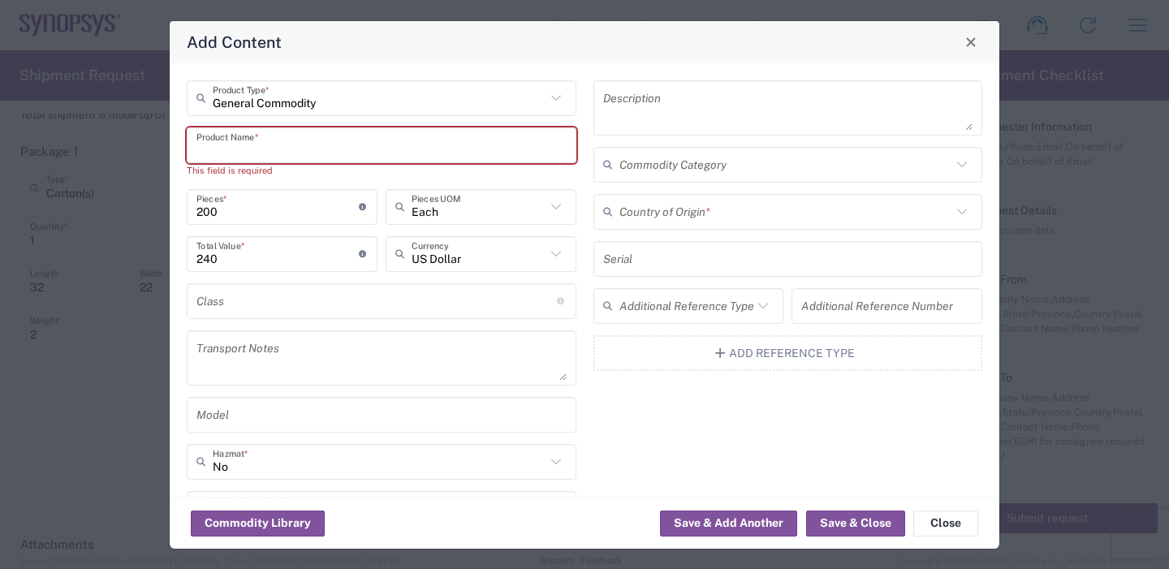
click at [235, 160] on div "Product Name *" at bounding box center [382, 145] width 390 height 36
click at [244, 150] on input "text" at bounding box center [381, 145] width 370 height 28
paste input "SH100008428_0.0"
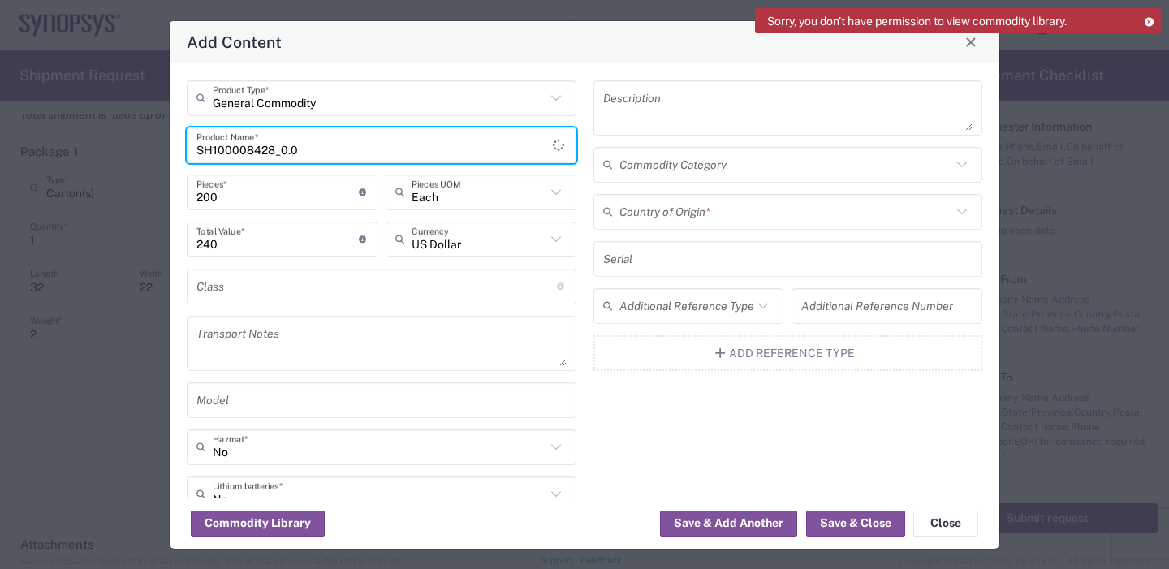
type input "SH100008428_0.0"
click at [666, 113] on textarea at bounding box center [788, 107] width 370 height 45
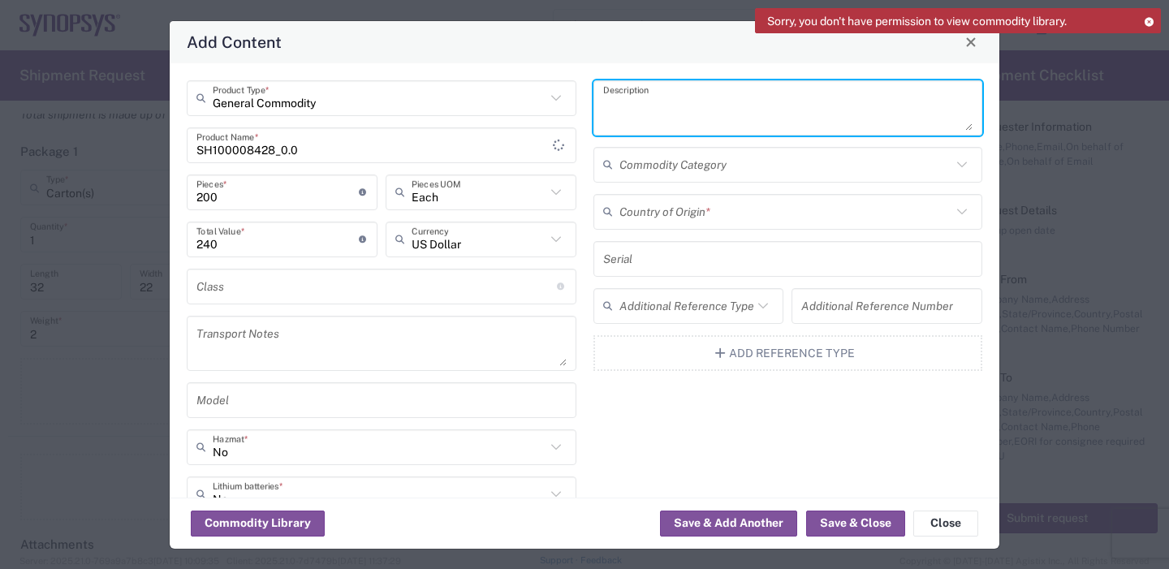
click at [618, 121] on textarea at bounding box center [788, 107] width 370 height 45
click at [693, 111] on textarea at bounding box center [788, 107] width 370 height 45
paste textarea "STANDOFF MALE-FEMALE M3, 6mm HEX, 7mm L"
type textarea "STANDOFF MALE-FEMALE M3, 6mm HEX, 7mm L"
click at [722, 216] on input "text" at bounding box center [785, 211] width 333 height 28
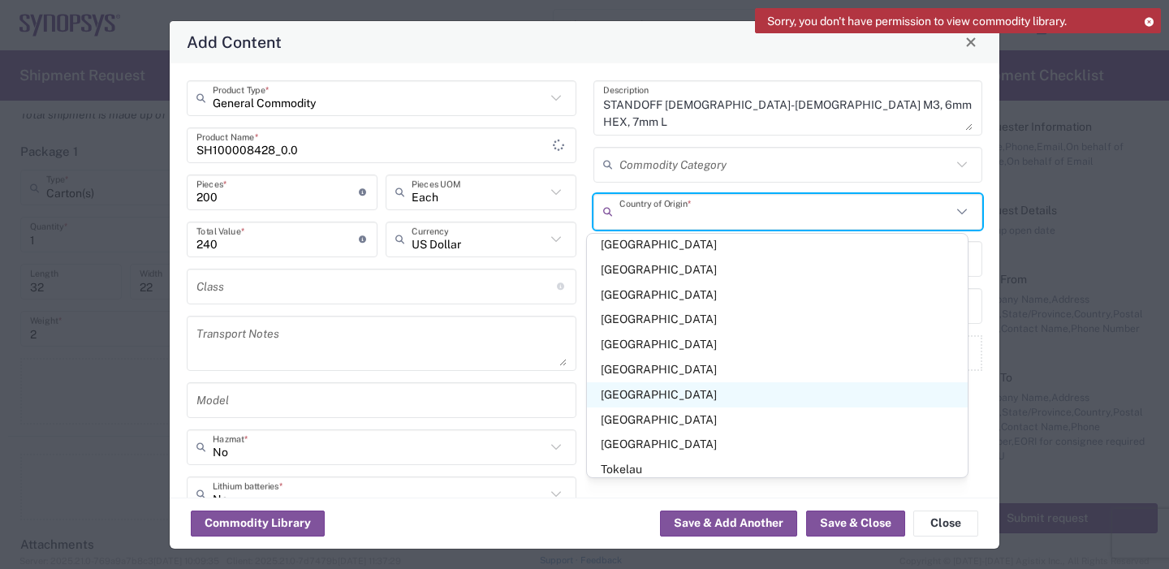
scroll to position [5276, 0]
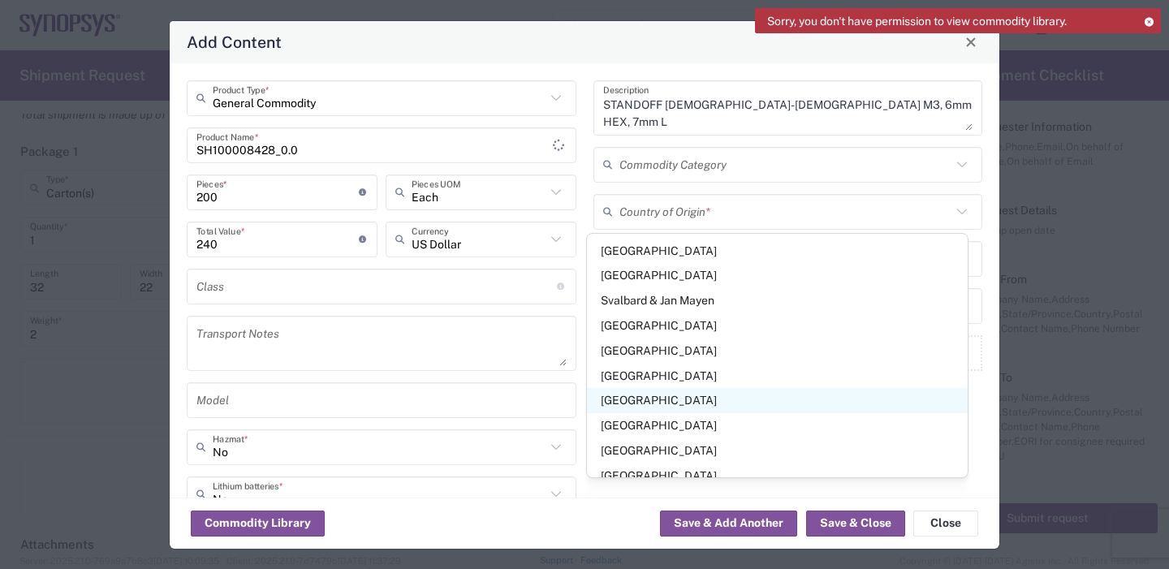
click at [627, 388] on span "[GEOGRAPHIC_DATA]" at bounding box center [777, 400] width 381 height 25
type input "[GEOGRAPHIC_DATA]"
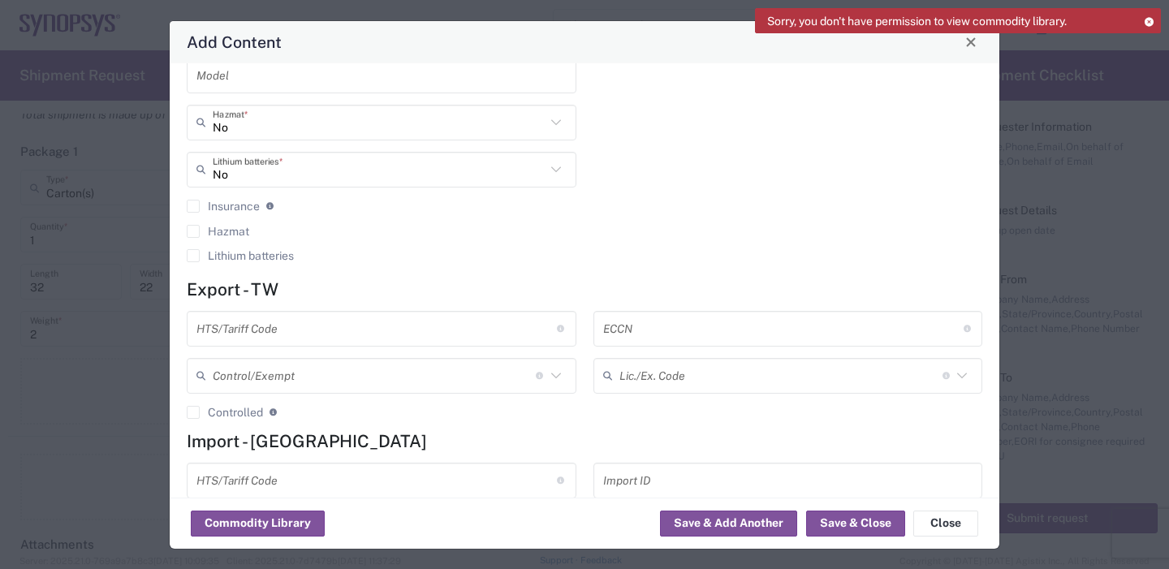
scroll to position [380, 0]
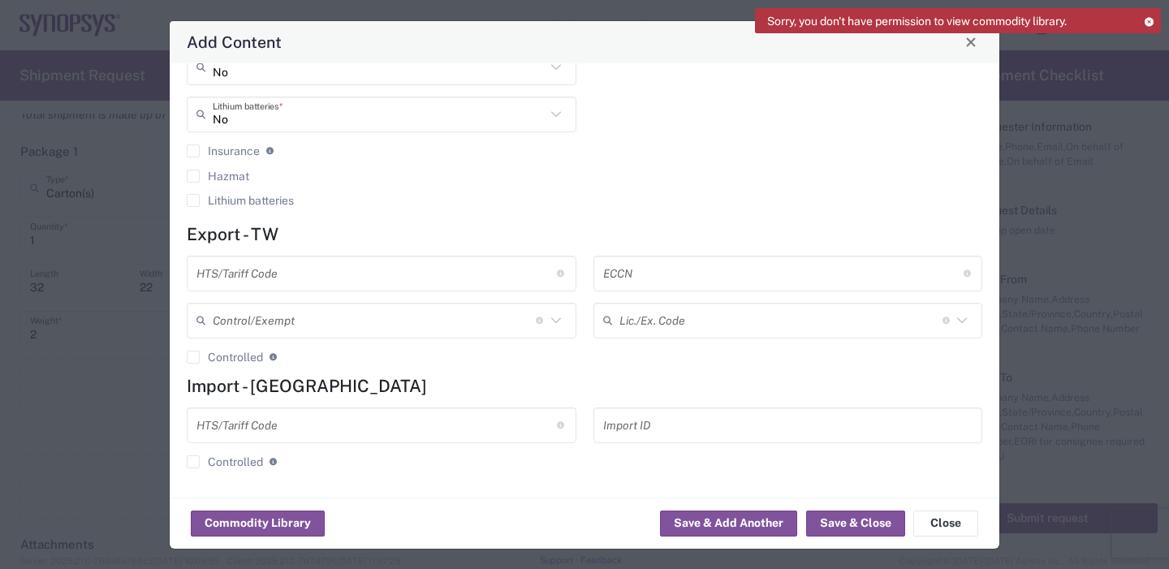
click at [275, 429] on input "text" at bounding box center [376, 425] width 360 height 28
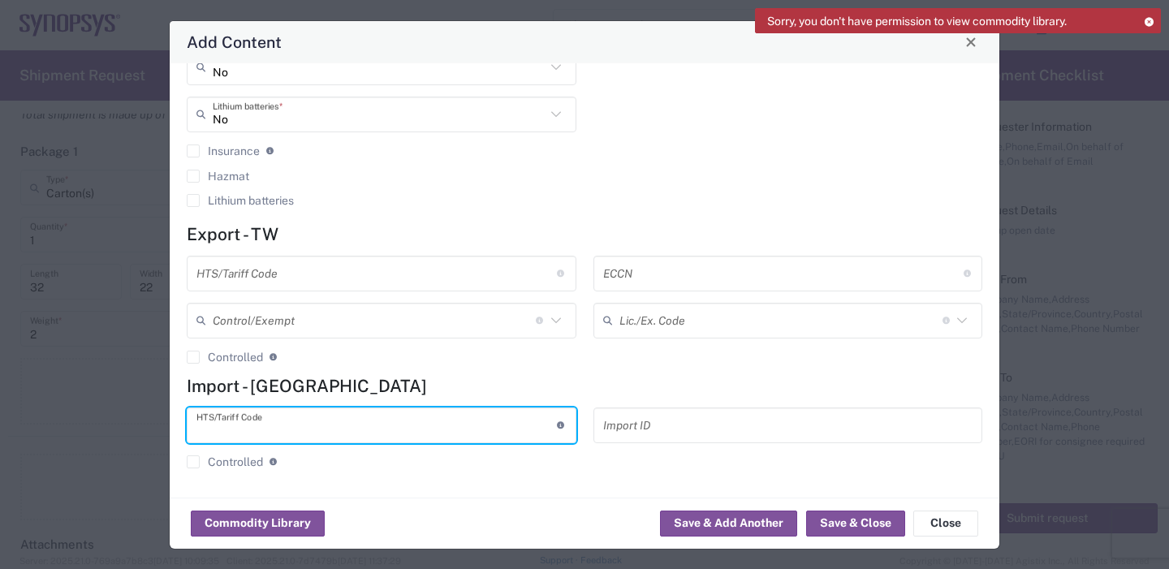
click at [337, 416] on input "text" at bounding box center [376, 425] width 360 height 28
paste input "8486900000"
type input "8486900000"
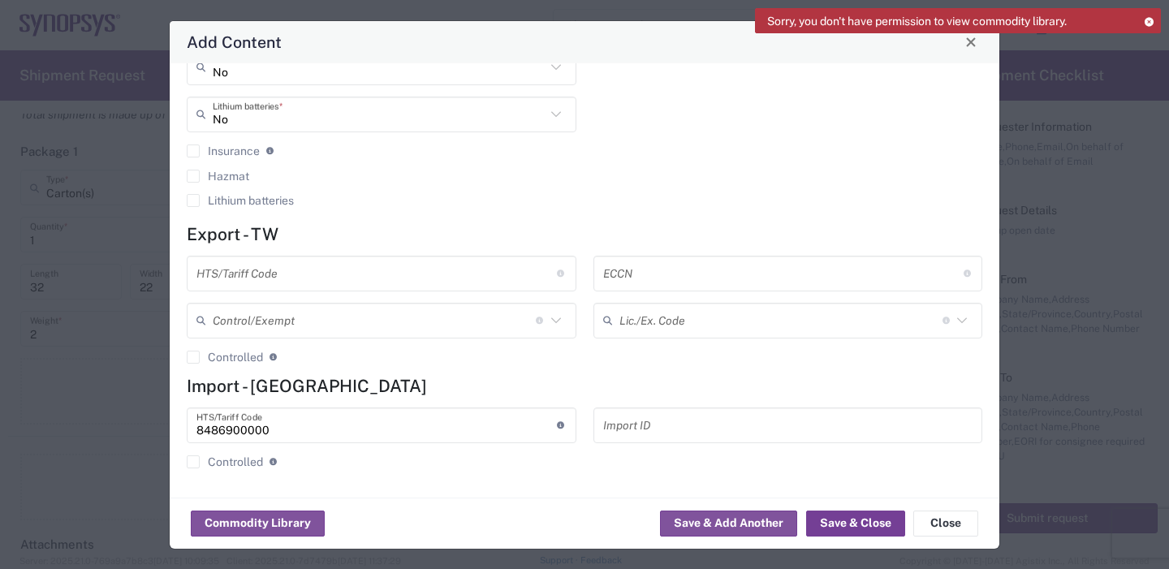
click at [867, 522] on button "Save & Close" at bounding box center [855, 524] width 99 height 26
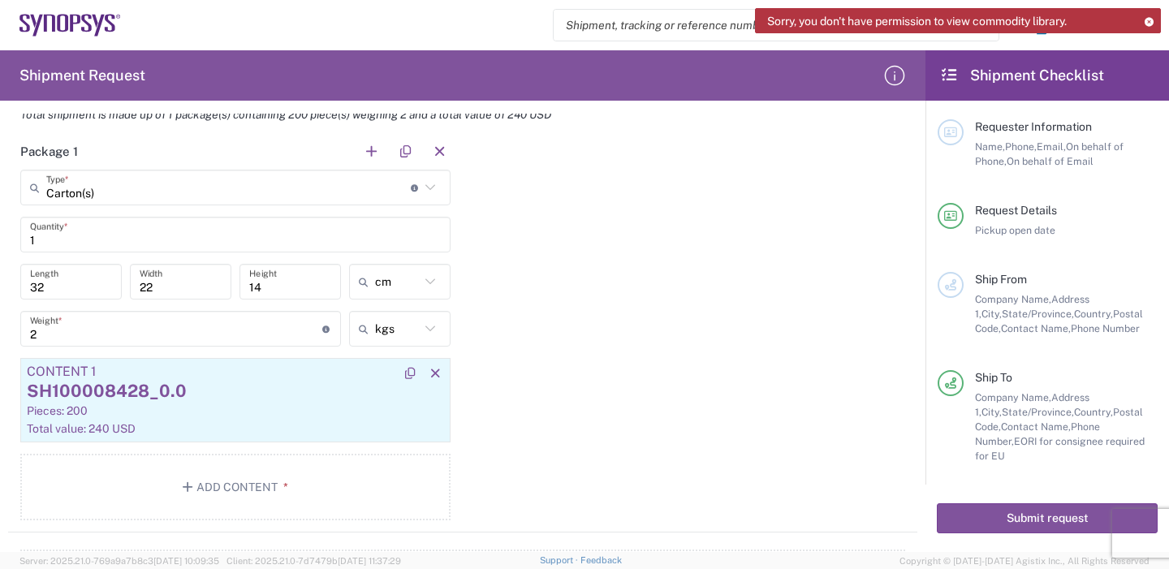
scroll to position [1549, 0]
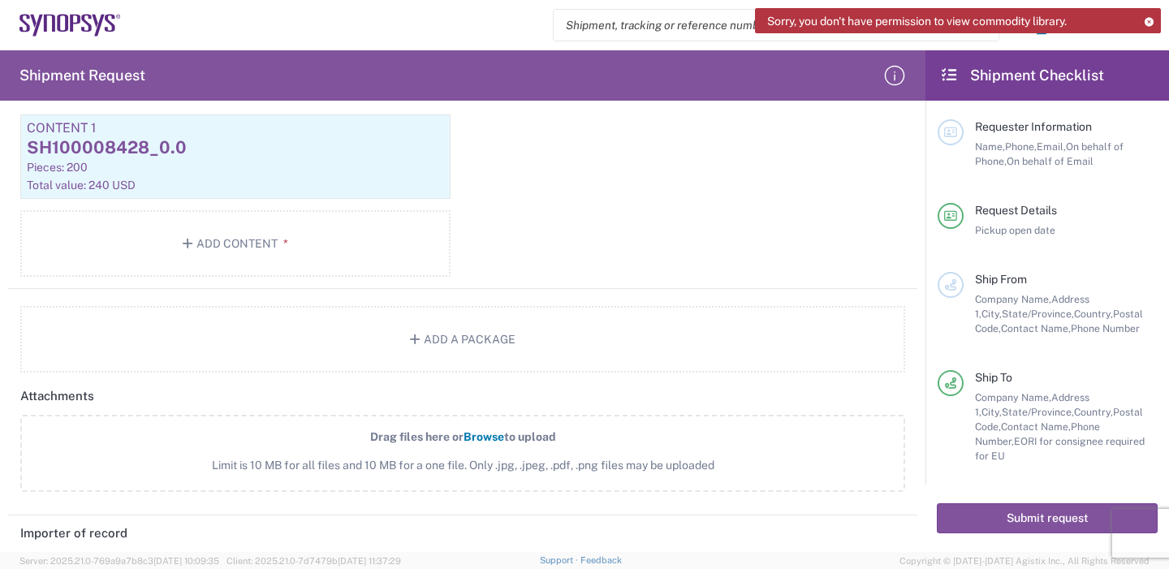
click at [475, 436] on span "Browse" at bounding box center [484, 436] width 41 height 13
click at [0, 0] on input "Drag files here or Browse to upload Limit is 10 MB for all files and 10 MB for …" at bounding box center [0, 0] width 0 height 0
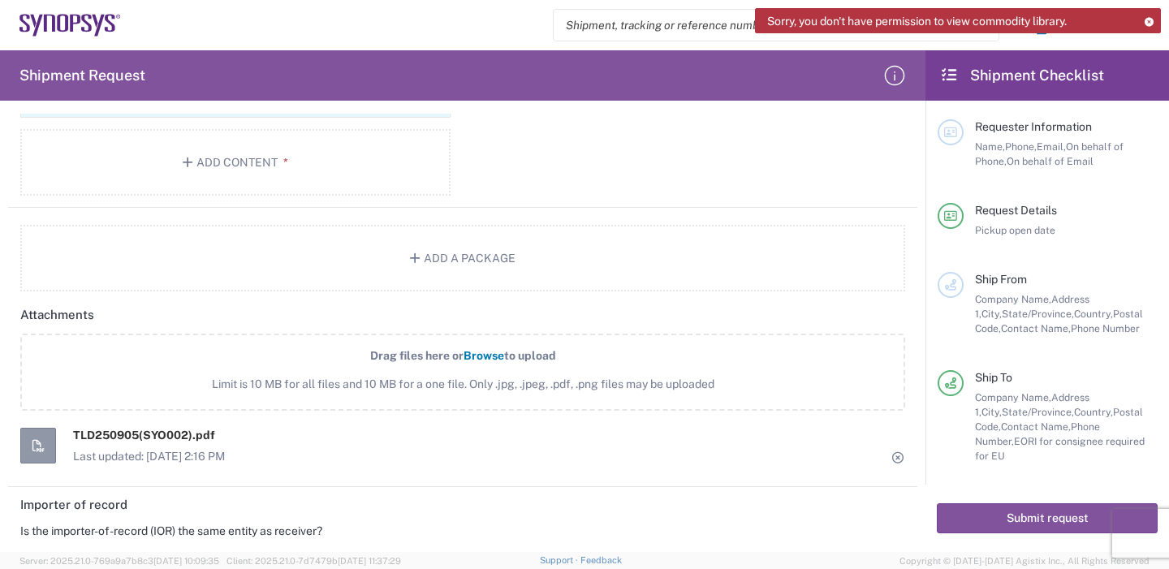
click at [484, 356] on span "Browse" at bounding box center [484, 355] width 41 height 13
click at [0, 0] on input "Drag files here or Browse to upload Limit is 10 MB for all files and 10 MB for …" at bounding box center [0, 0] width 0 height 0
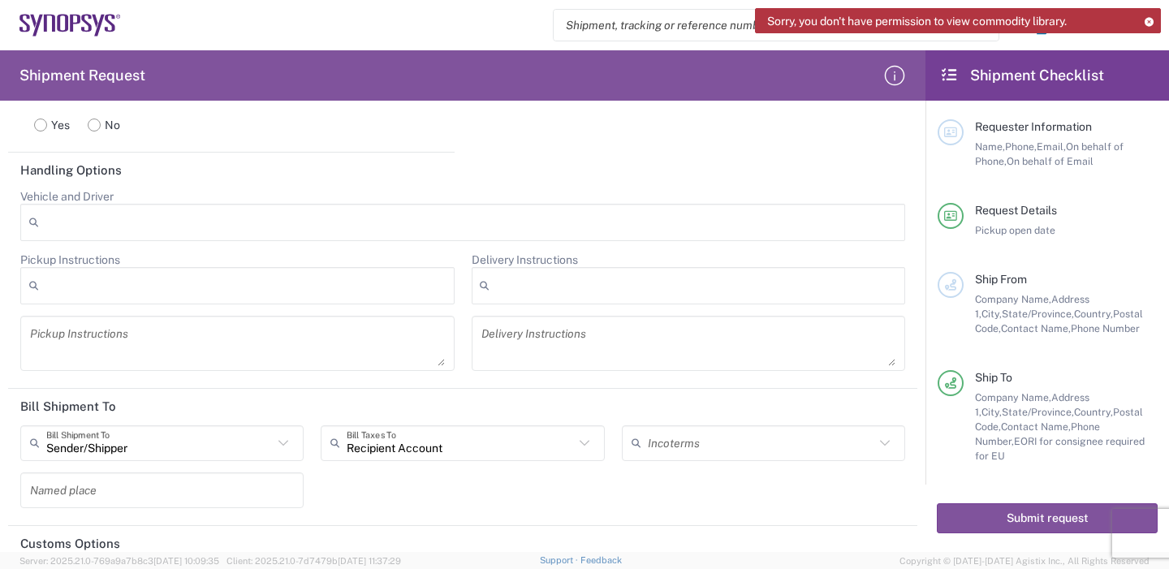
scroll to position [2196, 0]
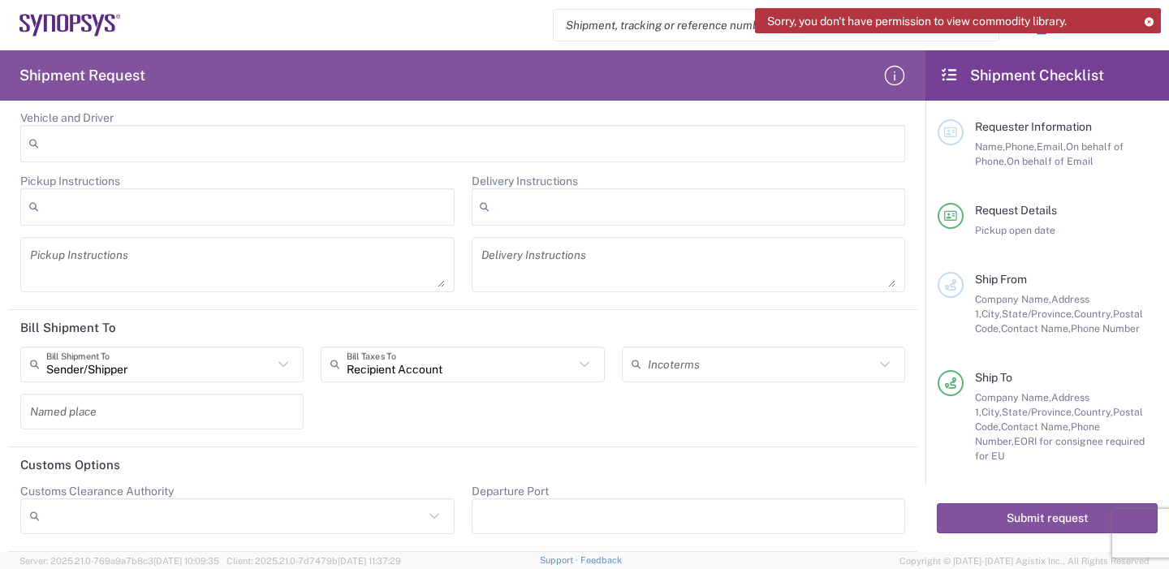
click at [107, 368] on input "Sender/Shipper" at bounding box center [159, 364] width 226 height 28
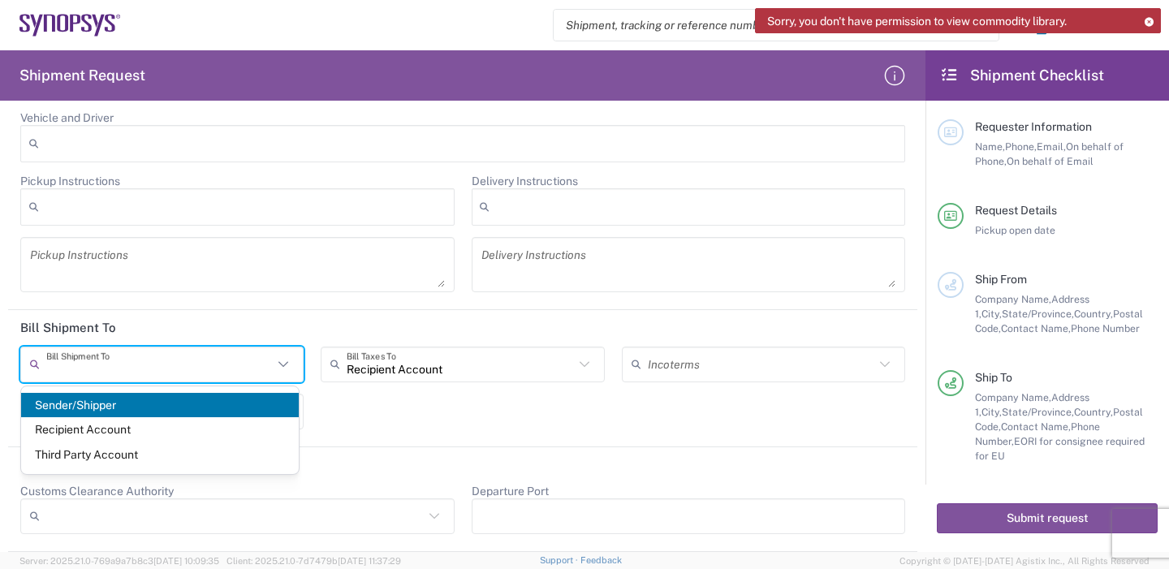
click at [84, 429] on span "Recipient Account" at bounding box center [160, 429] width 278 height 25
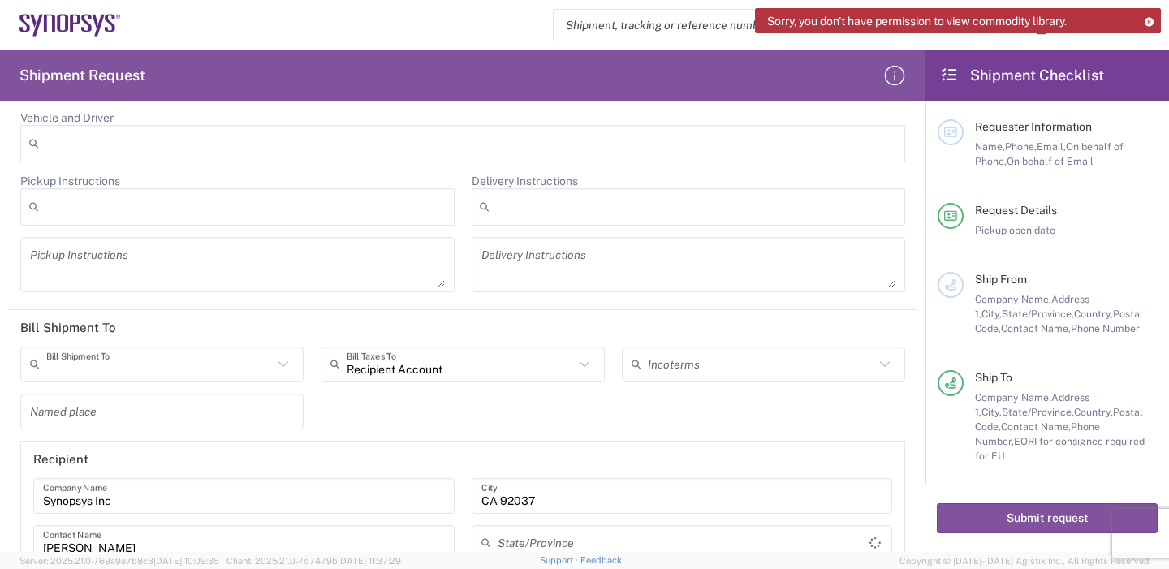
type input "Recipient Account"
click at [428, 369] on input "Recipient Account" at bounding box center [460, 364] width 226 height 28
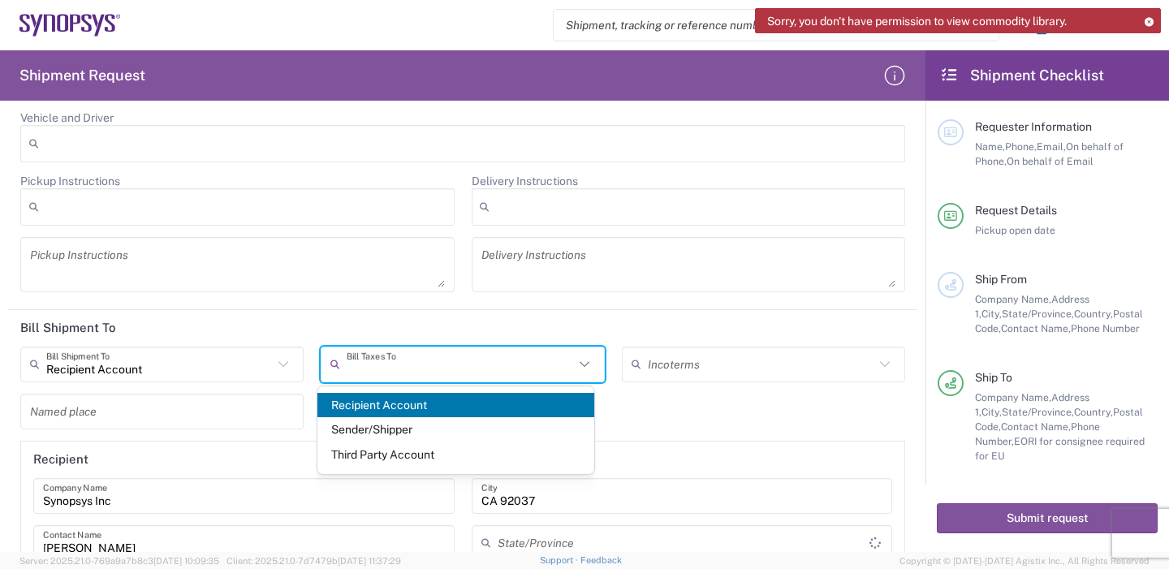
click at [399, 409] on span "Recipient Account" at bounding box center [456, 405] width 278 height 25
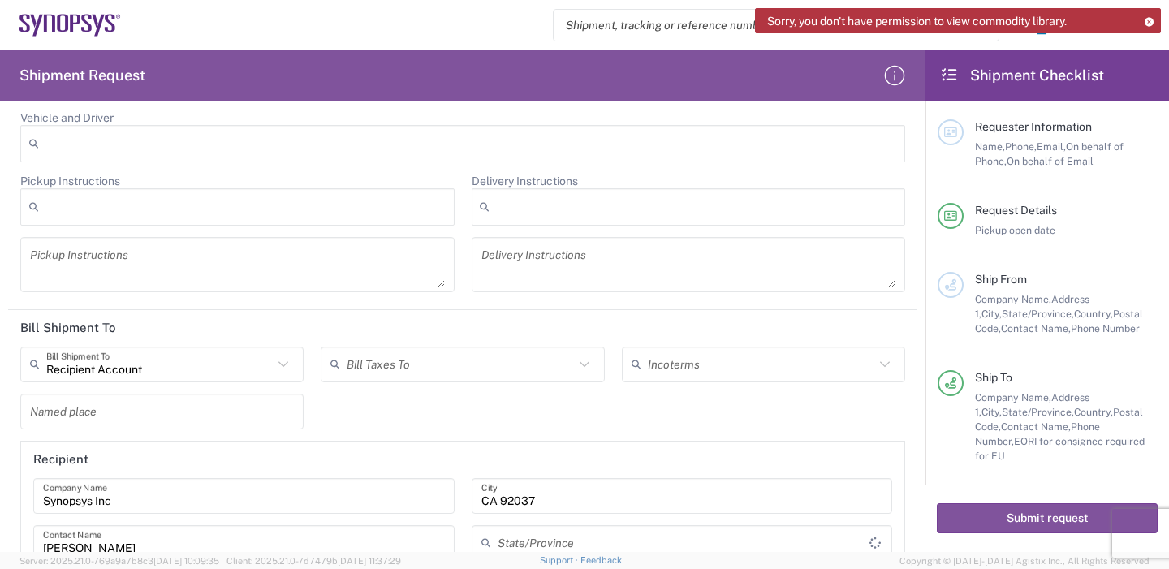
click at [429, 369] on input "text" at bounding box center [460, 364] width 226 height 28
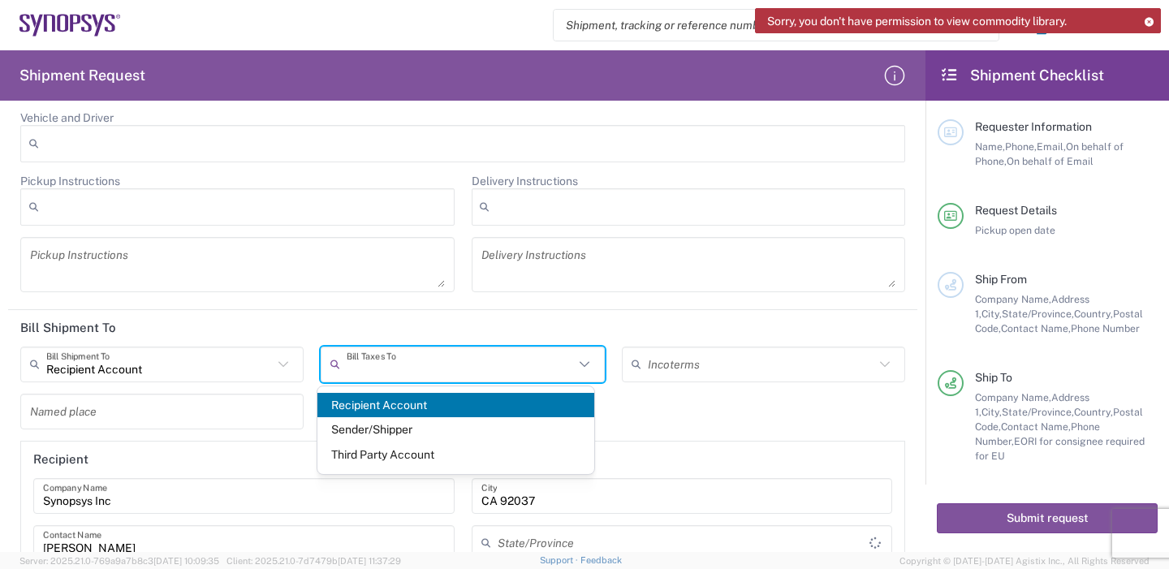
type input "[US_STATE]"
click at [367, 403] on span "Recipient Account" at bounding box center [456, 405] width 278 height 25
type input "Recipient Account"
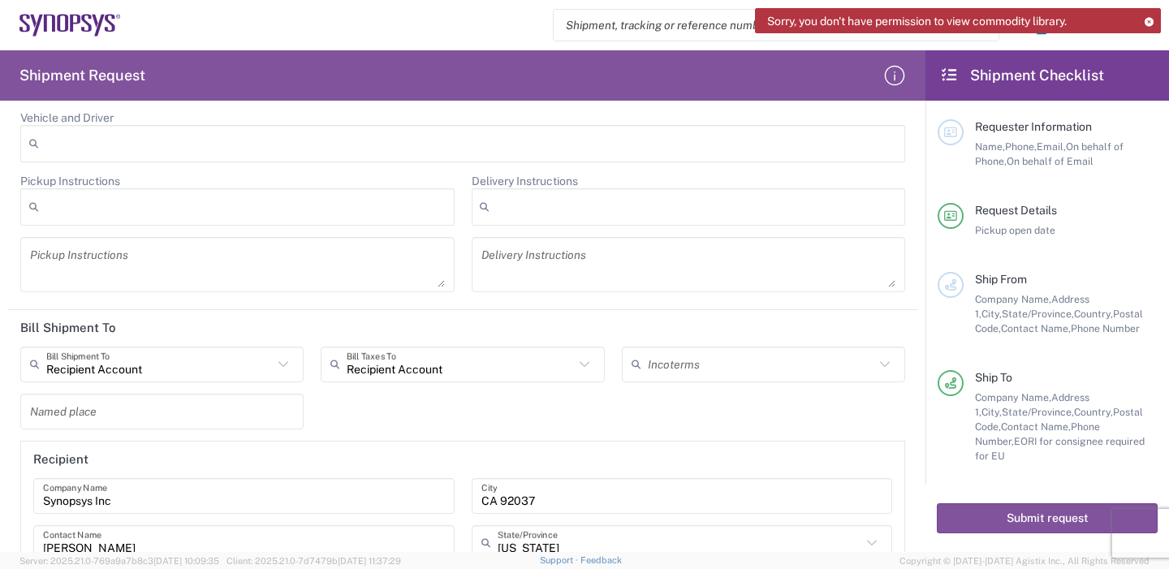
click at [448, 402] on div "Recipient Account Bill Shipment To Sender/Shipper Recipient Account Third Party…" at bounding box center [463, 533] width 902 height 373
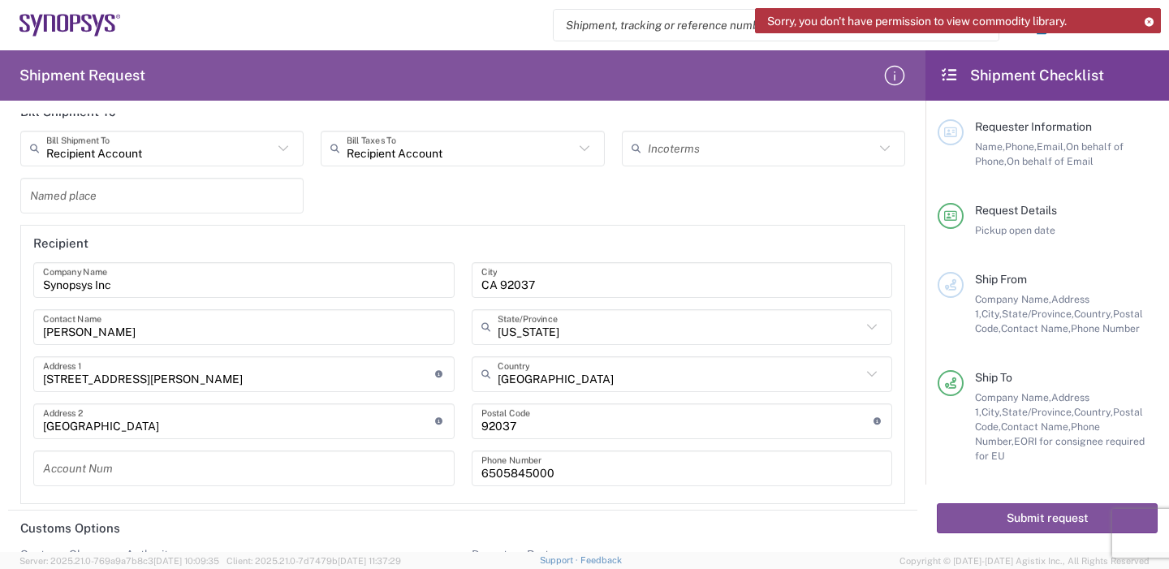
scroll to position [2475, 0]
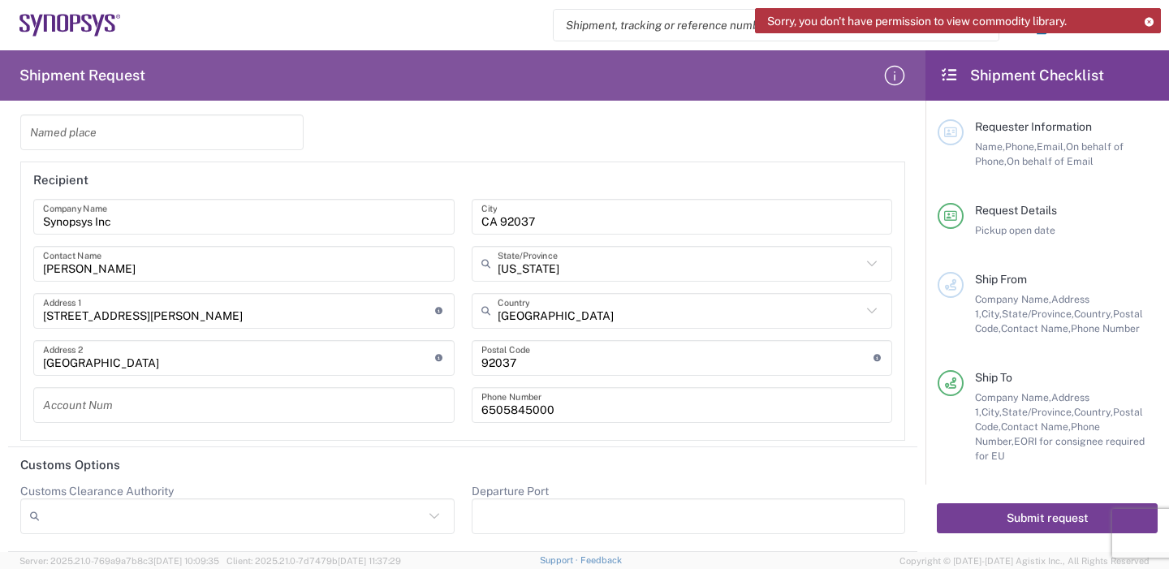
click at [972, 519] on button "Submit request" at bounding box center [1047, 518] width 221 height 30
